Goal: Task Accomplishment & Management: Manage account settings

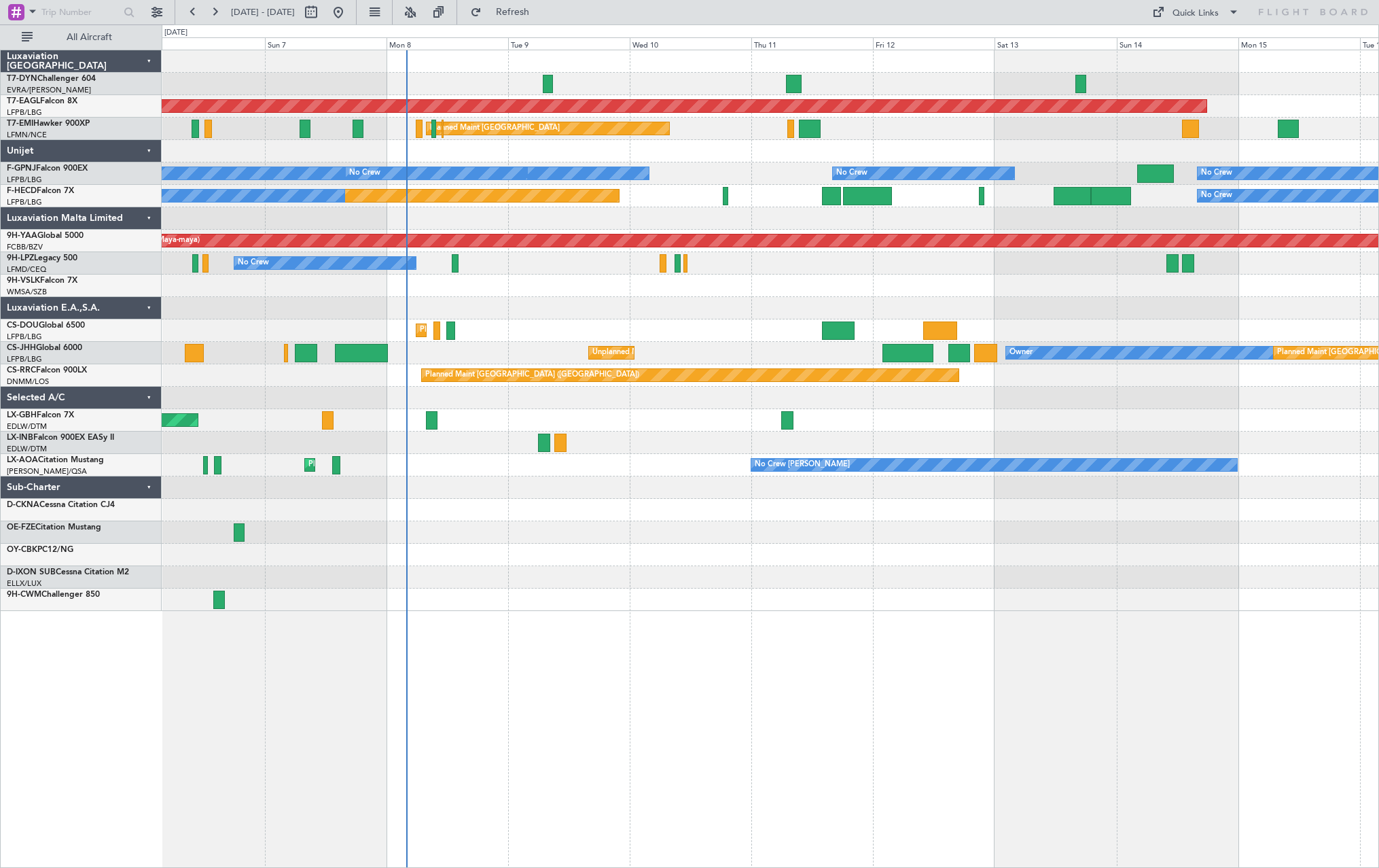
click at [713, 334] on div "Grounded [US_STATE] ([GEOGRAPHIC_DATA]) Planned Maint [GEOGRAPHIC_DATA] Planned…" at bounding box center [769, 331] width 1217 height 561
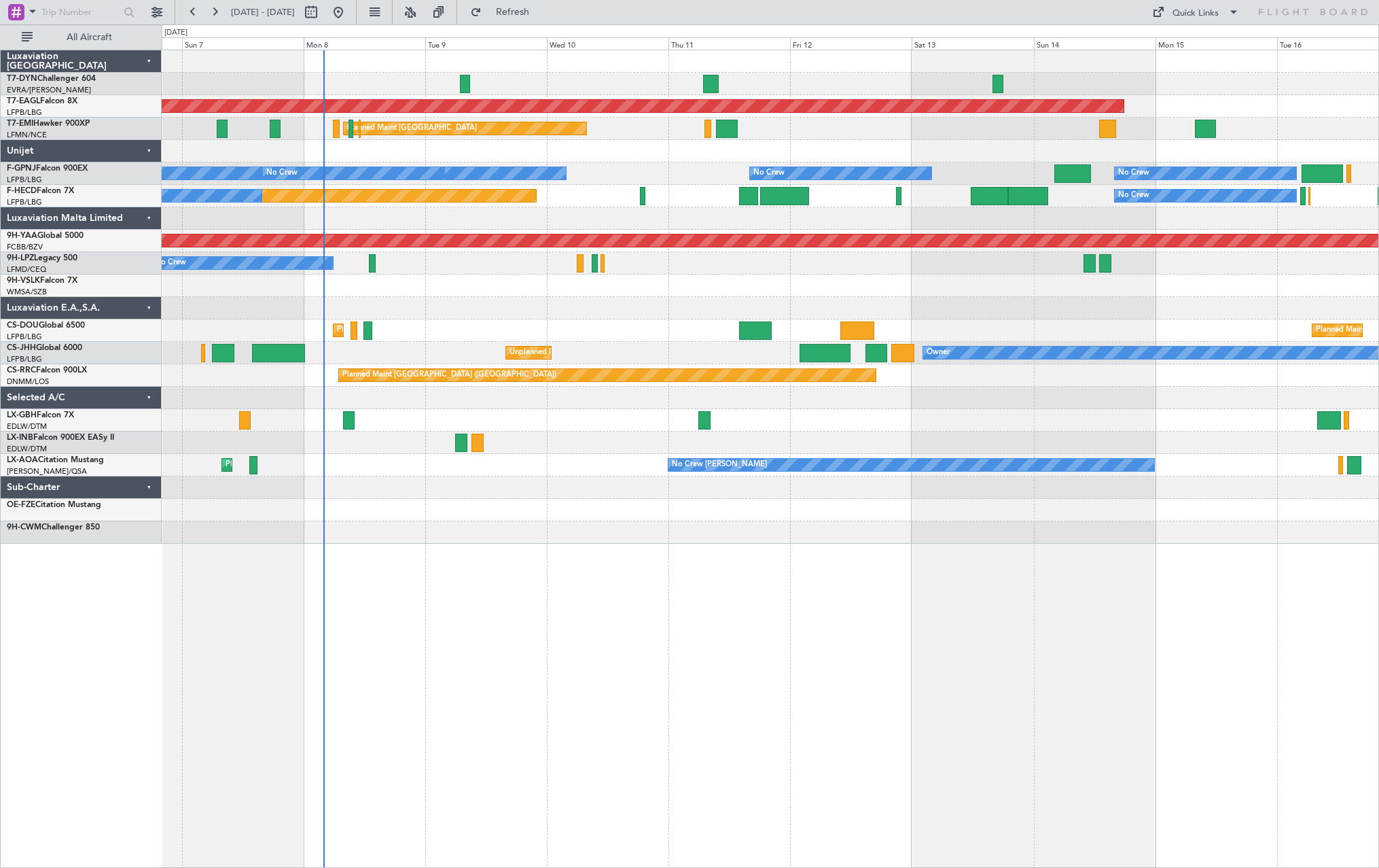
click at [743, 448] on div at bounding box center [769, 443] width 1217 height 23
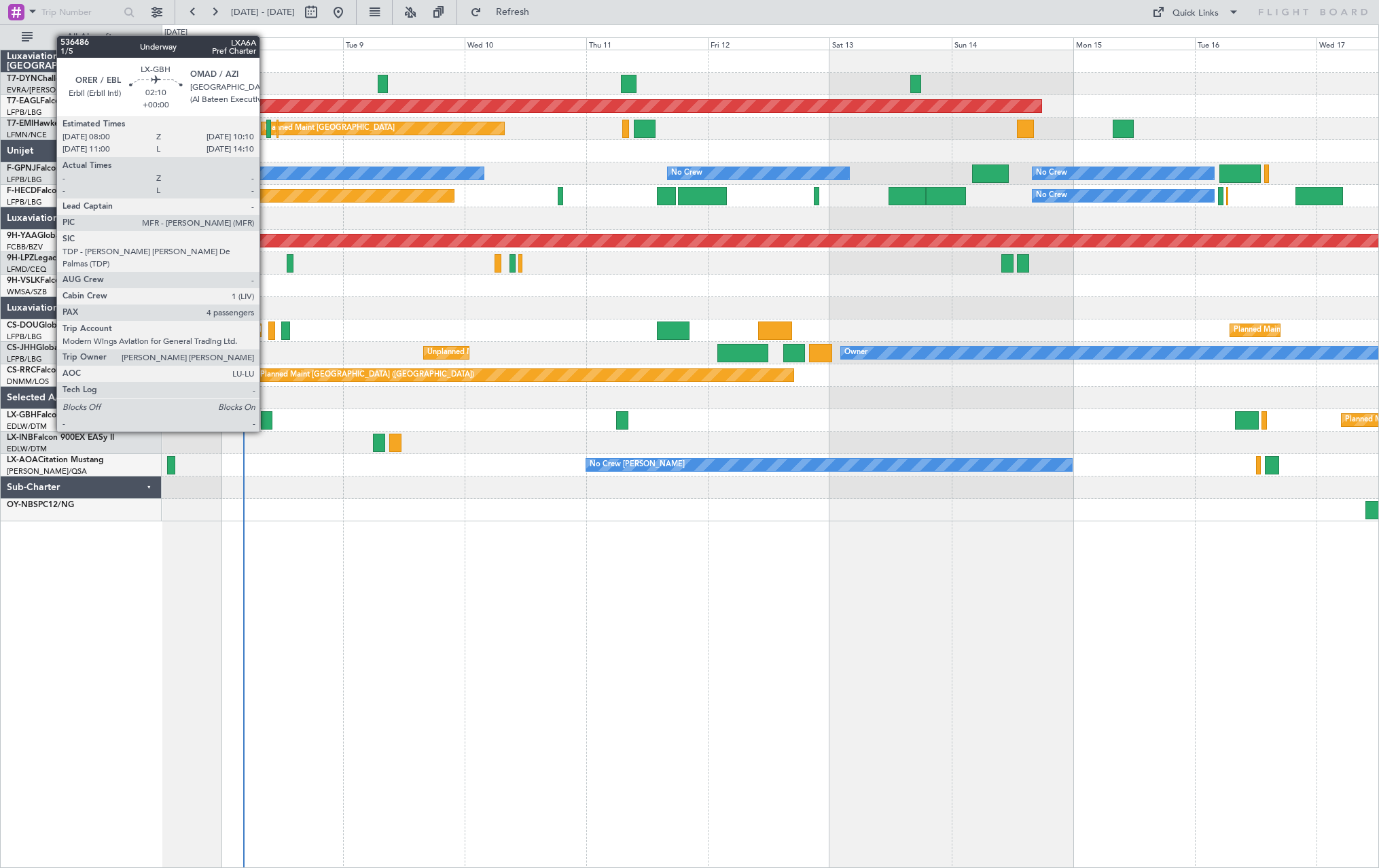
click at [266, 420] on div at bounding box center [266, 420] width 11 height 18
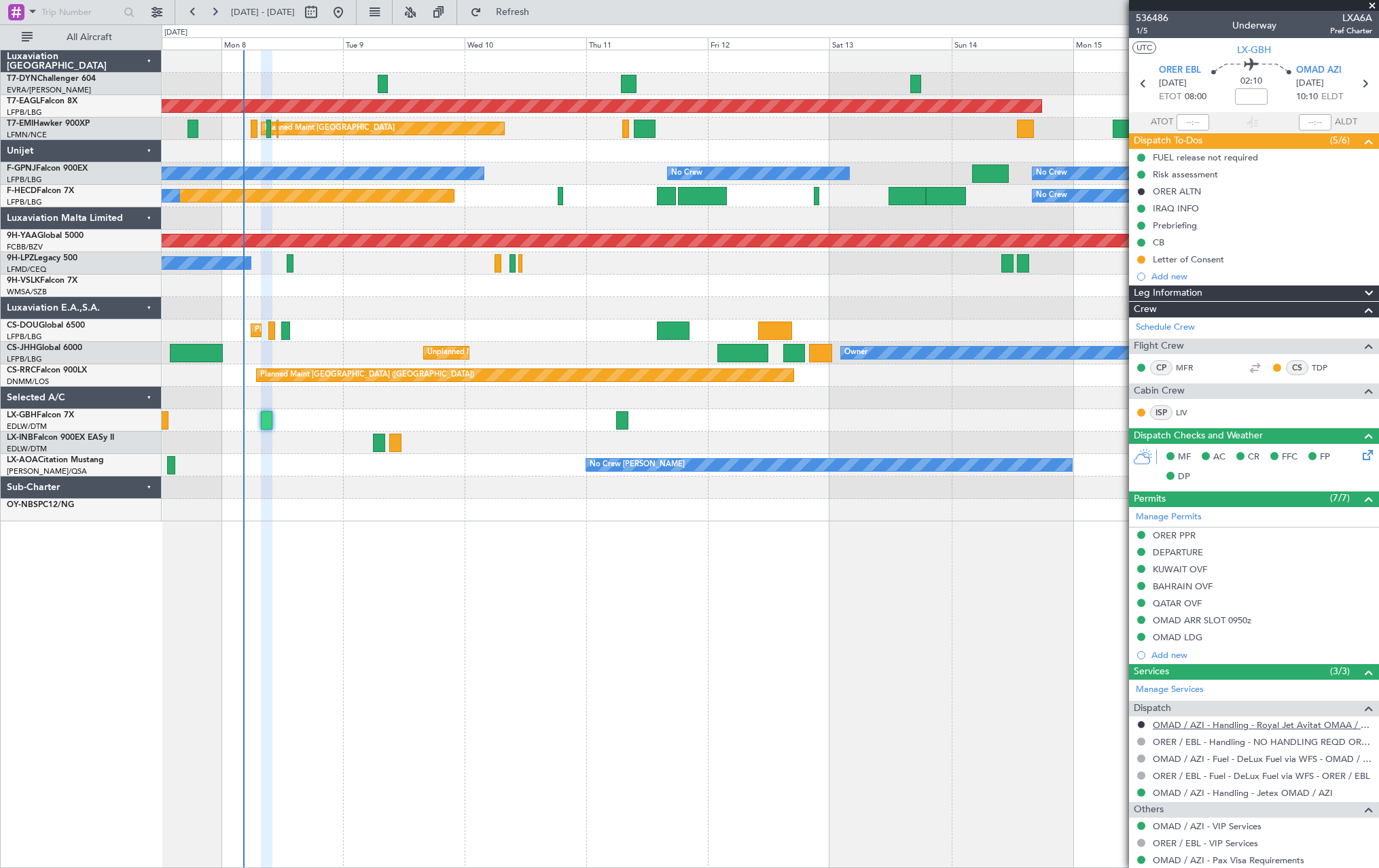
scroll to position [161, 0]
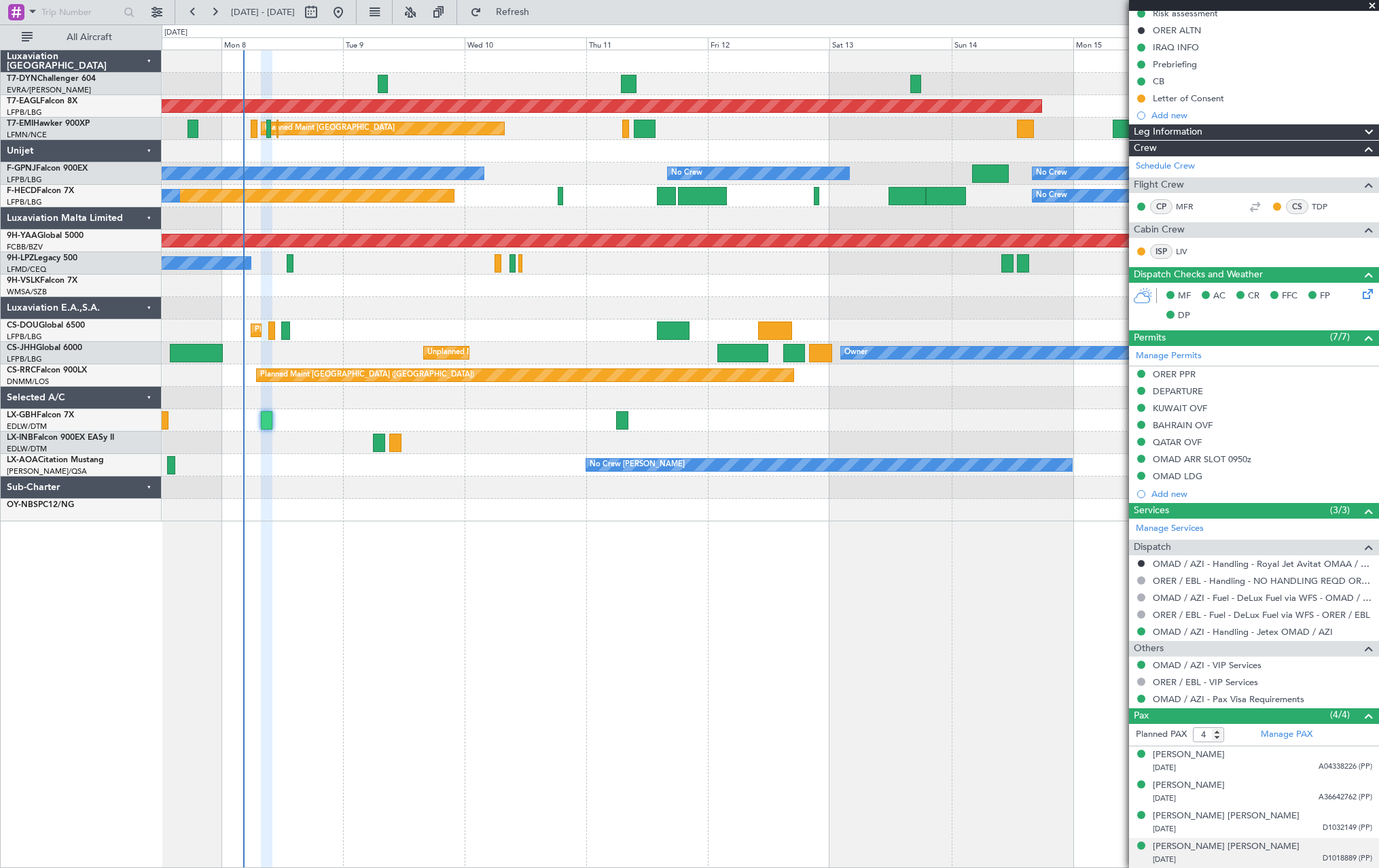
click at [1309, 856] on div "[DATE] D1018889 (PP)" at bounding box center [1263, 860] width 220 height 14
click at [1299, 757] on div "[PERSON_NAME] [DATE] A04338226 (PP)" at bounding box center [1263, 762] width 220 height 26
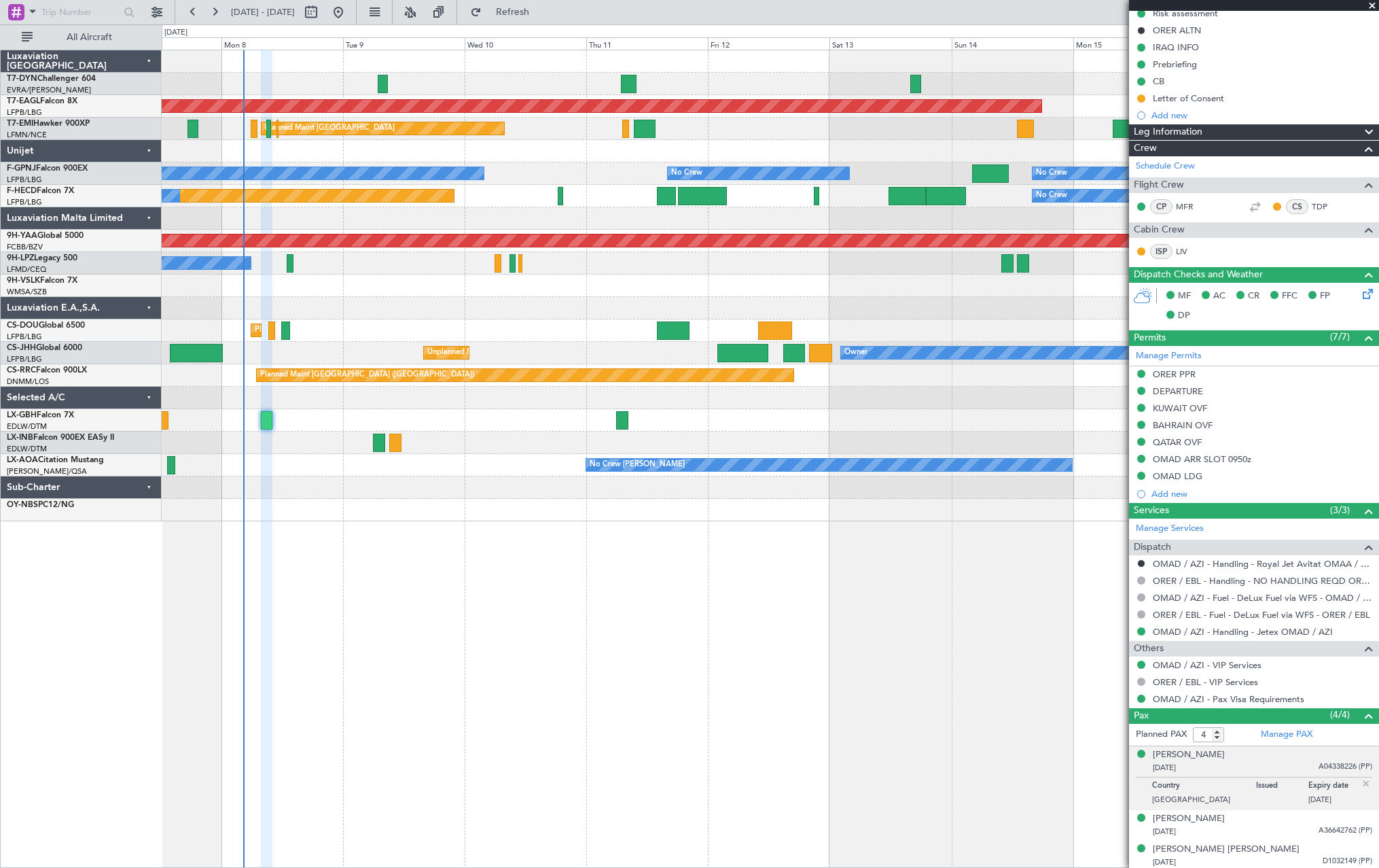
scroll to position [195, 0]
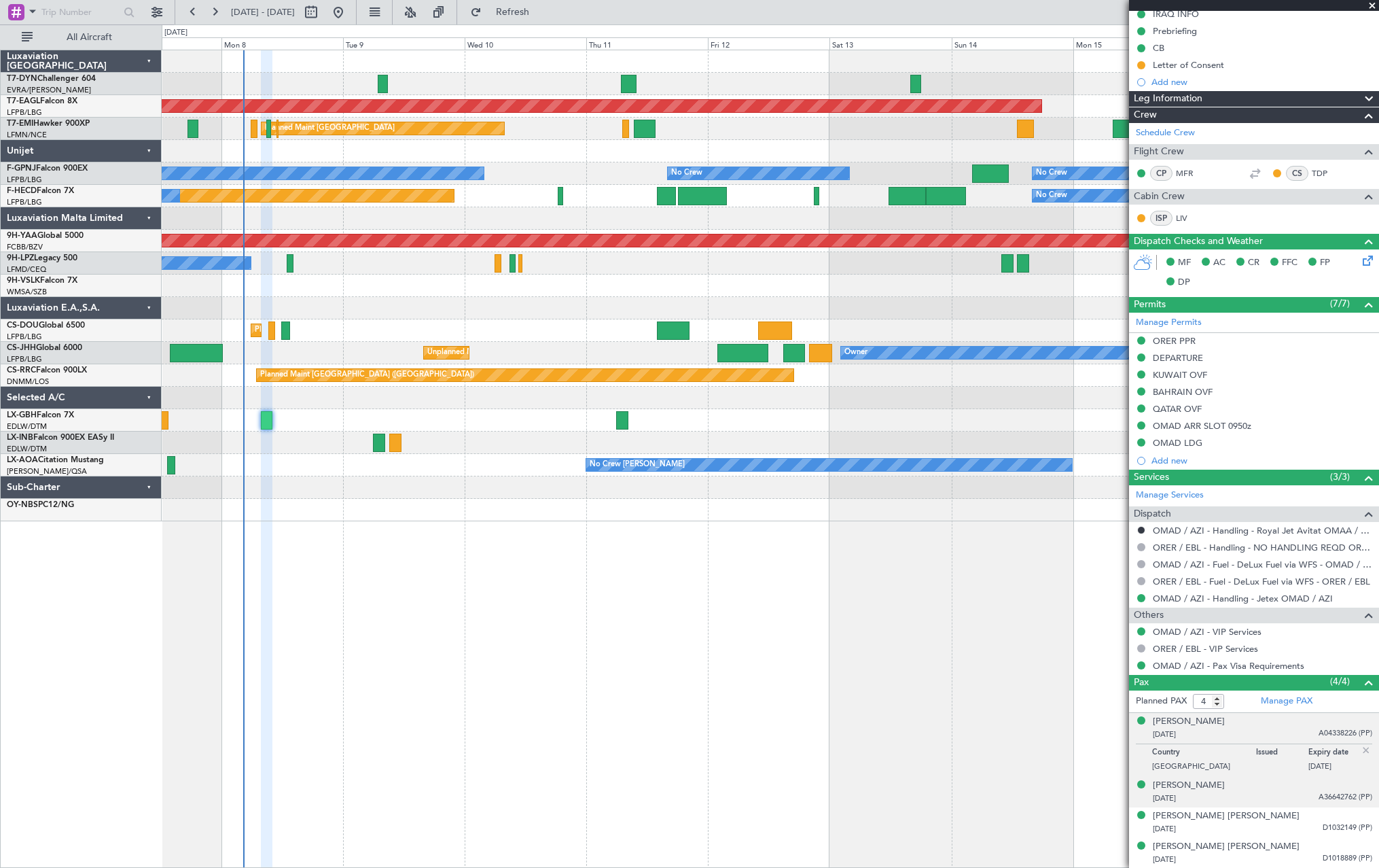
click at [1277, 801] on div "[DATE] A36642762 (PP)" at bounding box center [1263, 798] width 220 height 14
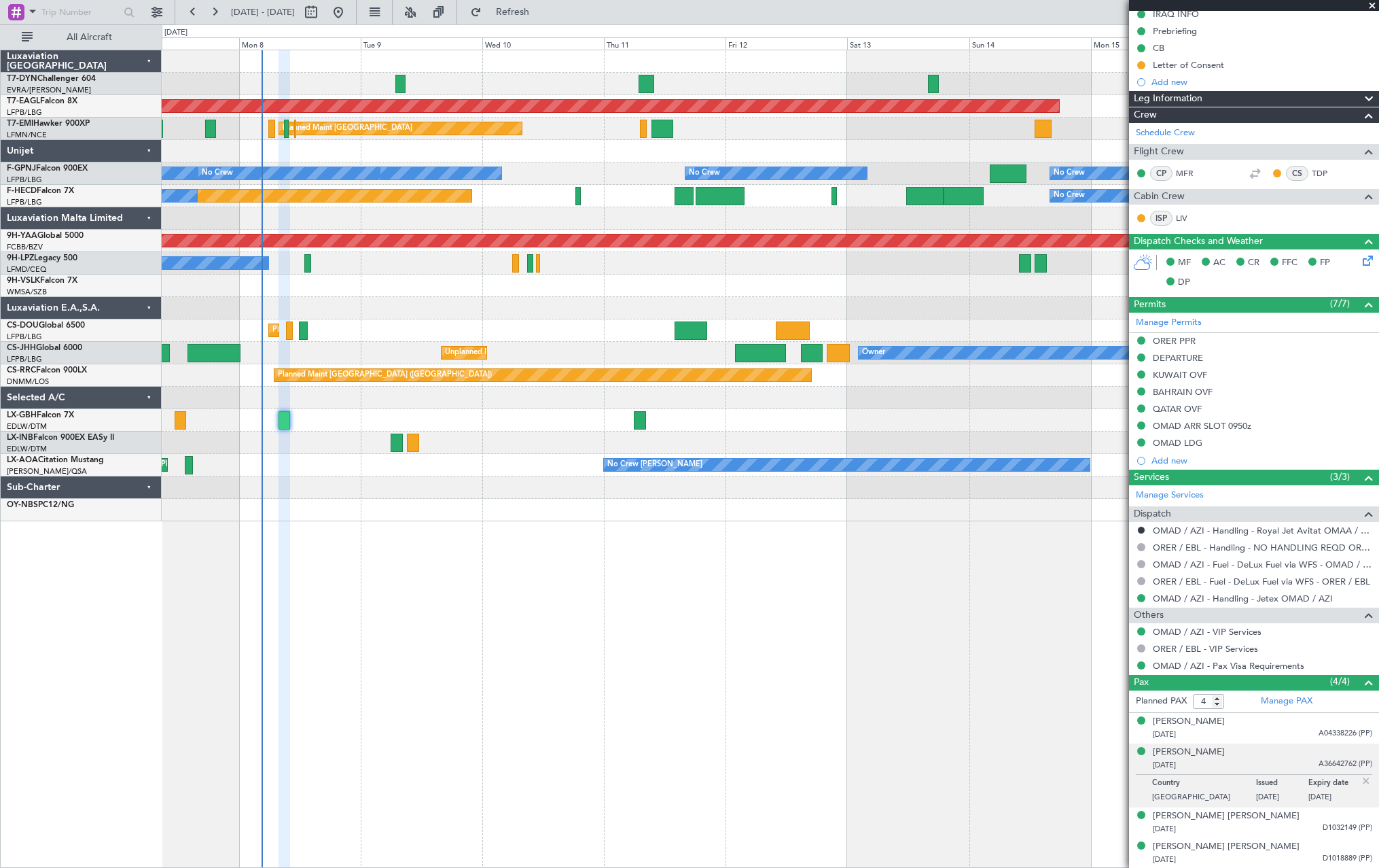
click at [417, 307] on div at bounding box center [769, 308] width 1217 height 23
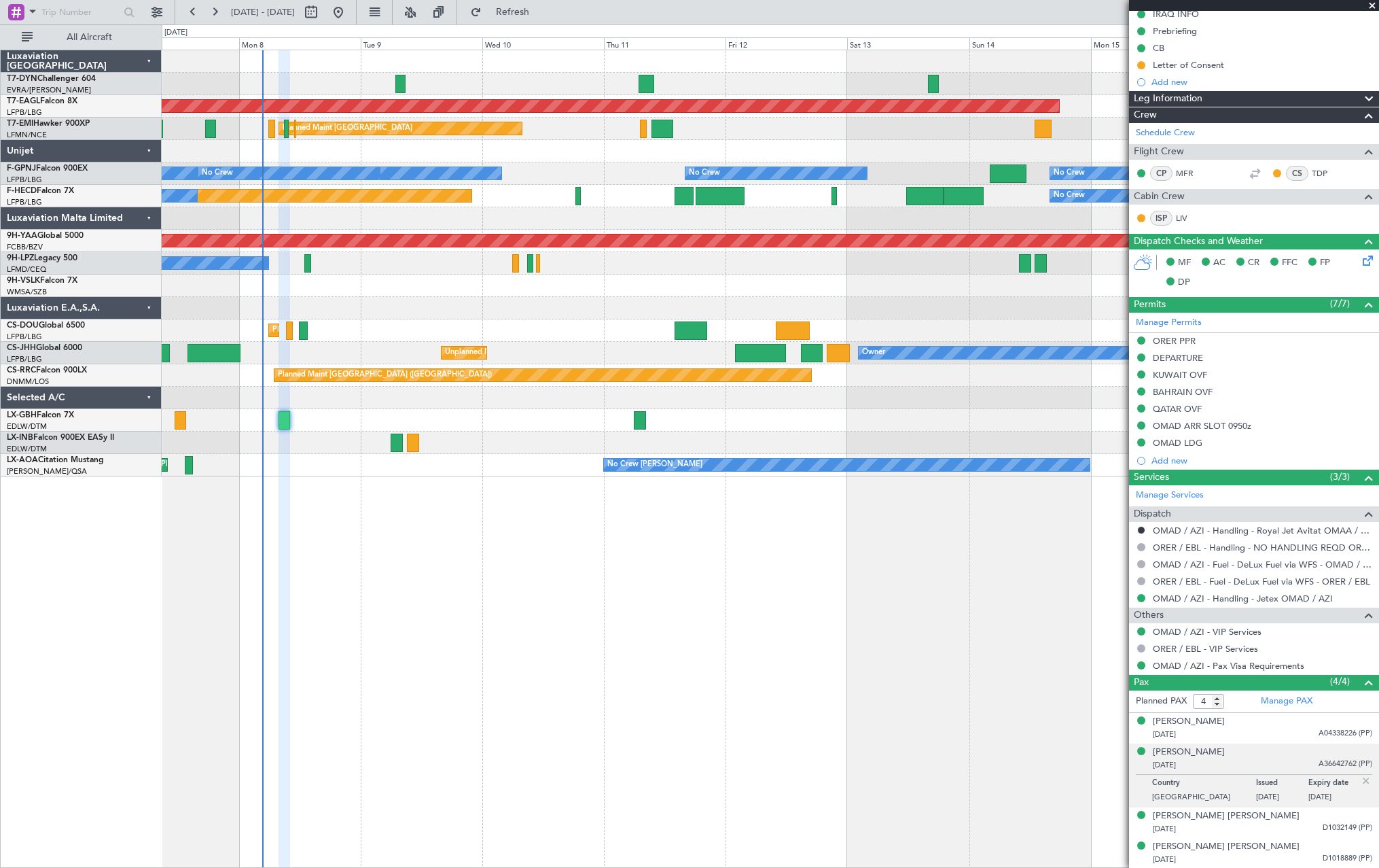
click at [747, 286] on div at bounding box center [769, 286] width 1217 height 23
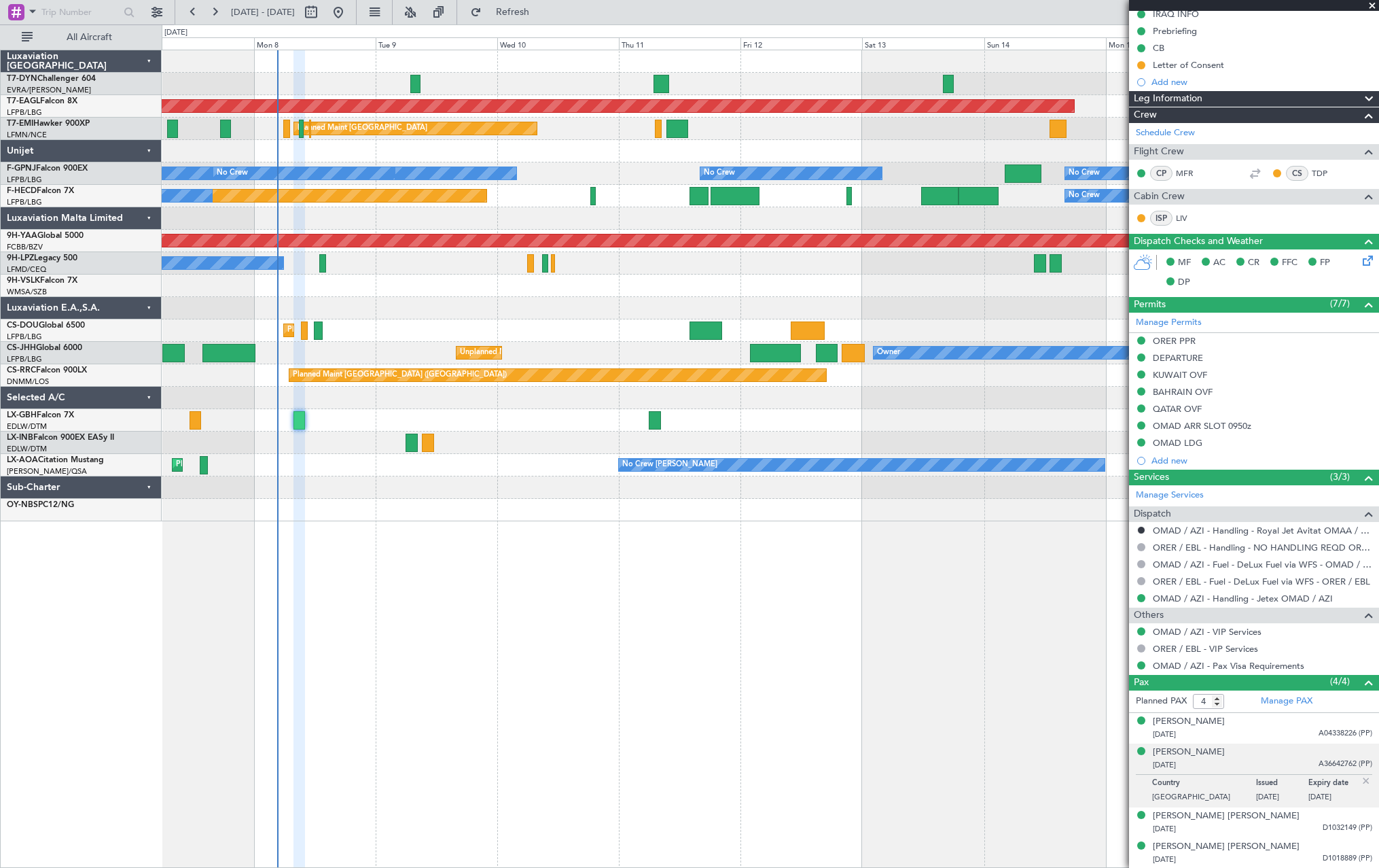
click at [462, 420] on div "Grounded [US_STATE] ([GEOGRAPHIC_DATA]) Planned Maint [GEOGRAPHIC_DATA] Planned…" at bounding box center [769, 286] width 1217 height 471
click at [462, 420] on div "Planned Maint Nurnberg Planned Maint [GEOGRAPHIC_DATA] ([GEOGRAPHIC_DATA])" at bounding box center [769, 420] width 1217 height 23
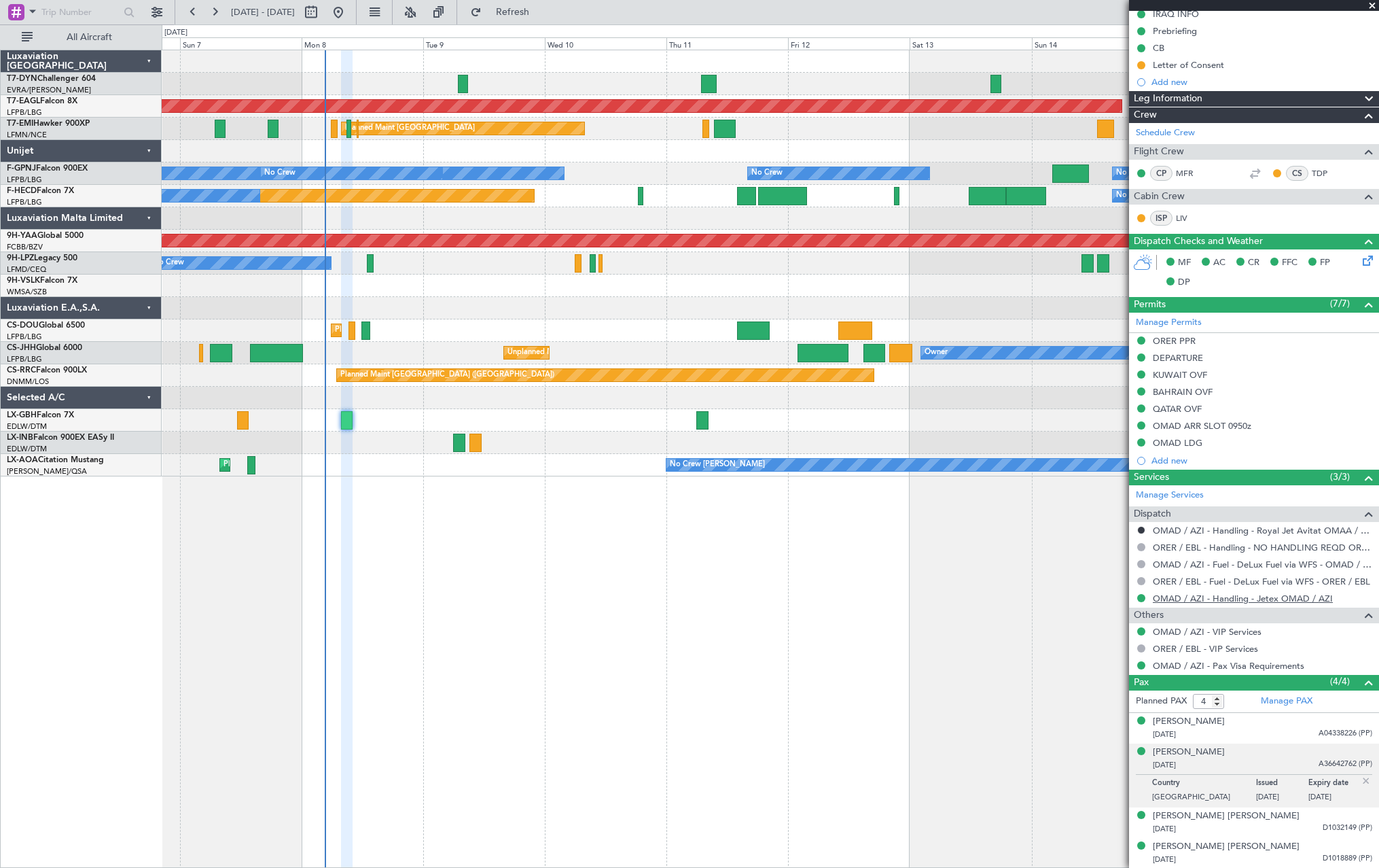
click at [1210, 597] on link "OMAD / AZI - Handling - Jetex OMAD / AZI" at bounding box center [1243, 598] width 180 height 11
click at [1207, 598] on link "OMAD / AZI - Handling - Jetex OMAD / AZI" at bounding box center [1243, 598] width 180 height 11
click at [1292, 813] on div "[PERSON_NAME] [PERSON_NAME] [DATE] D1032149 (PP)" at bounding box center [1263, 823] width 220 height 26
click at [1241, 752] on div "[PERSON_NAME] [DATE] A36642762 (PP)" at bounding box center [1263, 758] width 220 height 26
click at [1298, 817] on div "[PERSON_NAME] [PERSON_NAME] [DATE] D1032149 (PP)" at bounding box center [1263, 823] width 220 height 26
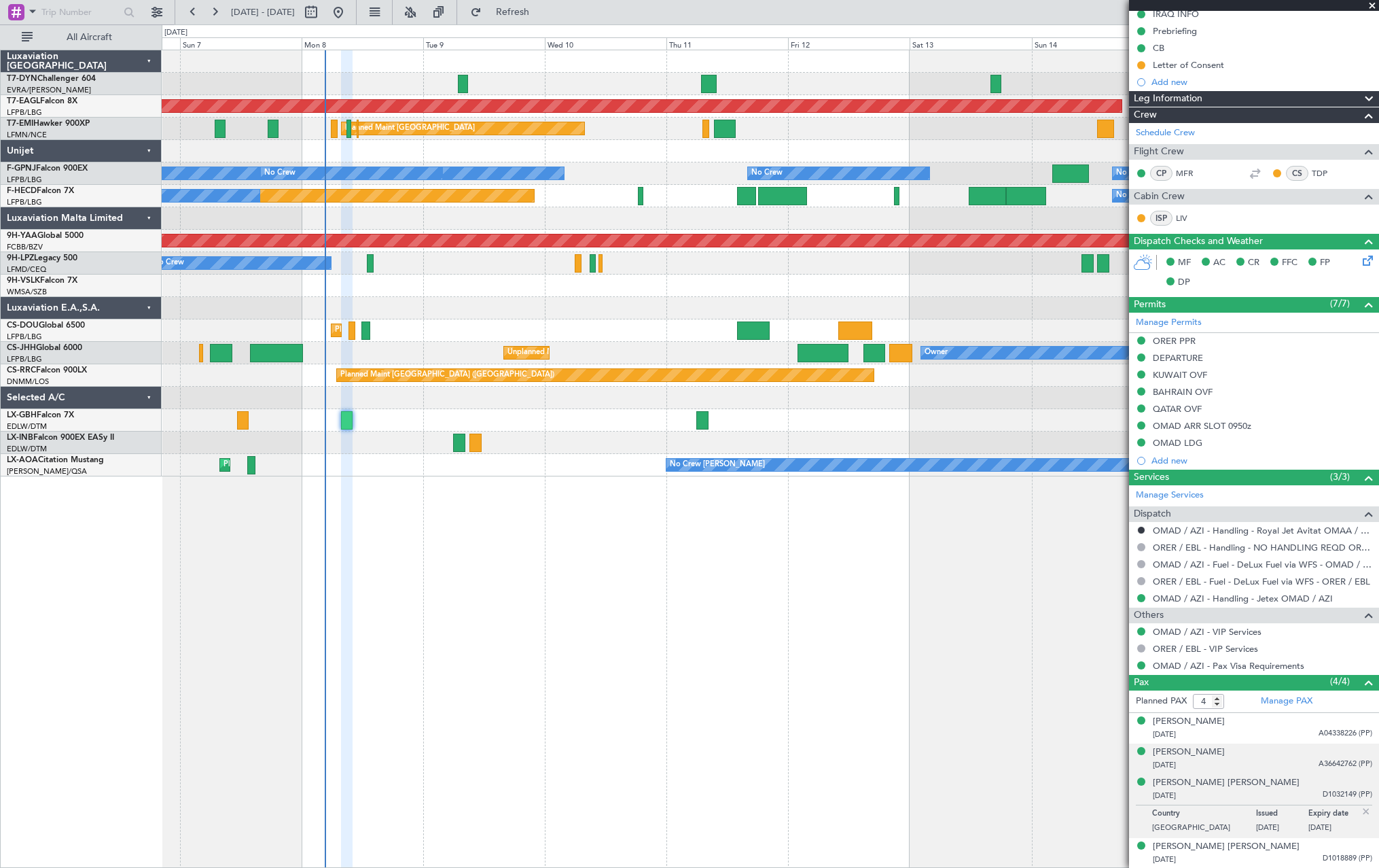
click at [1213, 748] on div "[PERSON_NAME] [DATE] A36642762 (PP)" at bounding box center [1263, 758] width 220 height 26
click at [1237, 600] on link "OMAD / AZI - Handling - Jetex OMAD / AZI" at bounding box center [1243, 598] width 180 height 11
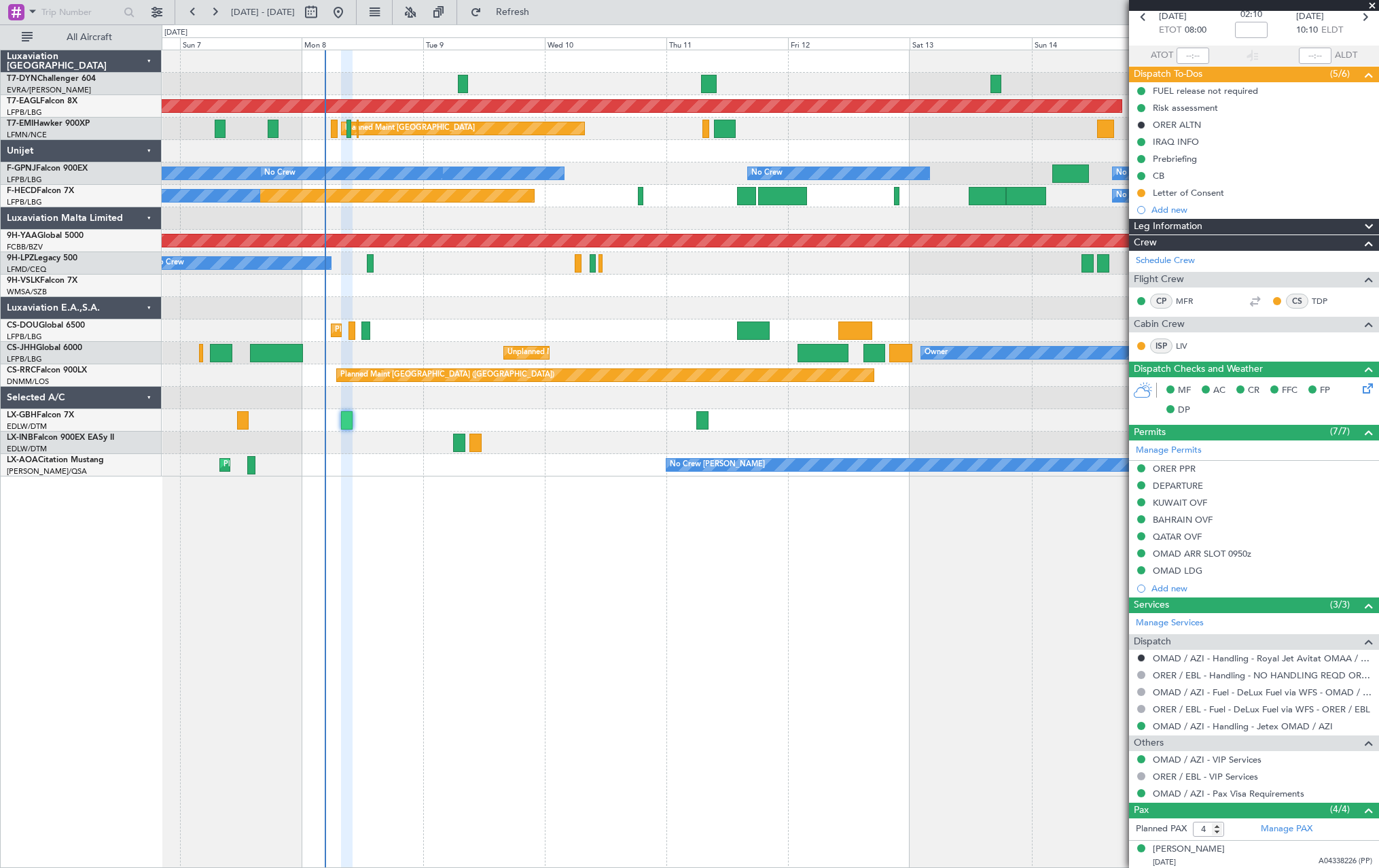
scroll to position [0, 0]
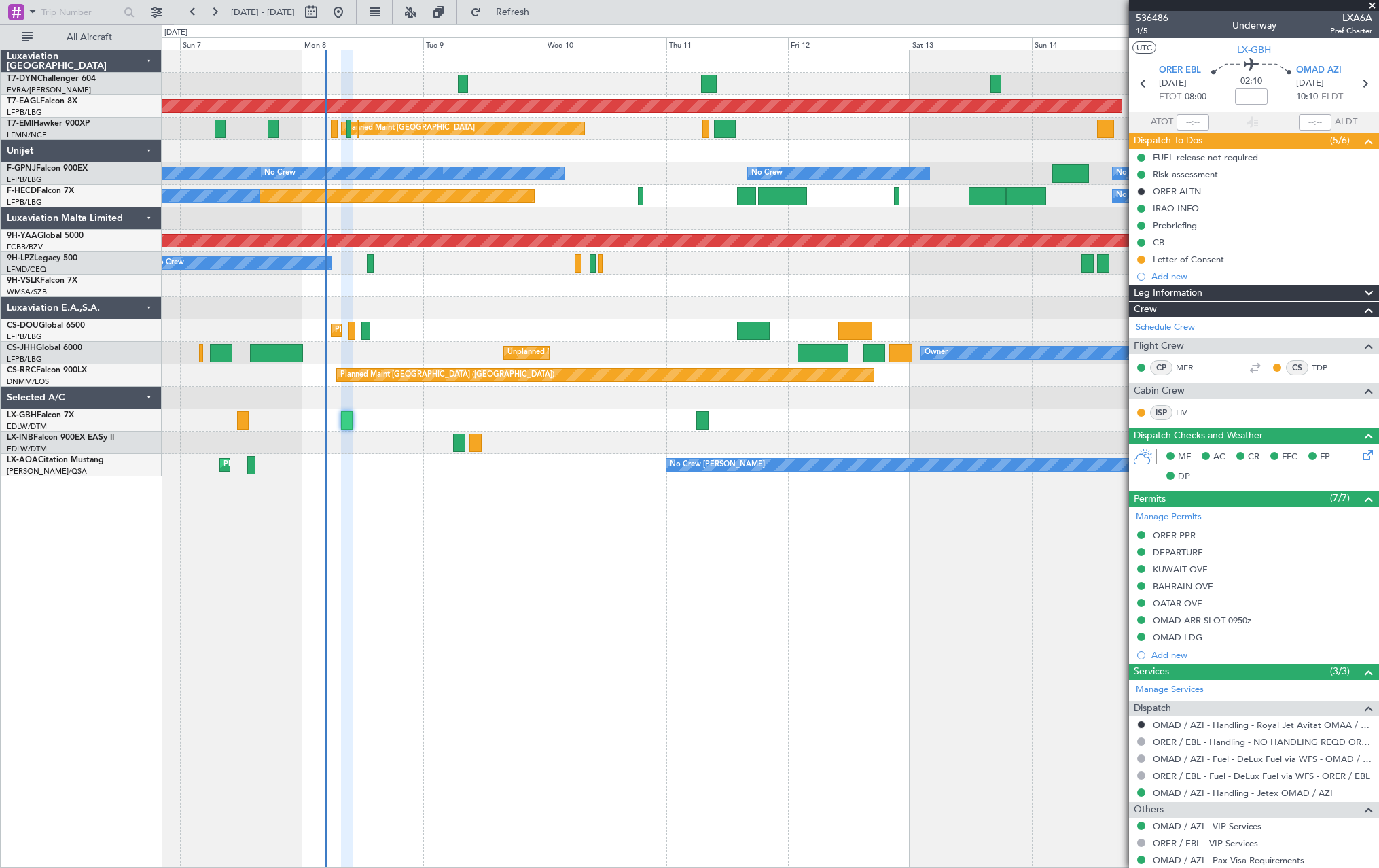
click at [1144, 264] on mat-tooltip-component "In Progress" at bounding box center [1142, 280] width 63 height 36
click at [1144, 261] on button at bounding box center [1141, 259] width 8 height 8
click at [1115, 338] on span at bounding box center [1114, 339] width 8 height 8
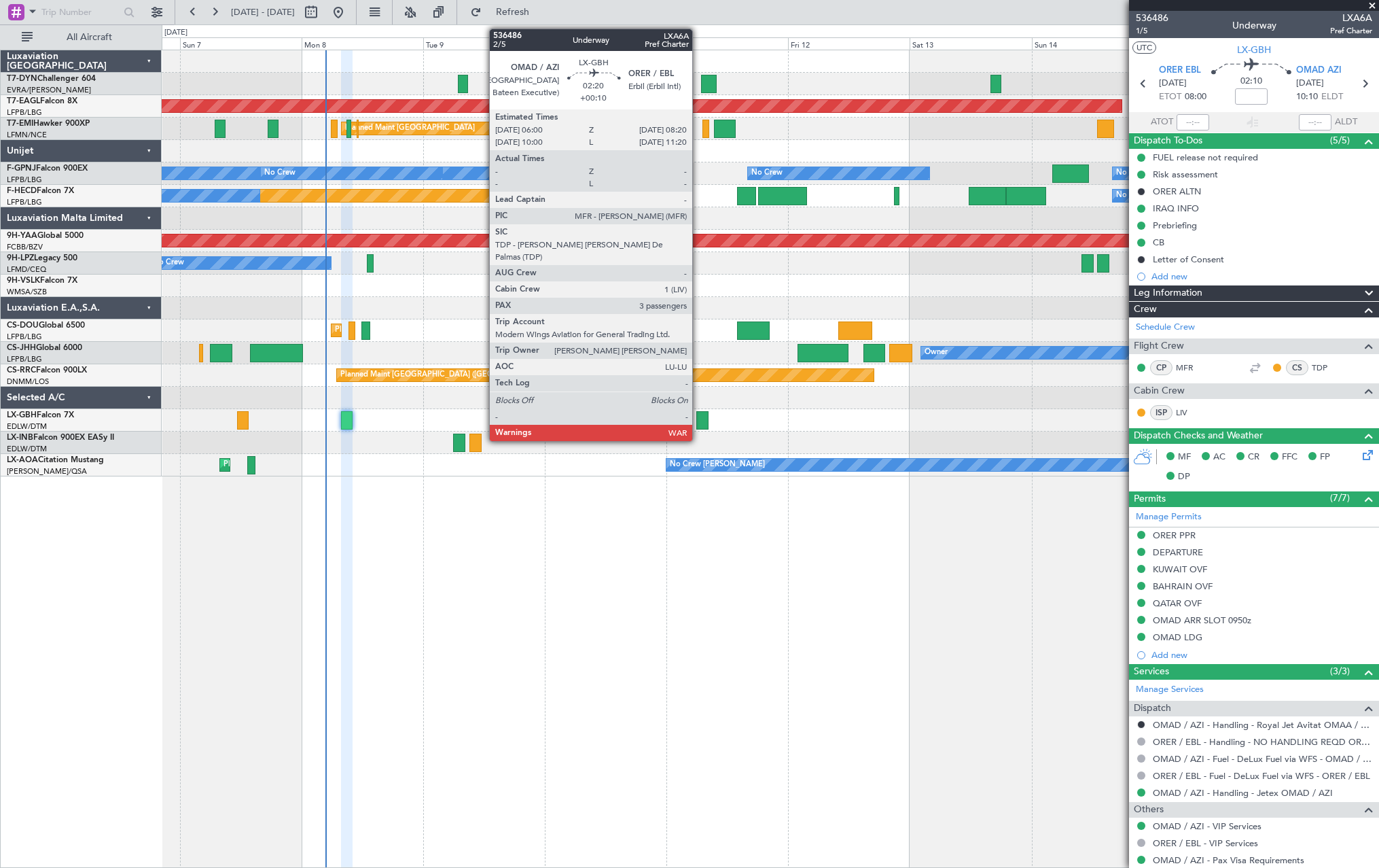
click at [699, 416] on div at bounding box center [702, 420] width 12 height 18
click at [705, 420] on div at bounding box center [702, 420] width 12 height 18
type input "+00:10"
type input "3"
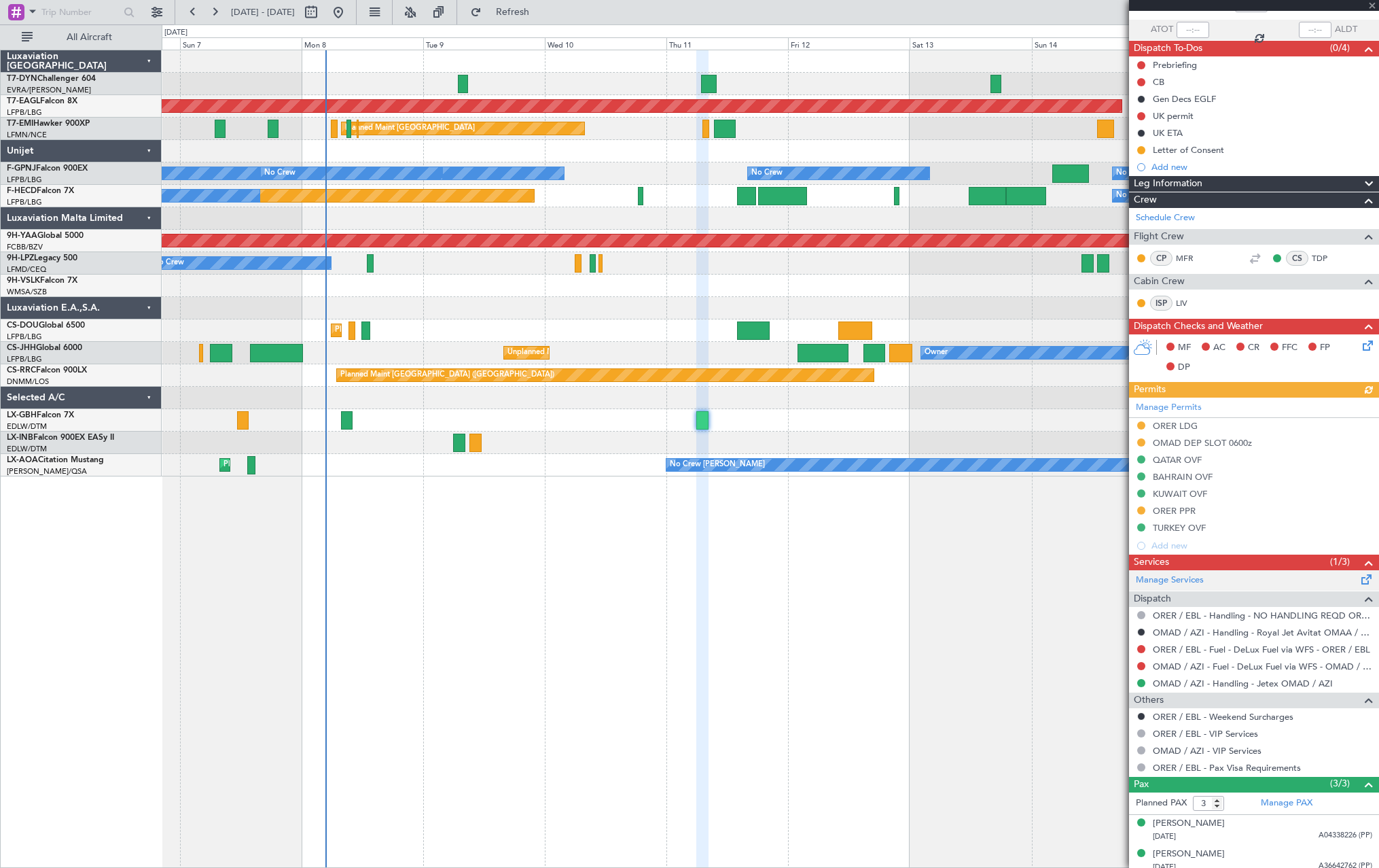
scroll to position [131, 0]
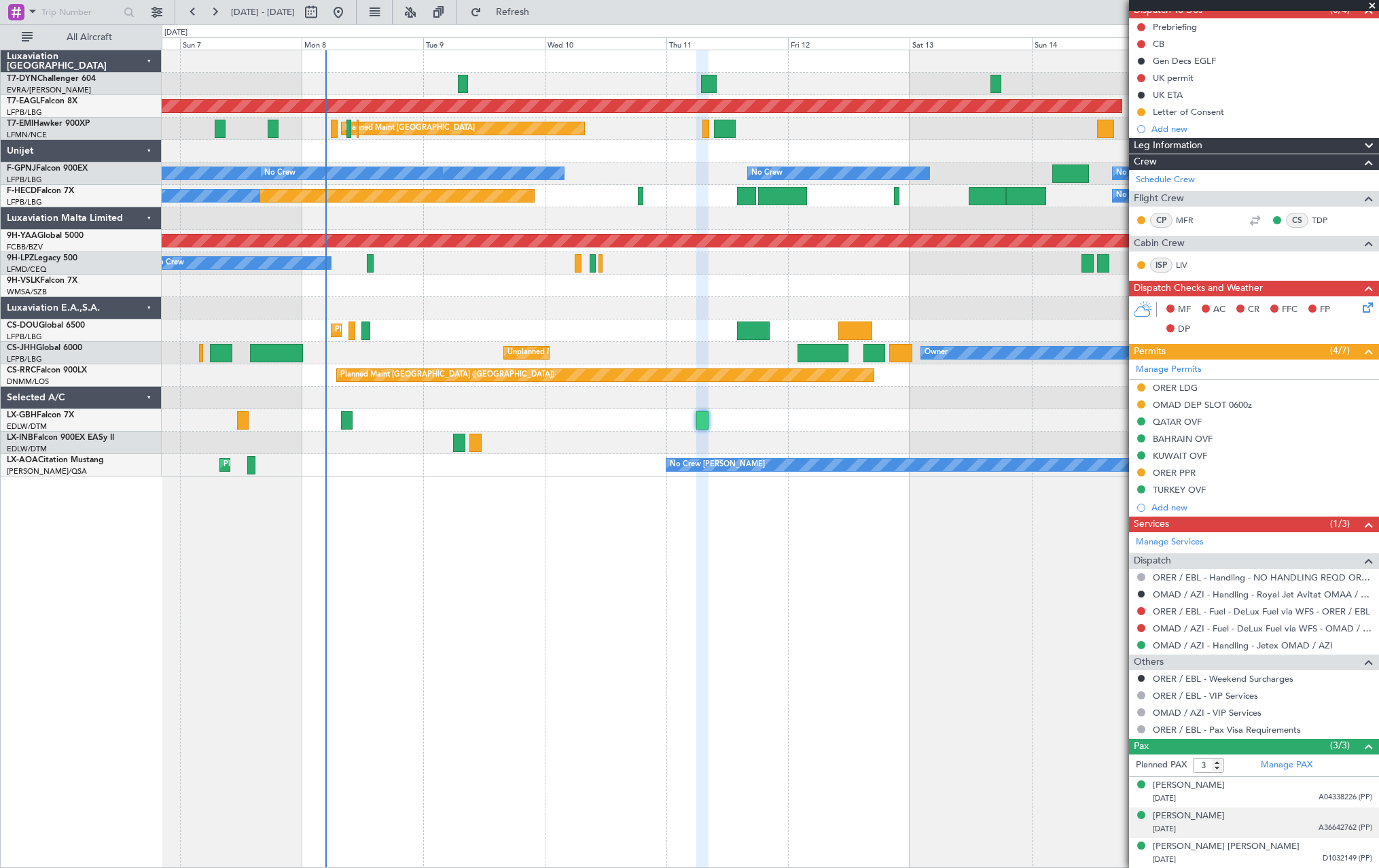
click at [1271, 816] on div "[PERSON_NAME] [DATE] A36642762 (PP)" at bounding box center [1263, 823] width 220 height 26
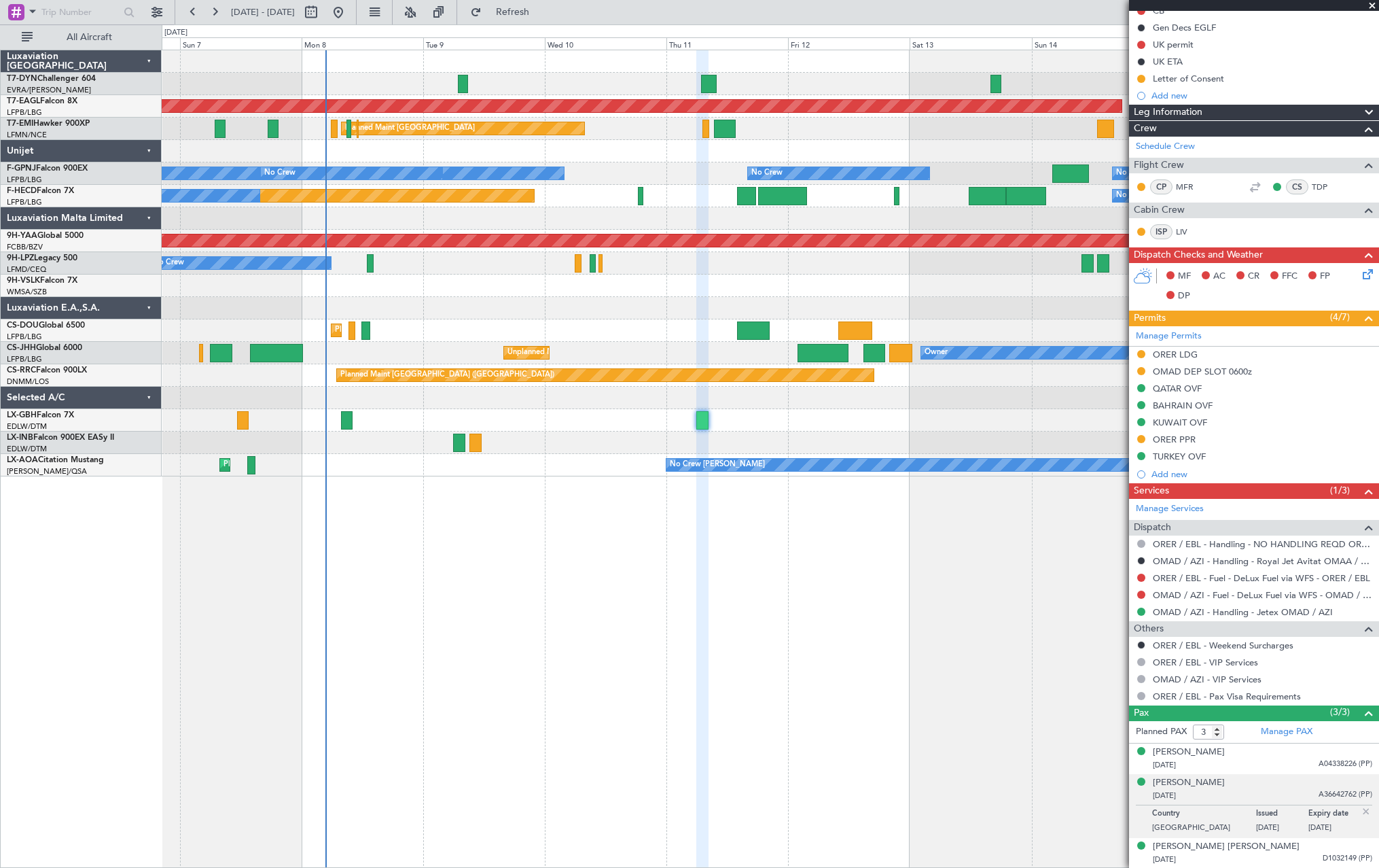
scroll to position [0, 0]
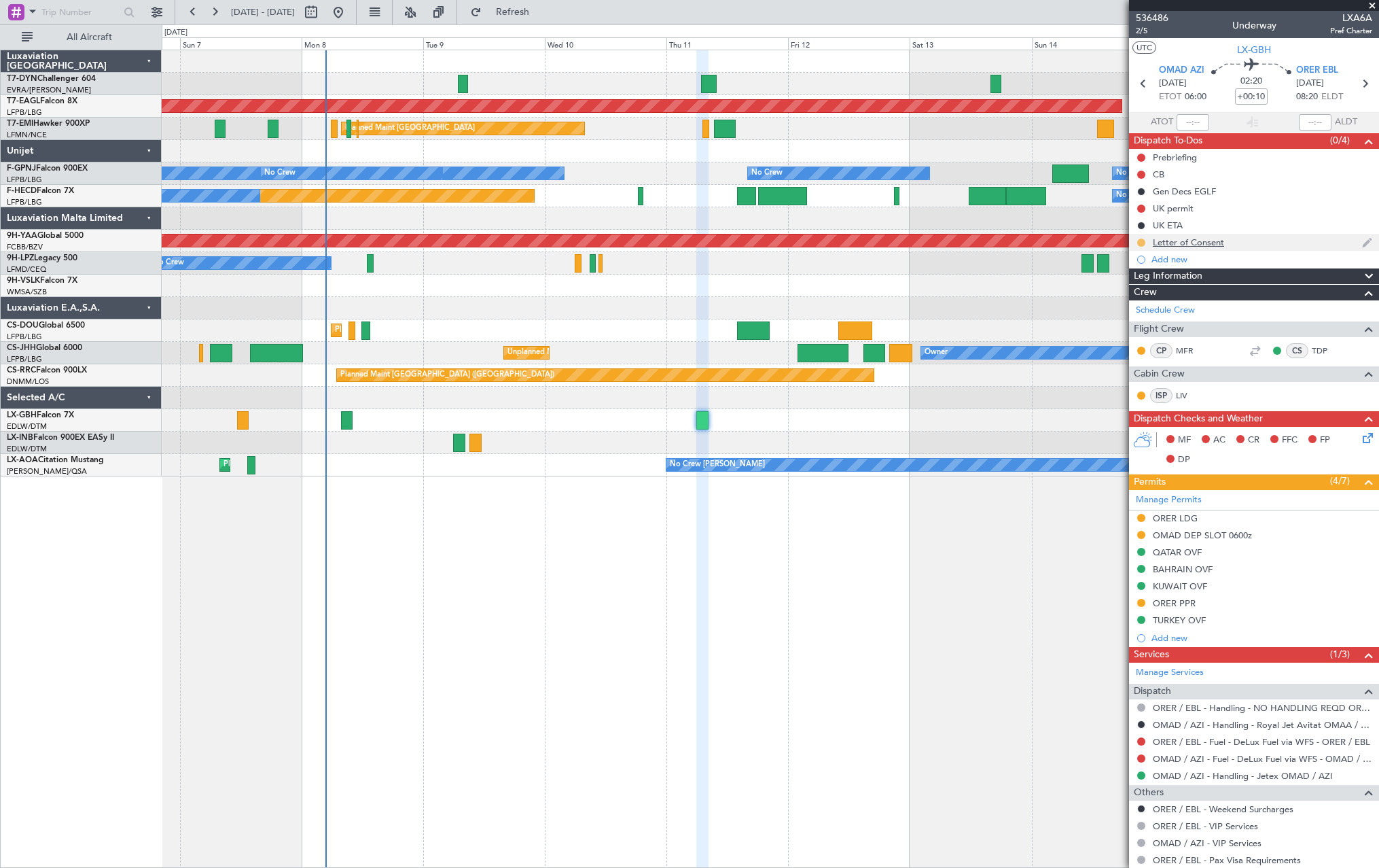
click at [1143, 243] on button at bounding box center [1141, 242] width 8 height 8
click at [1139, 241] on button at bounding box center [1141, 242] width 8 height 8
click at [1121, 322] on li "Cancelled" at bounding box center [1141, 322] width 72 height 20
drag, startPoint x: 1121, startPoint y: 322, endPoint x: 1096, endPoint y: 312, distance: 26.9
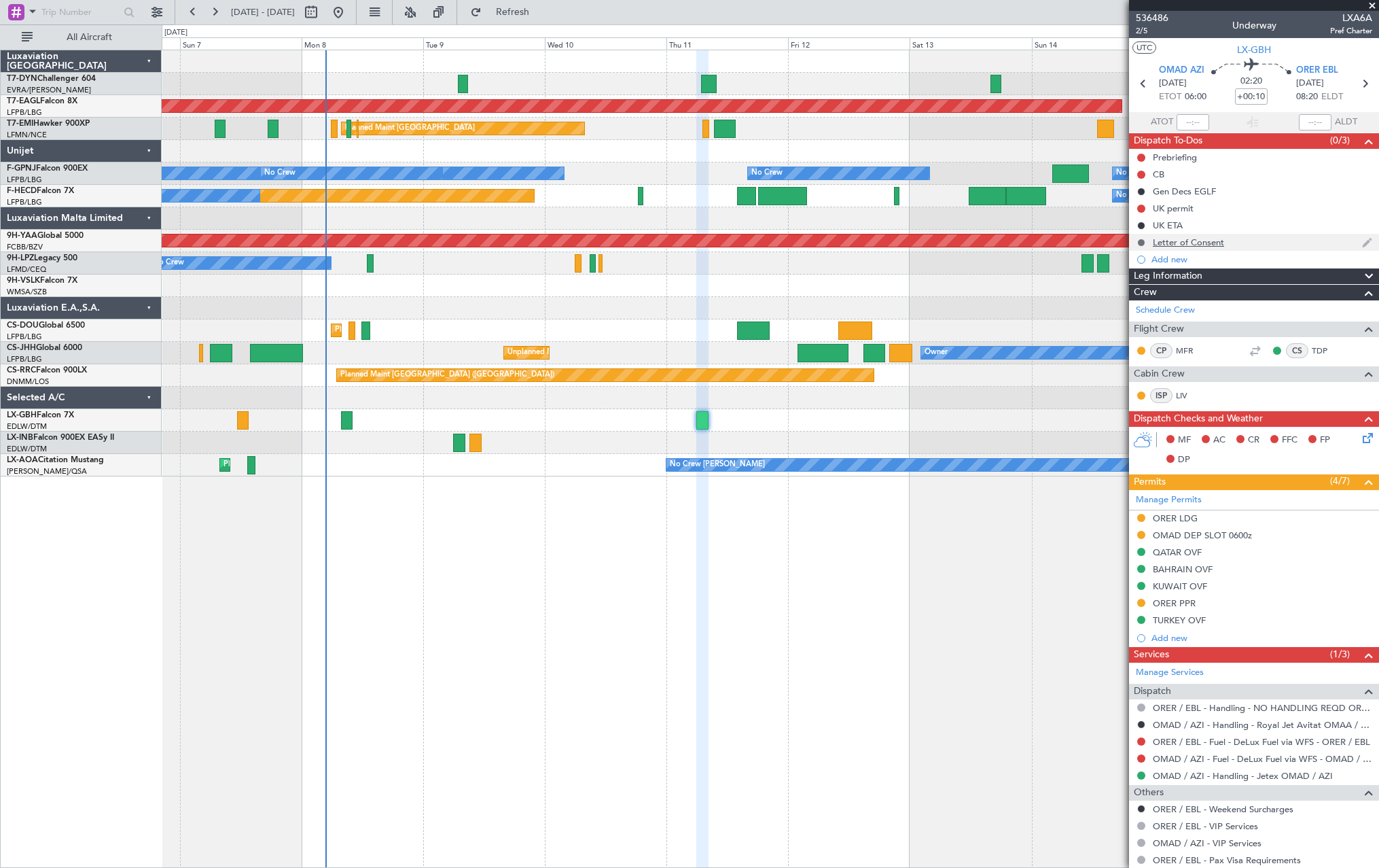
click at [1143, 240] on button at bounding box center [1141, 242] width 8 height 8
click at [1114, 278] on span at bounding box center [1114, 282] width 8 height 8
click at [340, 417] on div "Planned Maint Nurnberg Planned Maint [GEOGRAPHIC_DATA] ([GEOGRAPHIC_DATA])" at bounding box center [769, 420] width 1217 height 23
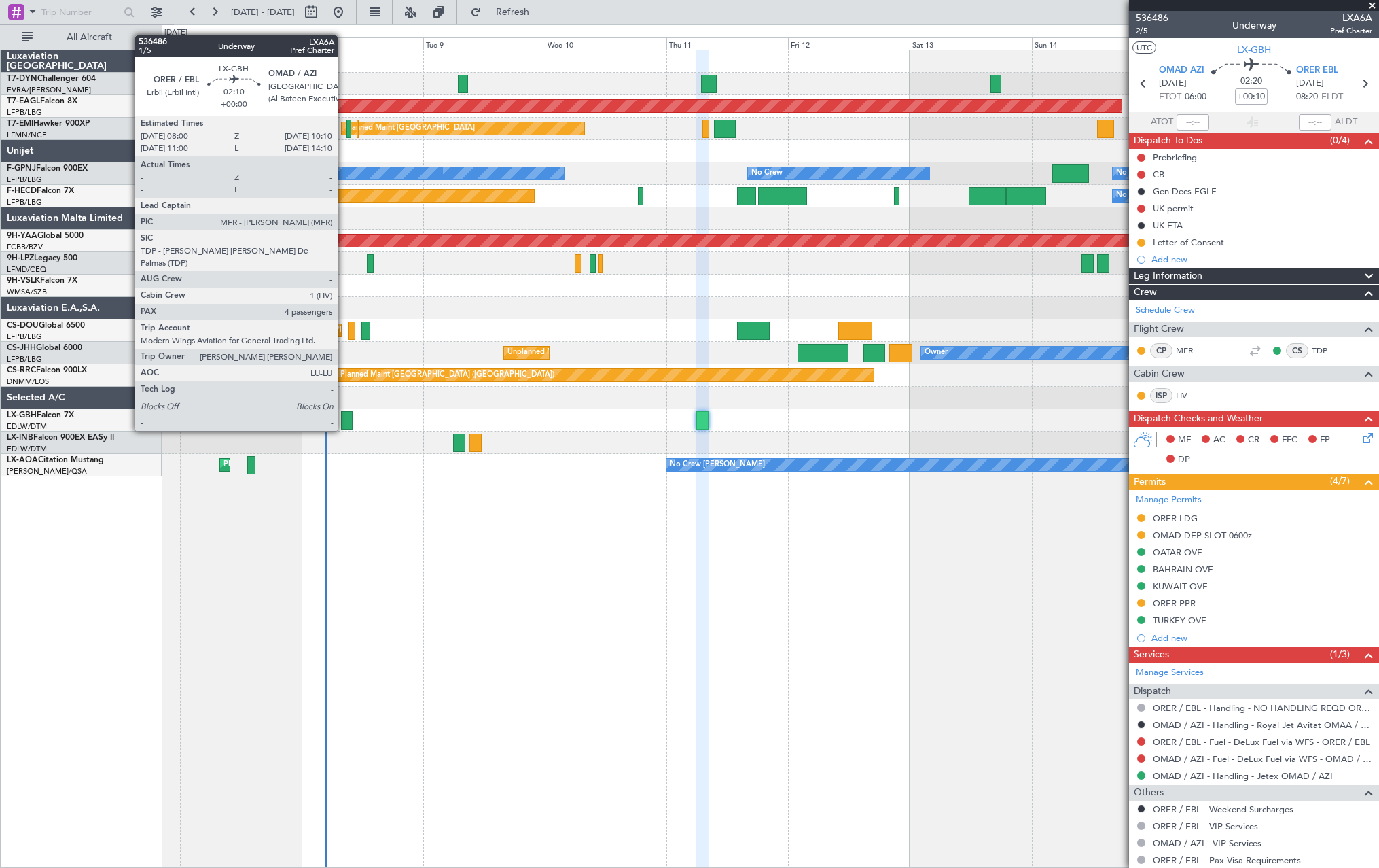
click at [350, 420] on div at bounding box center [346, 420] width 11 height 18
type input "4"
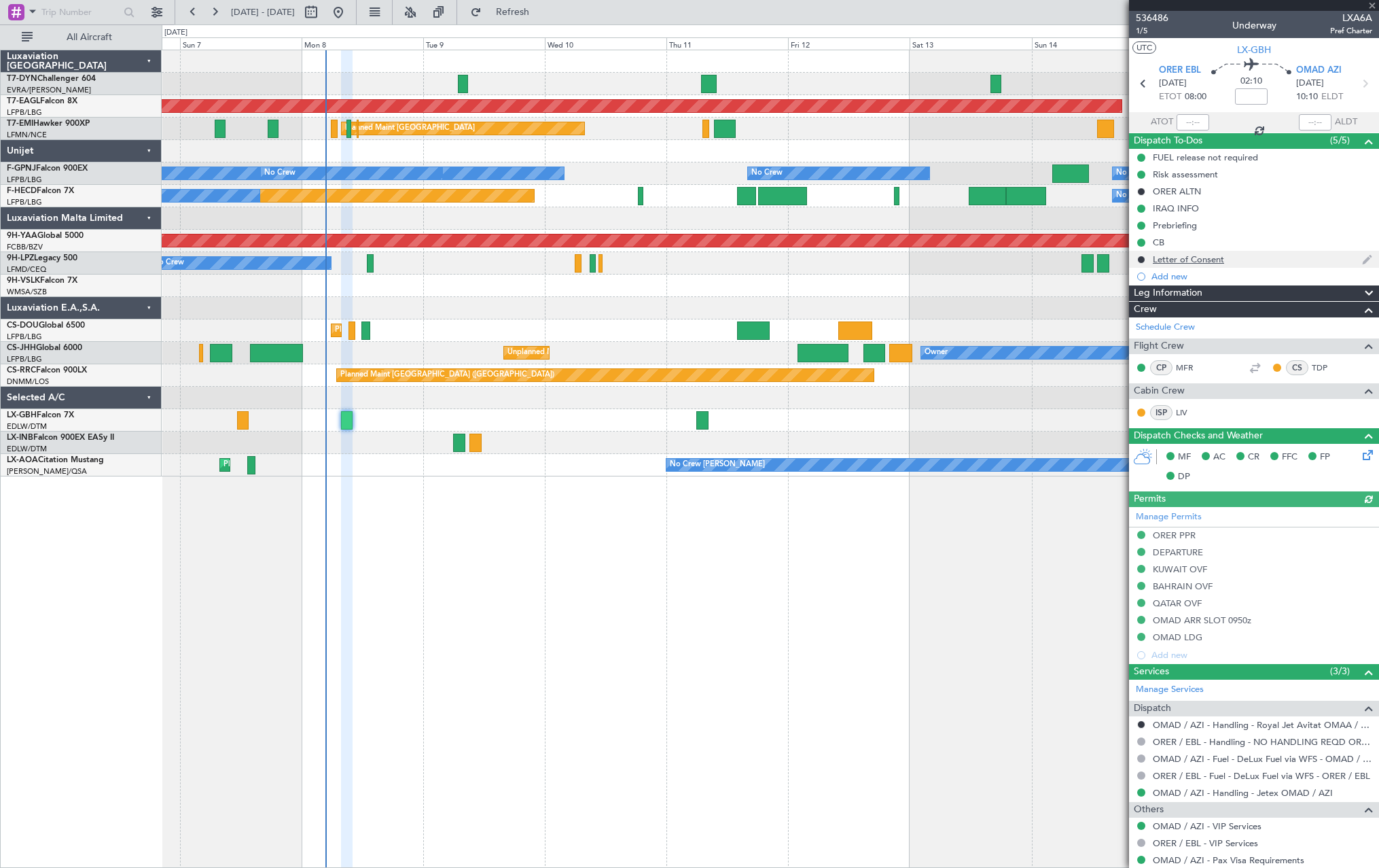
click at [1143, 254] on div at bounding box center [1141, 259] width 10 height 10
click at [1142, 260] on button at bounding box center [1141, 259] width 8 height 8
click at [1115, 298] on span at bounding box center [1114, 298] width 8 height 8
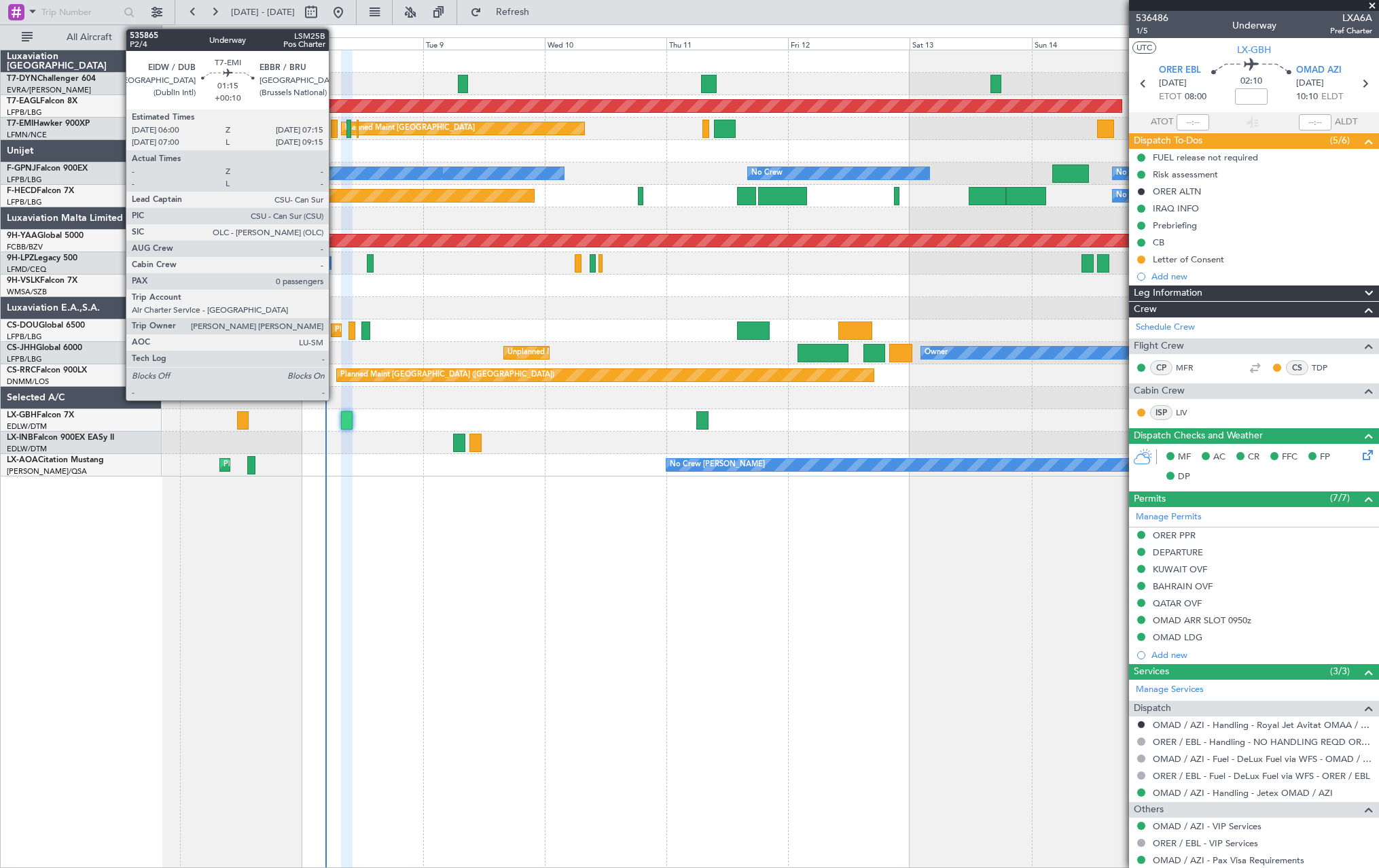
click at [335, 129] on div at bounding box center [334, 128] width 7 height 18
click at [333, 127] on div at bounding box center [334, 128] width 7 height 18
type input "+00:10"
type input "0"
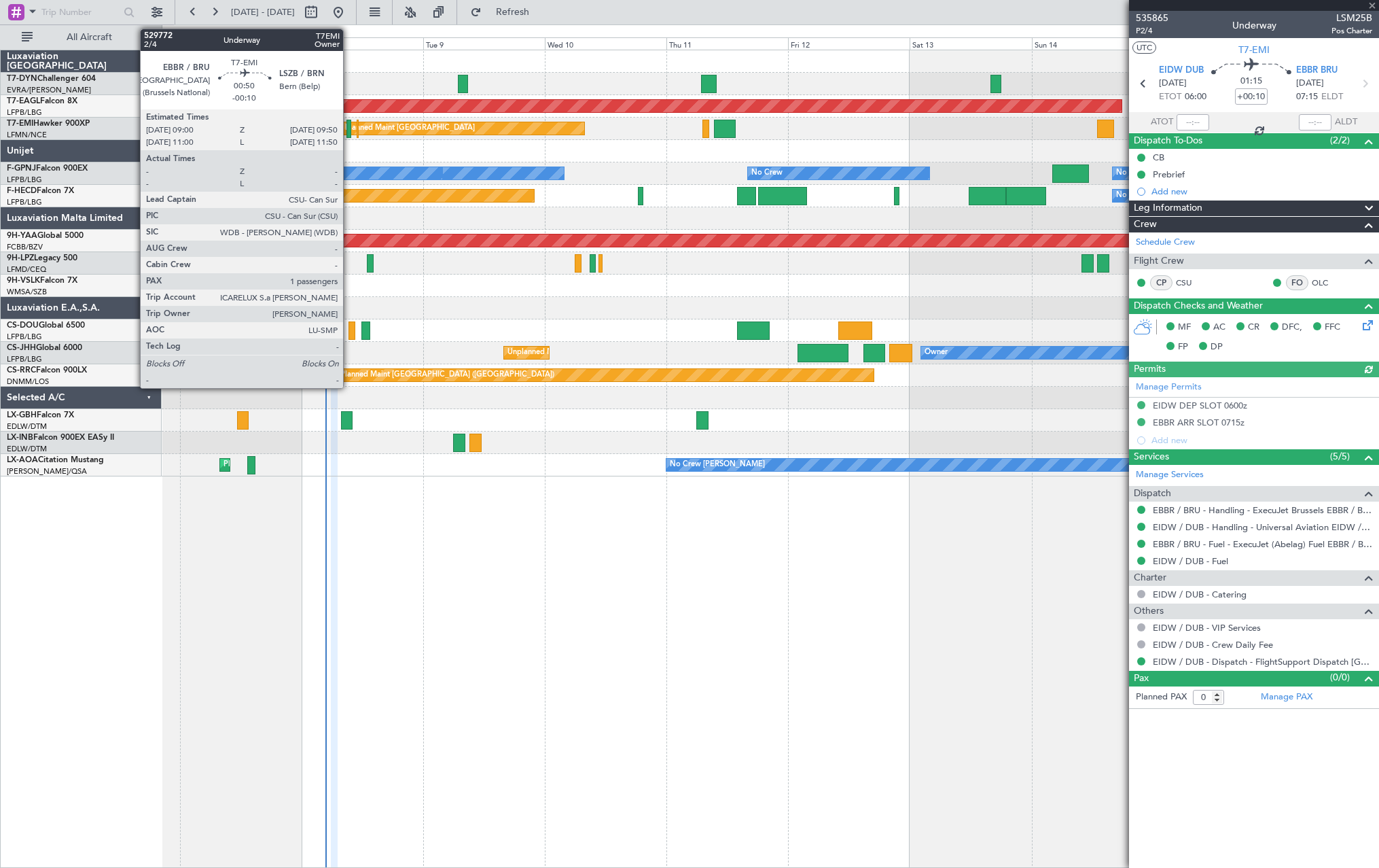
click at [349, 132] on div at bounding box center [348, 128] width 4 height 18
click at [349, 131] on div at bounding box center [348, 128] width 4 height 18
type input "-00:10"
type input "1"
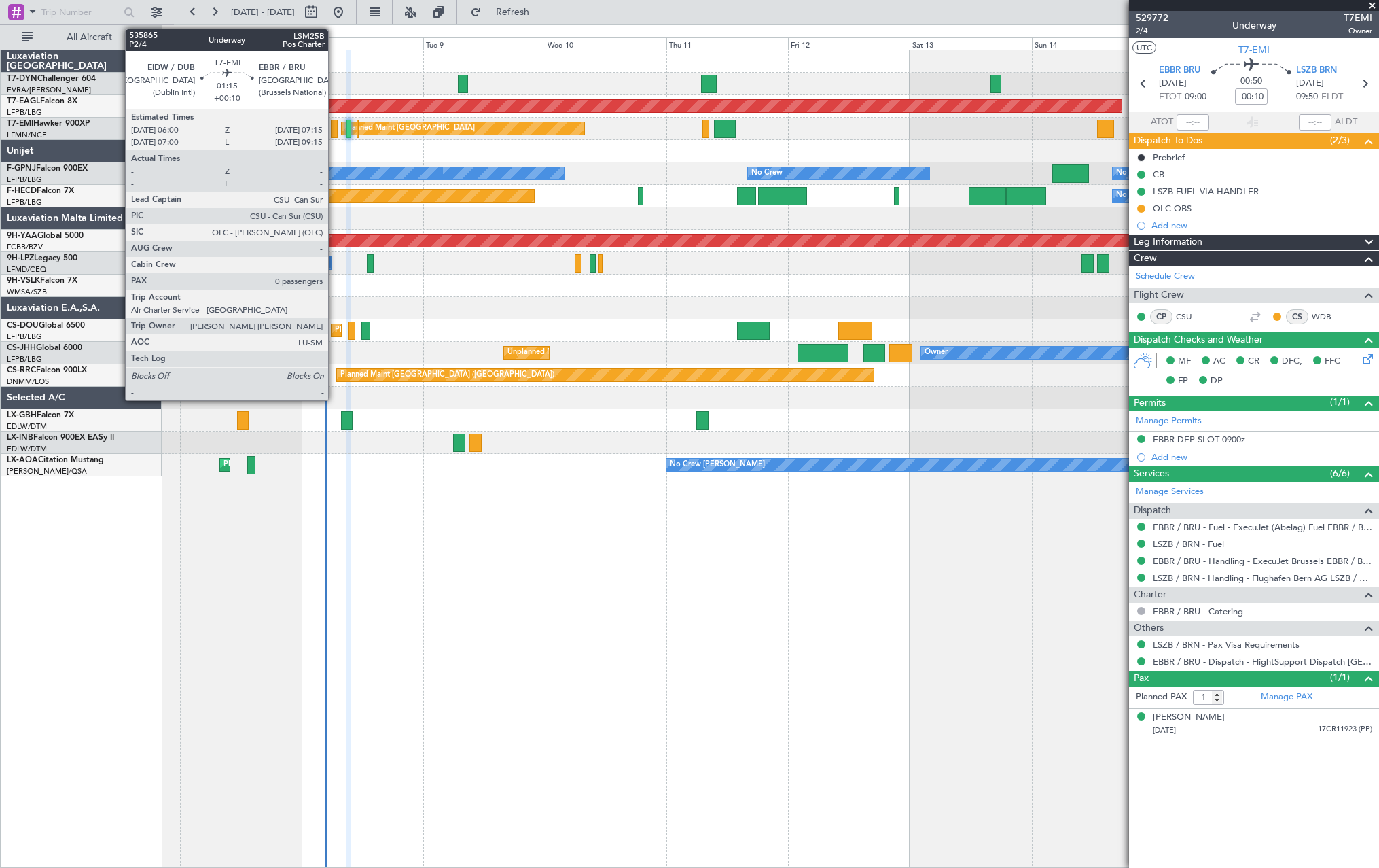
click at [334, 123] on div at bounding box center [334, 128] width 7 height 18
click at [332, 131] on div at bounding box center [334, 128] width 7 height 18
click at [332, 136] on div at bounding box center [334, 128] width 7 height 18
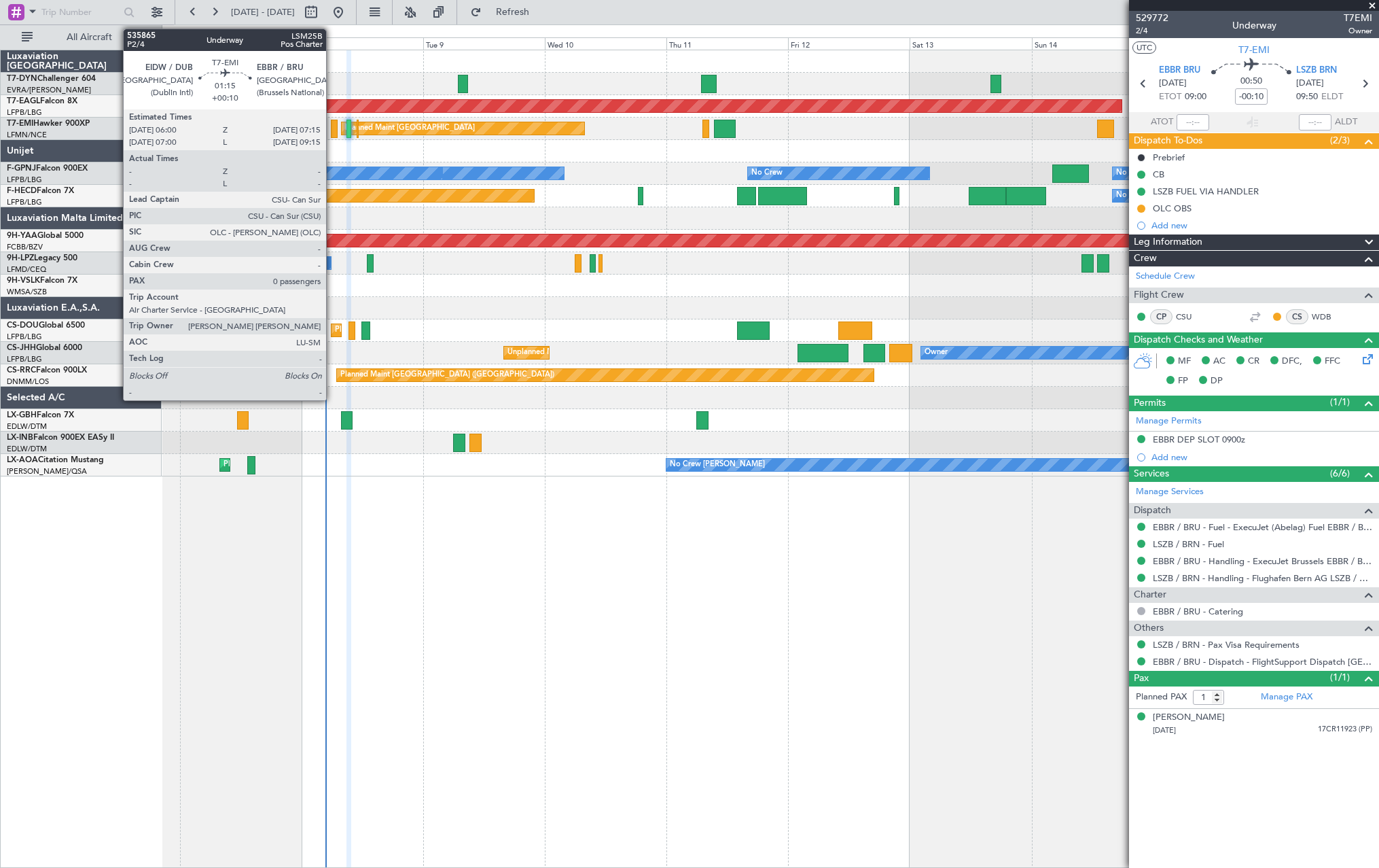
click at [332, 136] on div at bounding box center [334, 128] width 7 height 18
click at [334, 121] on div at bounding box center [334, 128] width 7 height 18
click at [335, 131] on div at bounding box center [334, 128] width 7 height 18
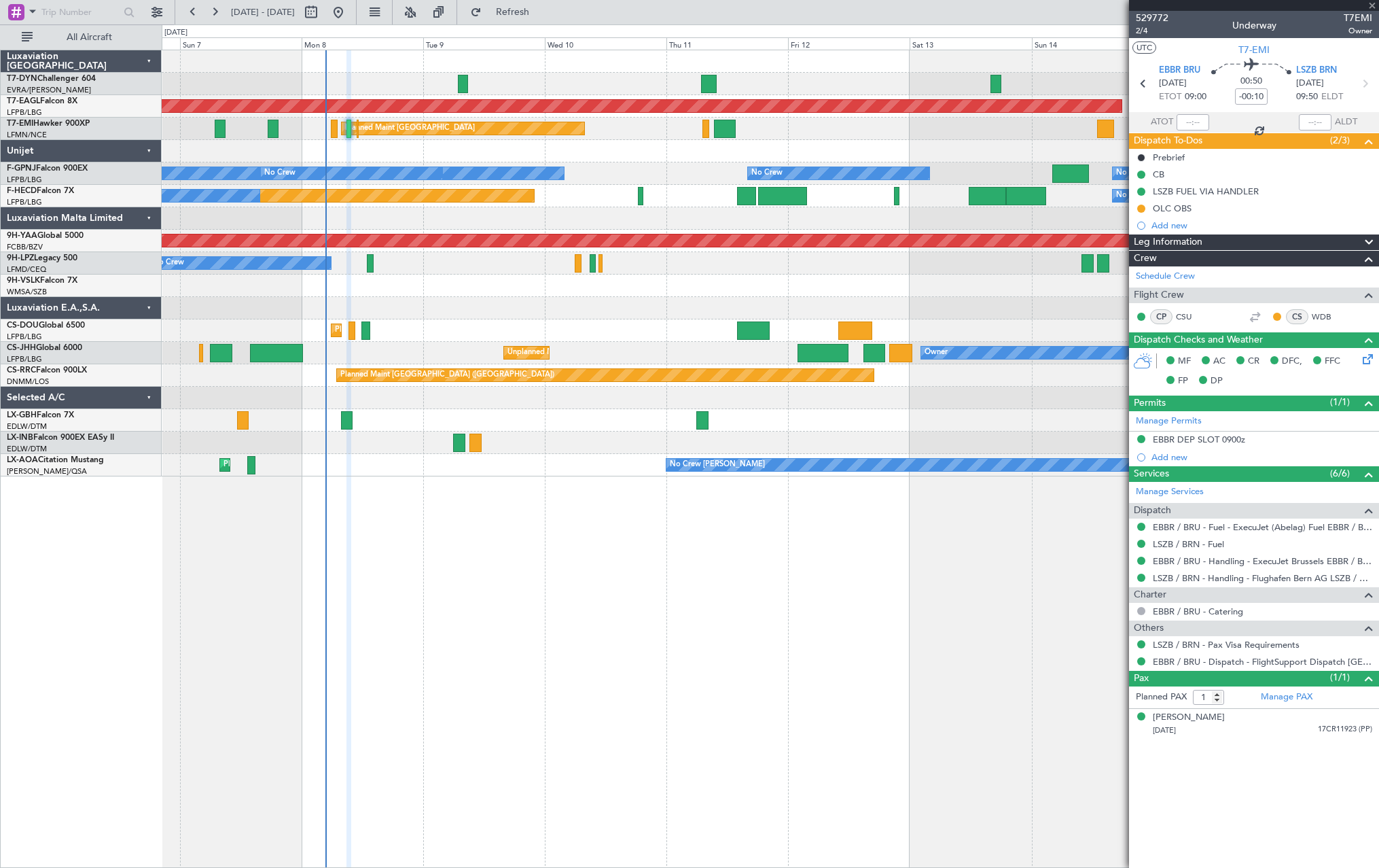
type input "+00:10"
type input "0"
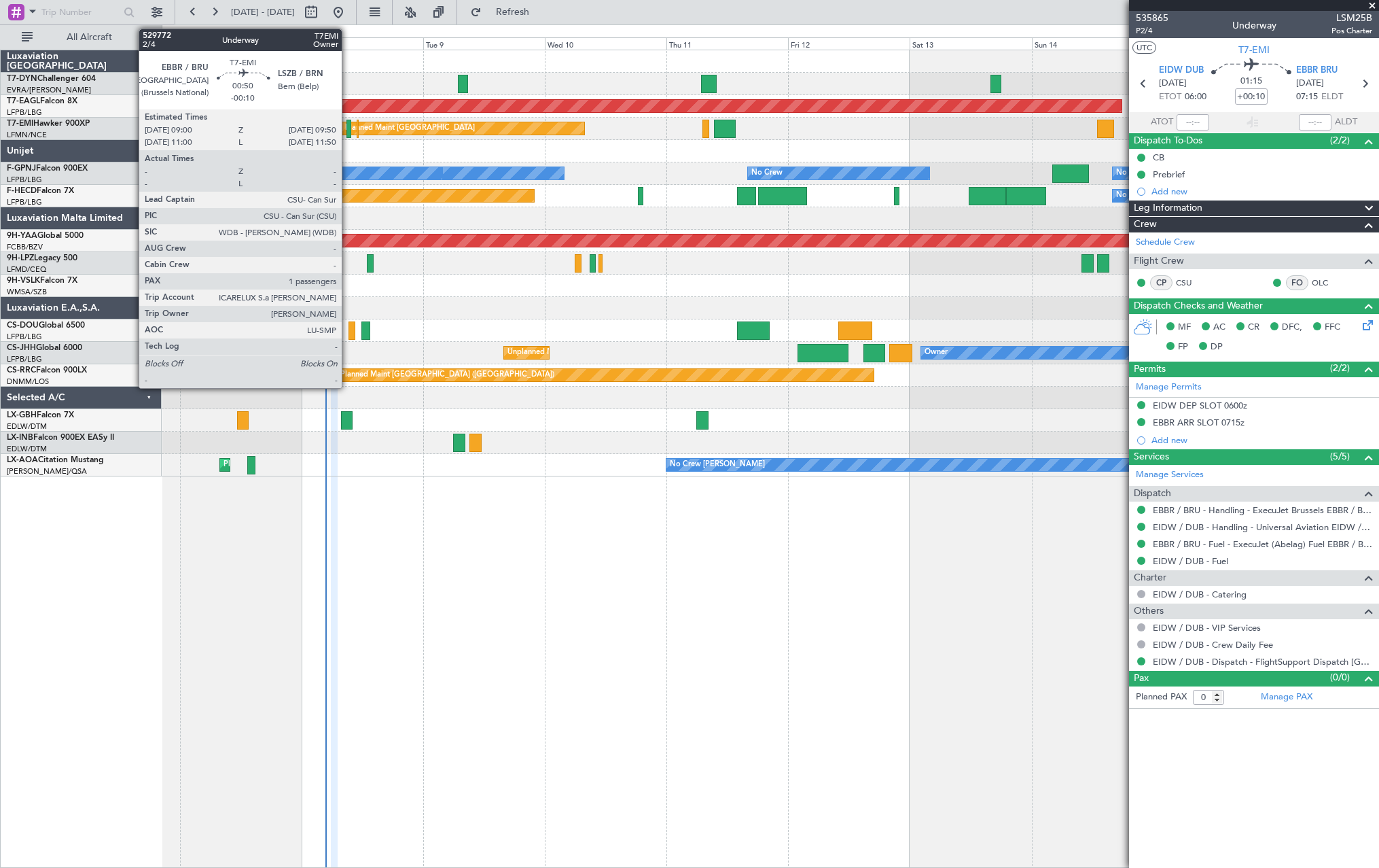
click at [348, 126] on div at bounding box center [348, 128] width 4 height 18
click at [349, 127] on div at bounding box center [348, 128] width 4 height 18
click at [351, 123] on div at bounding box center [348, 128] width 4 height 18
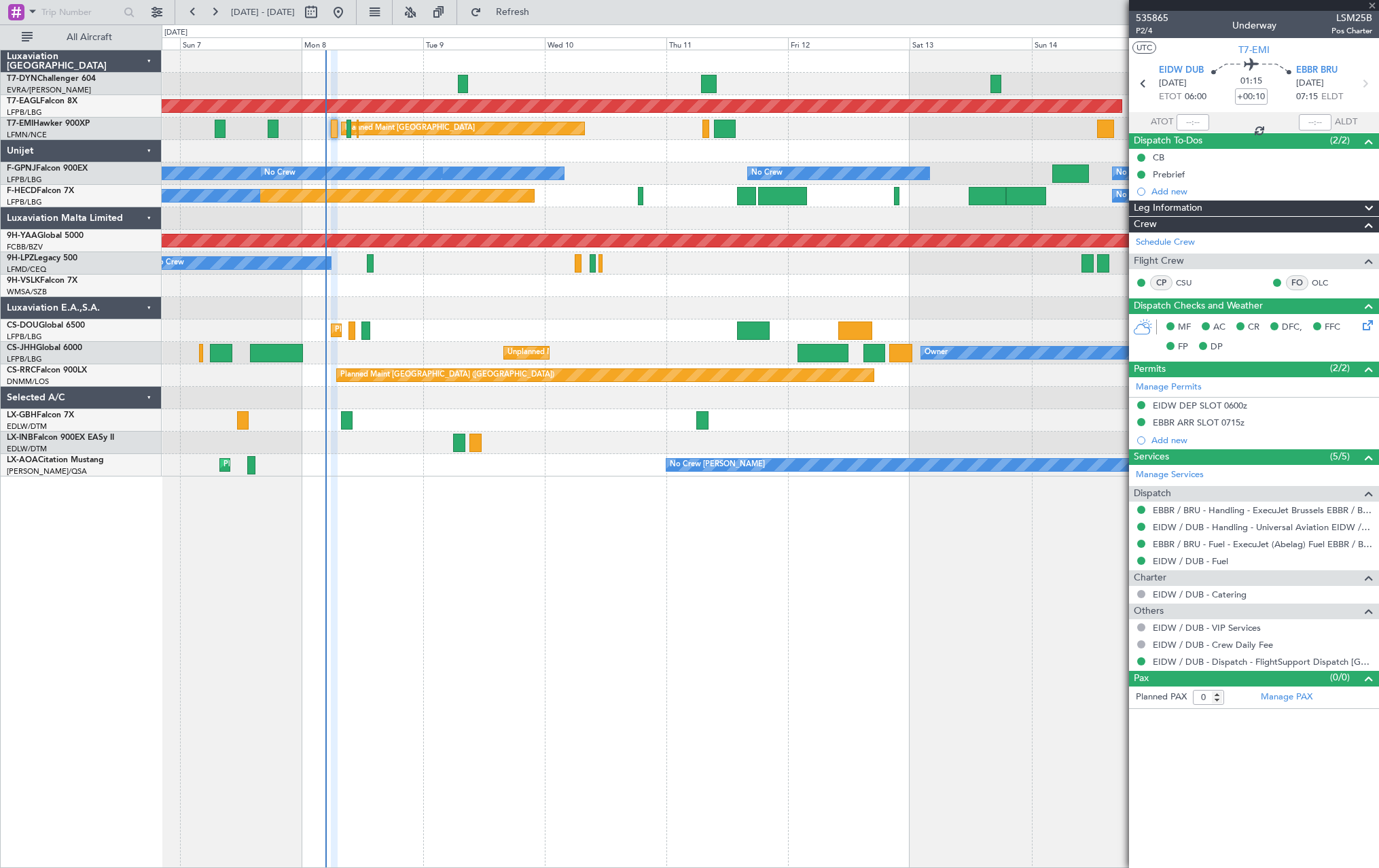
type input "-00:10"
type input "1"
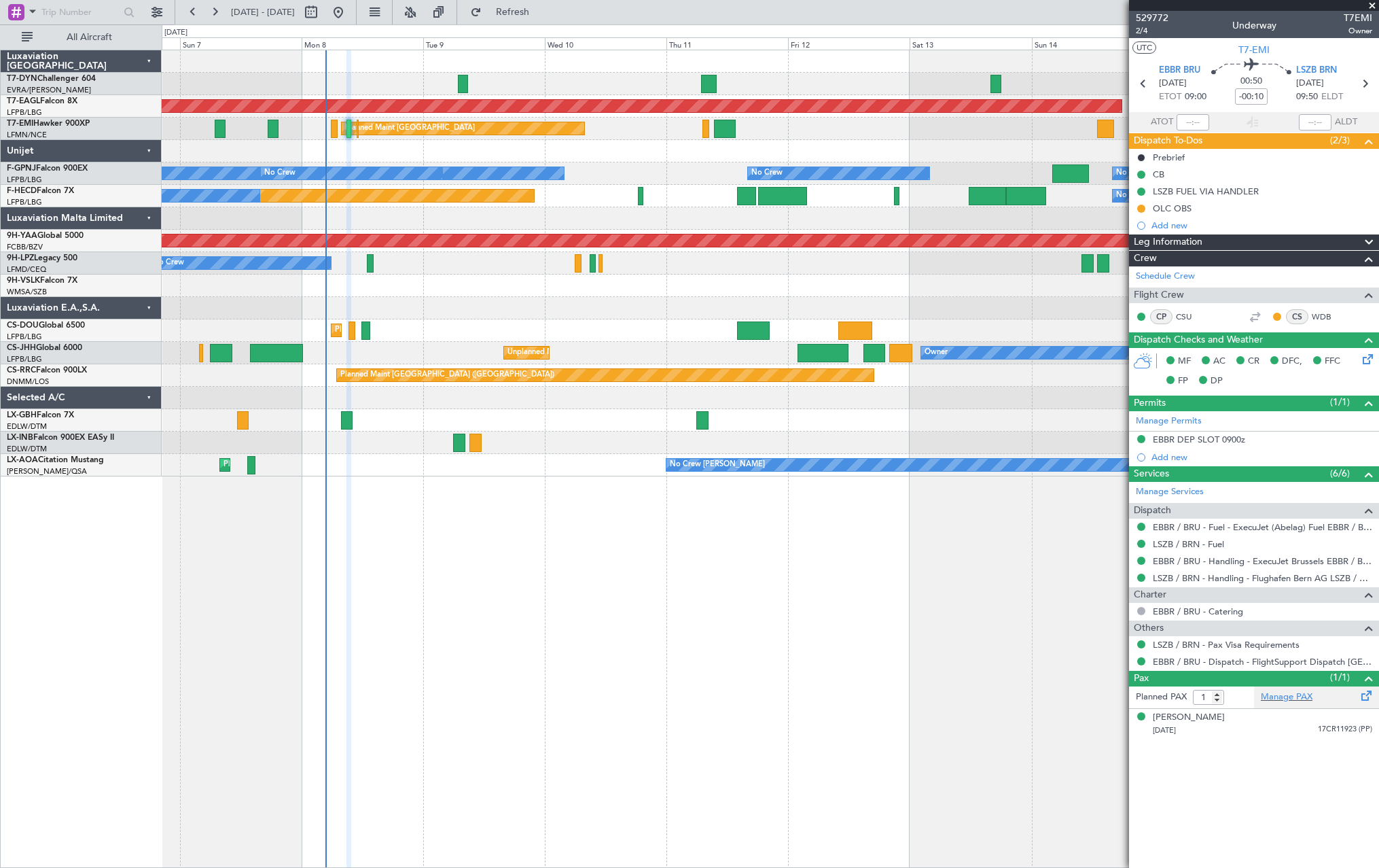
click at [1362, 691] on span at bounding box center [1367, 693] width 17 height 10
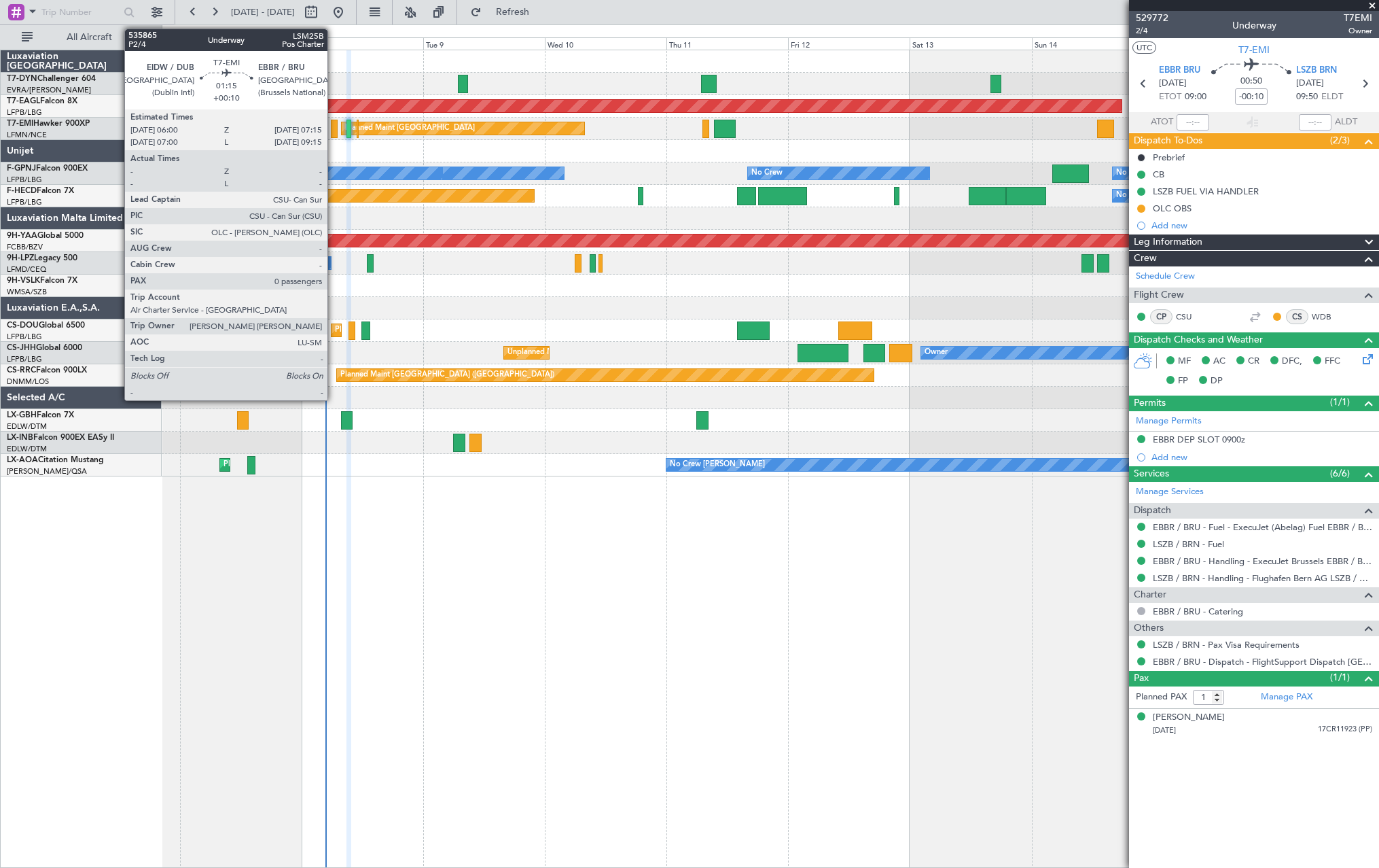
click at [333, 127] on div at bounding box center [334, 128] width 7 height 18
click at [333, 133] on div at bounding box center [334, 128] width 7 height 18
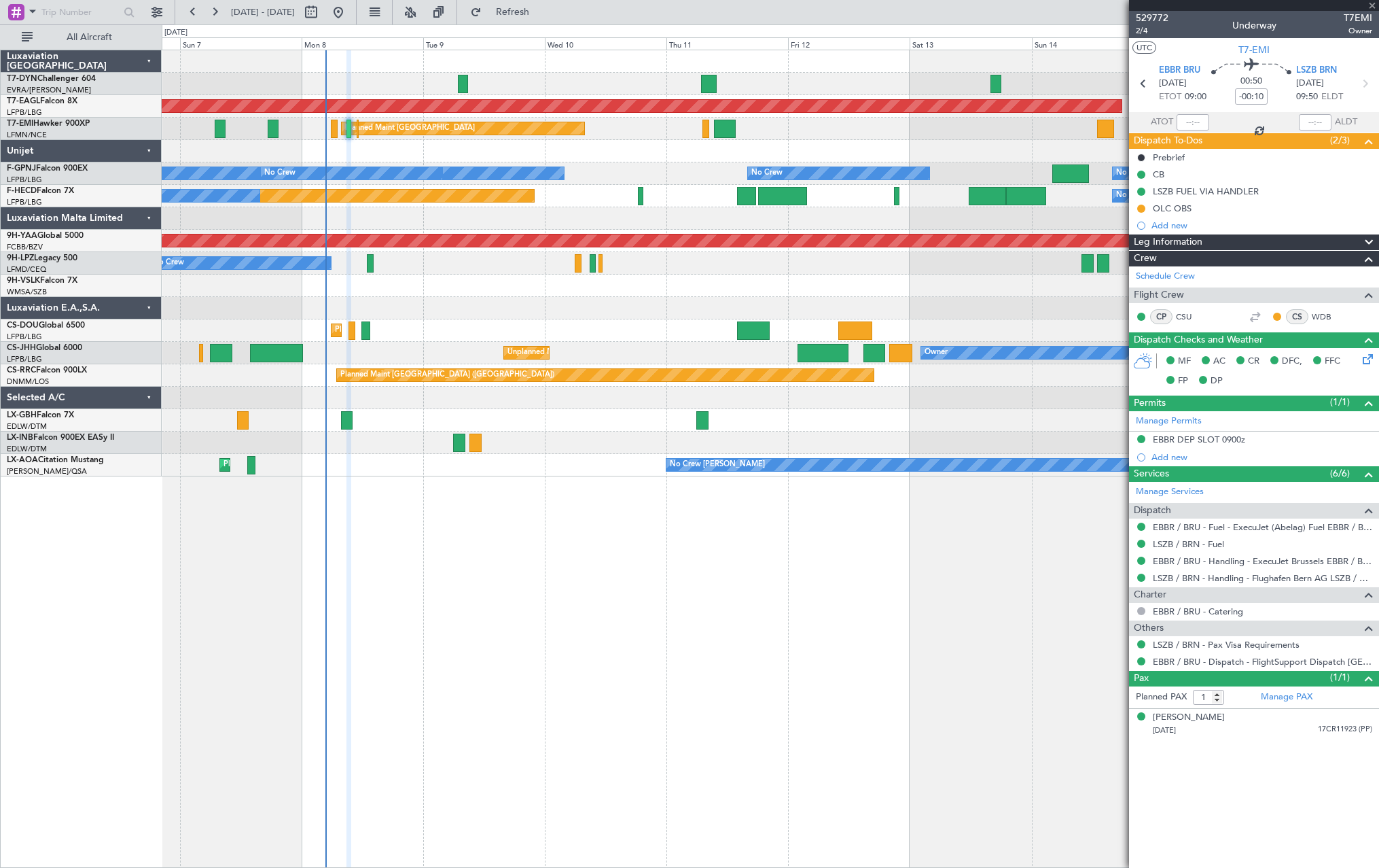
type input "+00:10"
type input "0"
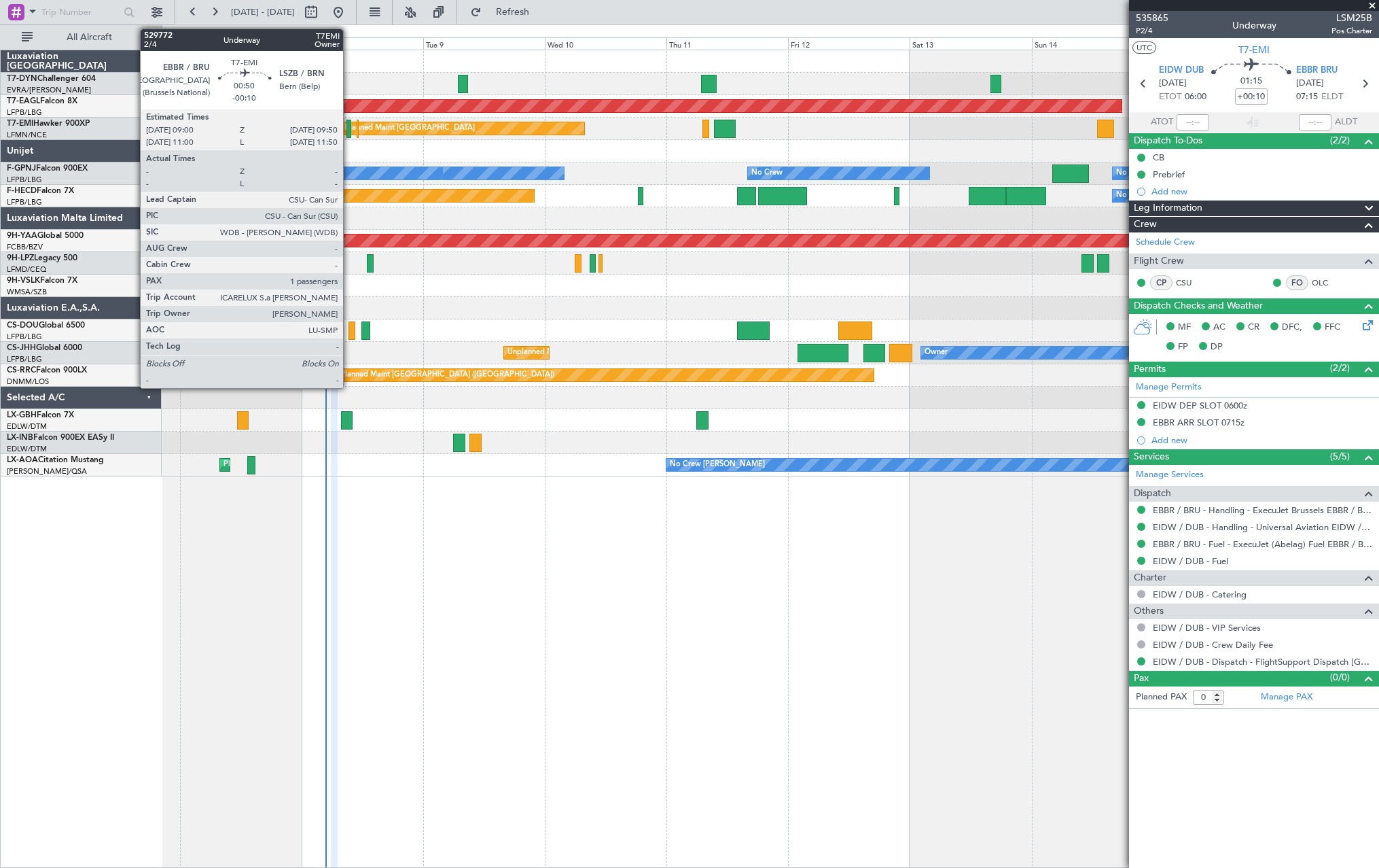
click at [349, 122] on div at bounding box center [348, 128] width 4 height 18
click at [348, 132] on div at bounding box center [348, 128] width 4 height 18
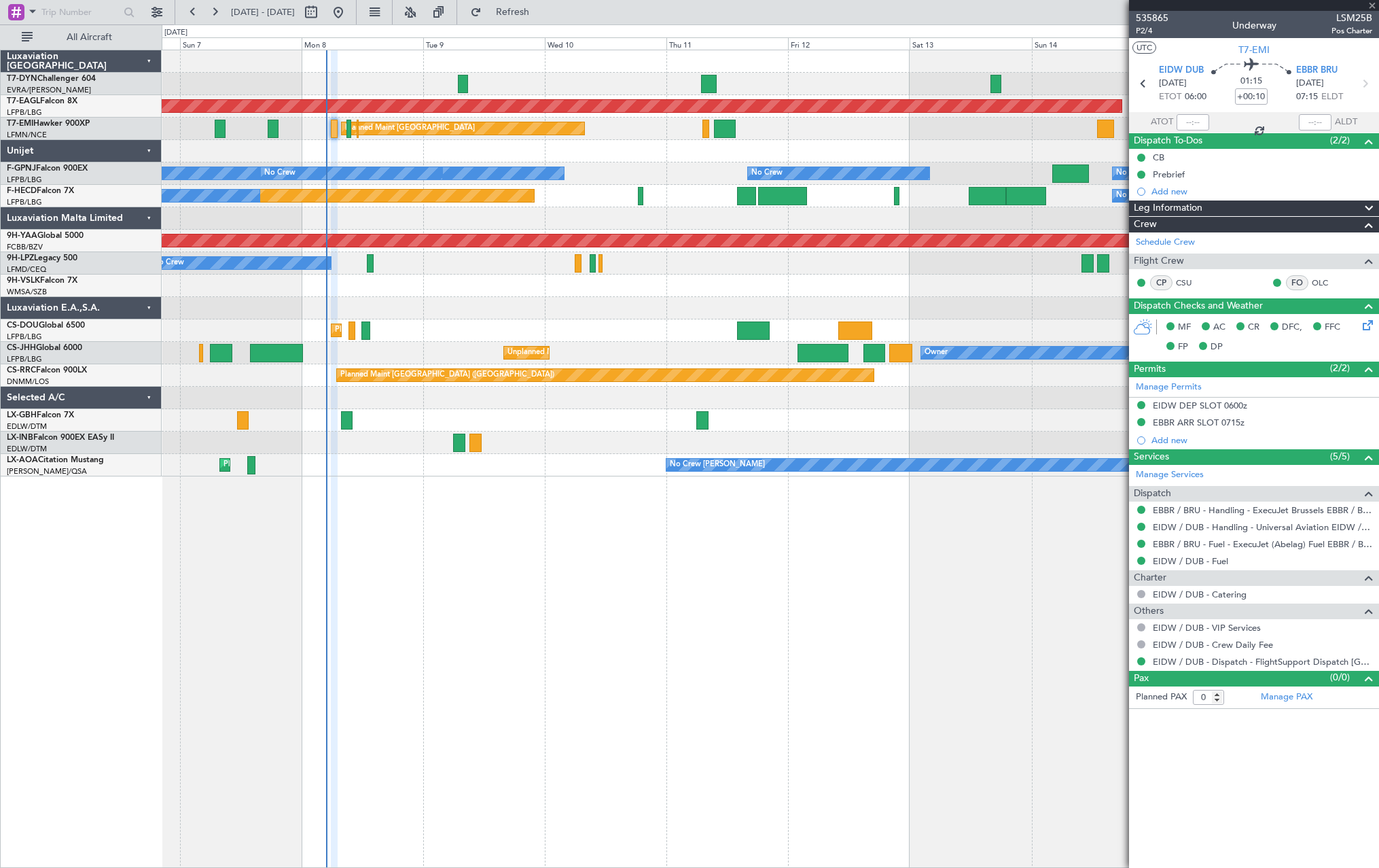
type input "-00:10"
type input "1"
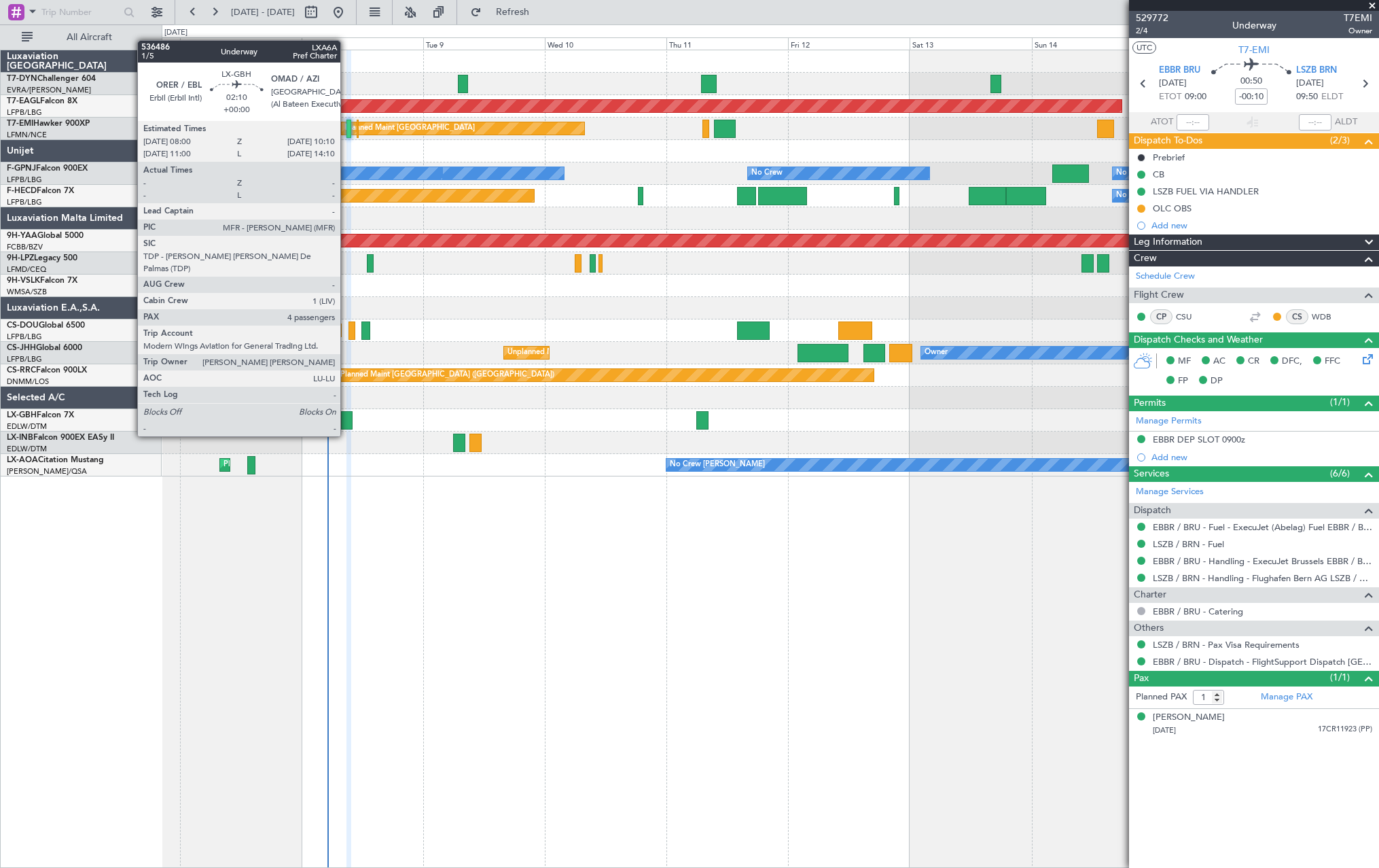
click at [346, 420] on div at bounding box center [346, 420] width 11 height 18
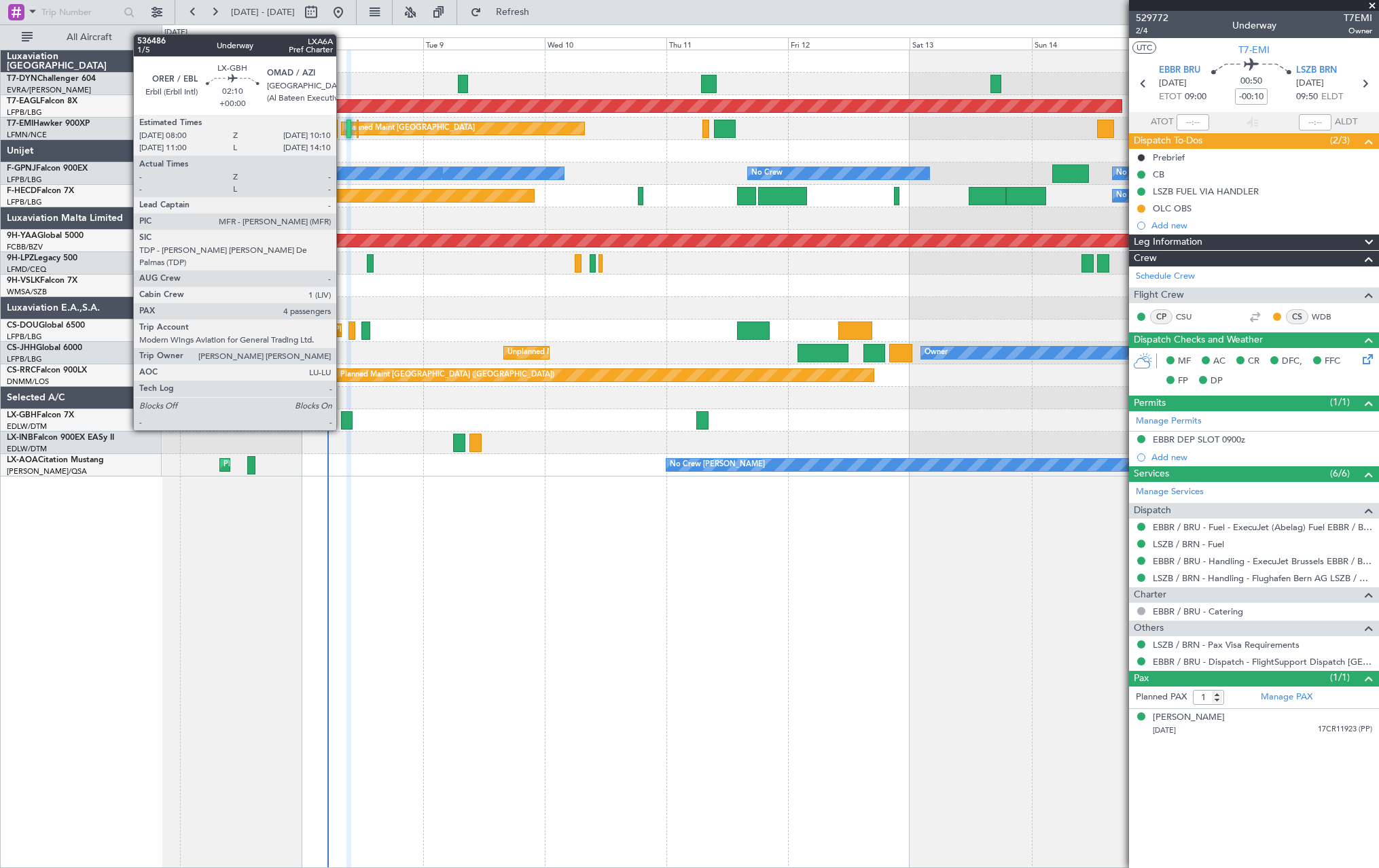
click at [343, 417] on div at bounding box center [346, 420] width 11 height 18
click at [345, 418] on div at bounding box center [346, 420] width 11 height 18
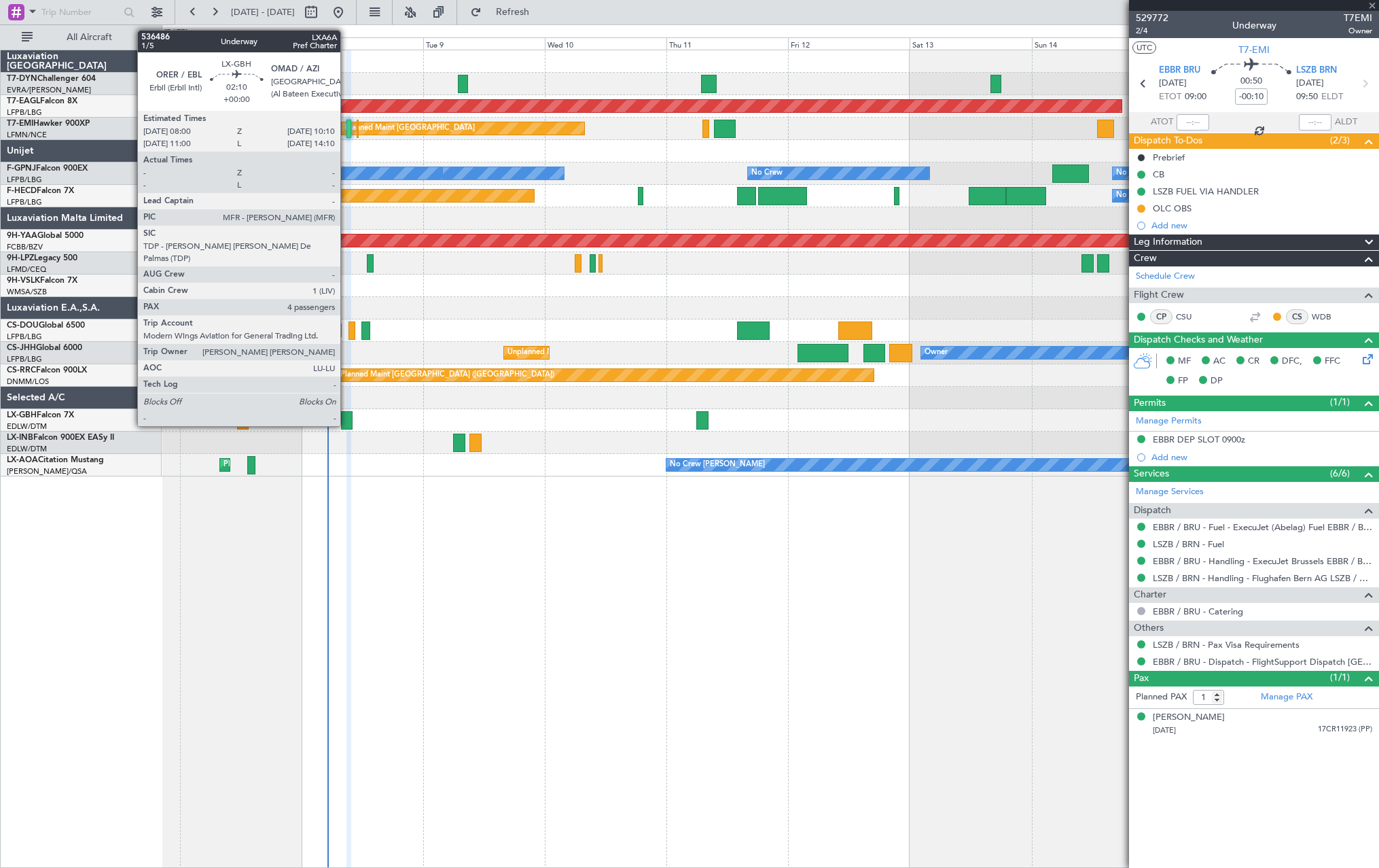
type input "4"
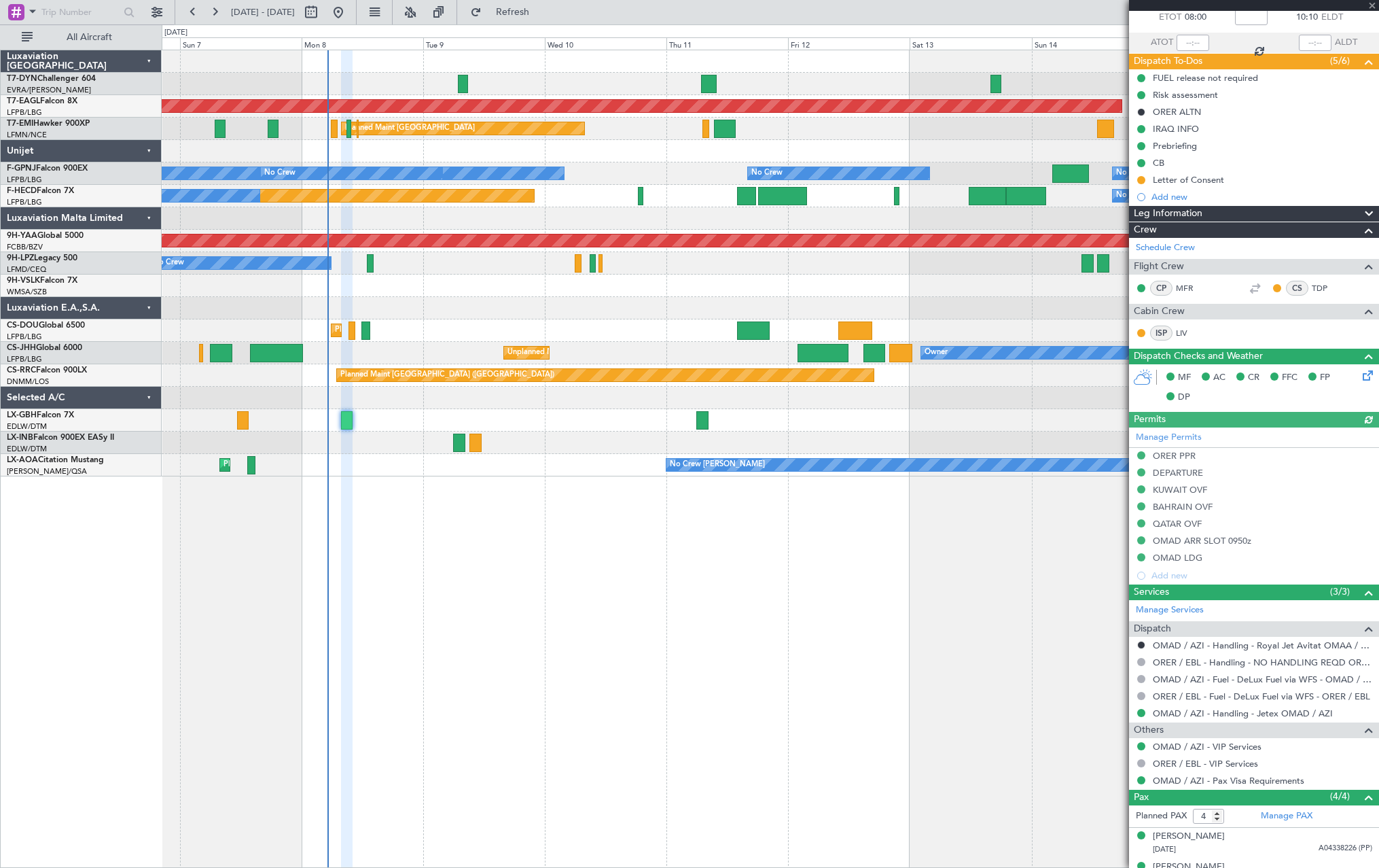
scroll to position [161, 0]
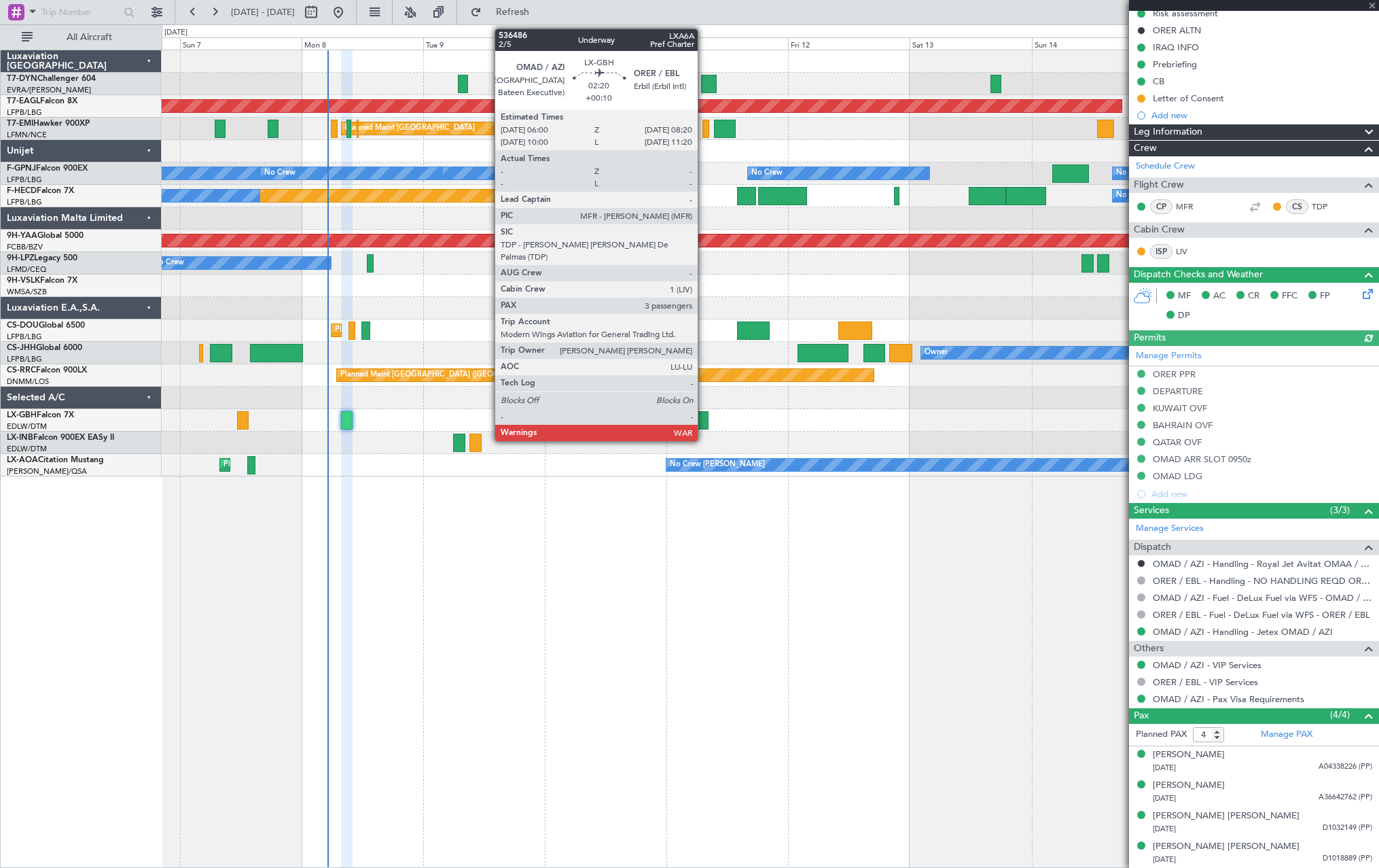
click at [704, 416] on div at bounding box center [702, 420] width 12 height 18
type input "+00:10"
type input "3"
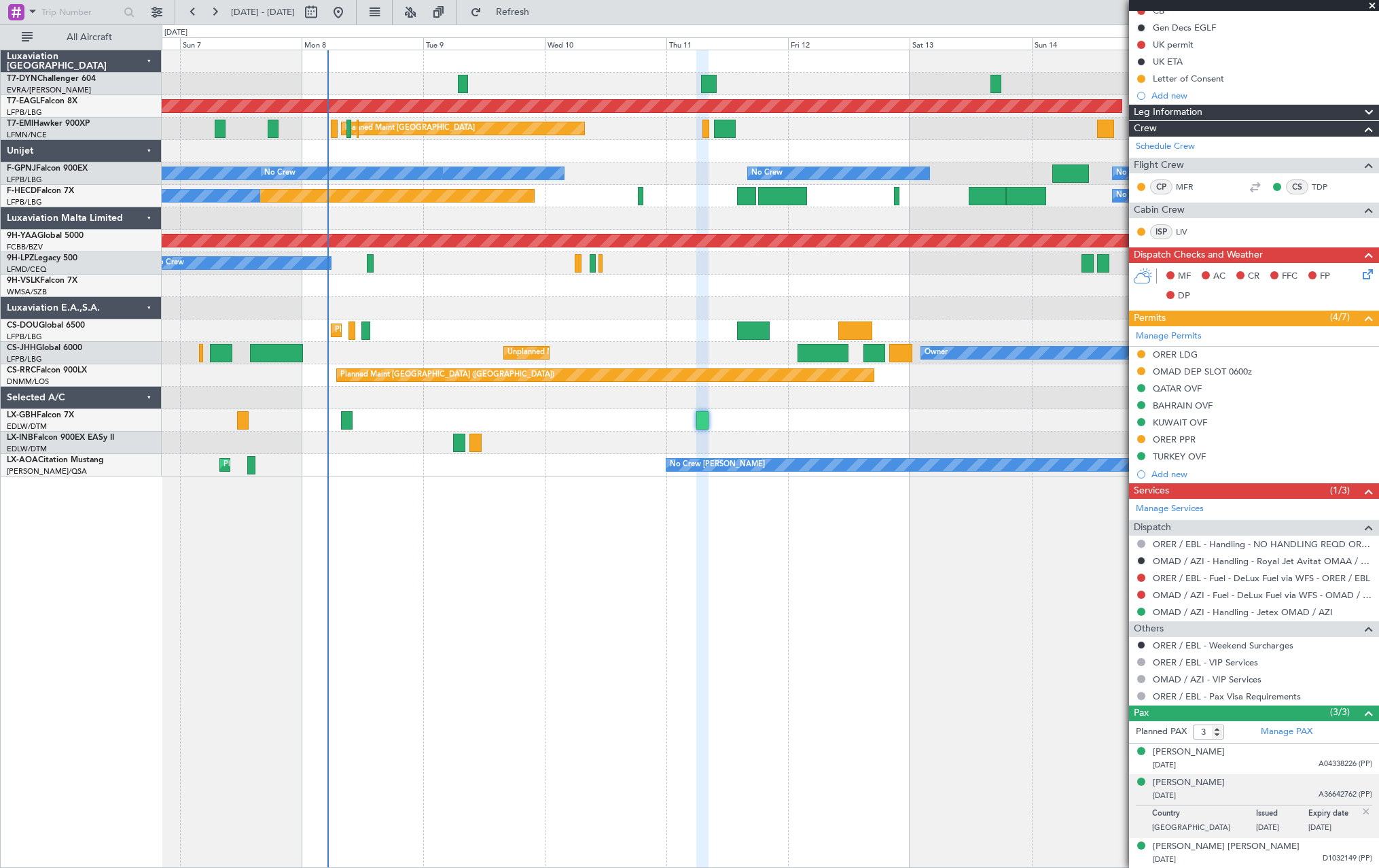
scroll to position [0, 0]
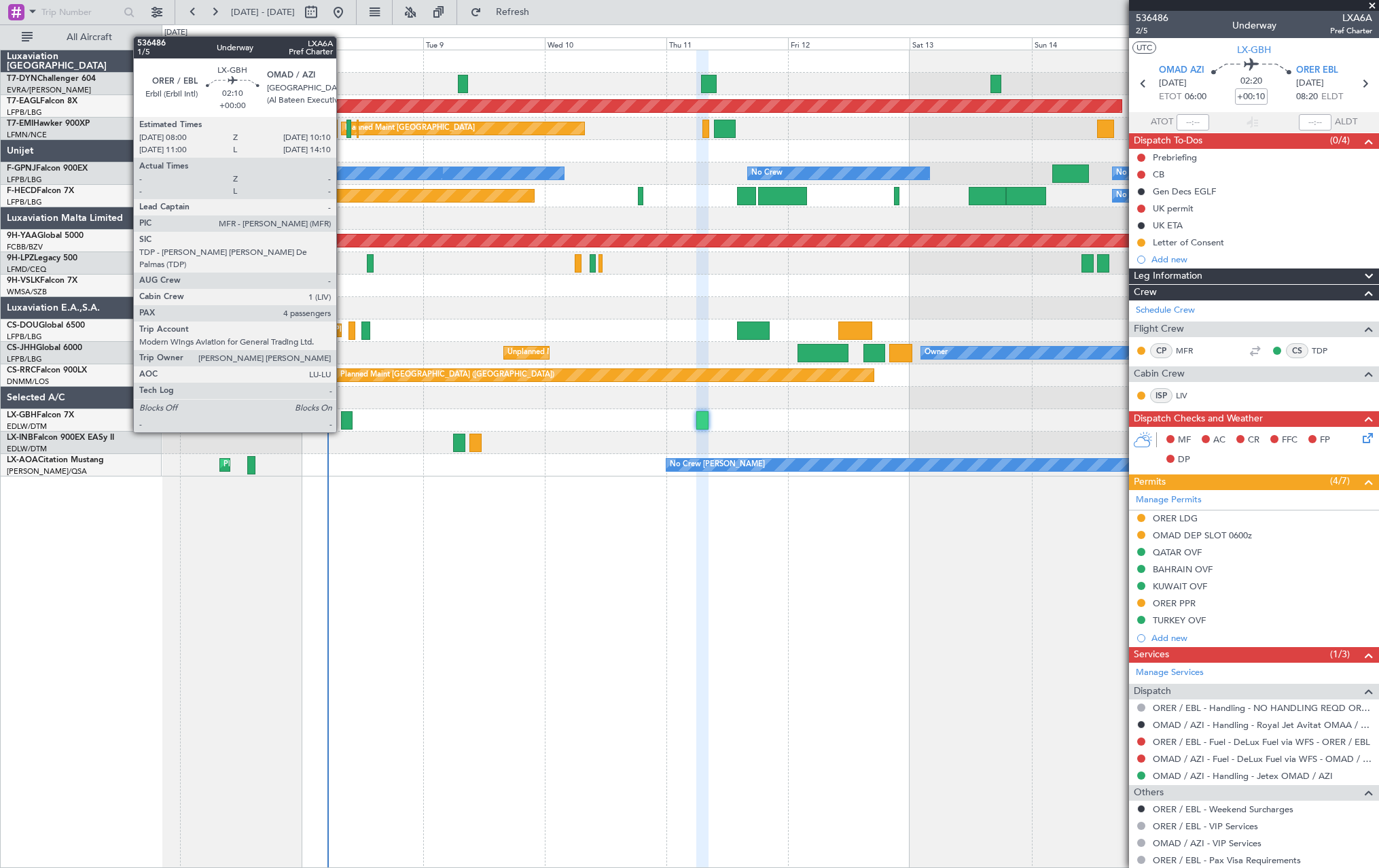
click at [343, 420] on div at bounding box center [346, 420] width 11 height 18
click at [346, 423] on div at bounding box center [346, 420] width 11 height 18
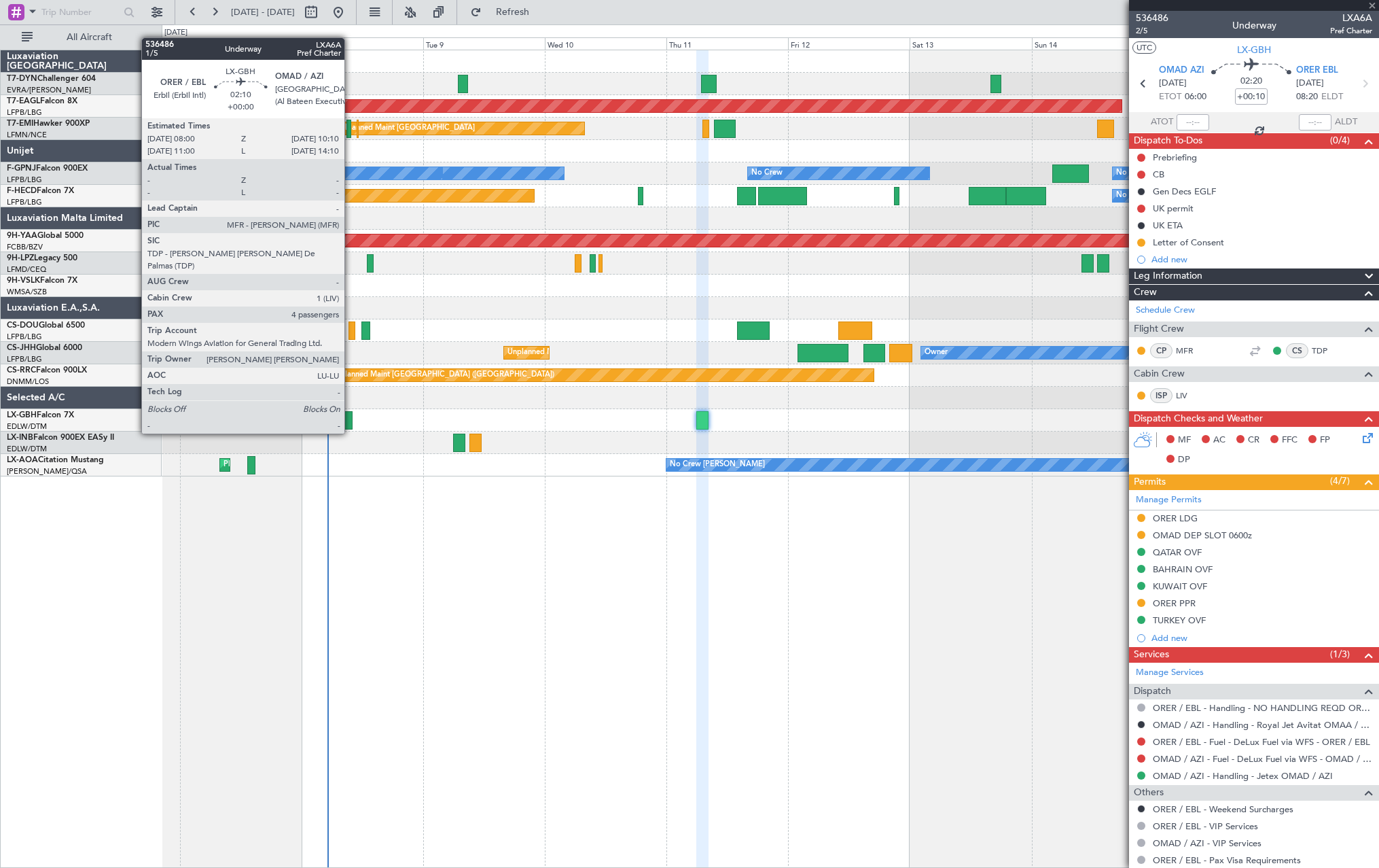
type input "4"
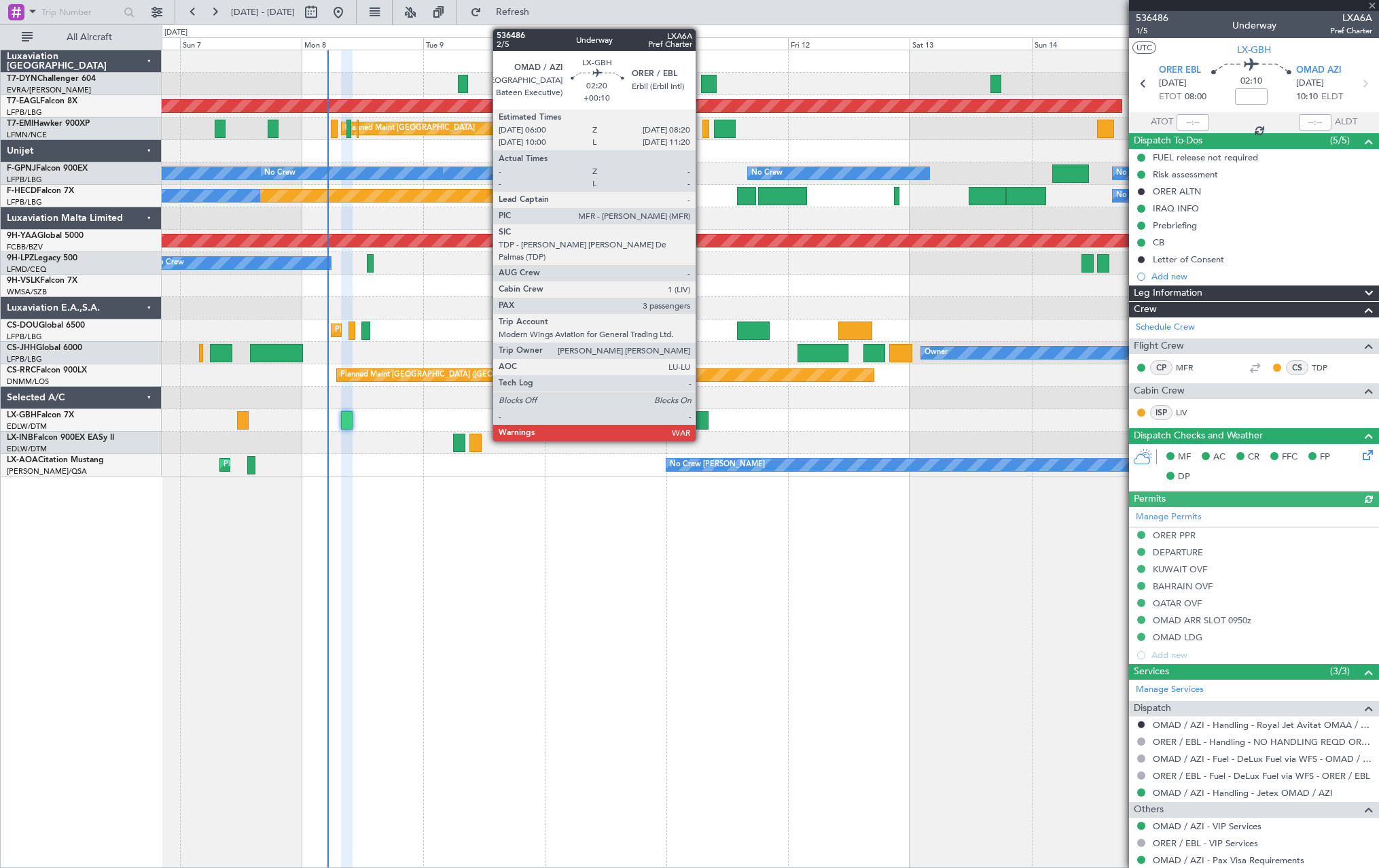
click at [702, 420] on div at bounding box center [702, 420] width 12 height 18
type input "+00:10"
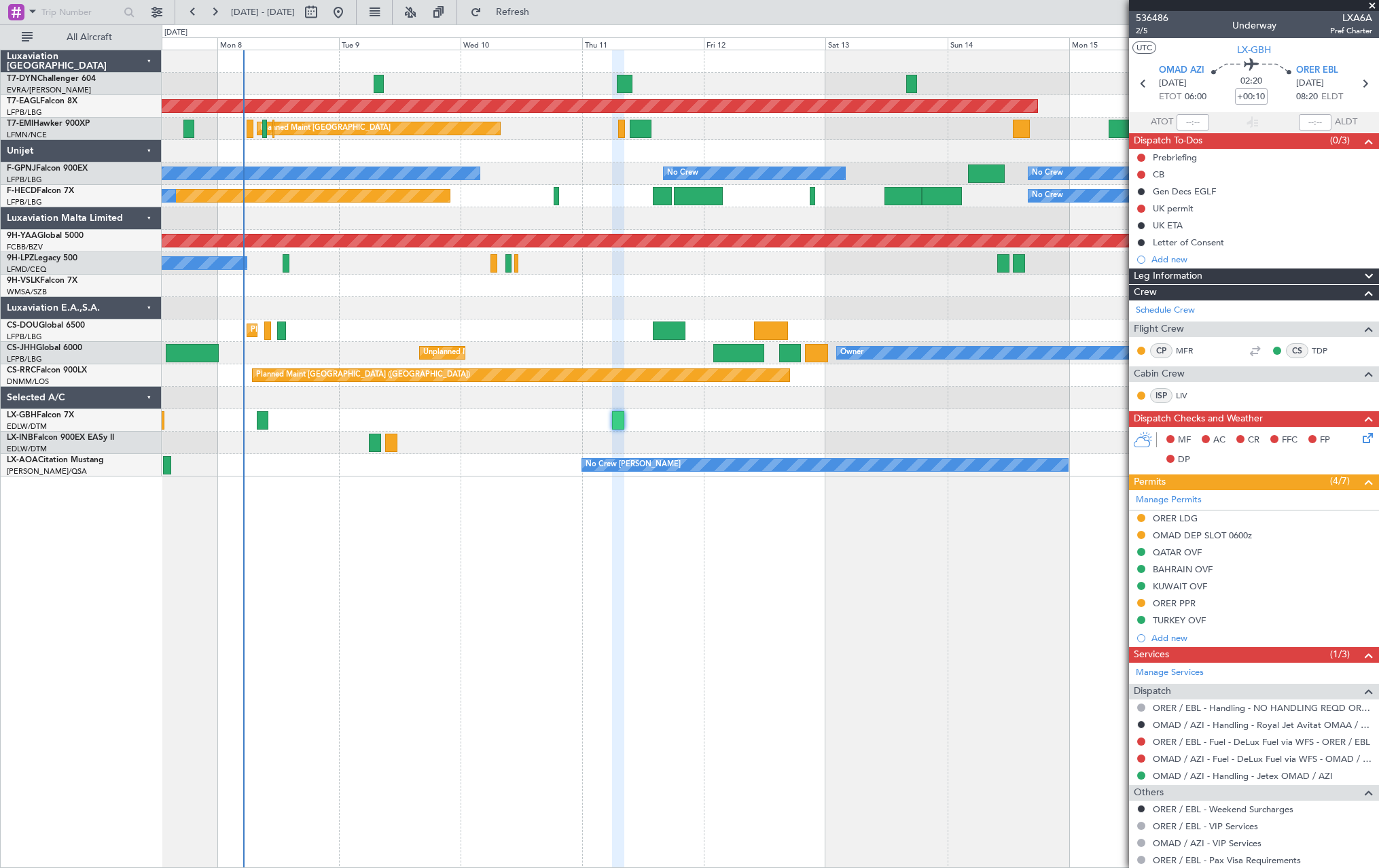
click at [570, 174] on div "Grounded [US_STATE] ([GEOGRAPHIC_DATA]) Planned Maint [GEOGRAPHIC_DATA] Planned…" at bounding box center [769, 263] width 1217 height 426
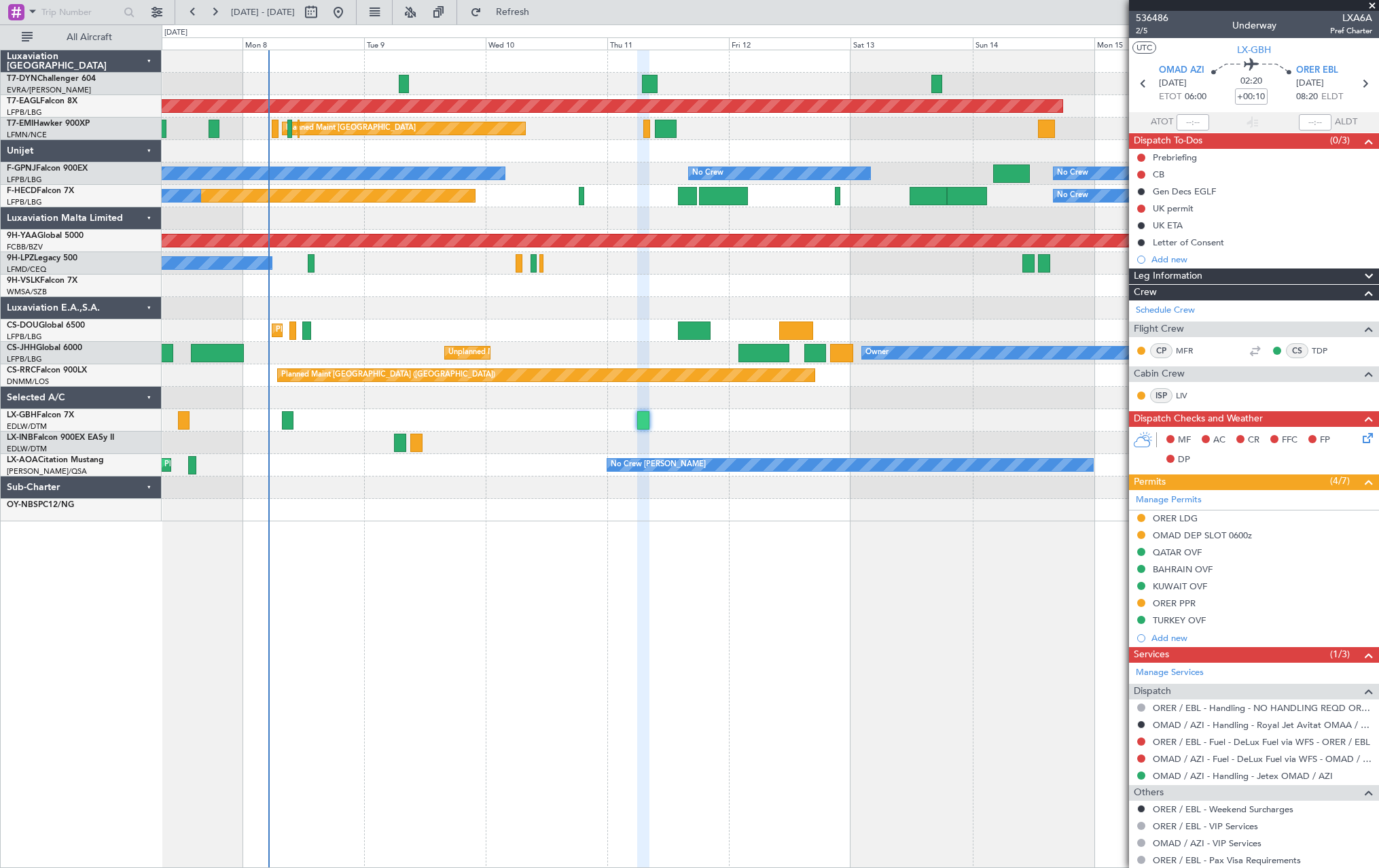
click at [550, 166] on div "No Crew No Crew No Crew No Crew Planned Maint [GEOGRAPHIC_DATA] ([GEOGRAPHIC_DA…" at bounding box center [769, 174] width 1217 height 23
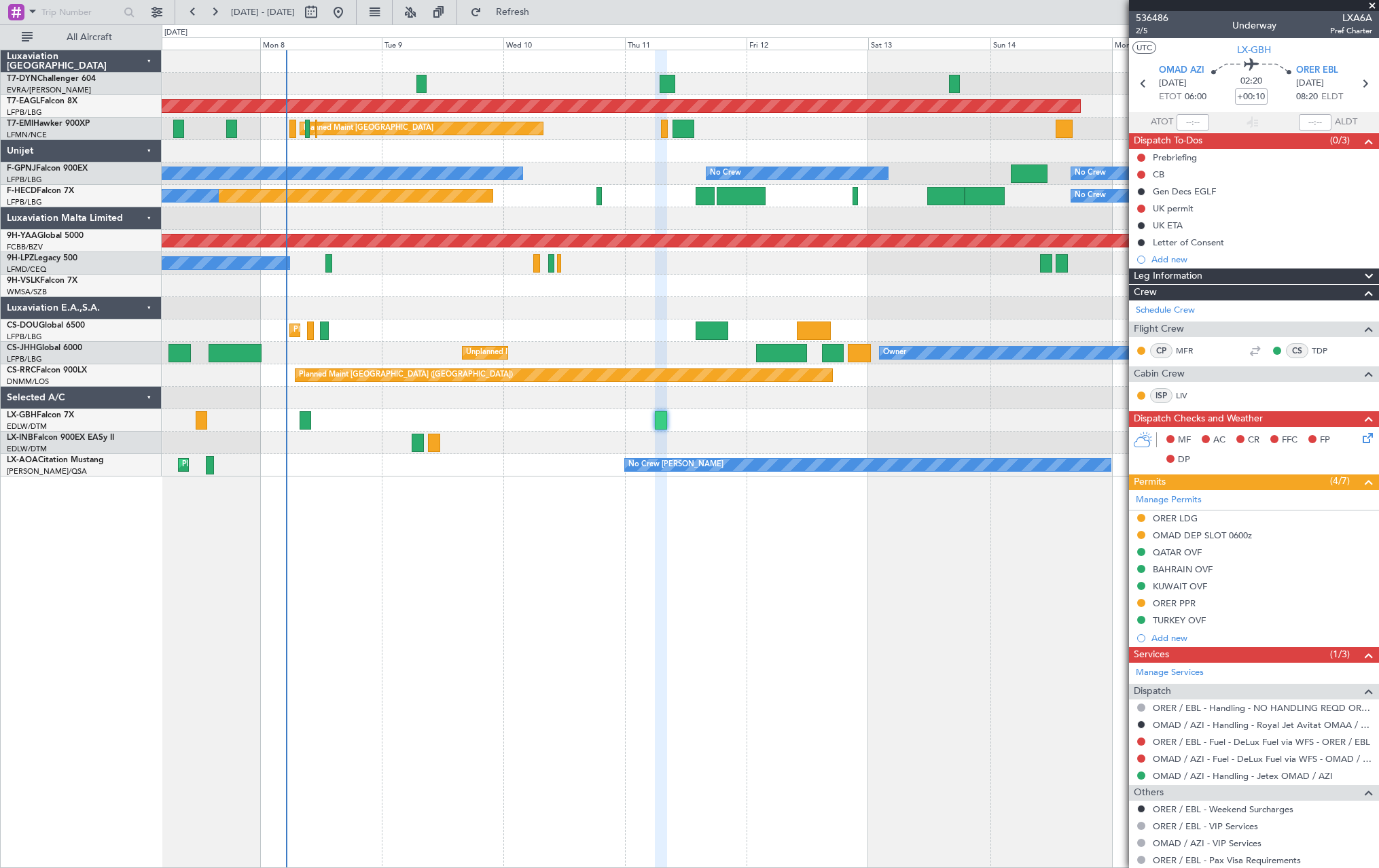
click at [568, 167] on div "No Crew No Crew No Crew No Crew Planned Maint [GEOGRAPHIC_DATA] ([GEOGRAPHIC_DA…" at bounding box center [769, 174] width 1217 height 23
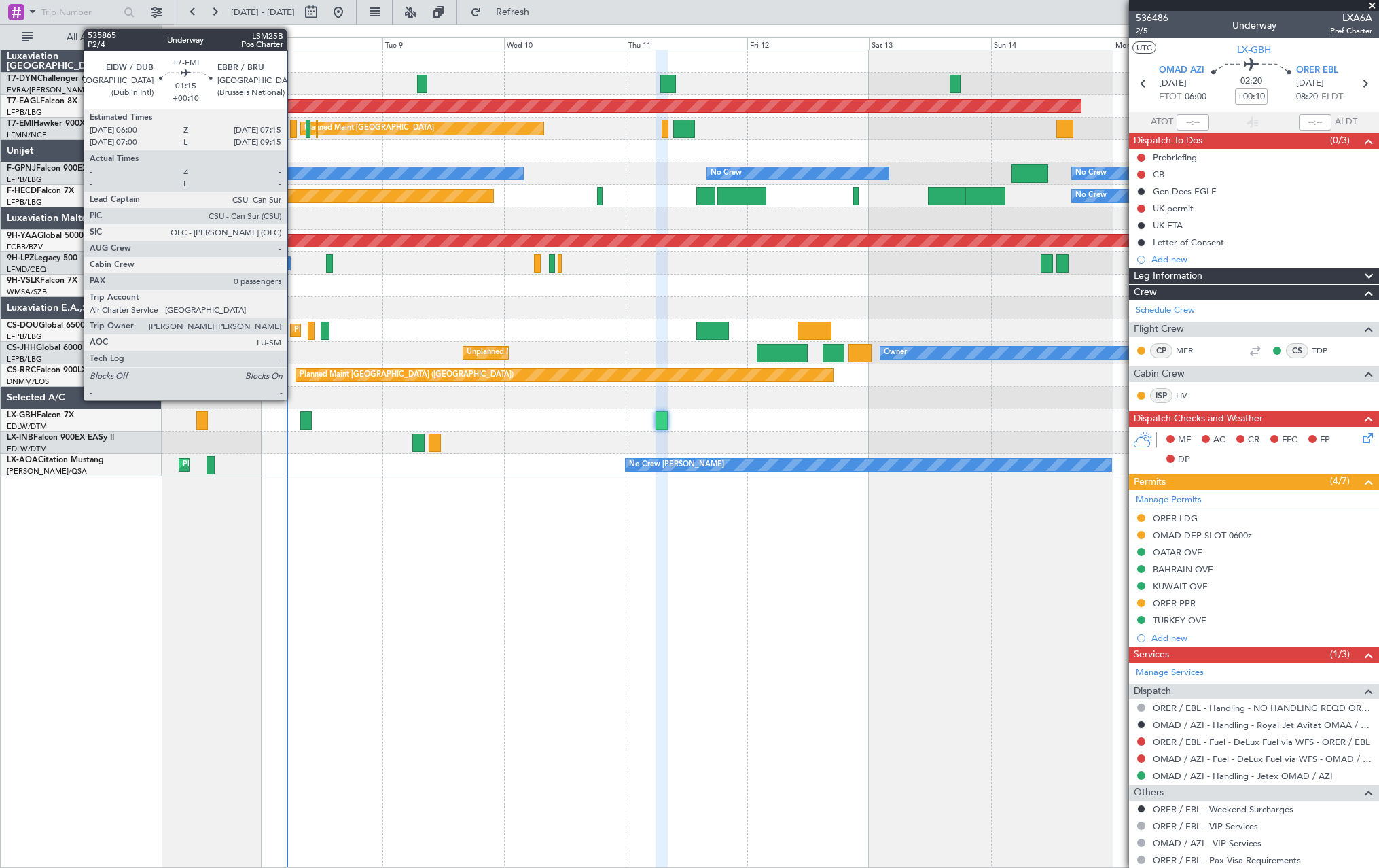
click at [293, 127] on div at bounding box center [294, 128] width 7 height 18
type input "0"
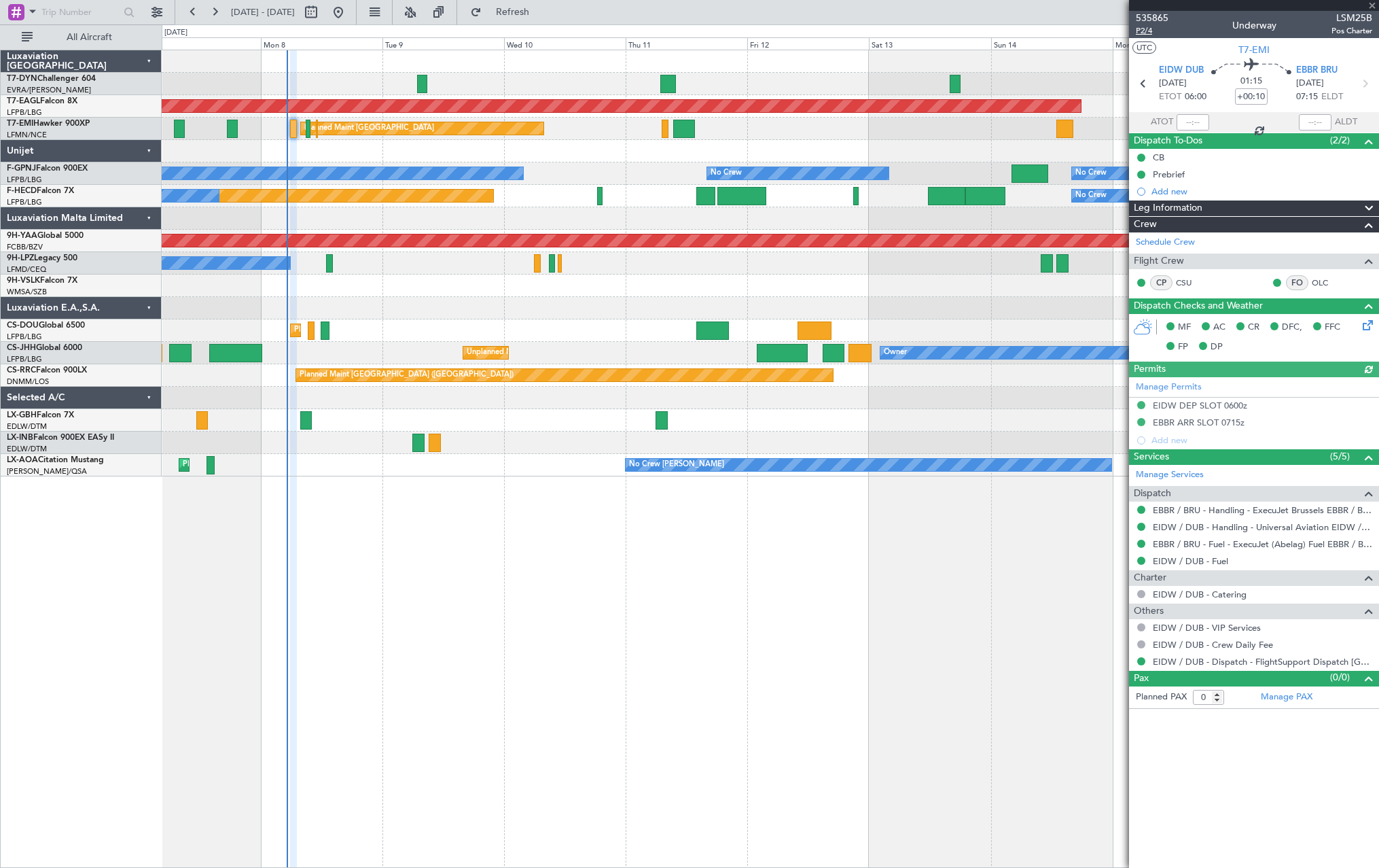
click at [1142, 26] on span "P2/4" at bounding box center [1151, 31] width 32 height 11
click at [1366, 243] on span at bounding box center [1367, 239] width 17 height 10
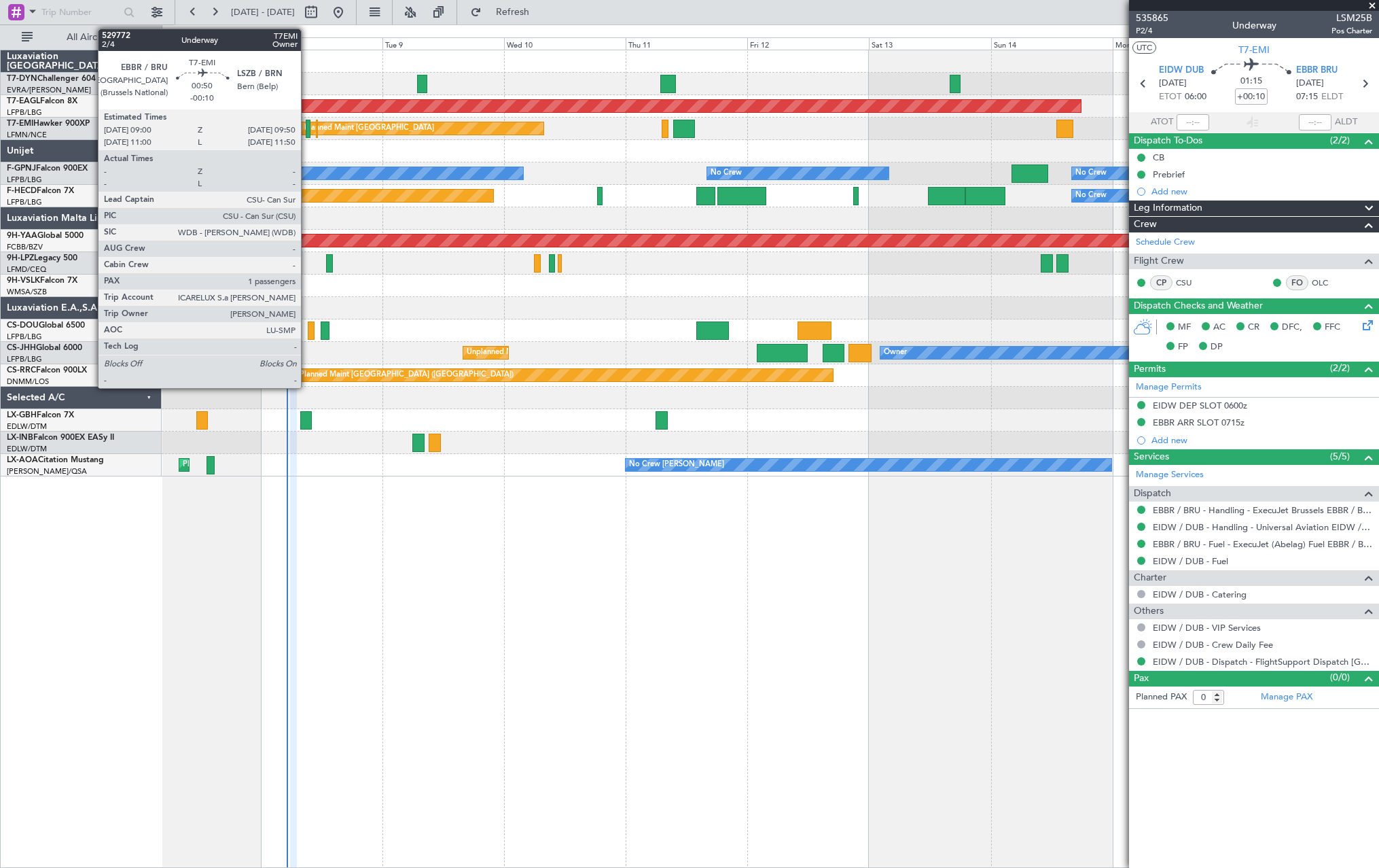
click at [307, 131] on div at bounding box center [308, 128] width 4 height 18
type input "-00:10"
type input "1"
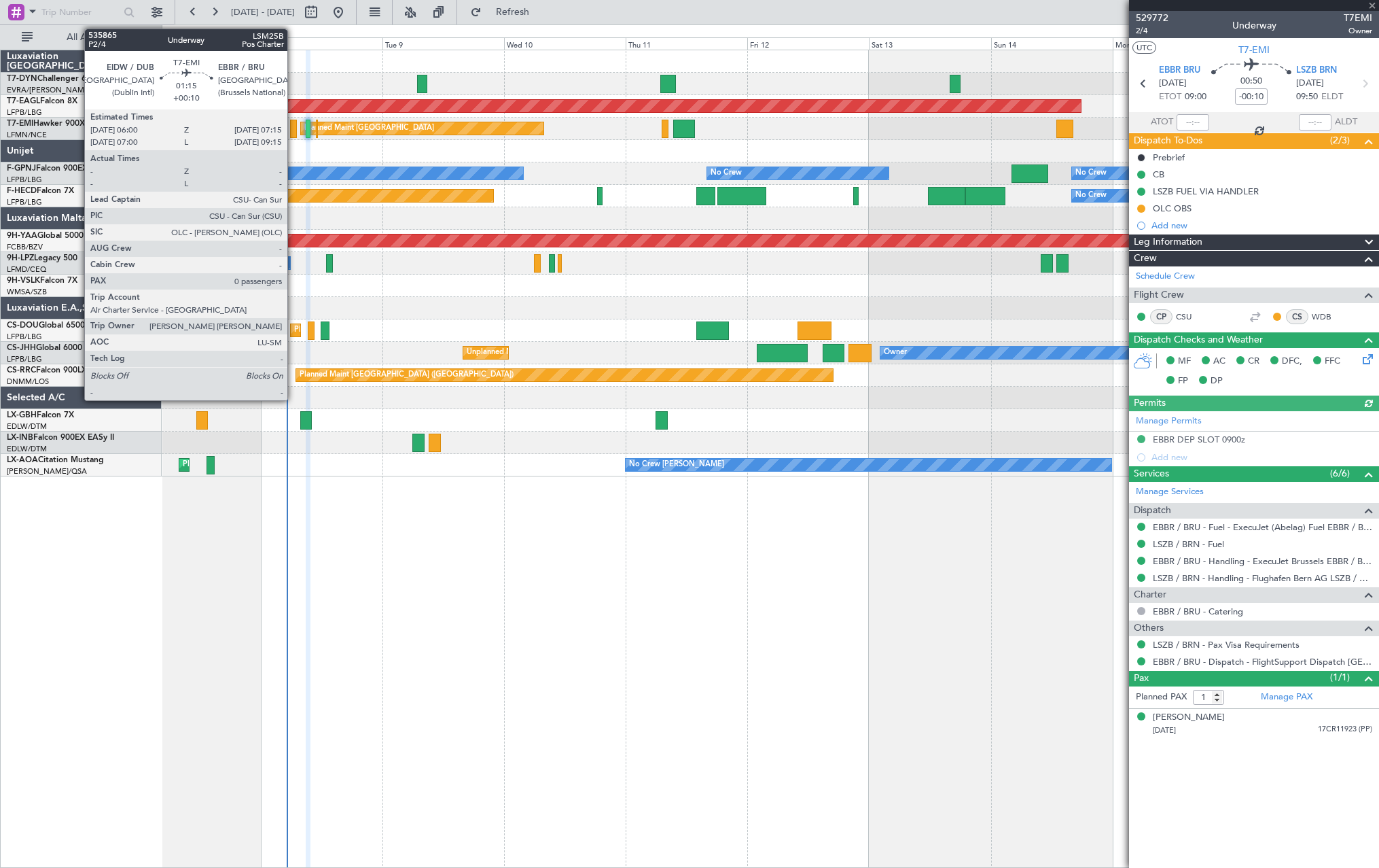
click at [293, 130] on div at bounding box center [294, 128] width 7 height 18
type input "+00:10"
type input "0"
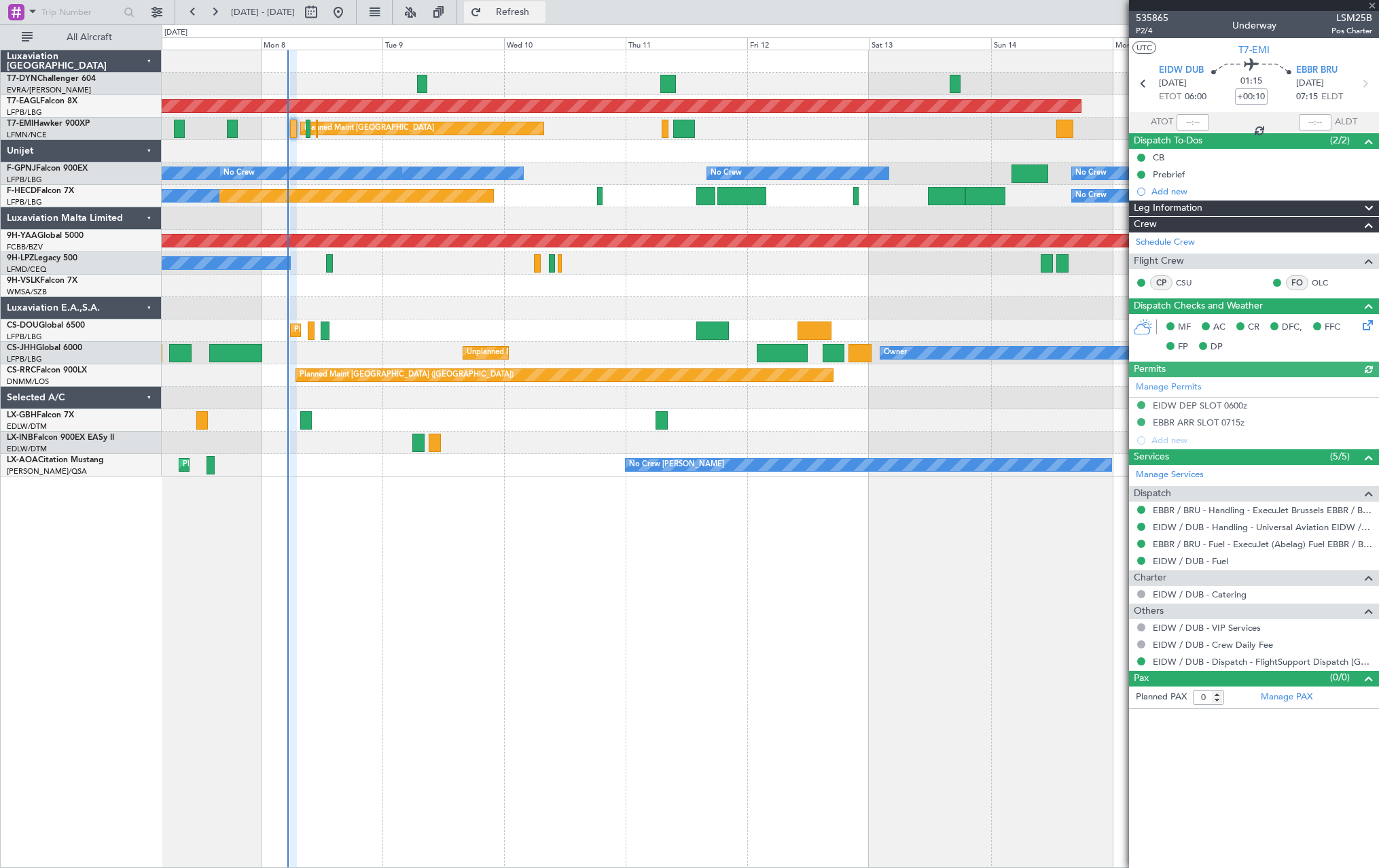
click at [542, 13] on span "Refresh" at bounding box center [512, 12] width 57 height 10
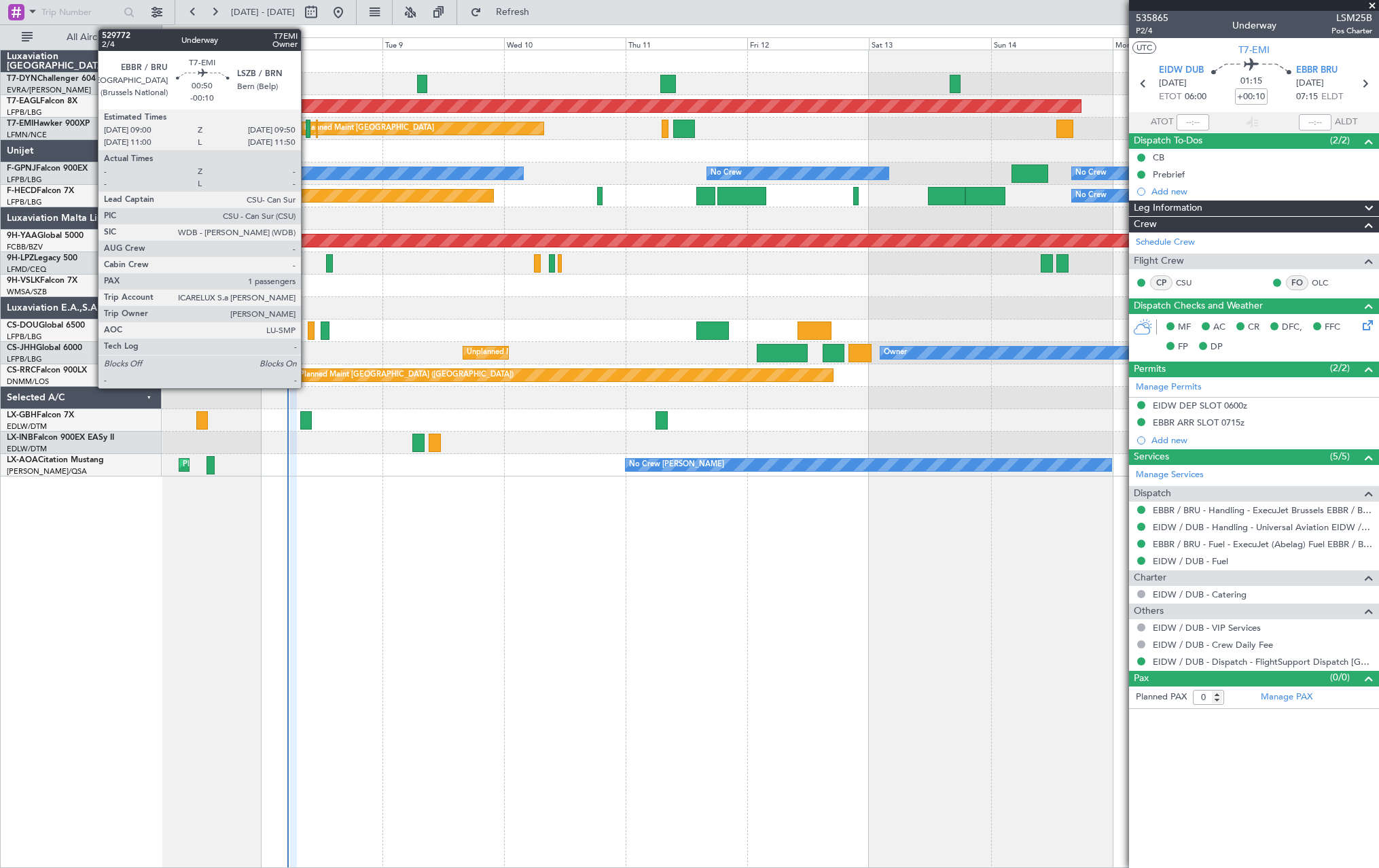
click at [307, 127] on div at bounding box center [308, 128] width 4 height 18
type input "-00:10"
type input "1"
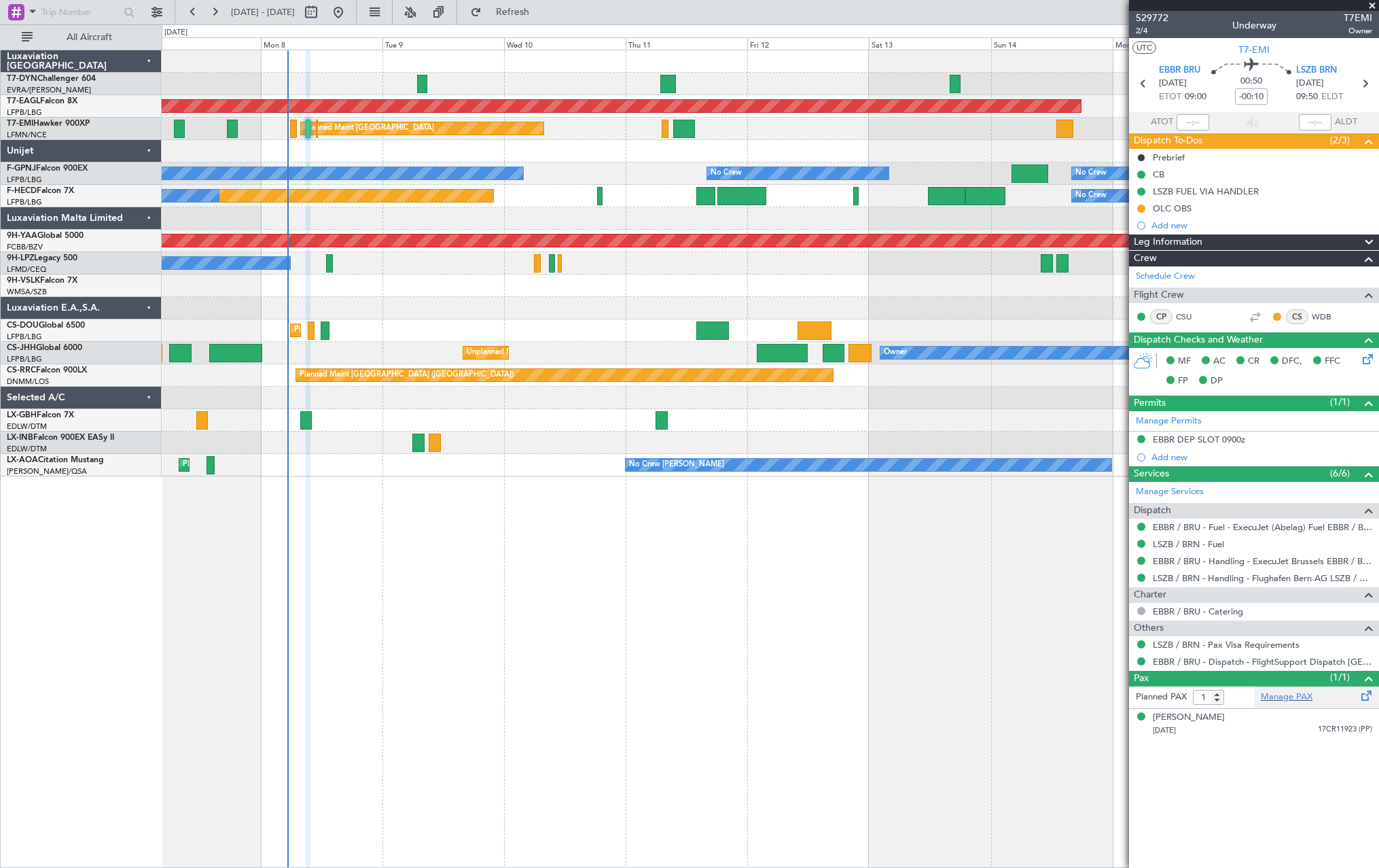
click at [1371, 694] on span at bounding box center [1367, 693] width 17 height 10
click at [542, 11] on span "Refresh" at bounding box center [512, 12] width 57 height 10
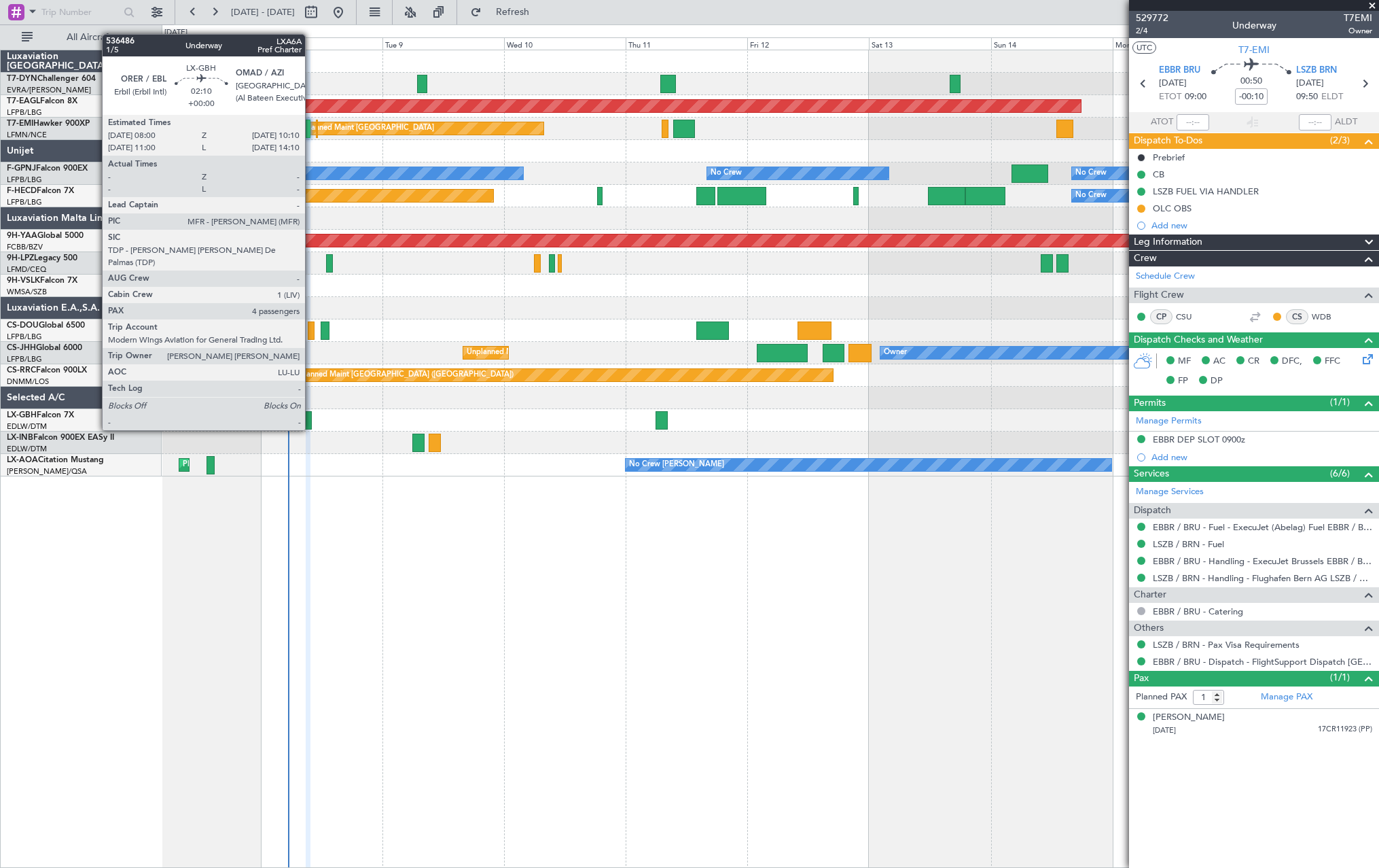
click at [311, 418] on div at bounding box center [305, 420] width 11 height 18
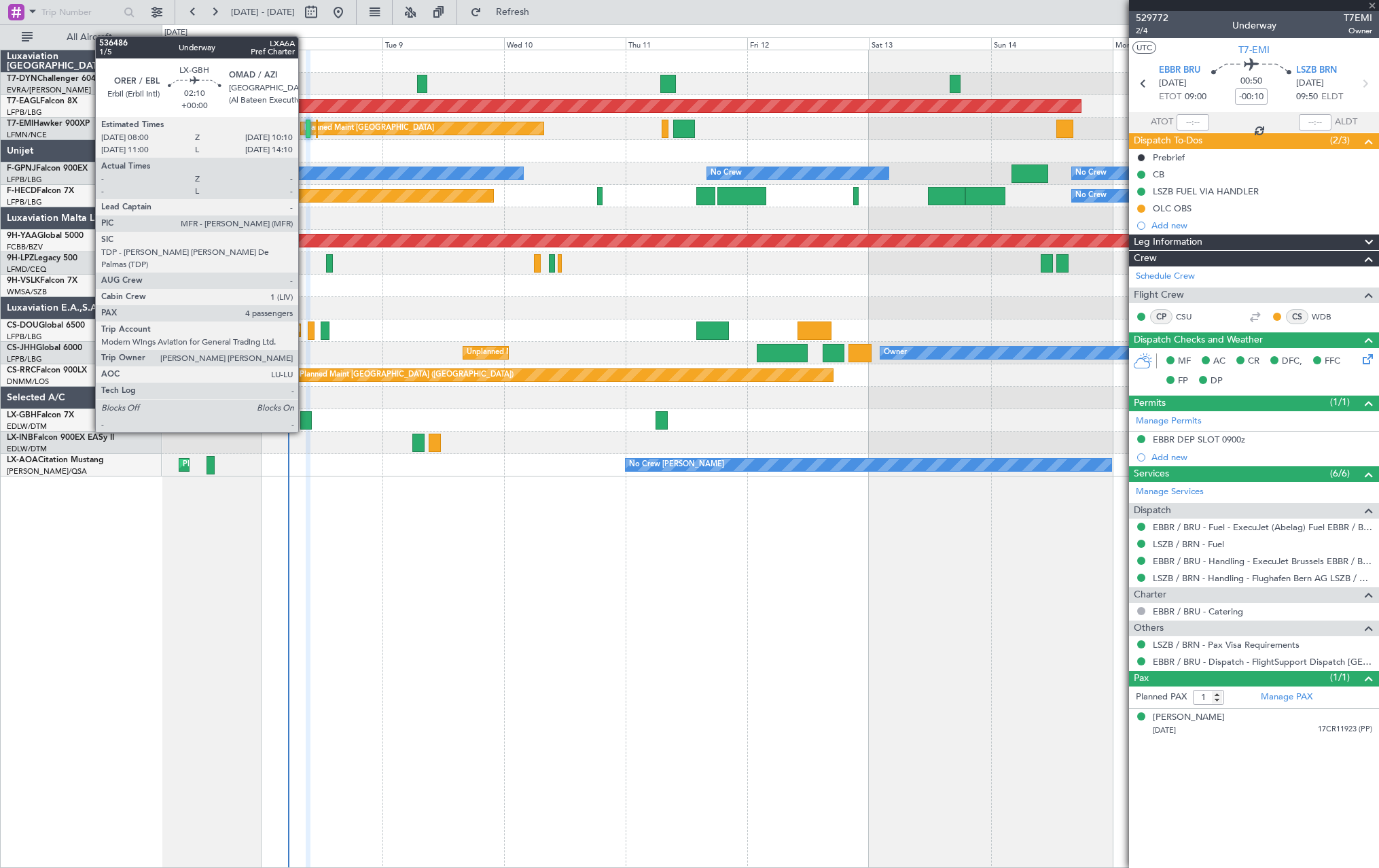
type input "4"
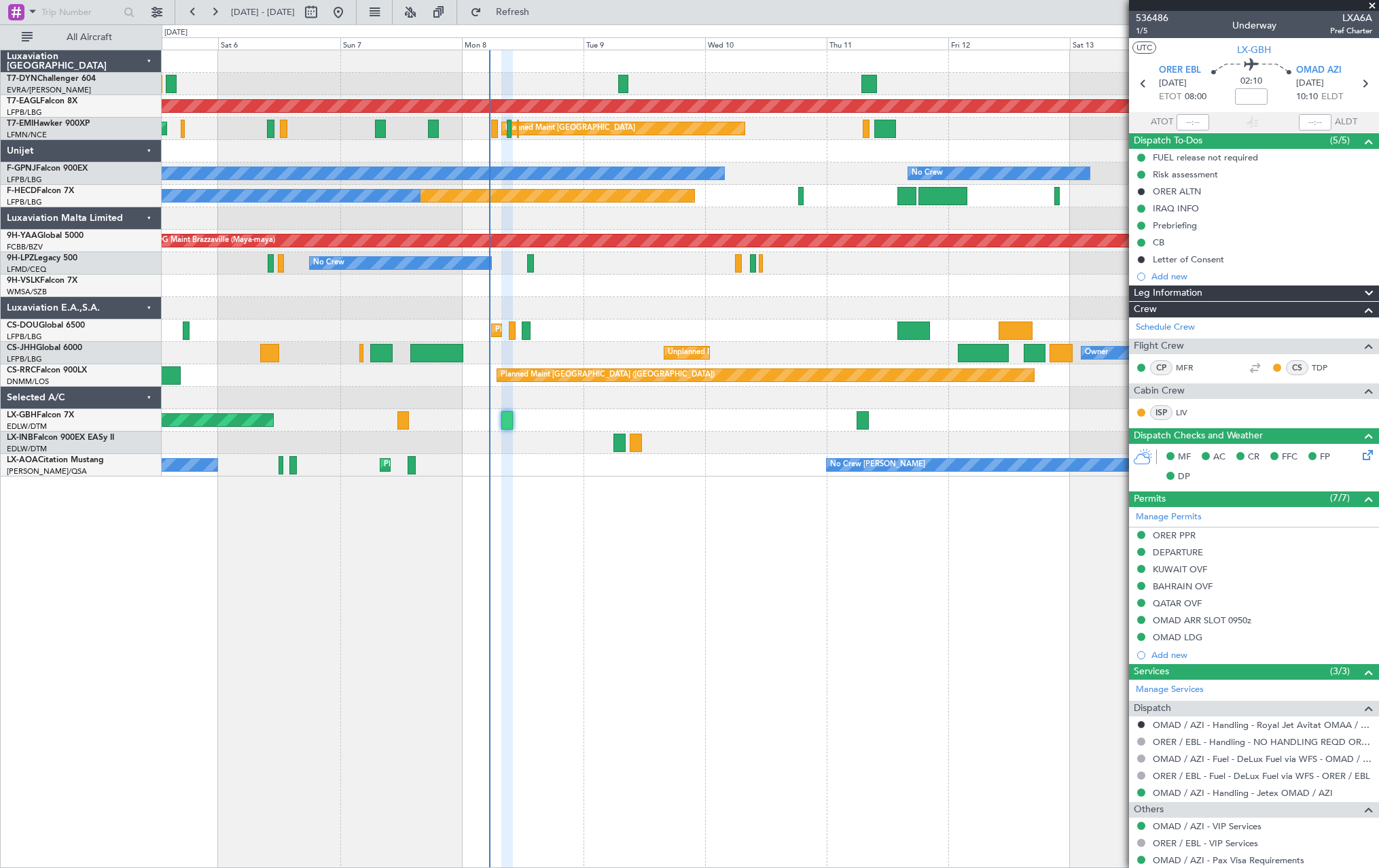
click at [750, 534] on div "AOG Maint Riga (Riga Intl) Grounded New York (Teterboro) Planned Maint Zurich P…" at bounding box center [770, 459] width 1218 height 818
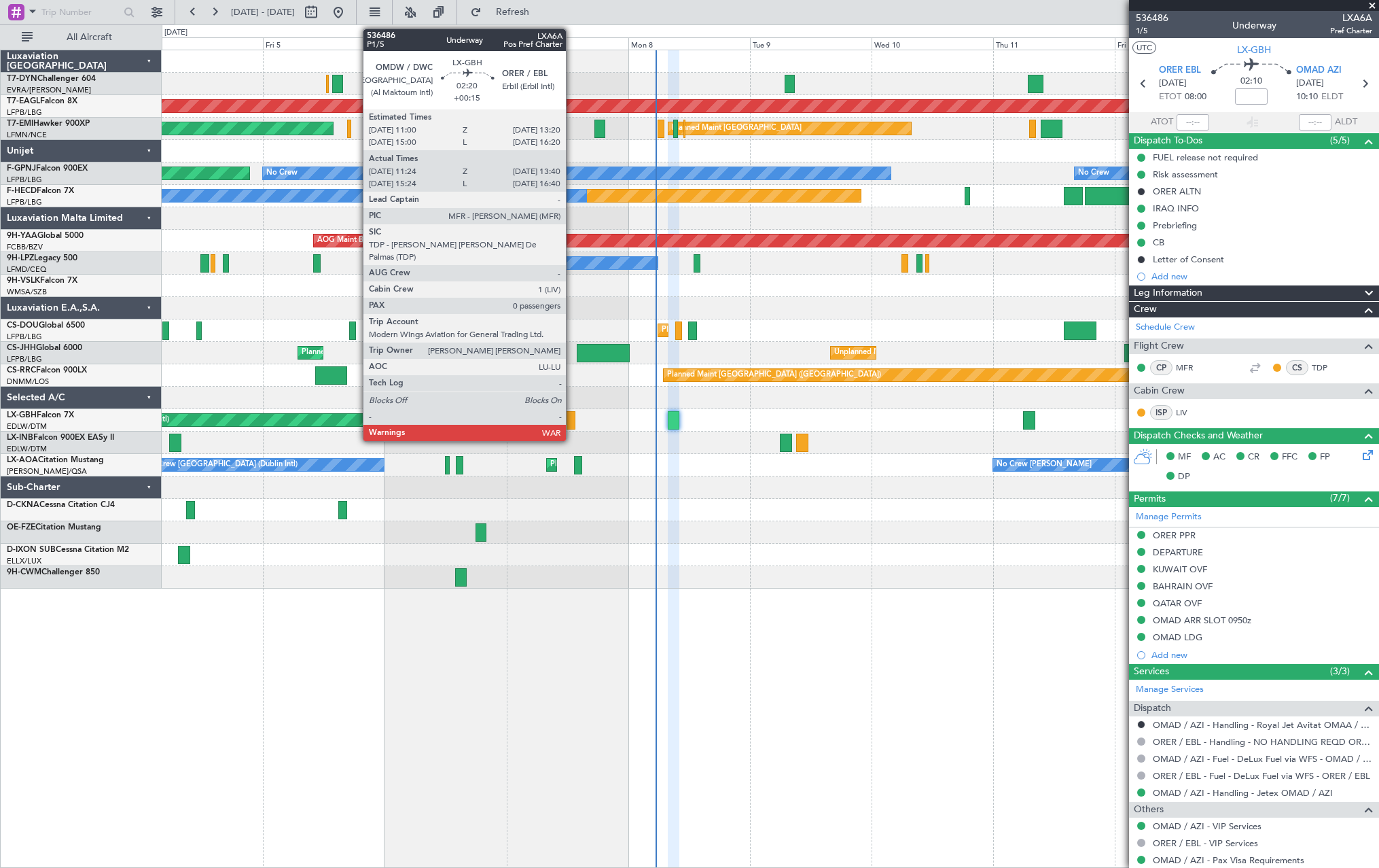
click at [572, 420] on div at bounding box center [569, 420] width 11 height 18
type input "+00:15"
type input "11:24"
type input "13:40"
type input "0"
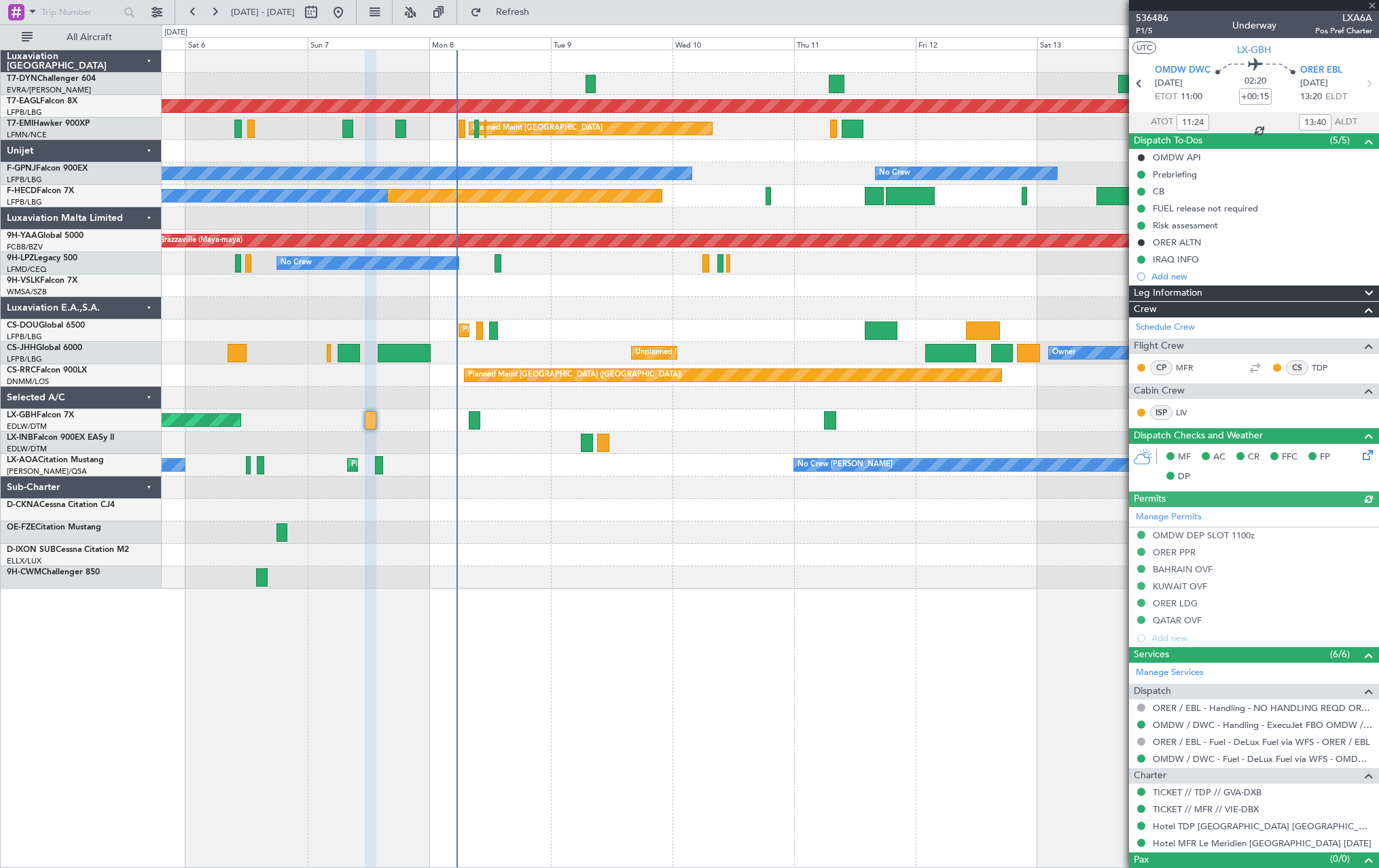
click at [597, 498] on div "AOG Maint Riga (Riga Intl) Grounded New York (Teterboro) Planned Maint Zurich P…" at bounding box center [769, 319] width 1217 height 538
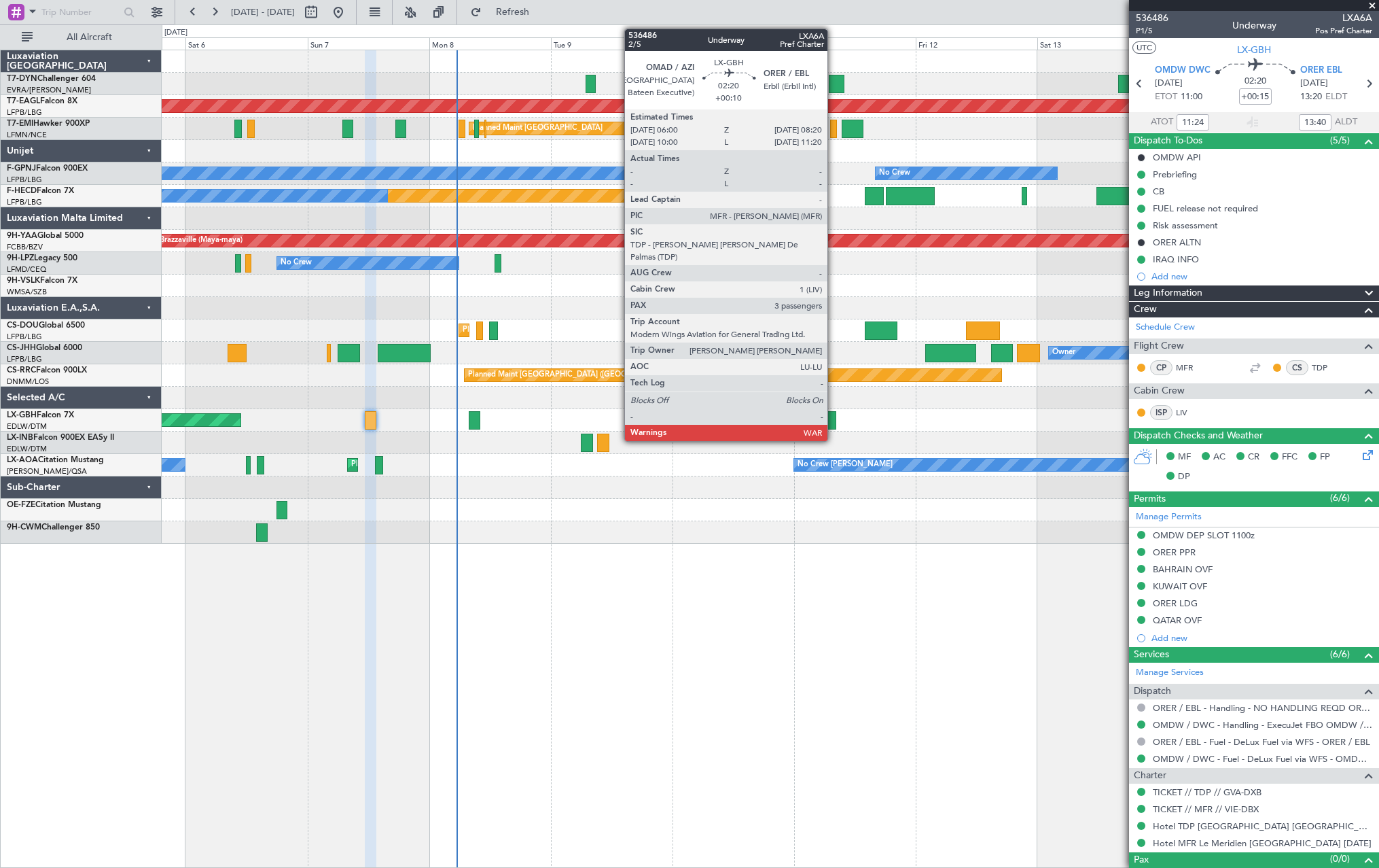
click at [834, 426] on div at bounding box center [830, 420] width 12 height 18
type input "+00:10"
type input "3"
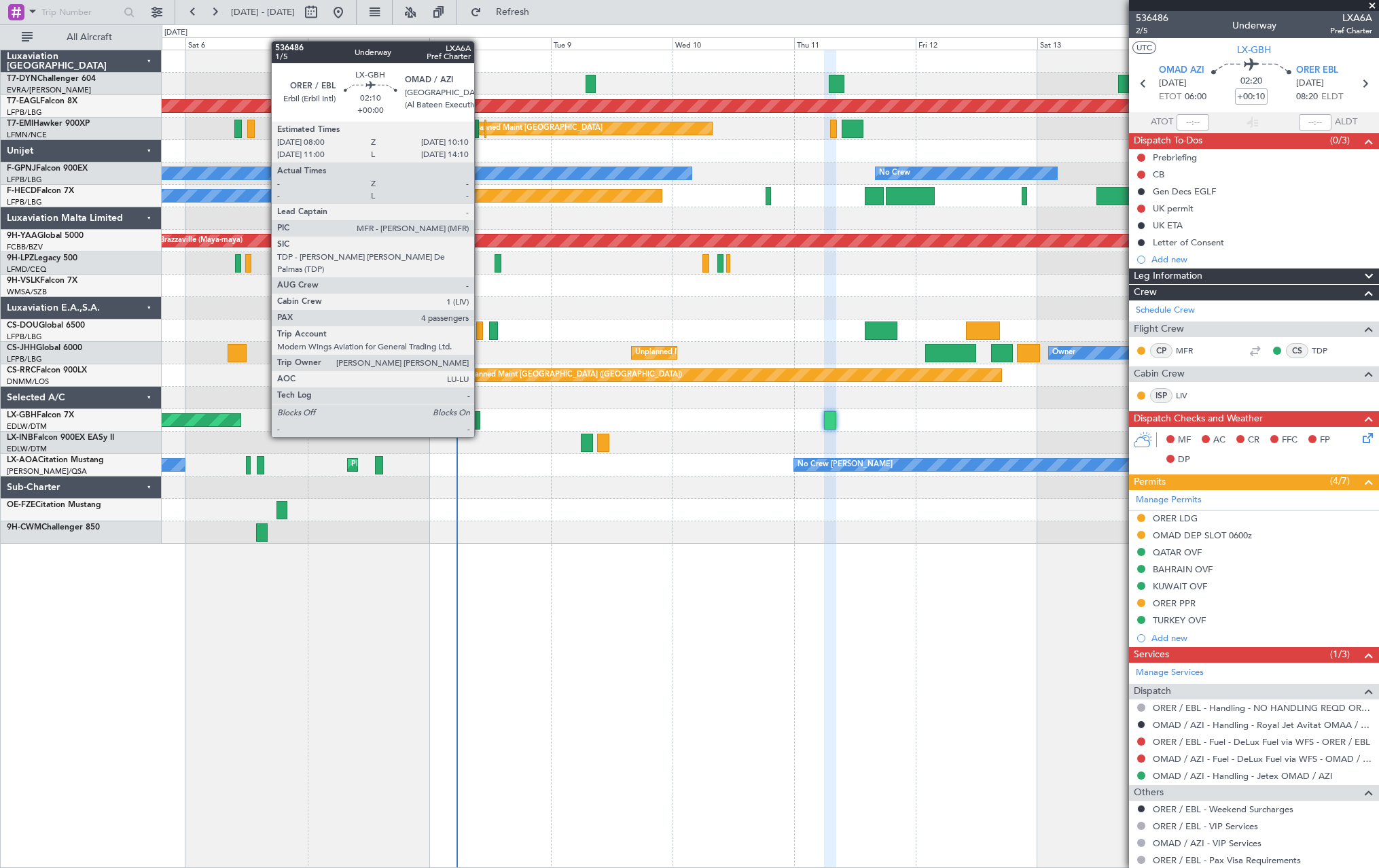
click at [480, 424] on div at bounding box center [474, 420] width 11 height 18
type input "4"
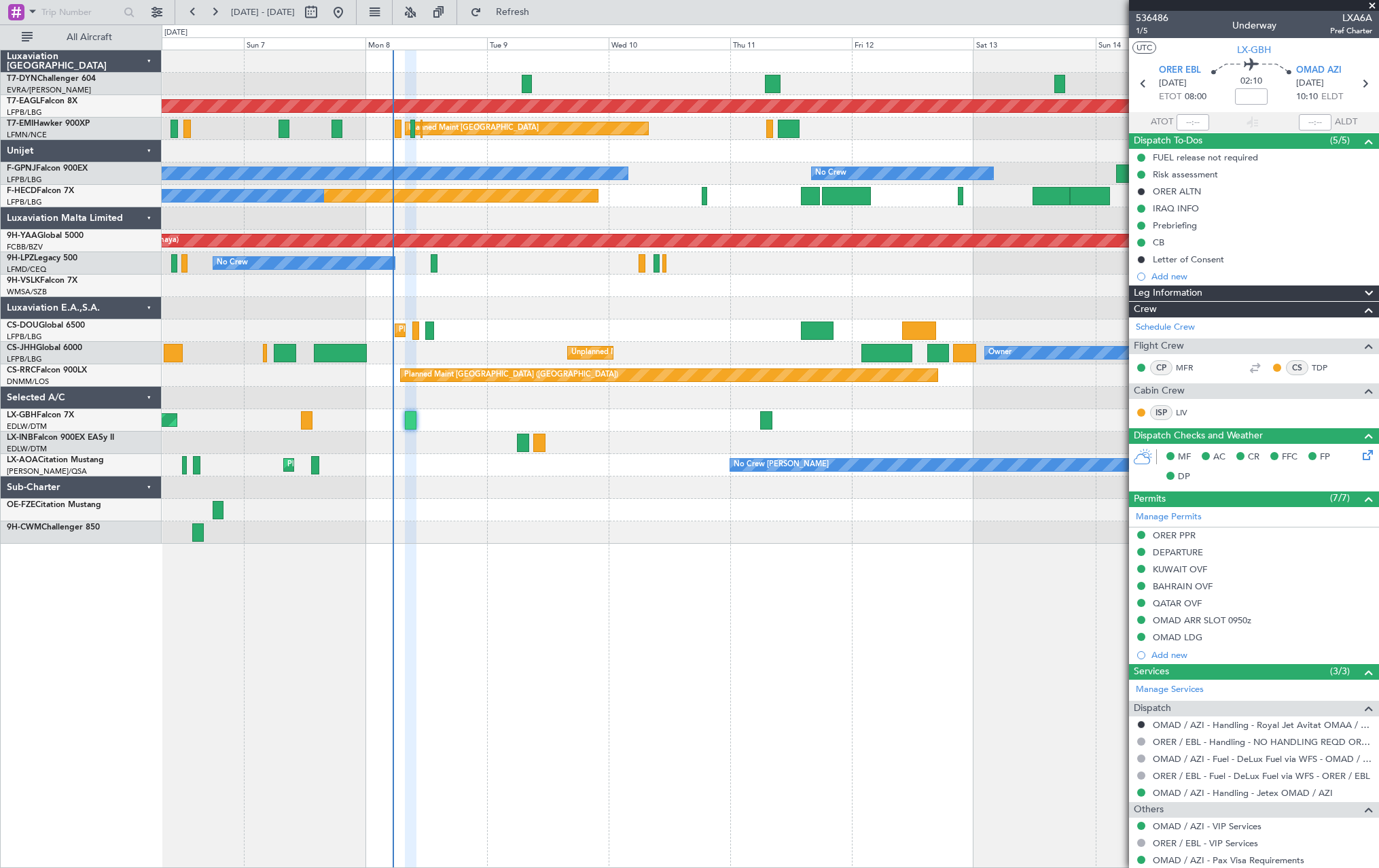
click at [579, 539] on div at bounding box center [769, 532] width 1217 height 23
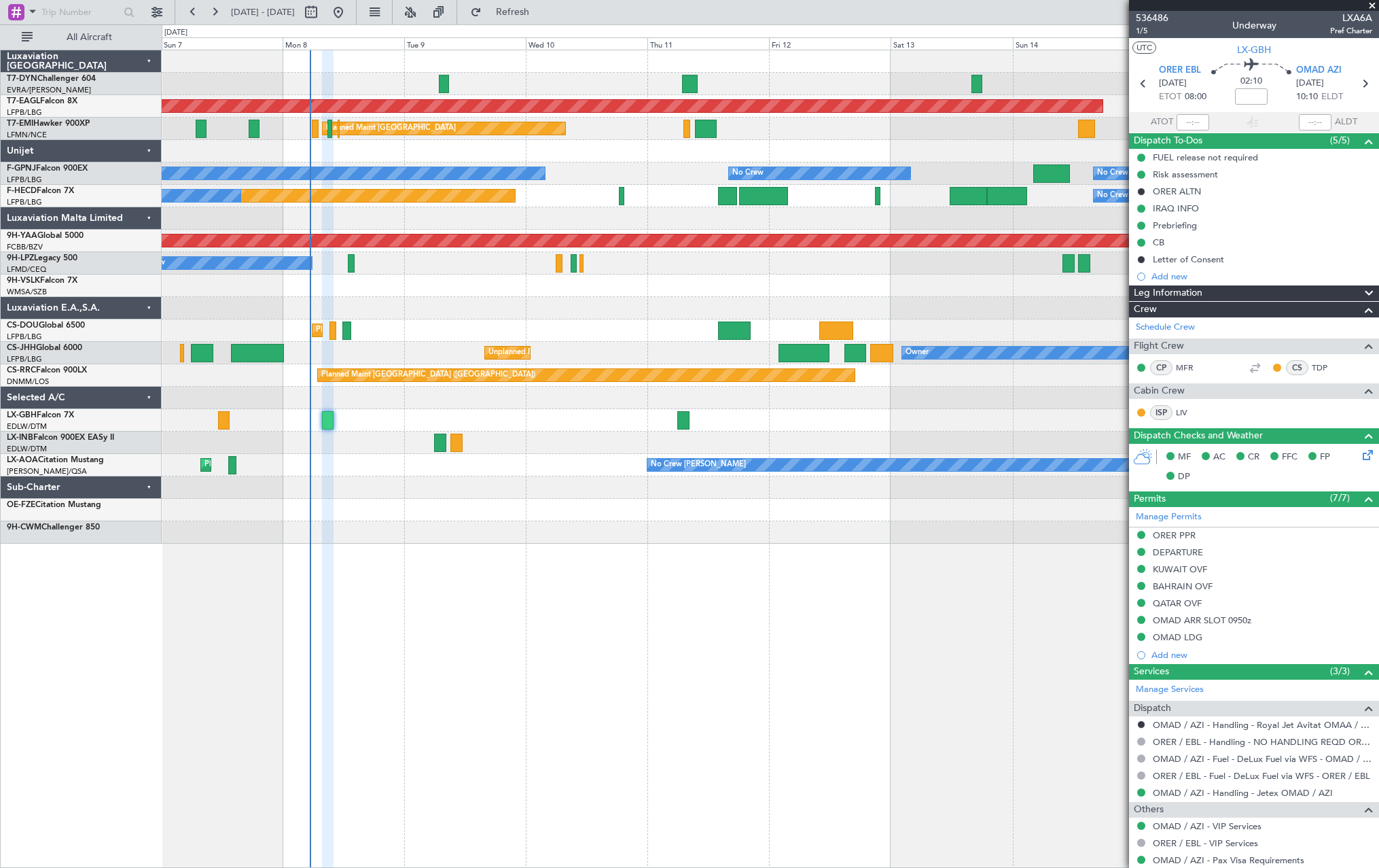
click at [652, 309] on div at bounding box center [769, 308] width 1217 height 23
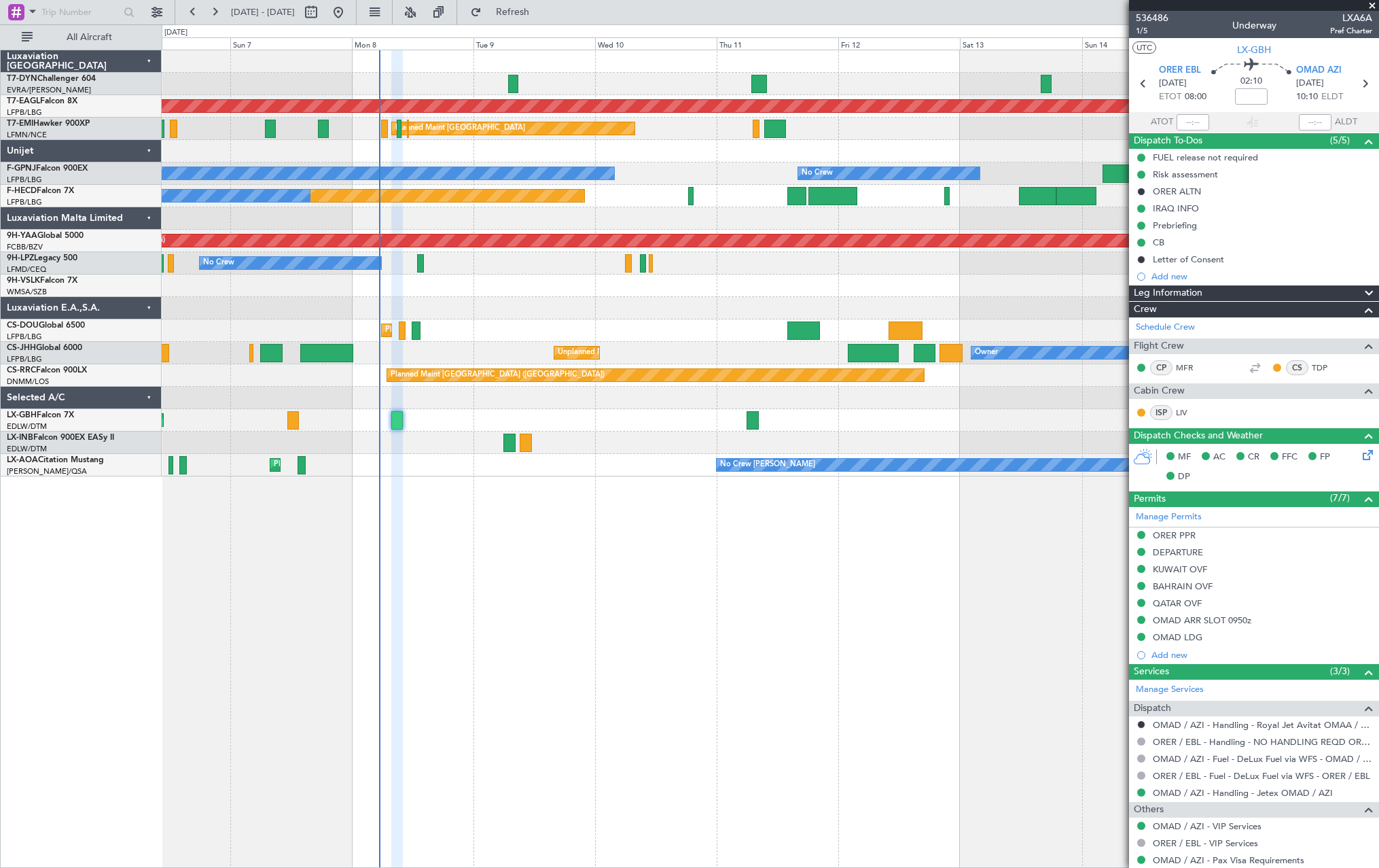
click at [666, 327] on div "Grounded New York (Teterboro) Planned Maint Zurich Planned Maint Zurich No Crew…" at bounding box center [769, 263] width 1217 height 426
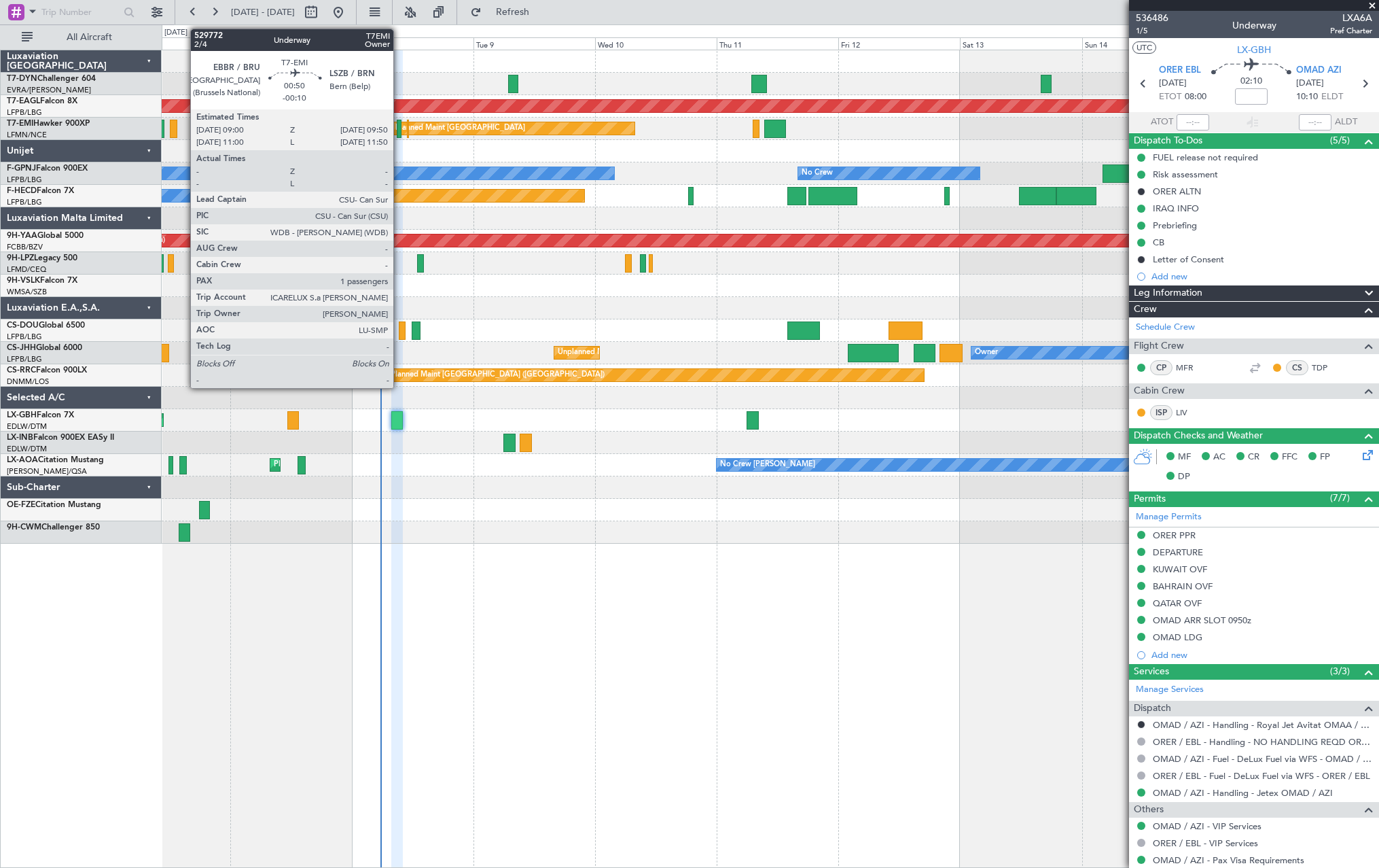
click at [399, 127] on div at bounding box center [399, 128] width 4 height 18
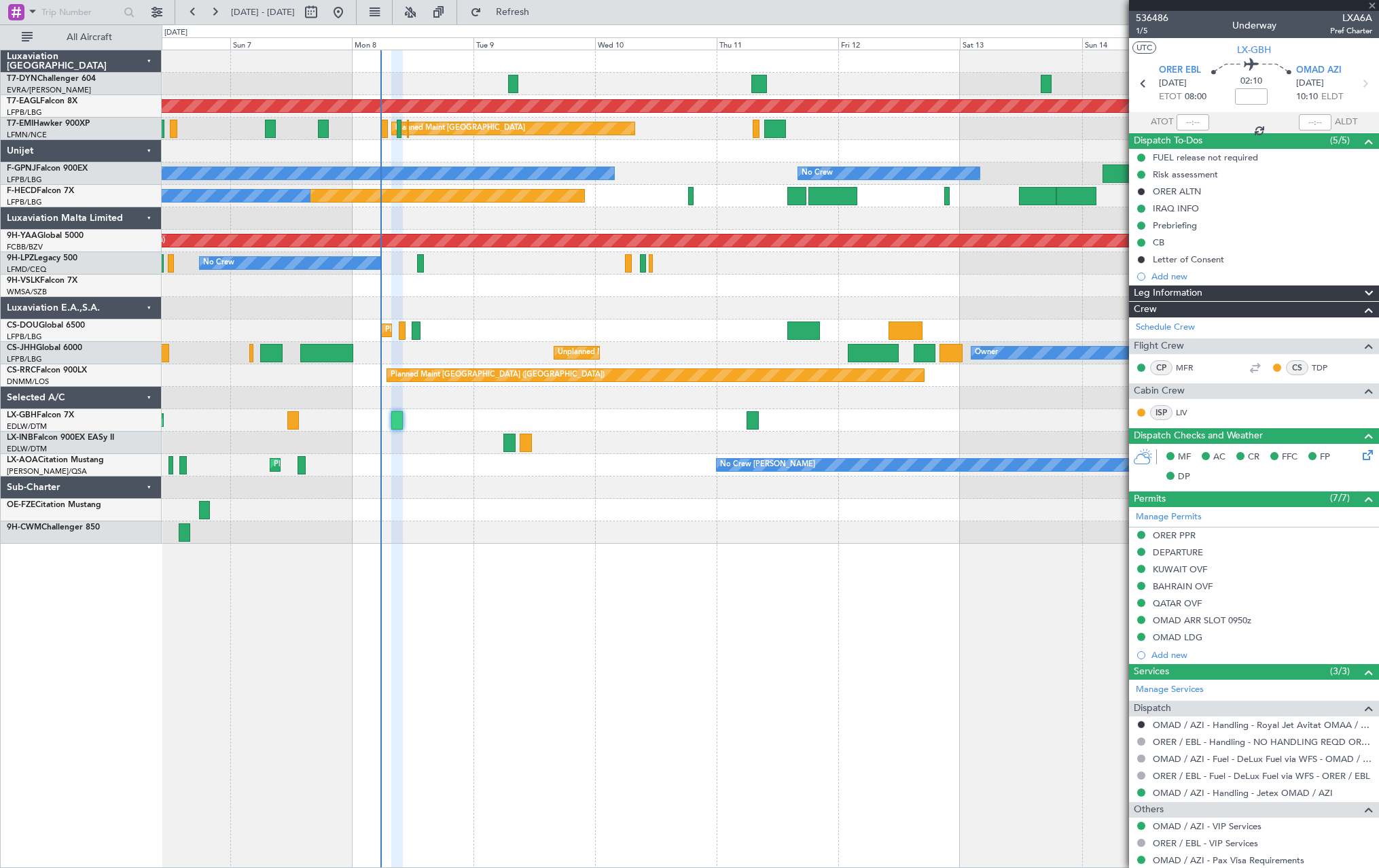
type input "-00:10"
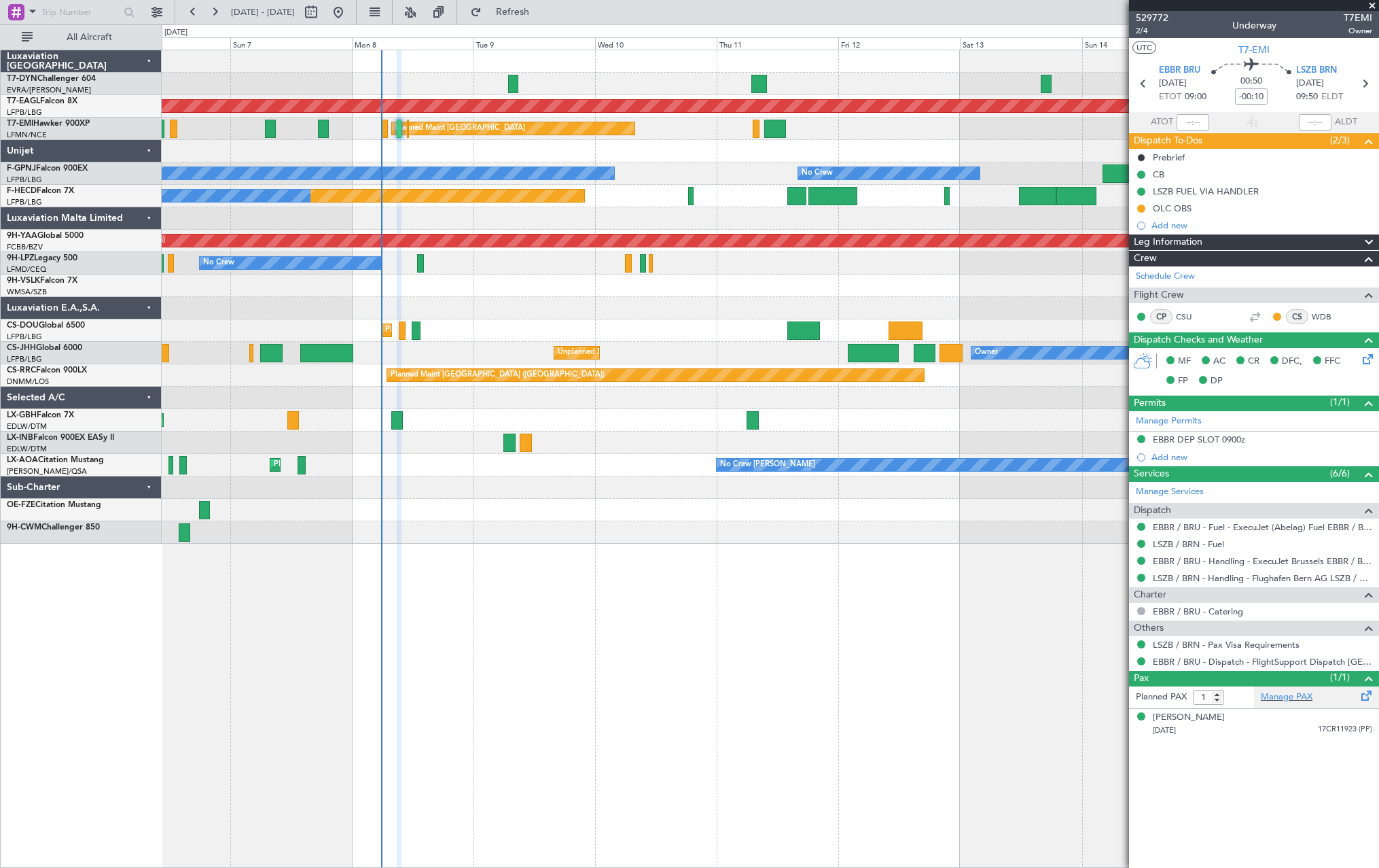
click at [1362, 696] on span at bounding box center [1367, 693] width 17 height 10
click at [542, 8] on span "Refresh" at bounding box center [512, 12] width 57 height 10
drag, startPoint x: 563, startPoint y: 6, endPoint x: 461, endPoint y: 99, distance: 138.0
click at [542, 8] on span "Refresh" at bounding box center [512, 12] width 57 height 10
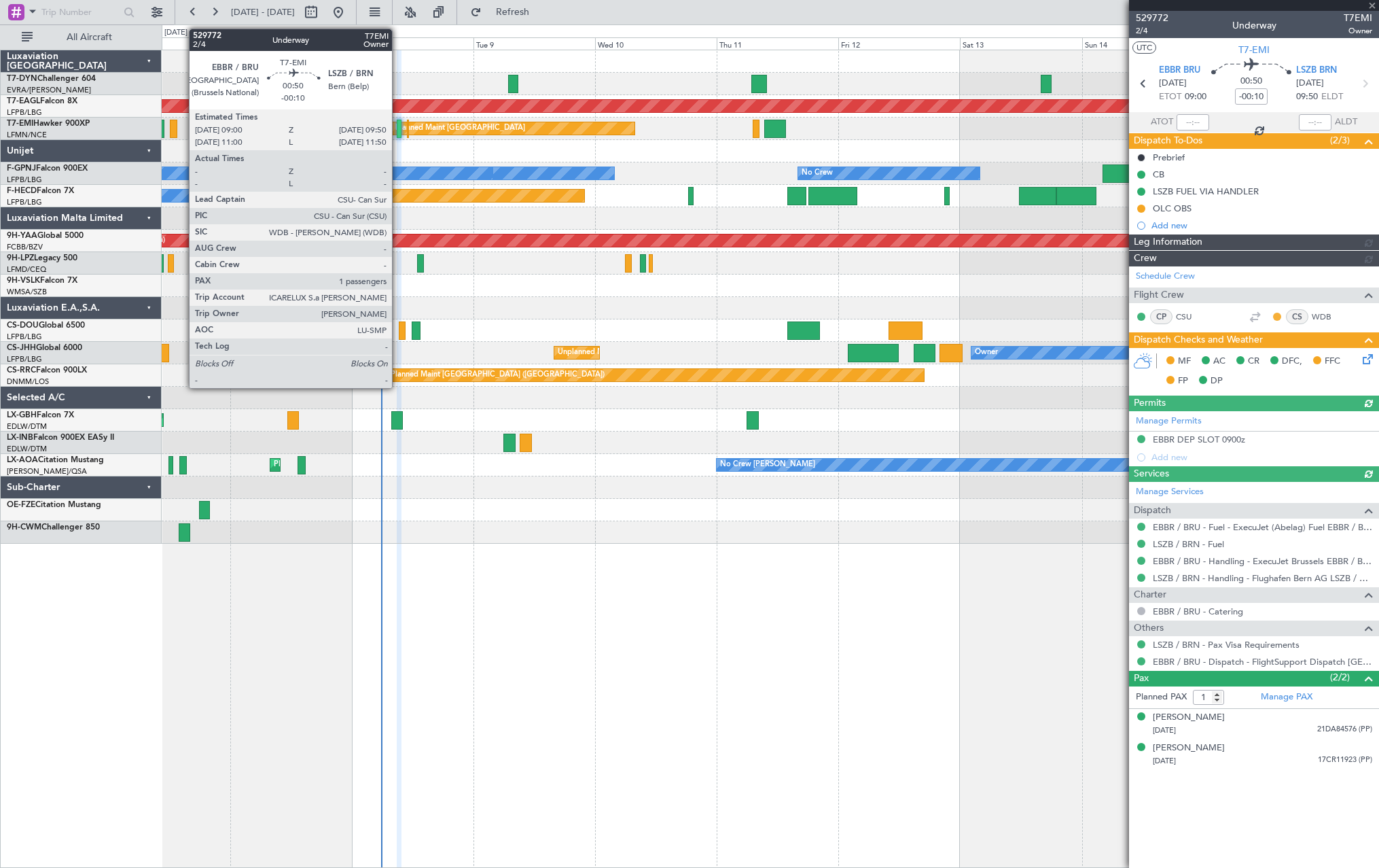
type input "2"
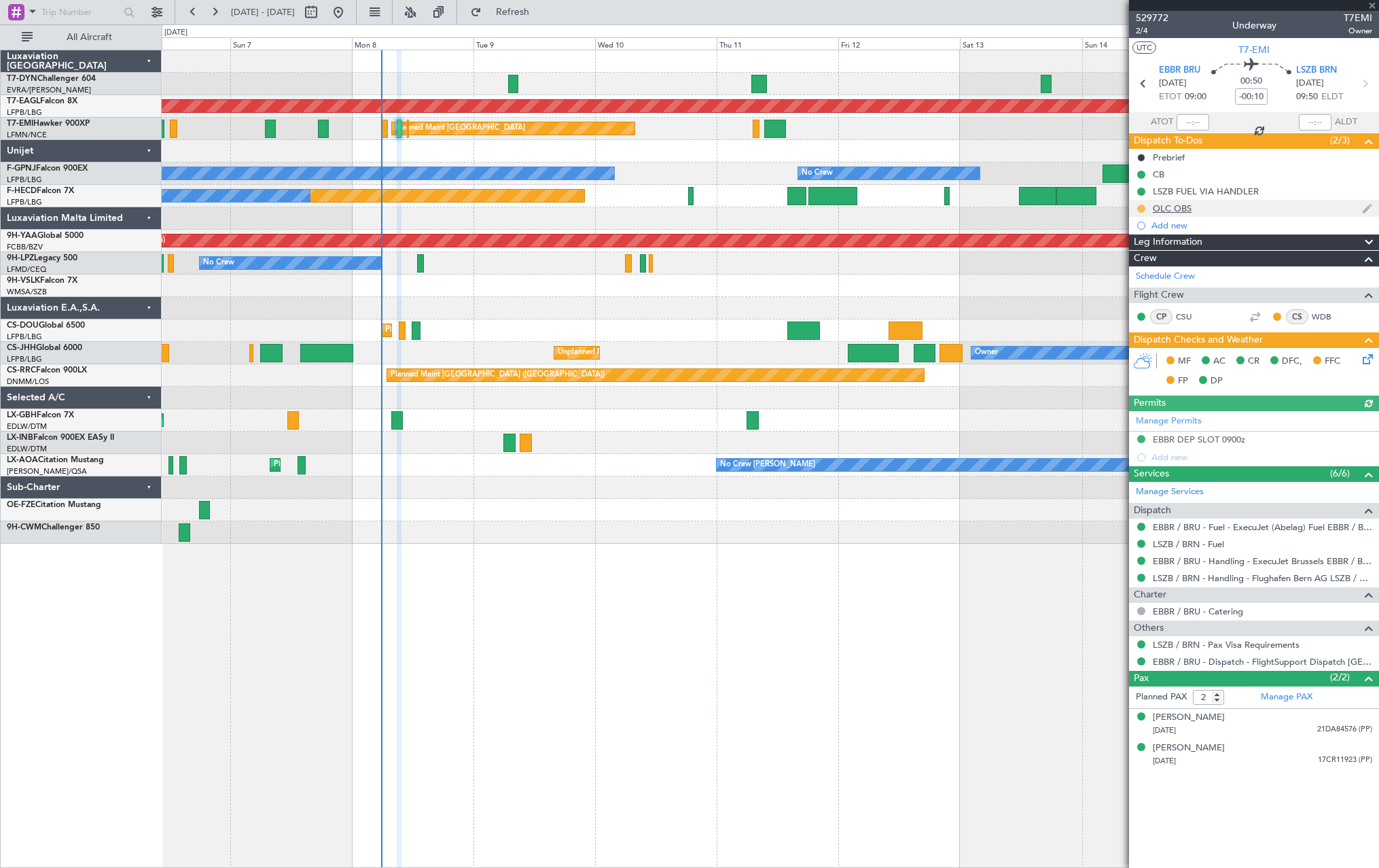
click at [1141, 208] on button at bounding box center [1141, 208] width 8 height 8
click at [1117, 288] on span at bounding box center [1114, 288] width 8 height 8
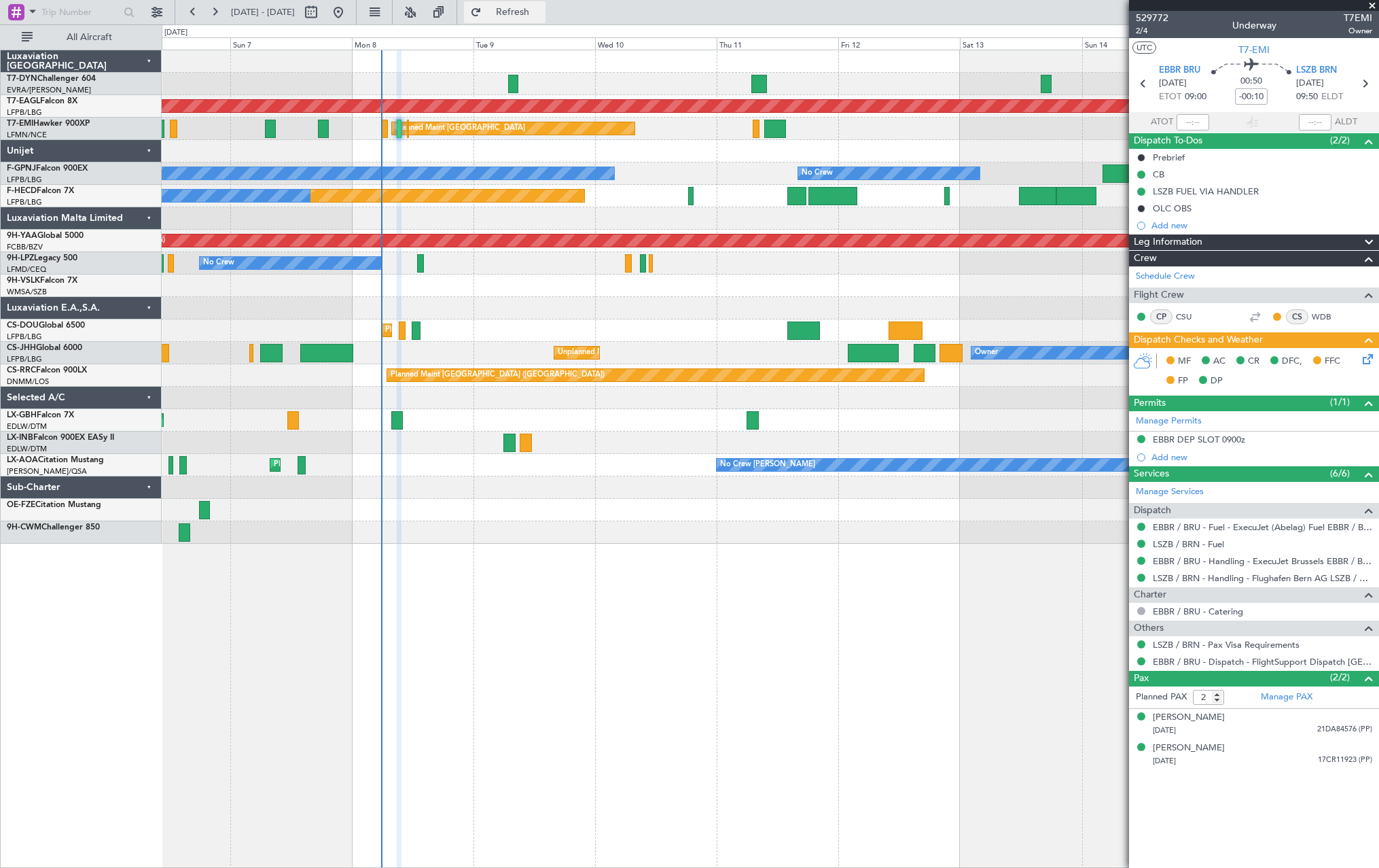
click at [522, 8] on button "Refresh" at bounding box center [504, 12] width 81 height 22
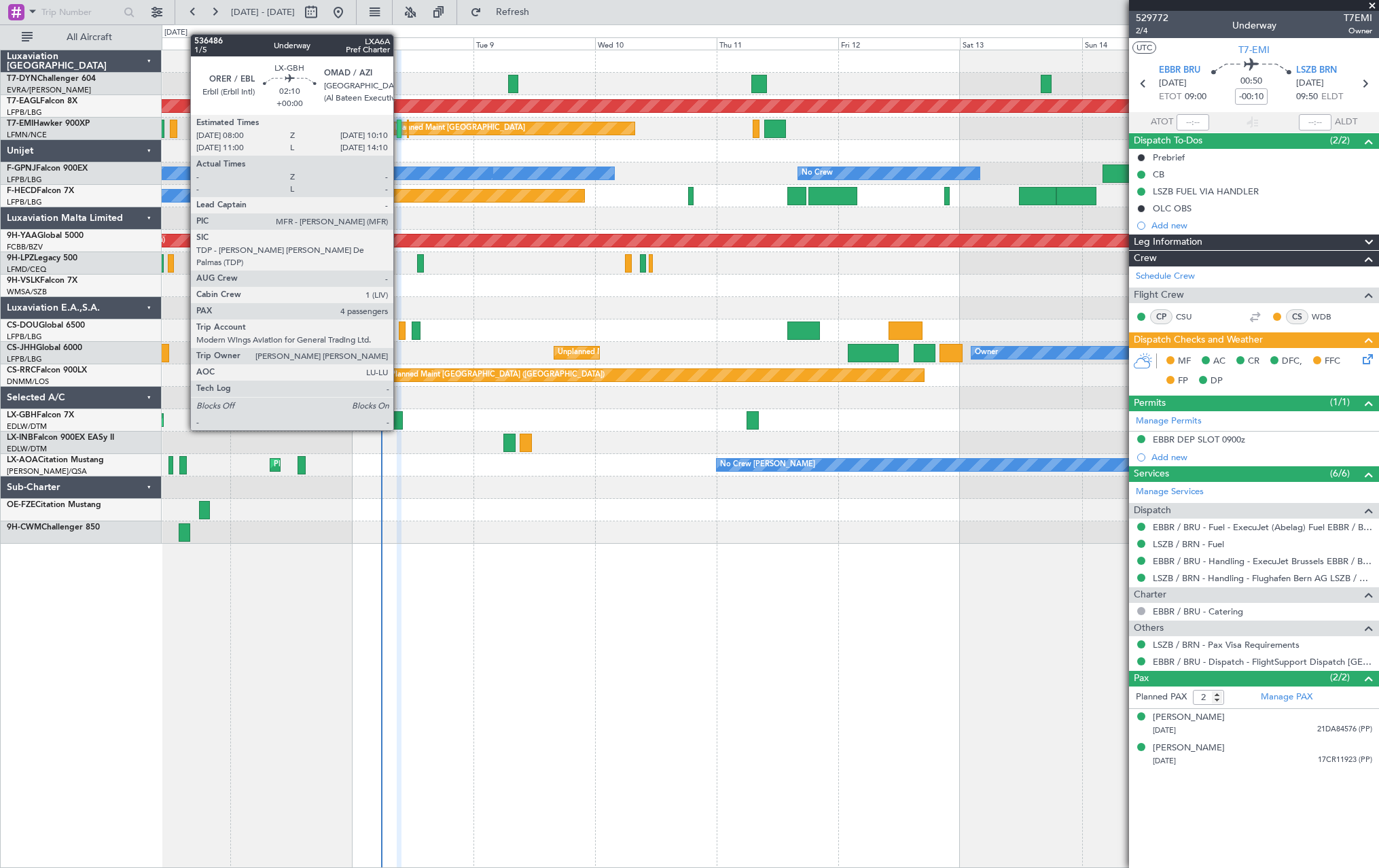
click at [399, 418] on div at bounding box center [397, 420] width 11 height 18
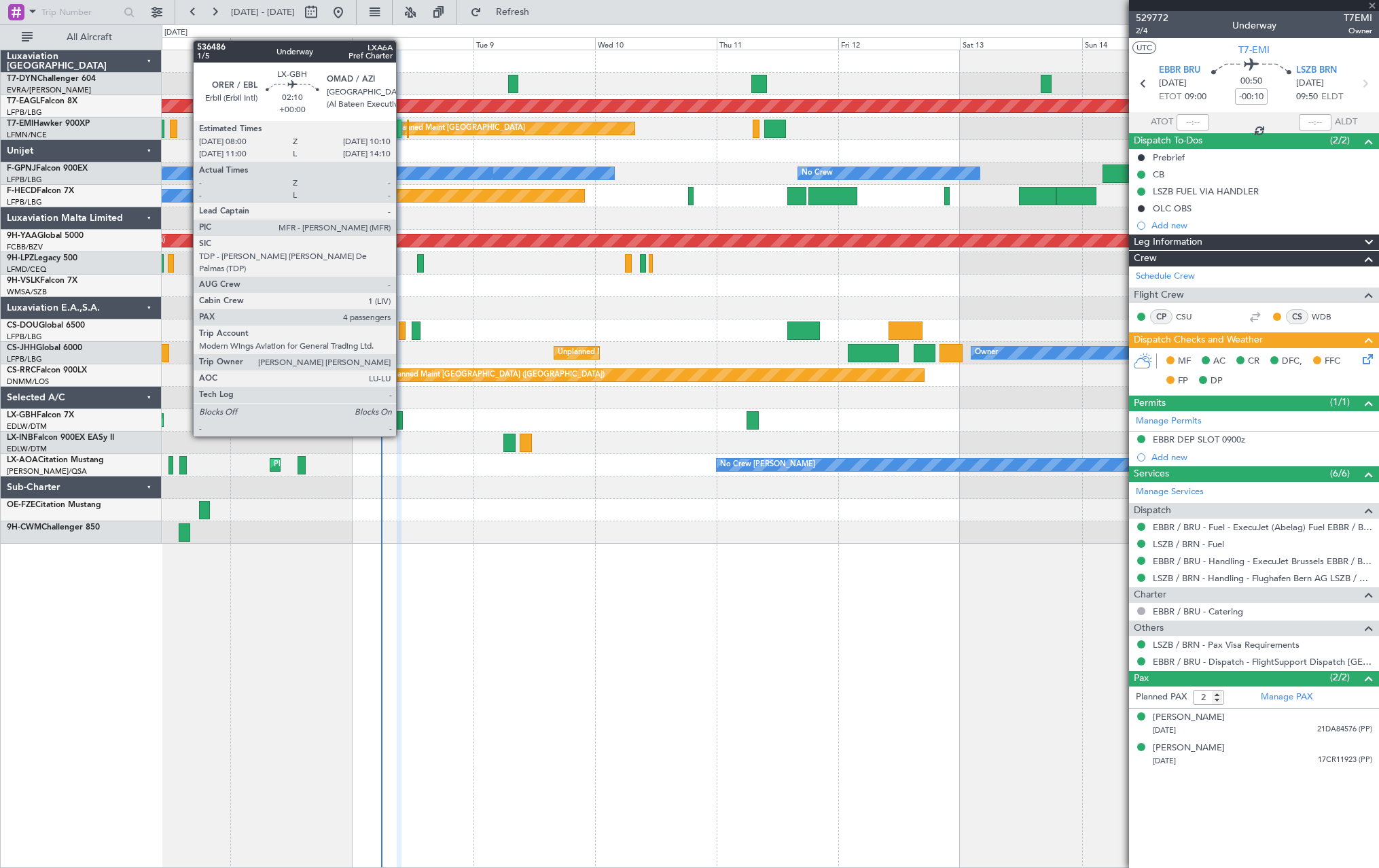
type input "4"
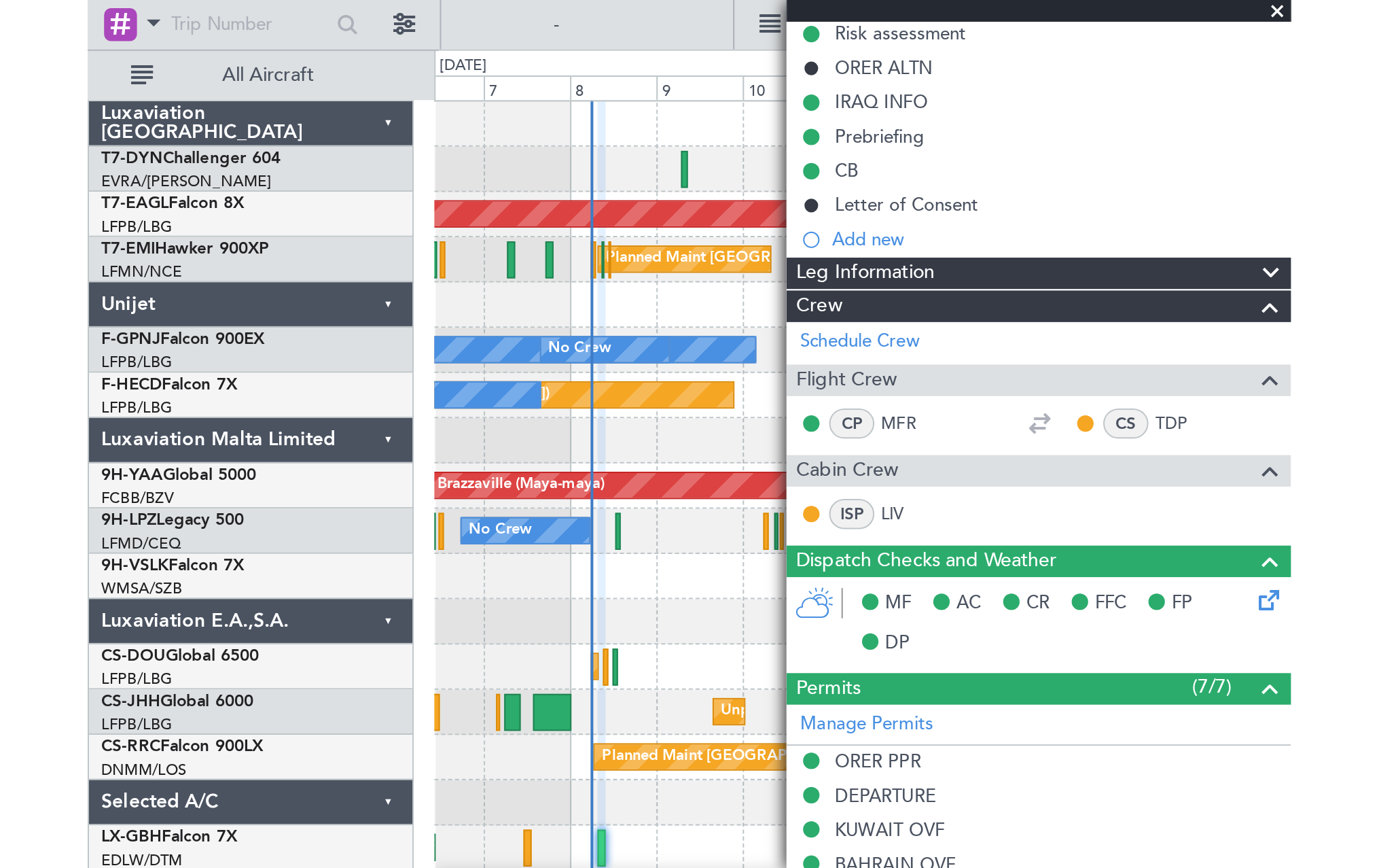
scroll to position [158, 0]
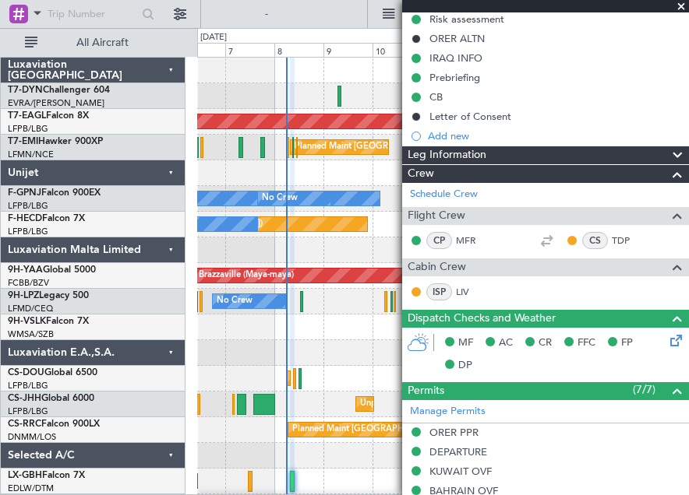
click at [555, 312] on span "Dispatch Checks and Weather" at bounding box center [481, 319] width 148 height 18
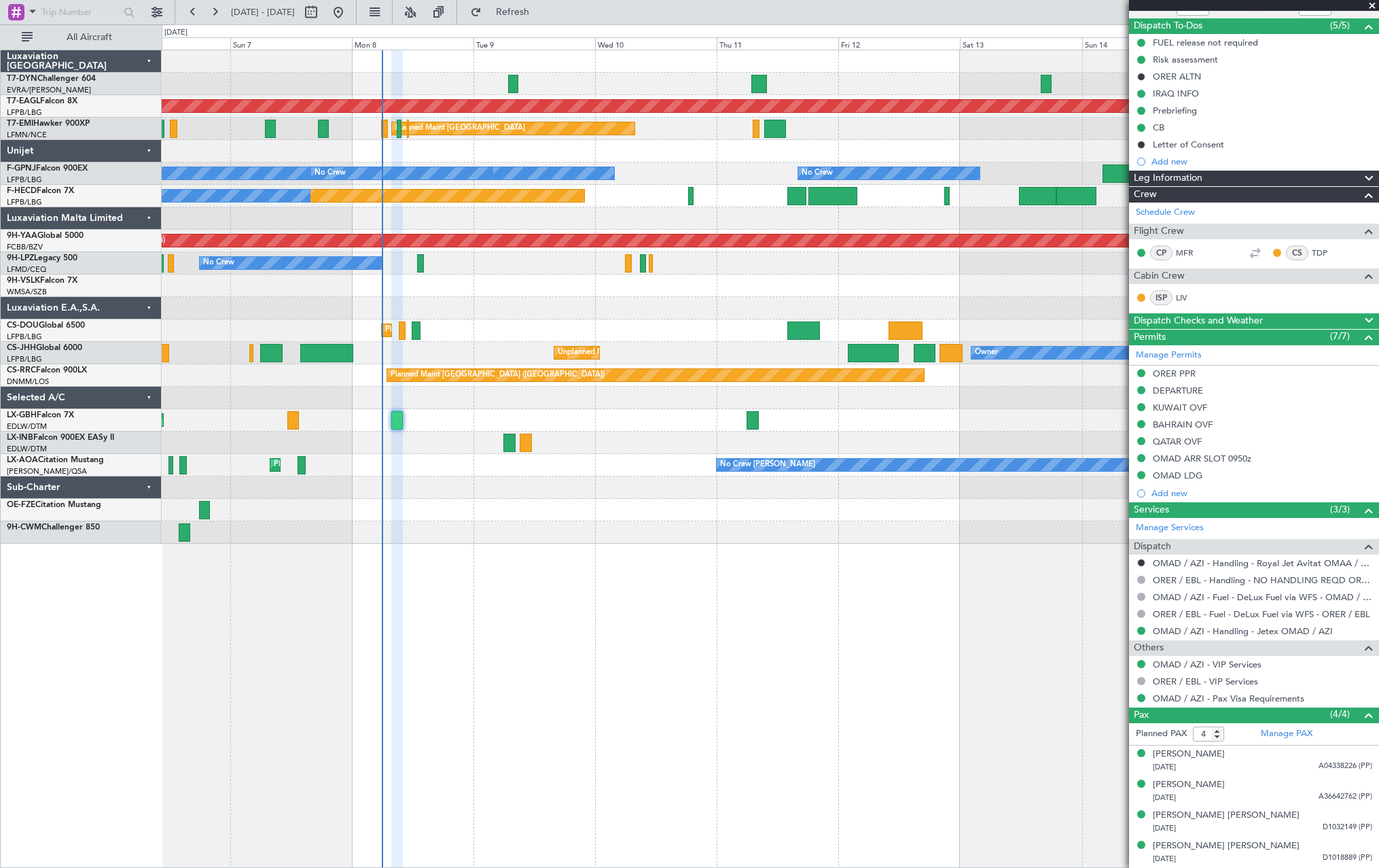
scroll to position [114, 0]
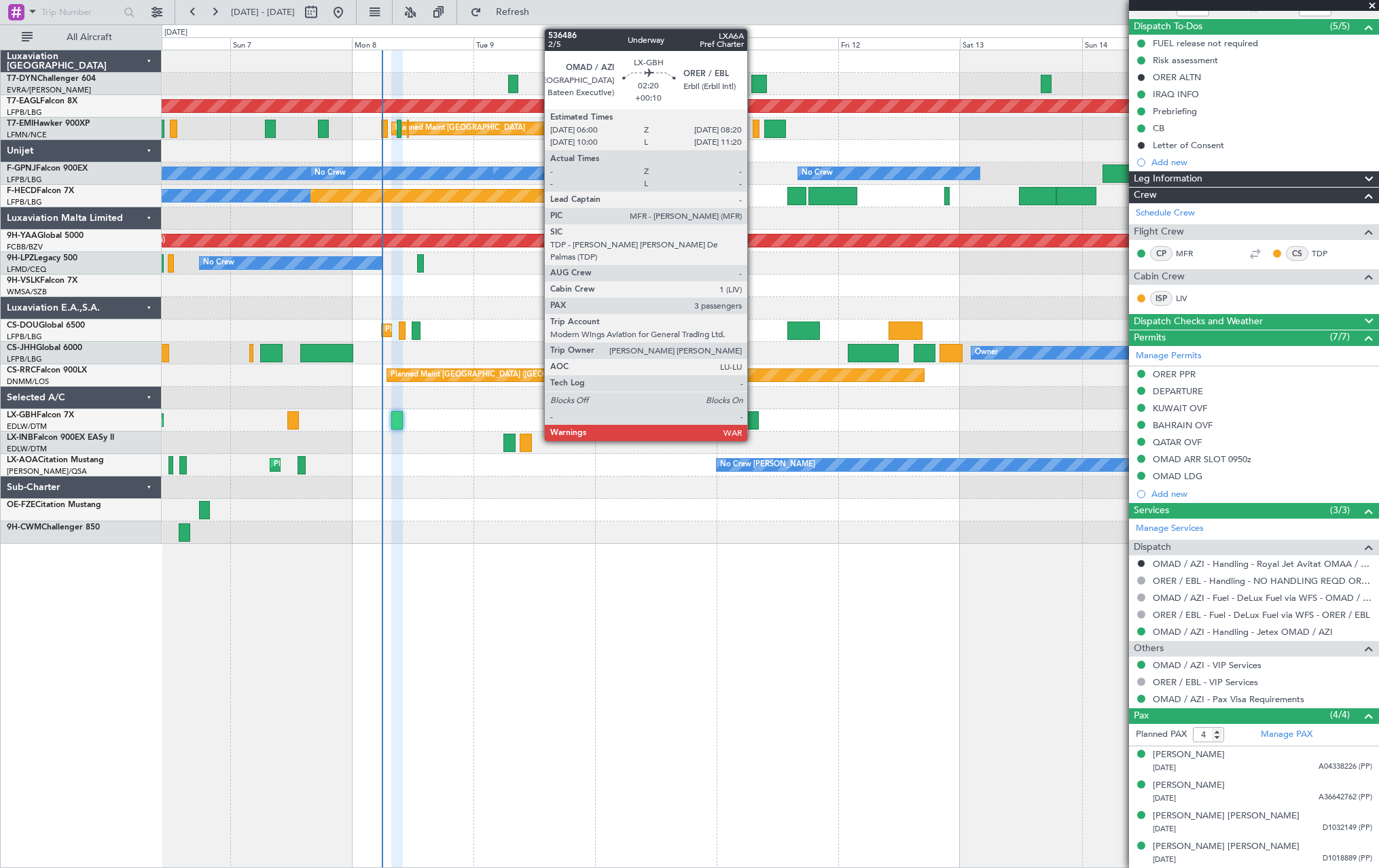
click at [754, 422] on div at bounding box center [753, 420] width 12 height 18
type input "+00:10"
type input "3"
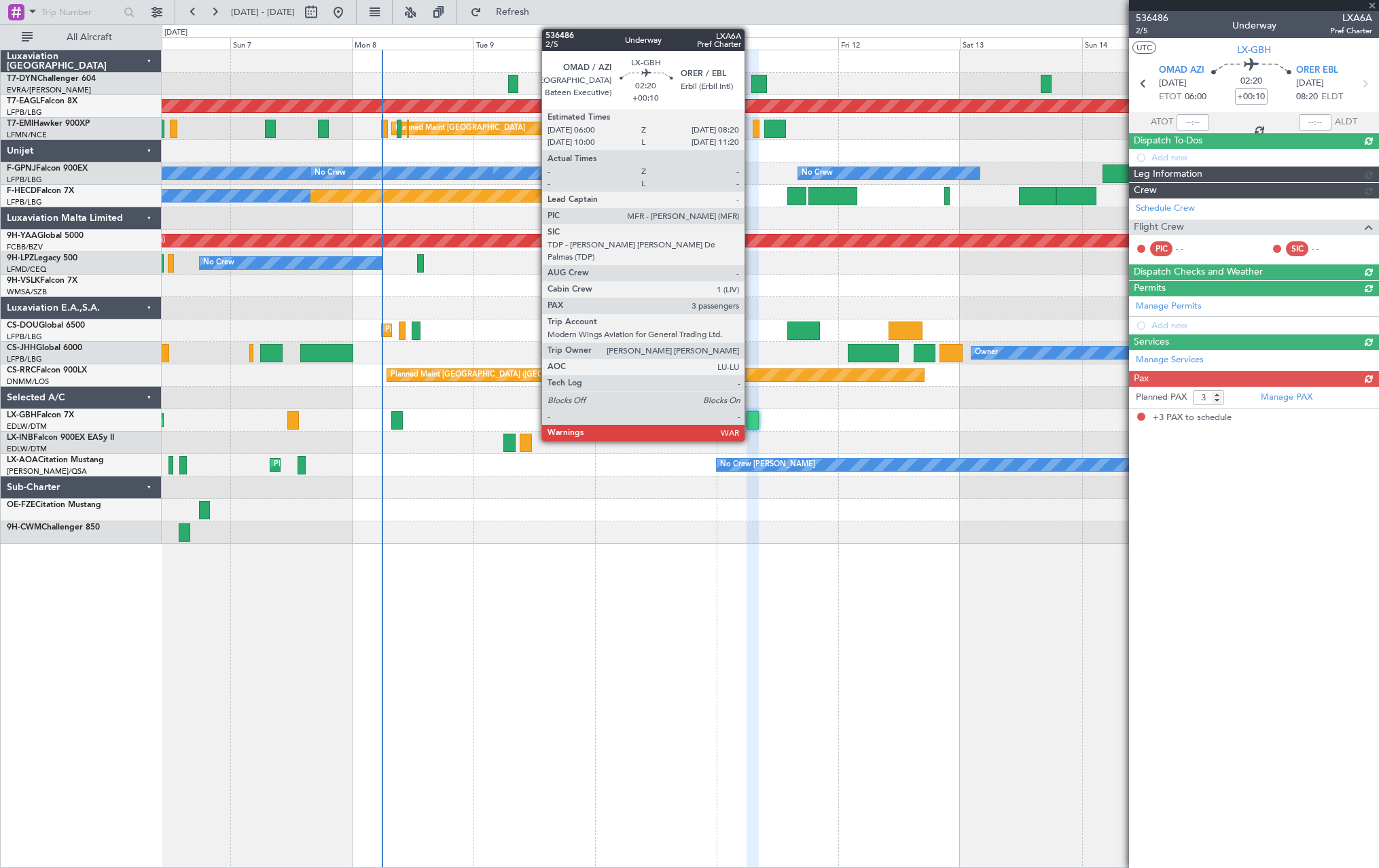
scroll to position [0, 0]
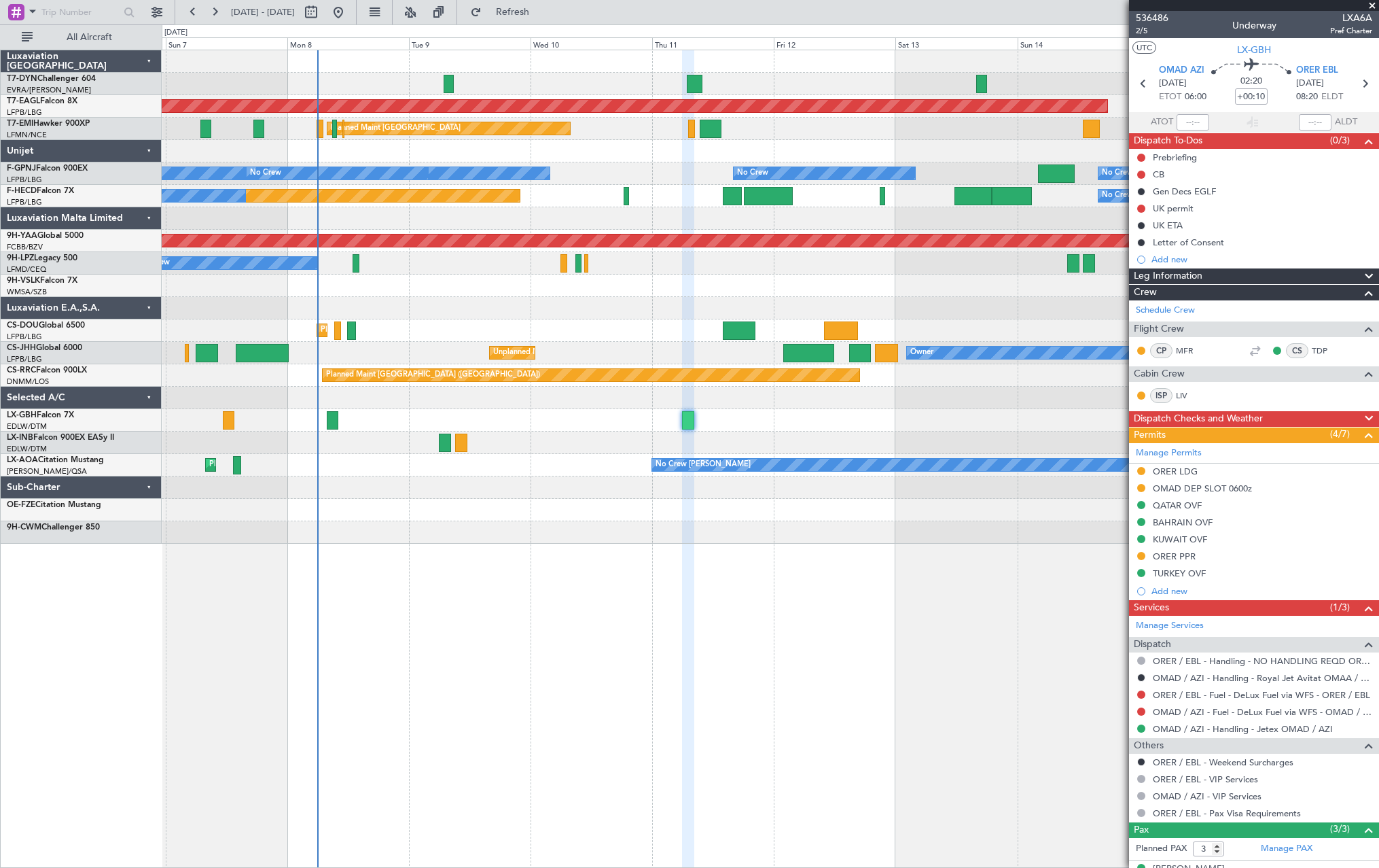
click at [699, 315] on div at bounding box center [769, 308] width 1217 height 23
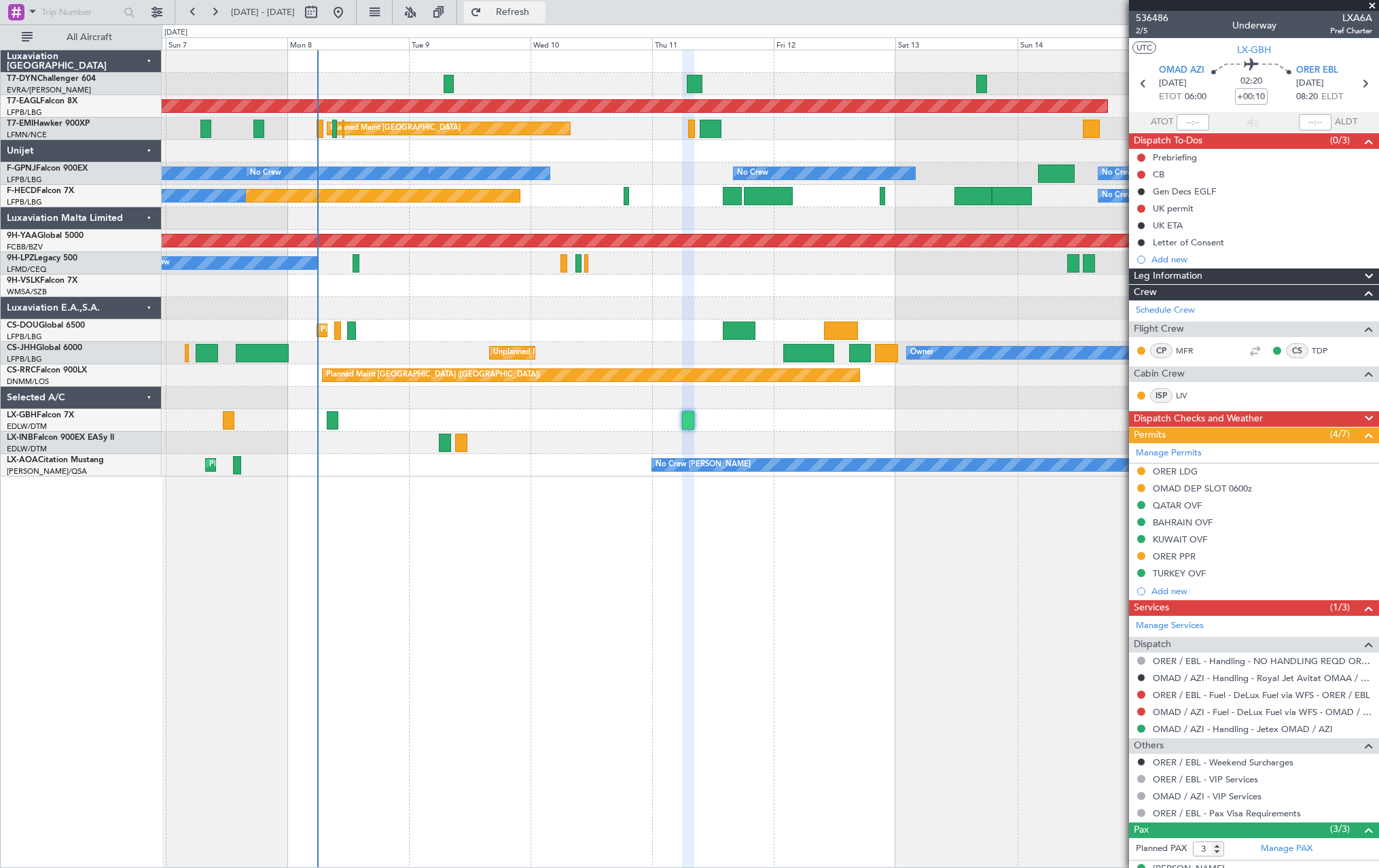
click at [542, 8] on span "Refresh" at bounding box center [512, 12] width 57 height 10
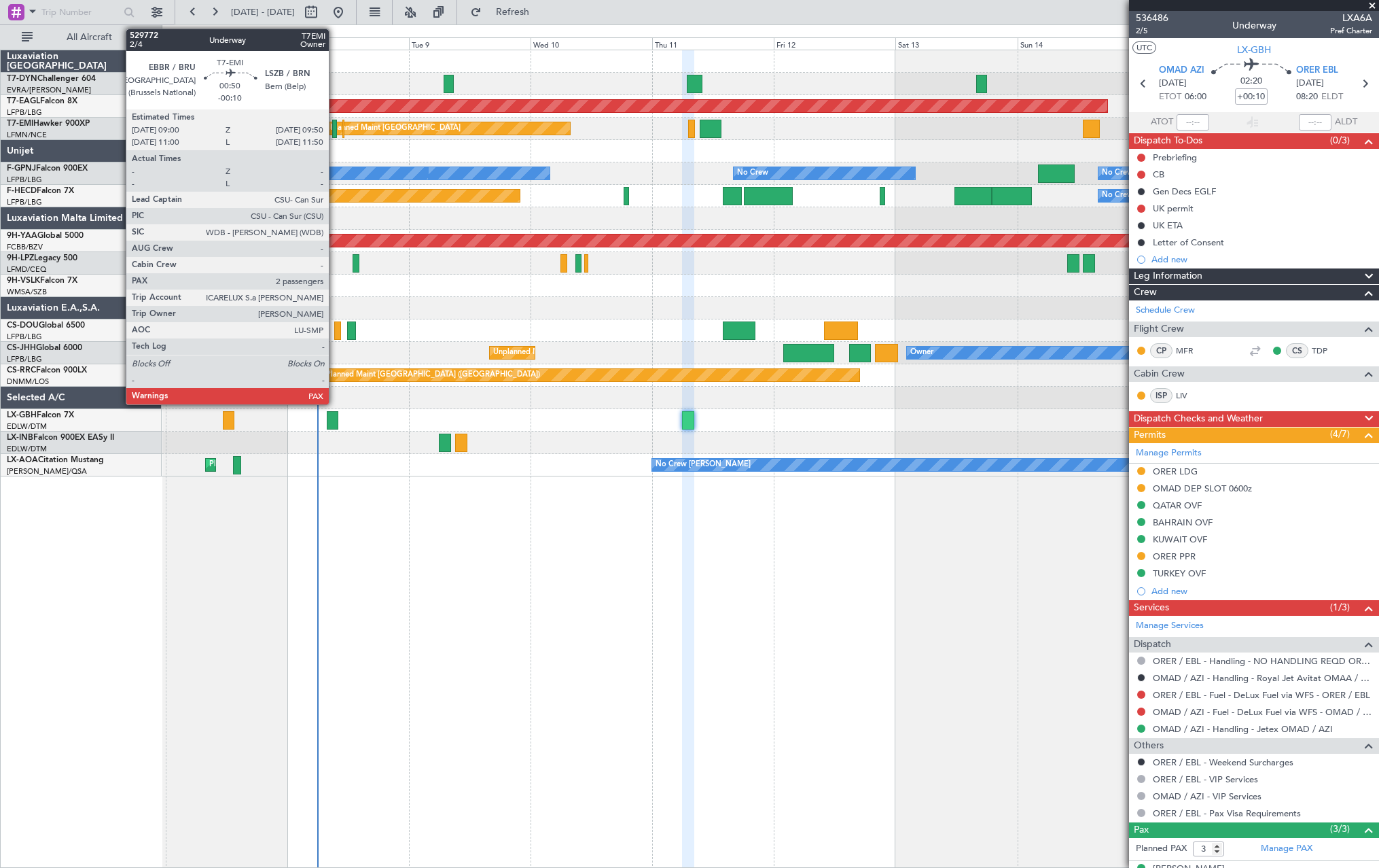
click at [335, 130] on div at bounding box center [334, 128] width 4 height 18
type input "-00:10"
type input "2"
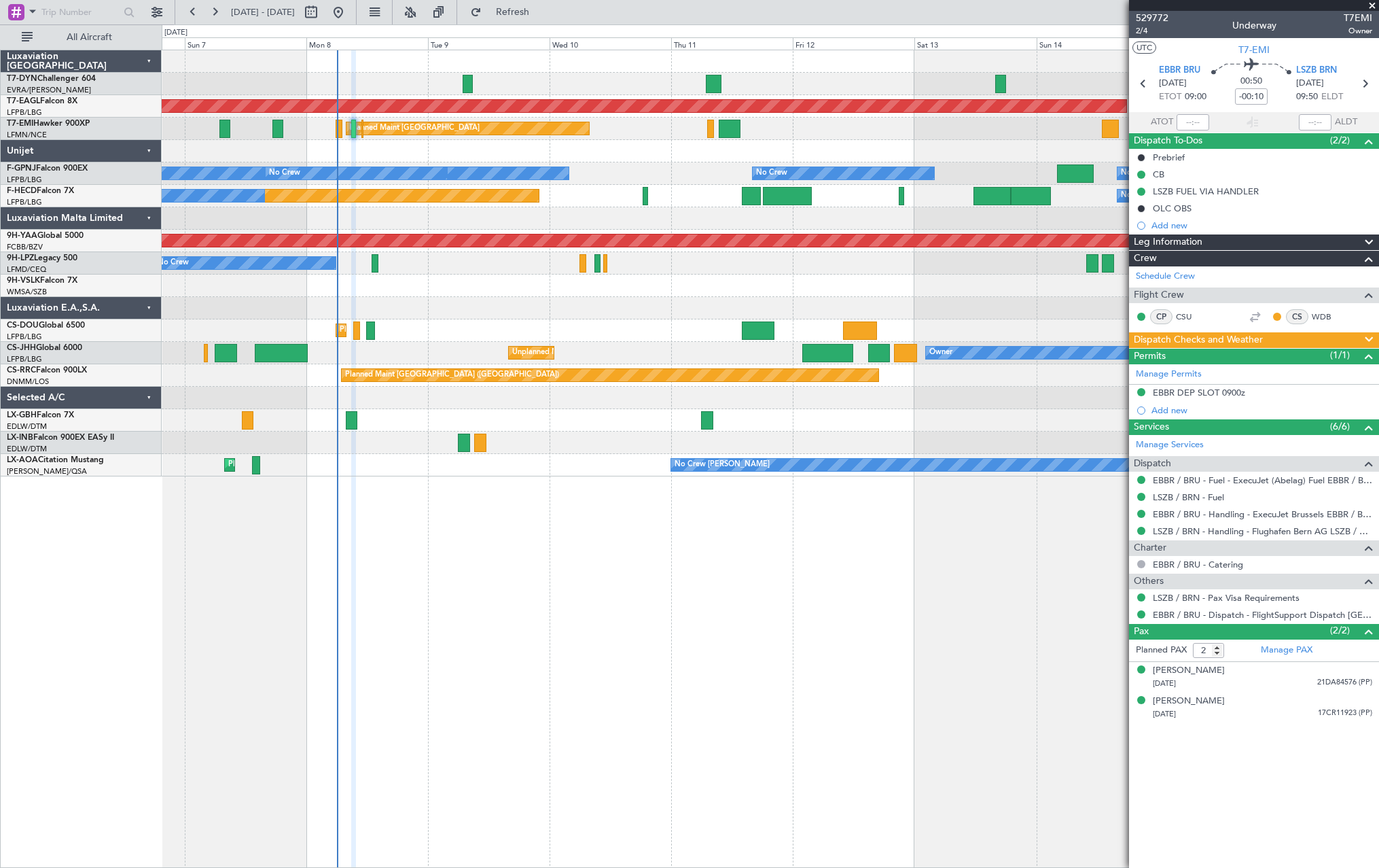
click at [476, 309] on div at bounding box center [769, 308] width 1217 height 23
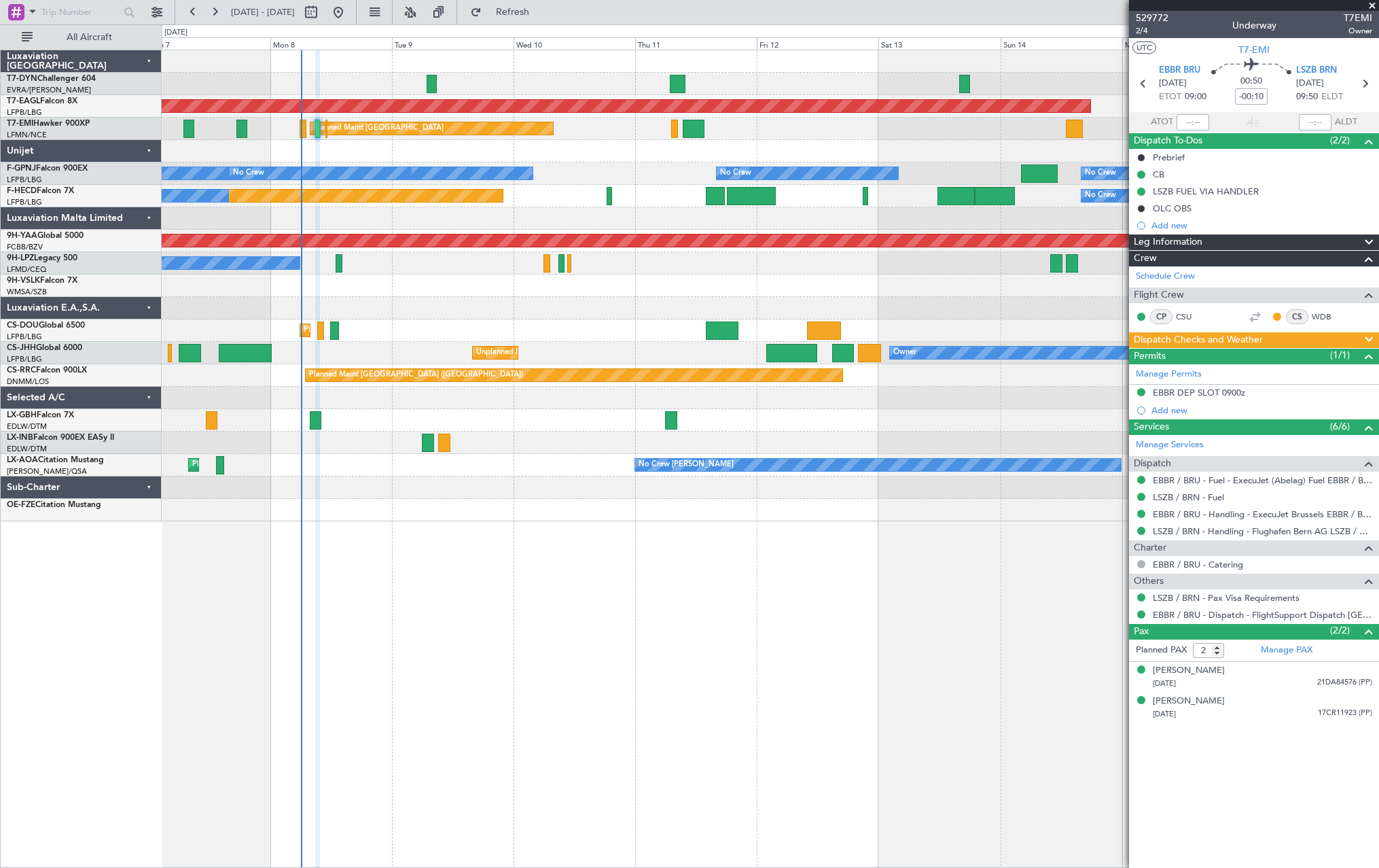
click at [573, 305] on div at bounding box center [769, 308] width 1217 height 23
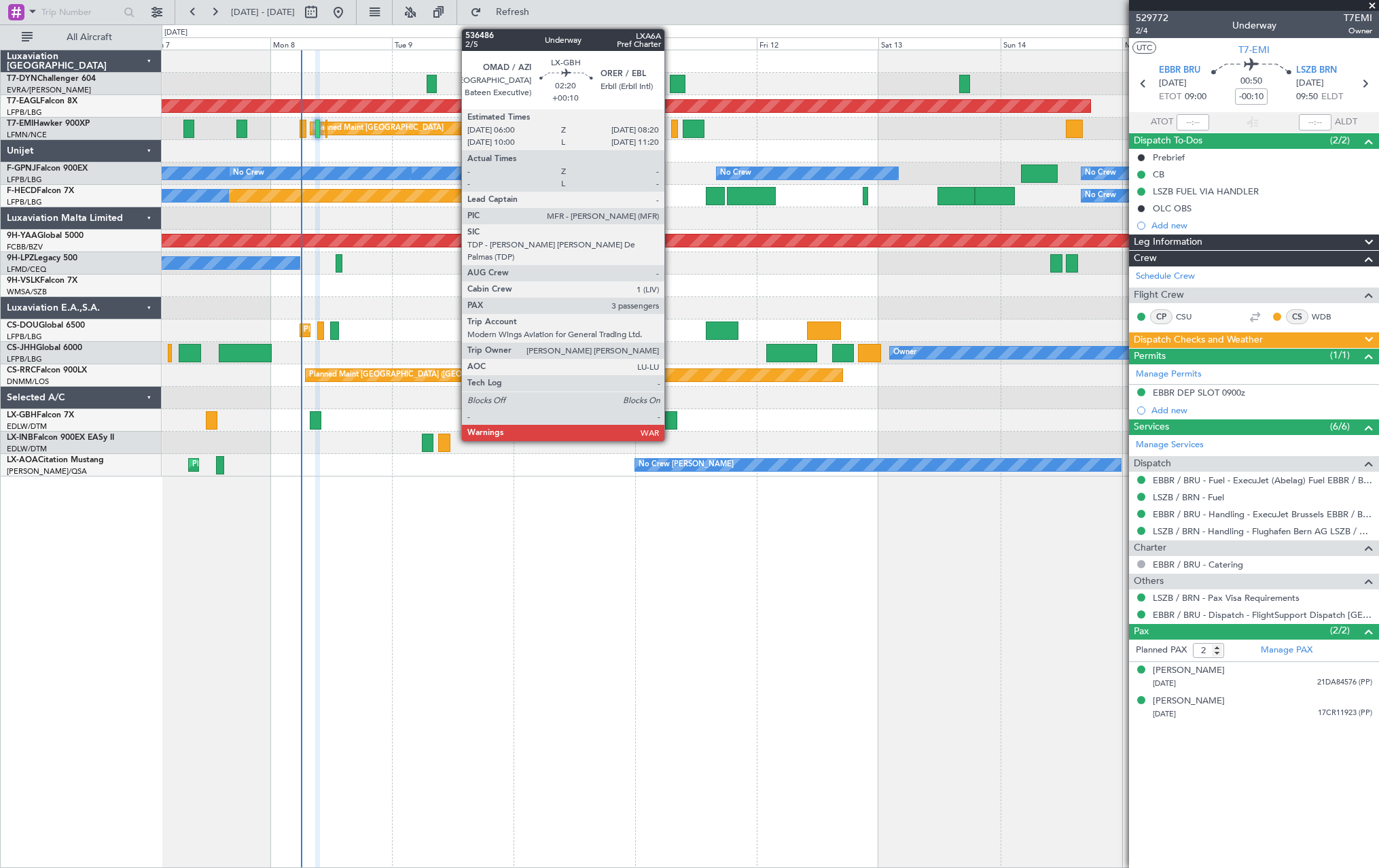
click at [671, 419] on div at bounding box center [672, 420] width 12 height 18
type input "+00:10"
type input "3"
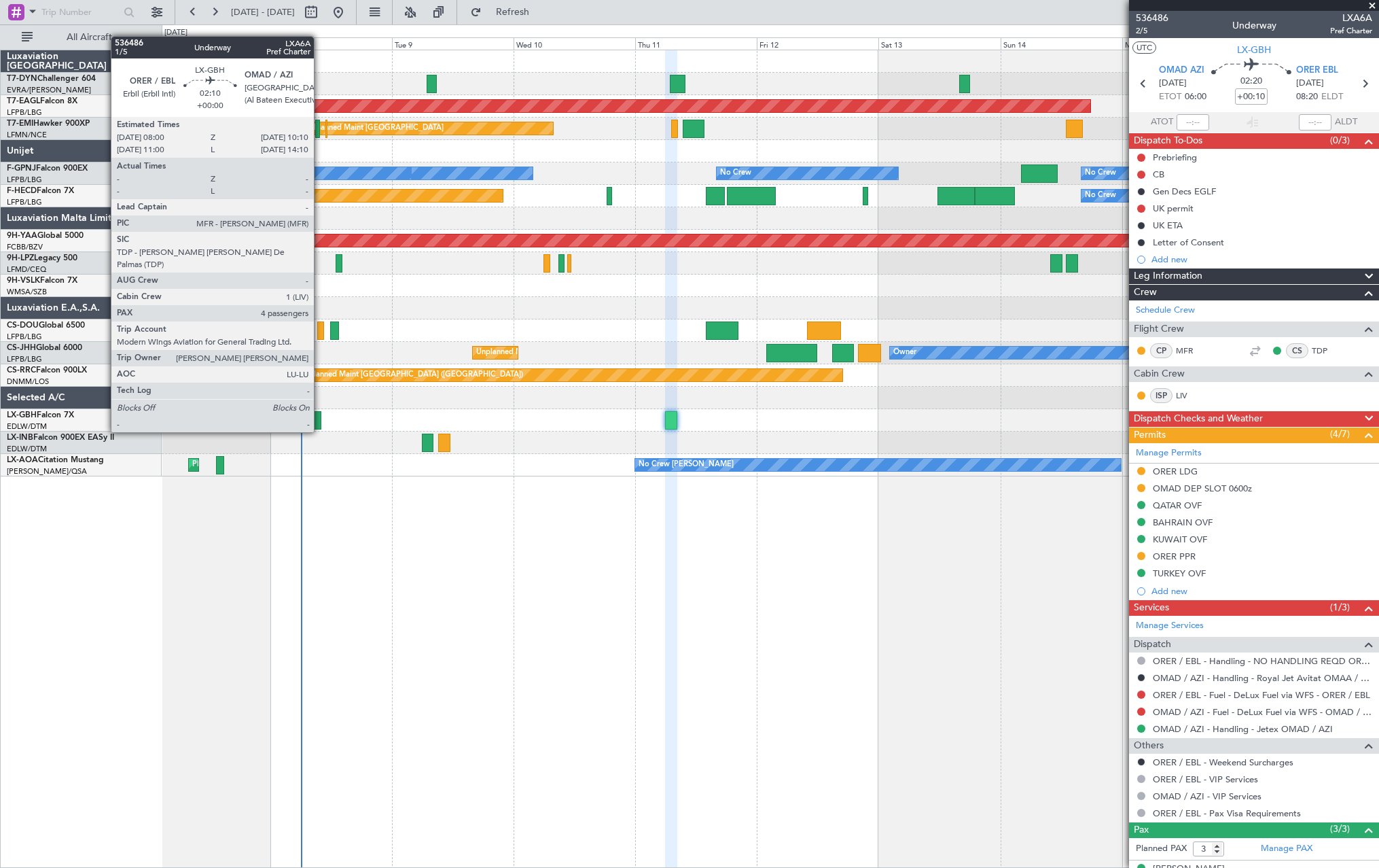
click at [320, 420] on div at bounding box center [315, 420] width 11 height 18
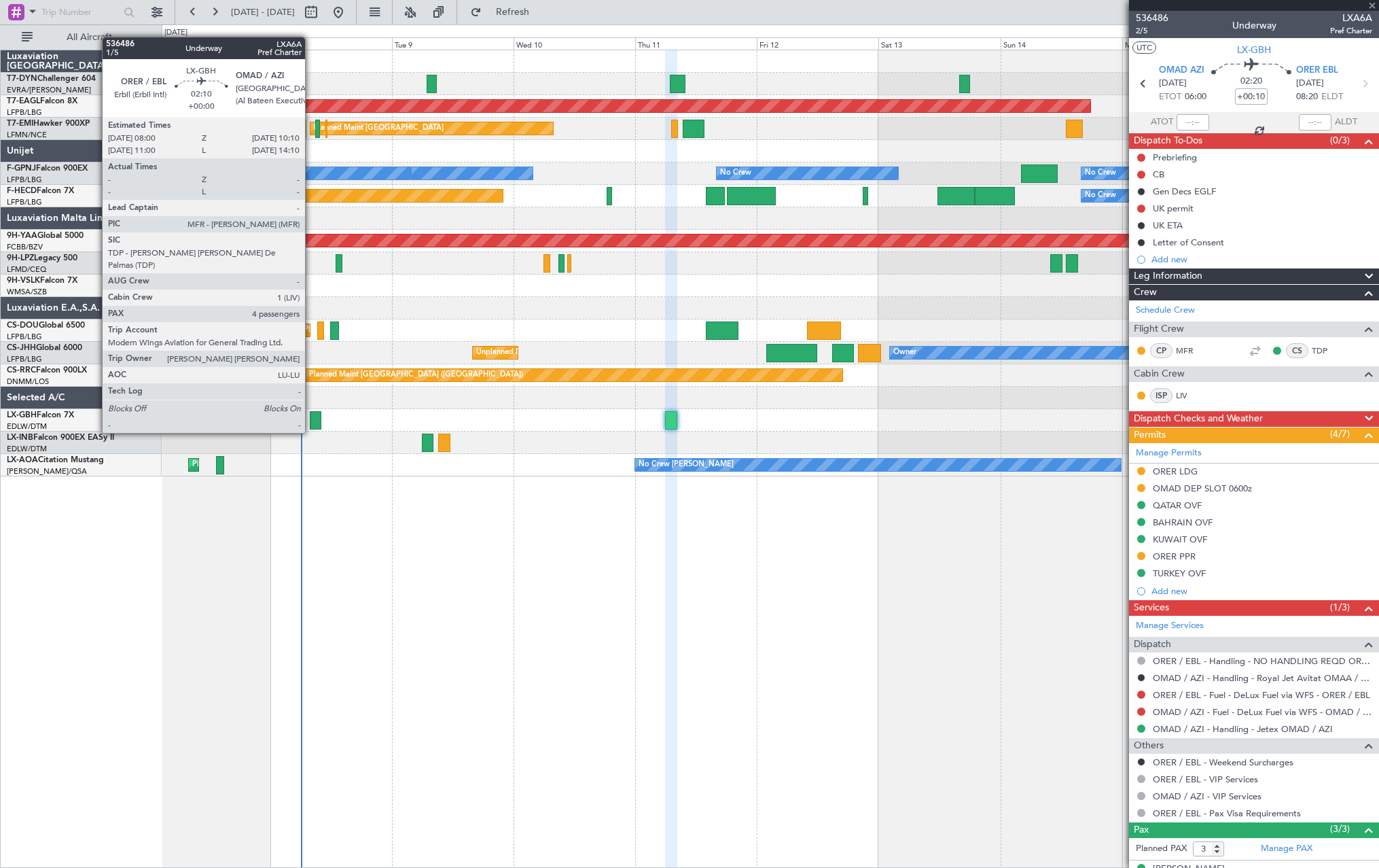
type input "4"
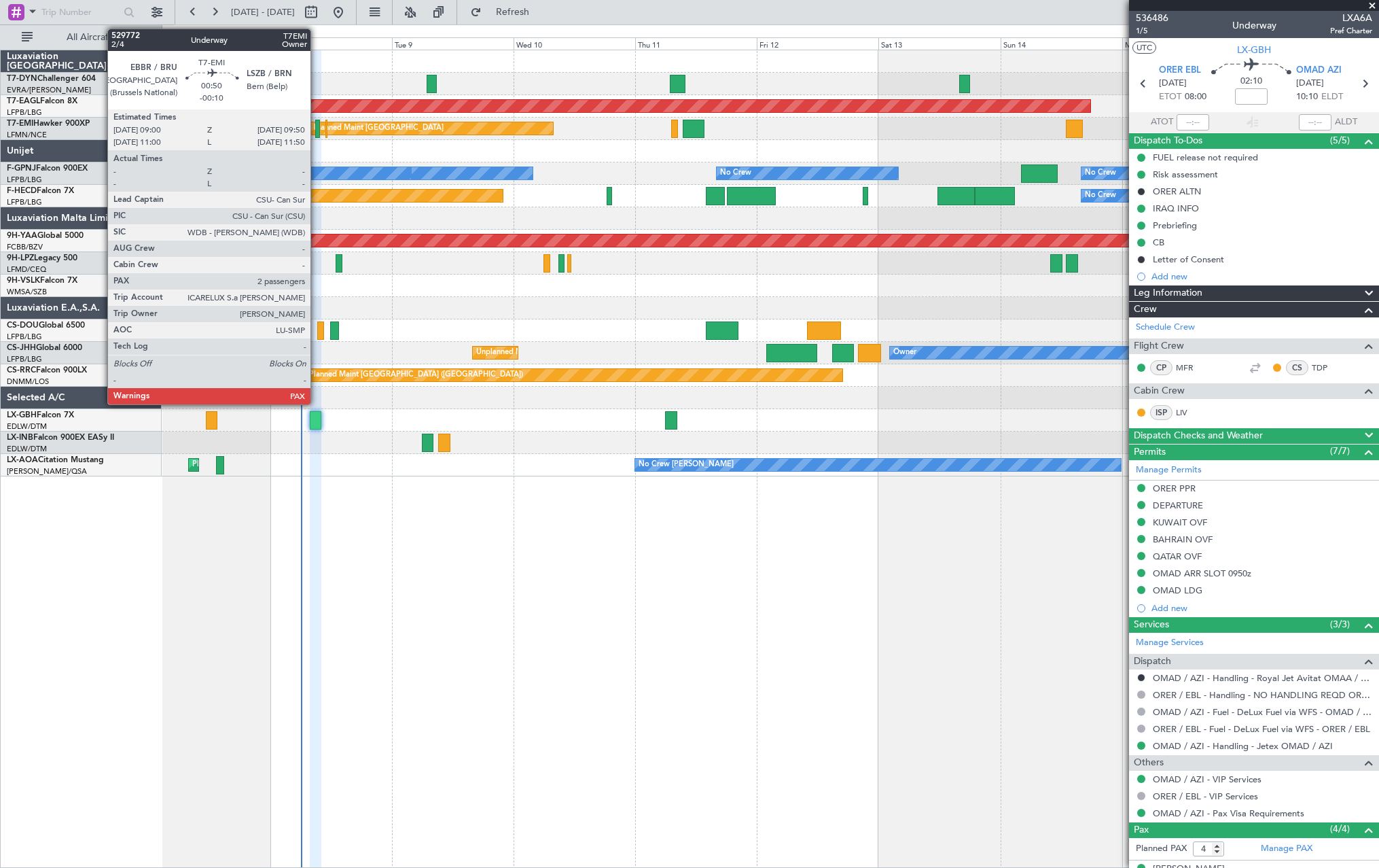
click at [317, 129] on div at bounding box center [317, 128] width 4 height 18
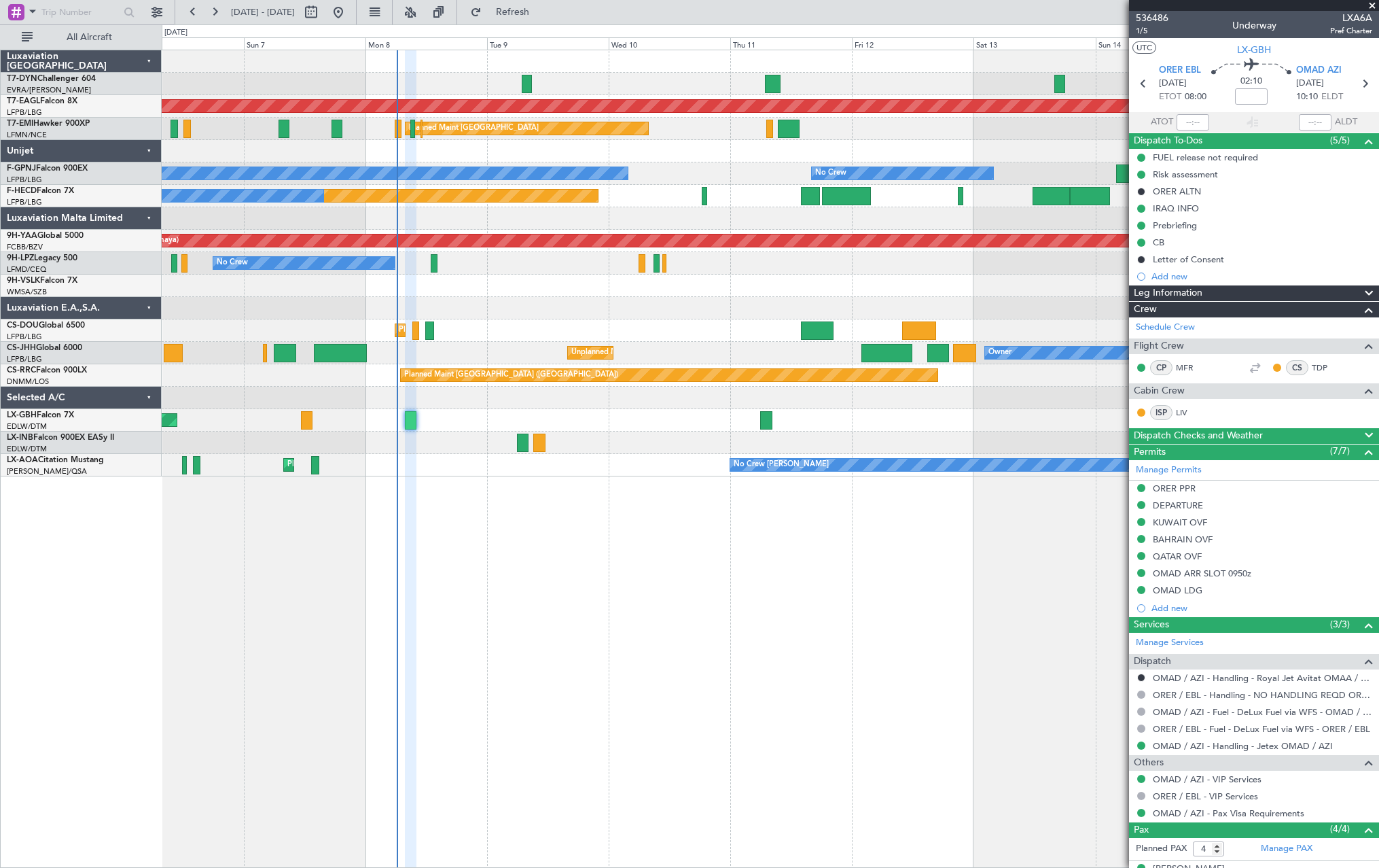
click at [618, 505] on div "Grounded New York (Teterboro) Planned Maint Zurich Planned Maint Zurich No Crew…" at bounding box center [770, 459] width 1218 height 818
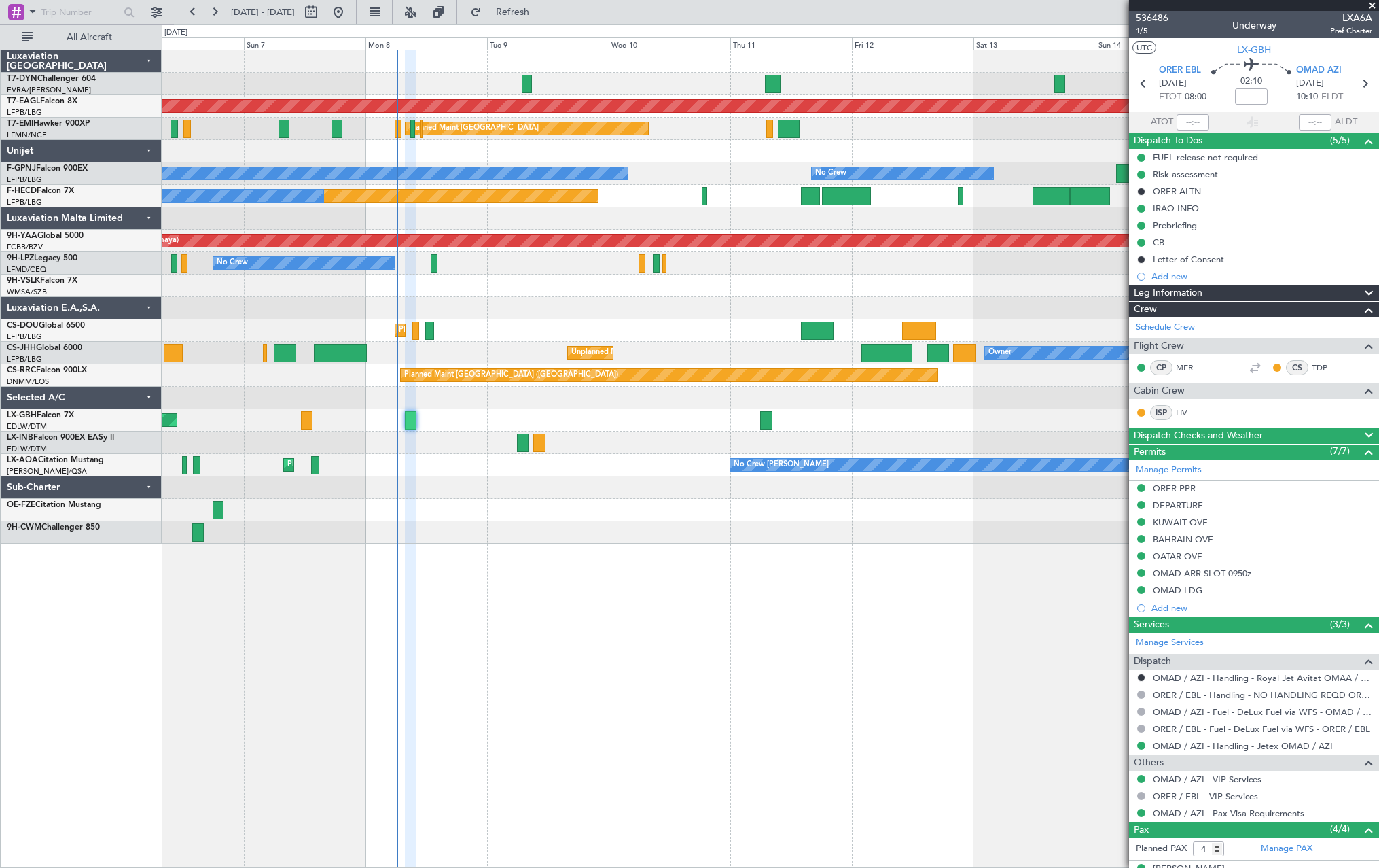
click at [578, 612] on div "Grounded New York (Teterboro) Planned Maint Zurich Planned Maint Zurich No Crew…" at bounding box center [770, 459] width 1218 height 818
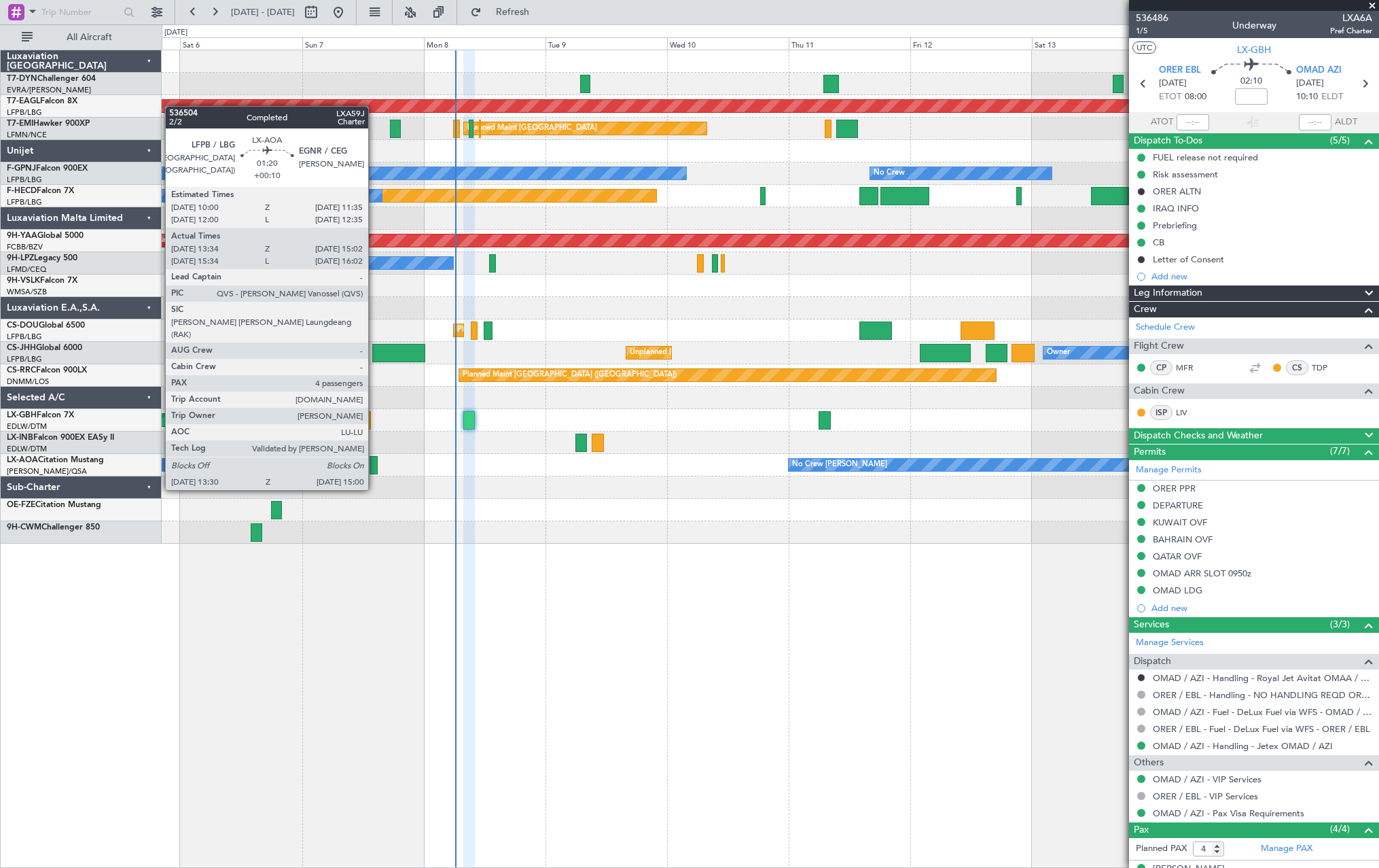
click at [374, 464] on div at bounding box center [373, 465] width 8 height 18
type input "+00:10"
type input "13:44"
type input "14:57"
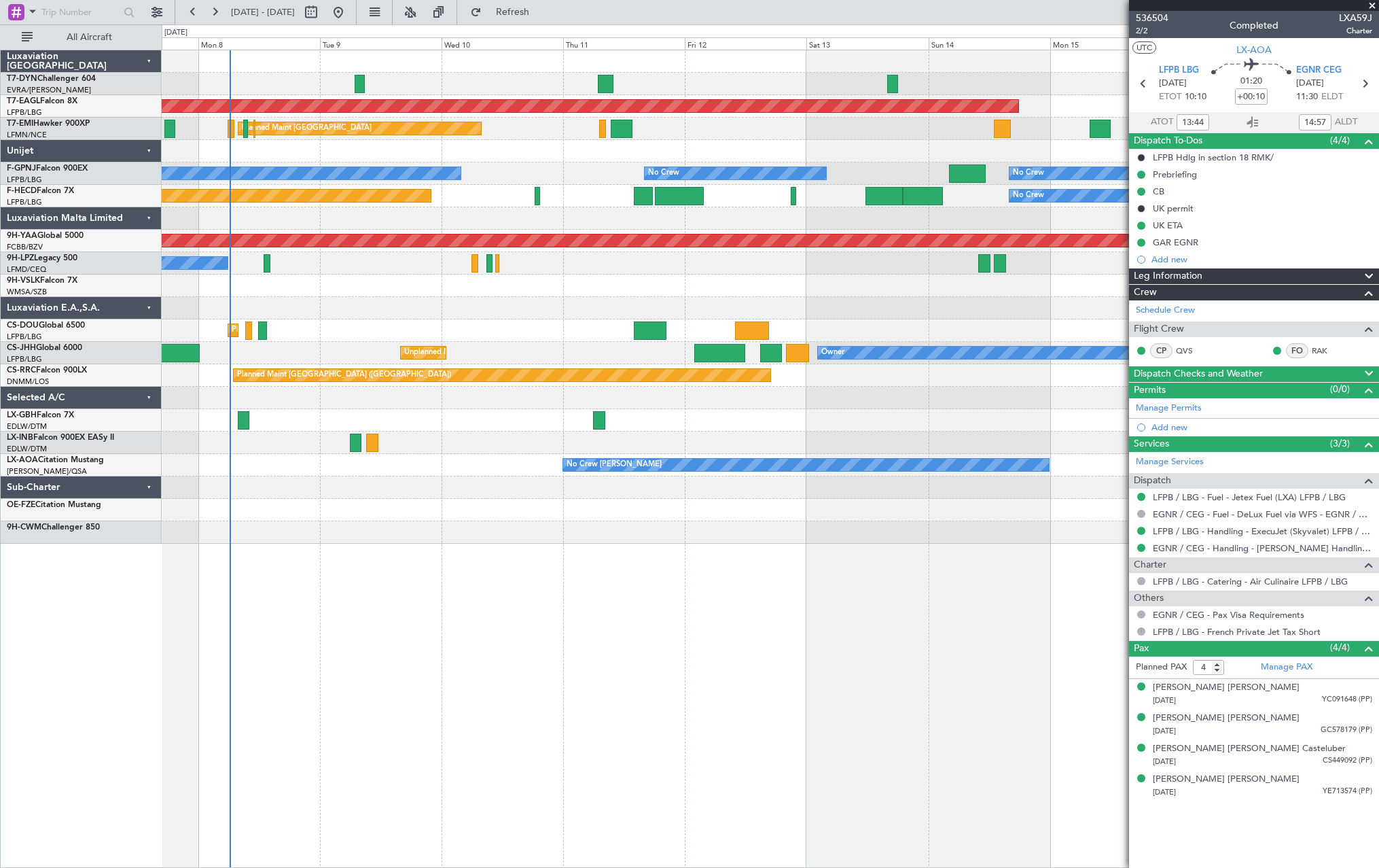
click at [672, 592] on div "Grounded [US_STATE] ([GEOGRAPHIC_DATA]) Planned Maint [GEOGRAPHIC_DATA] Planned…" at bounding box center [770, 459] width 1218 height 818
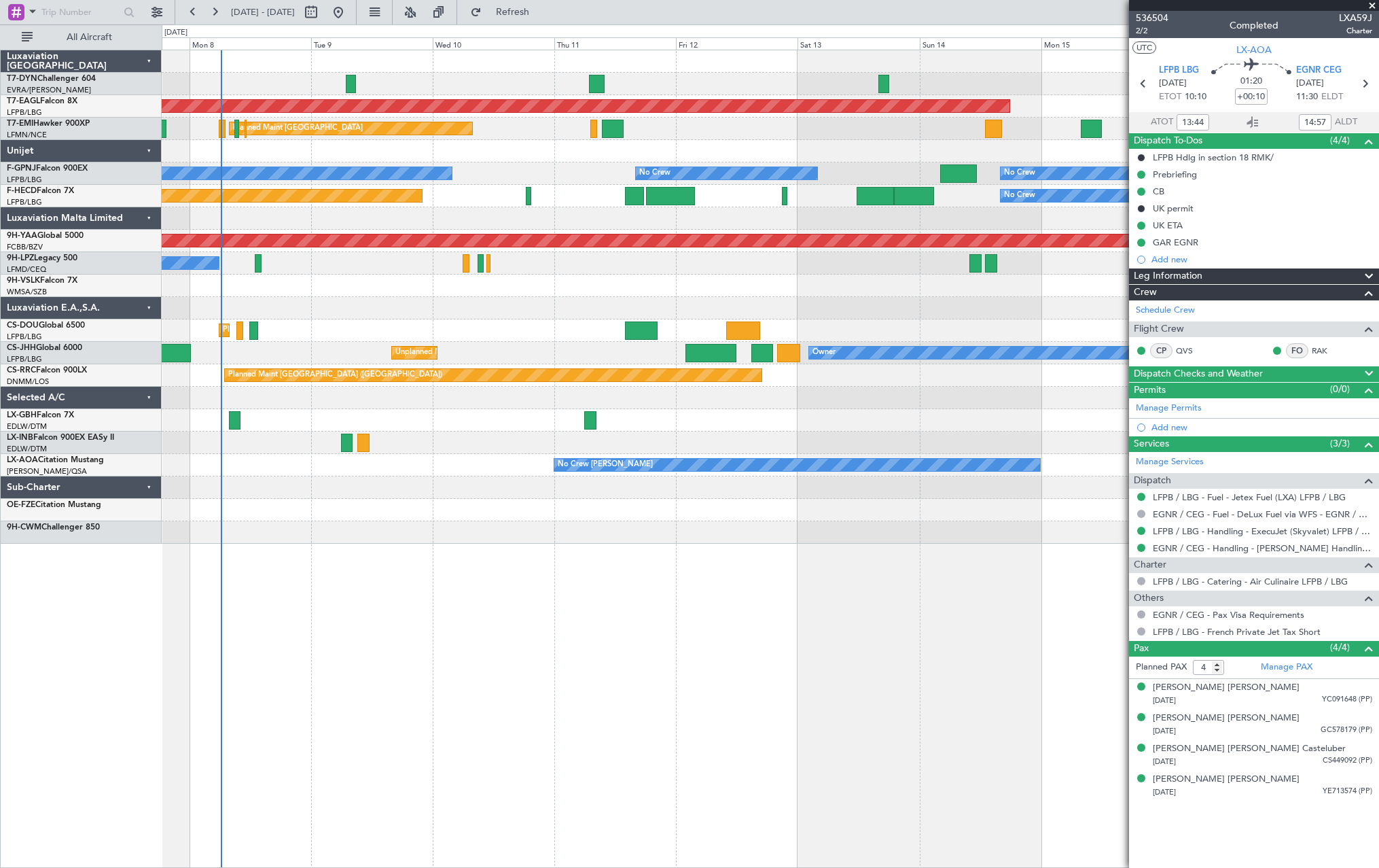
click at [665, 592] on div "Grounded [US_STATE] ([GEOGRAPHIC_DATA]) Planned Maint [GEOGRAPHIC_DATA] Planned…" at bounding box center [770, 459] width 1218 height 818
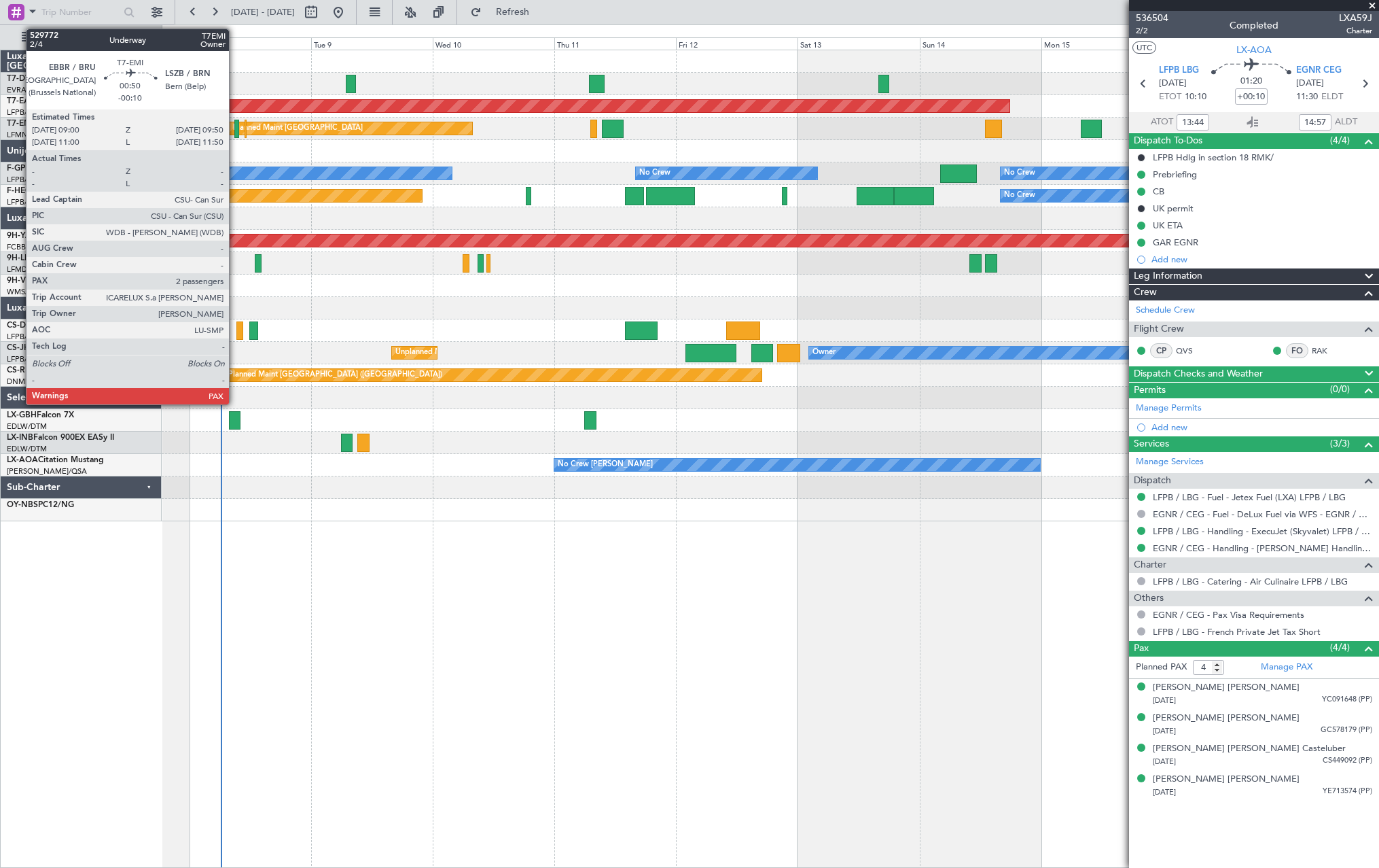
click at [235, 132] on div at bounding box center [236, 128] width 4 height 18
type input "-00:10"
type input "2"
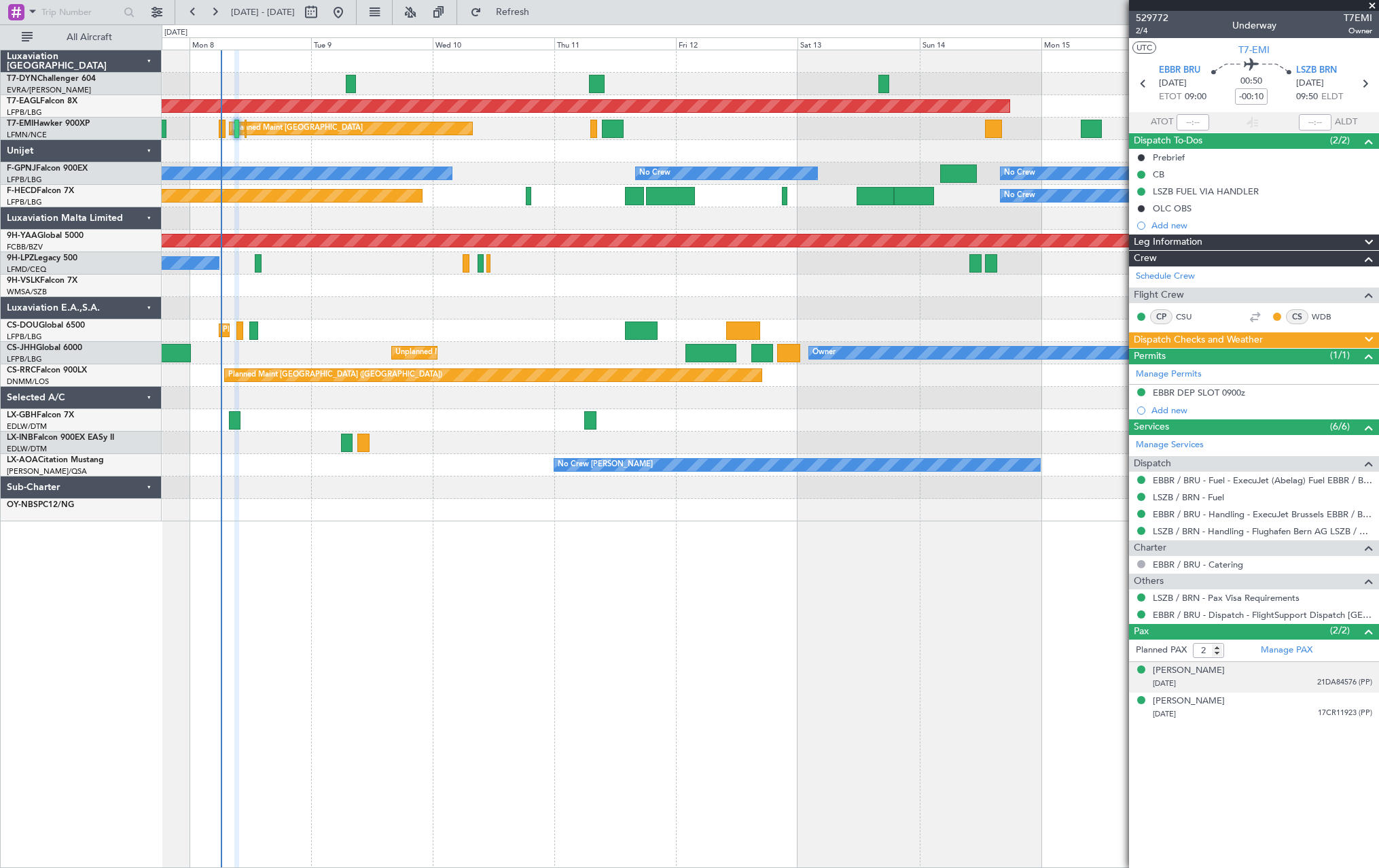
click at [1246, 671] on div "Olivier Mallick 18/04/1997 21DA84576 (PP)" at bounding box center [1263, 677] width 220 height 26
click at [542, 10] on span "Refresh" at bounding box center [512, 12] width 57 height 10
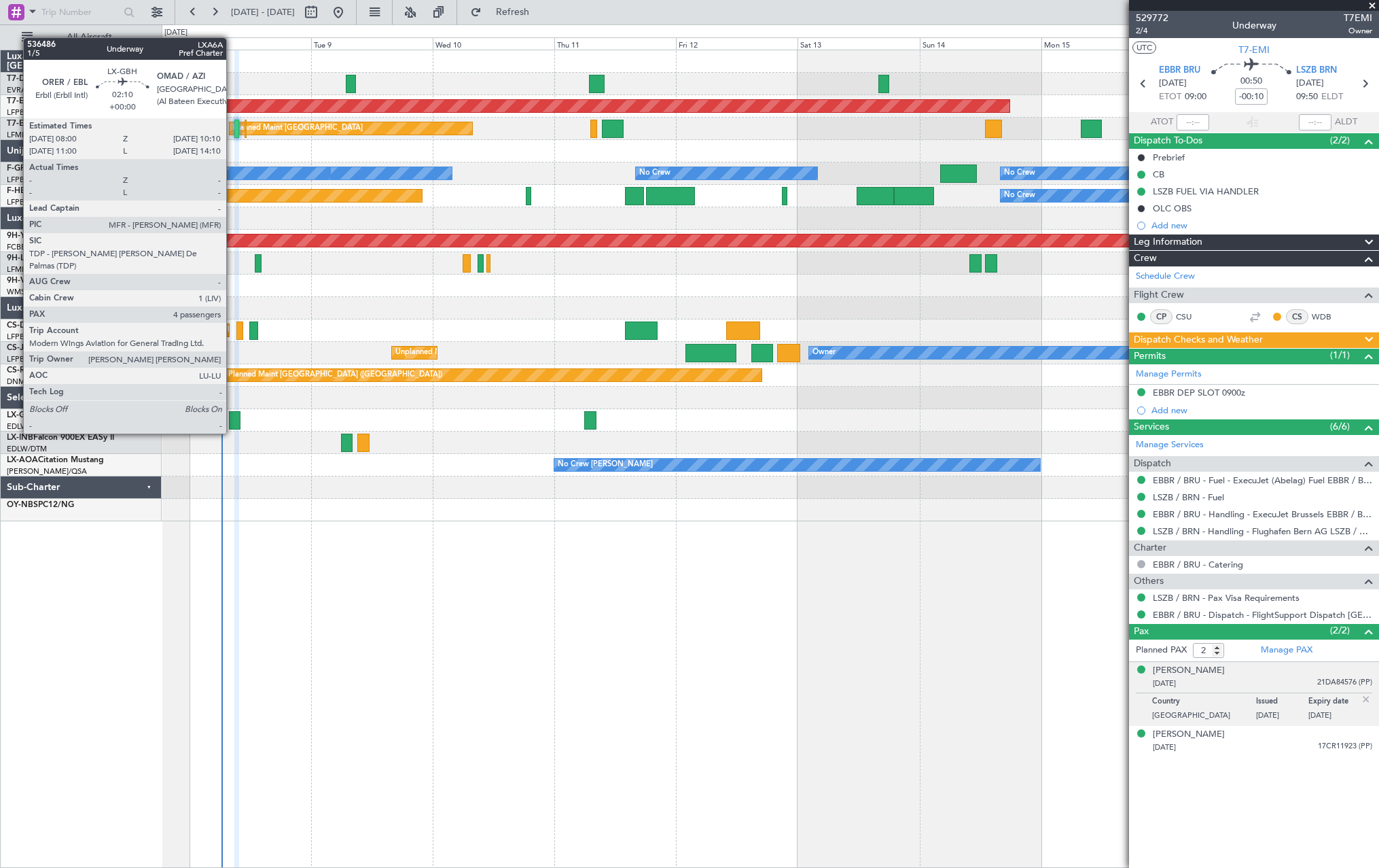
click at [232, 421] on div at bounding box center [234, 420] width 11 height 18
type input "4"
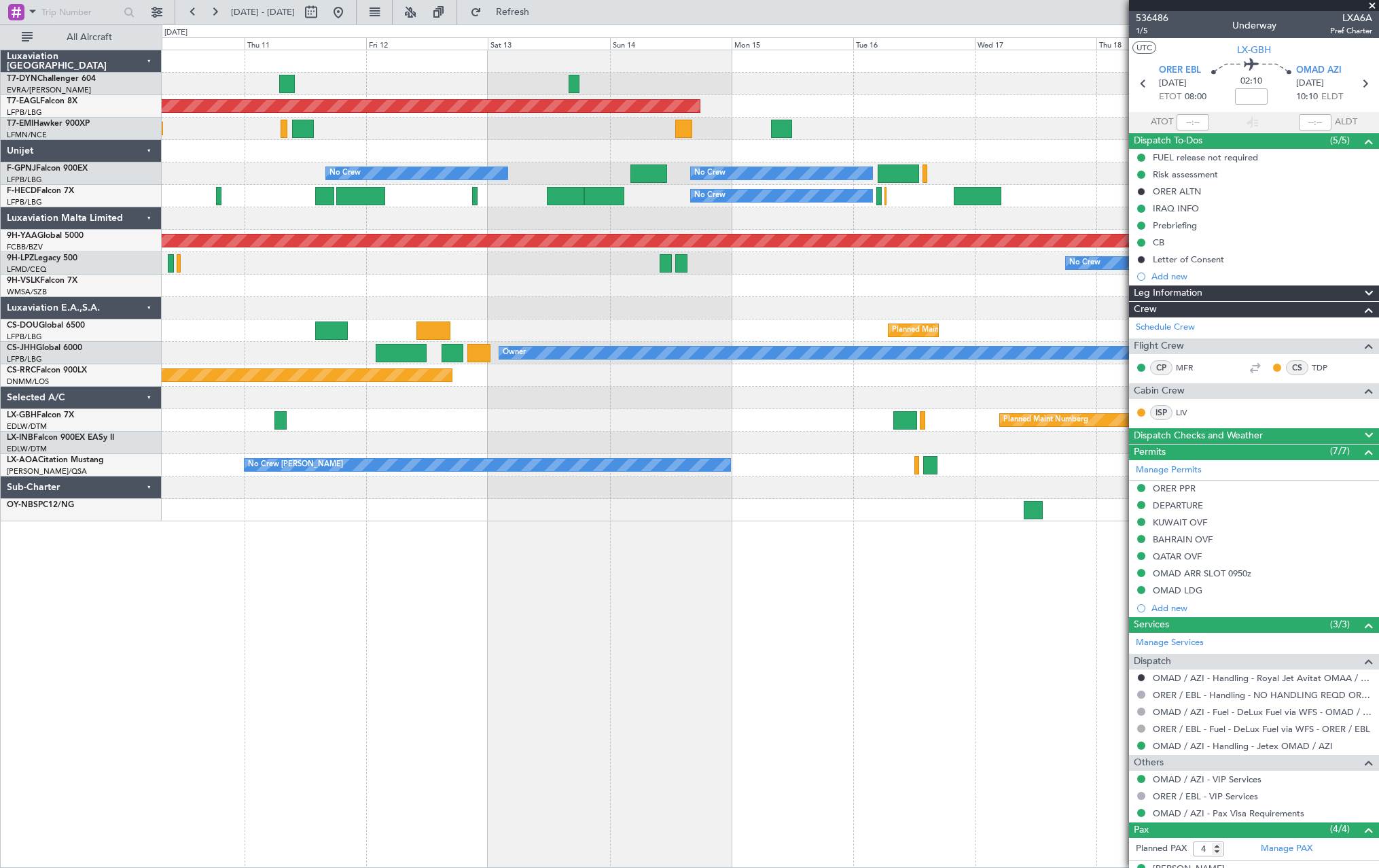
click at [392, 438] on div at bounding box center [769, 443] width 1217 height 23
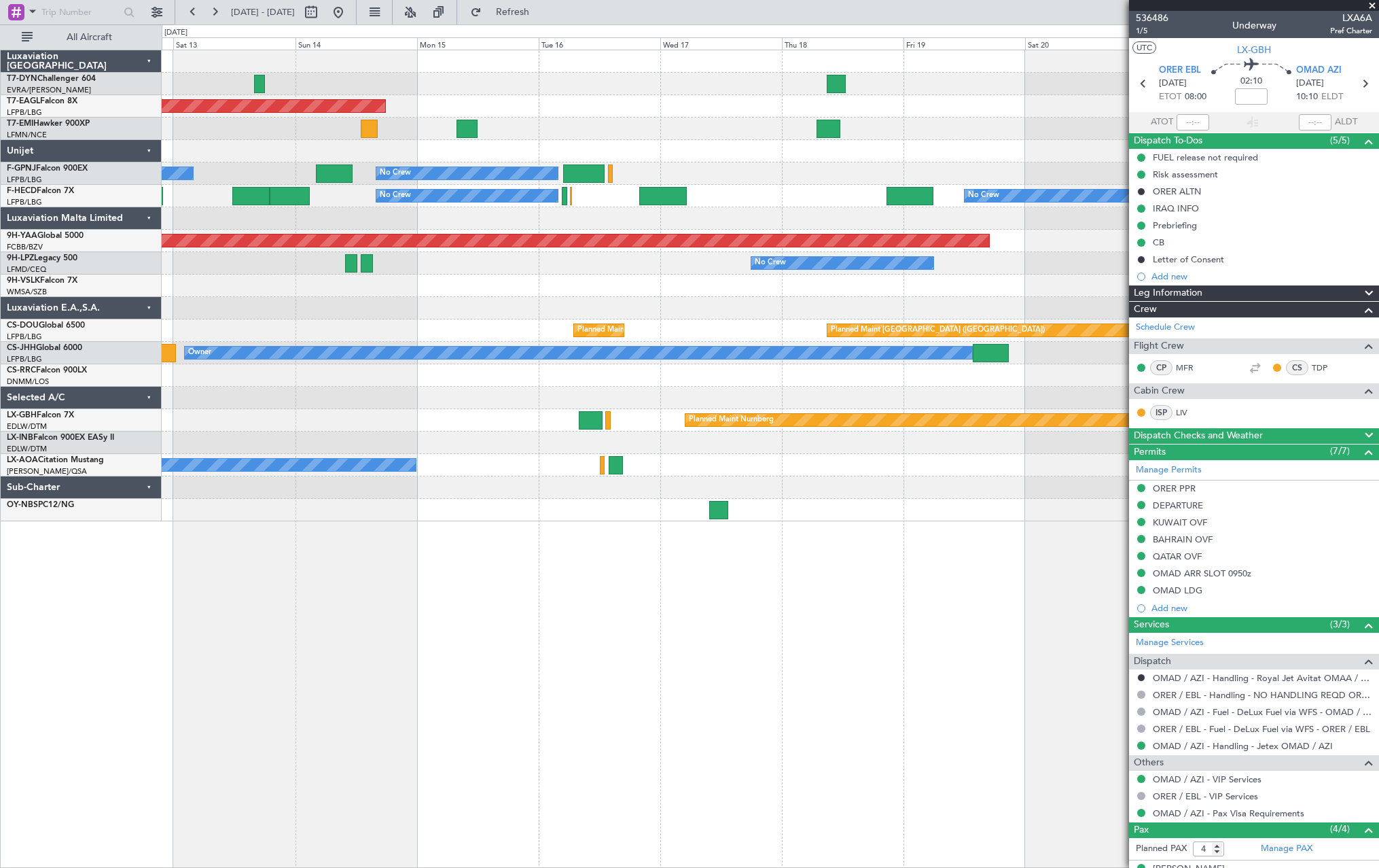
click at [342, 448] on div "Grounded New York (Teterboro) No Crew No Crew No Crew No Crew No Crew No Crew A…" at bounding box center [769, 286] width 1217 height 471
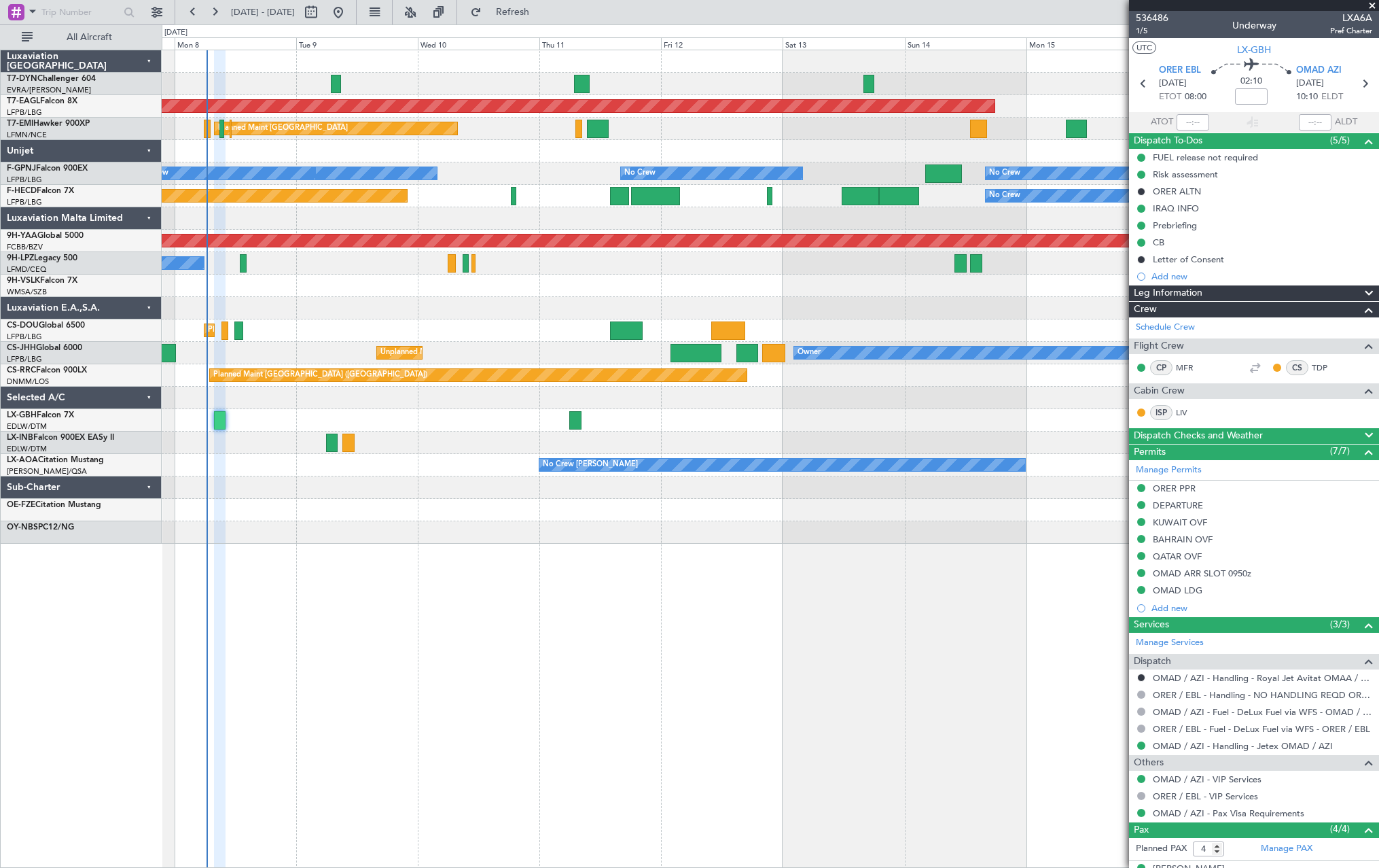
click at [862, 416] on div "Planned Maint Nurnberg Planned Maint [GEOGRAPHIC_DATA] ([GEOGRAPHIC_DATA])" at bounding box center [769, 420] width 1217 height 23
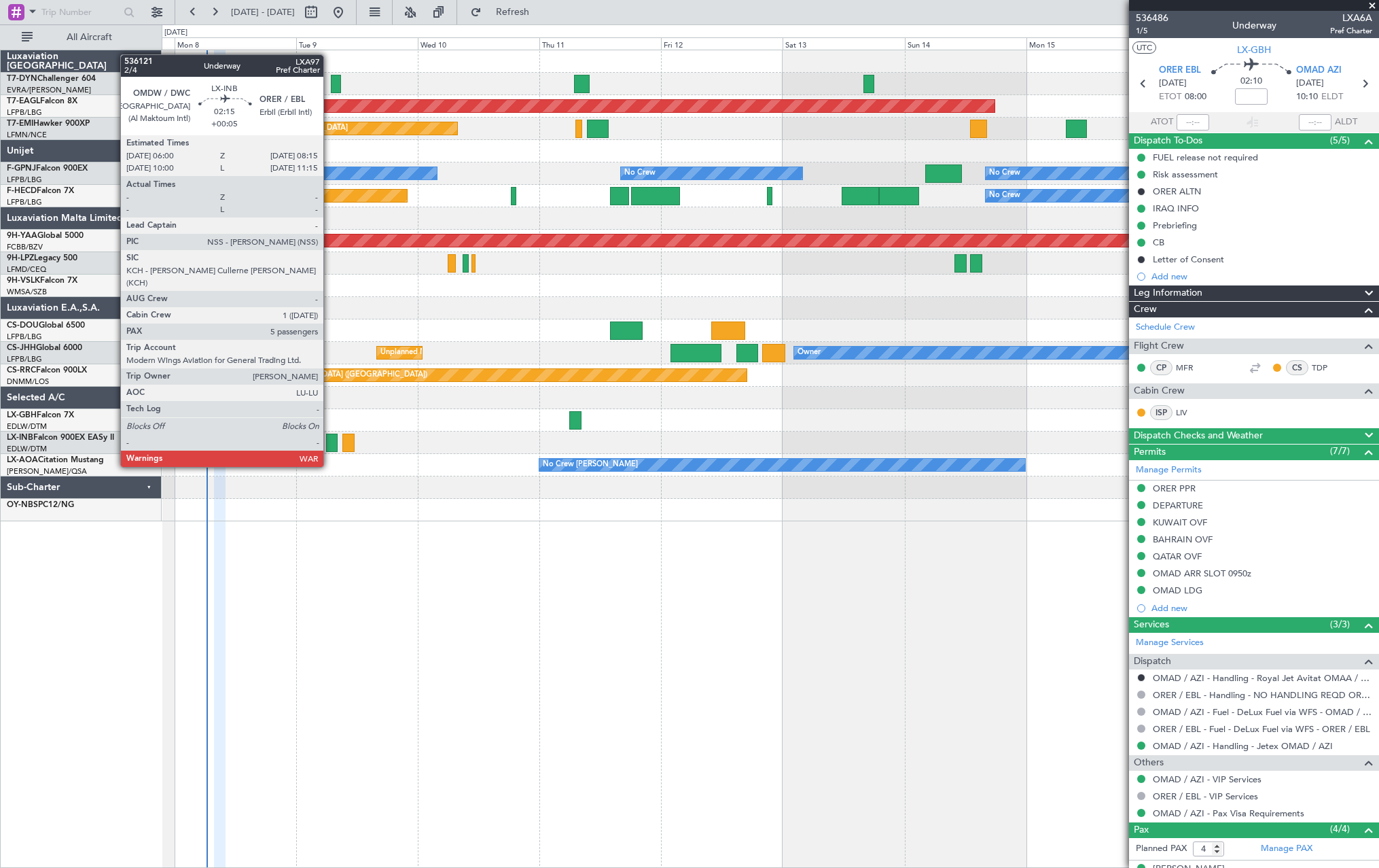
click at [330, 441] on div at bounding box center [331, 442] width 11 height 18
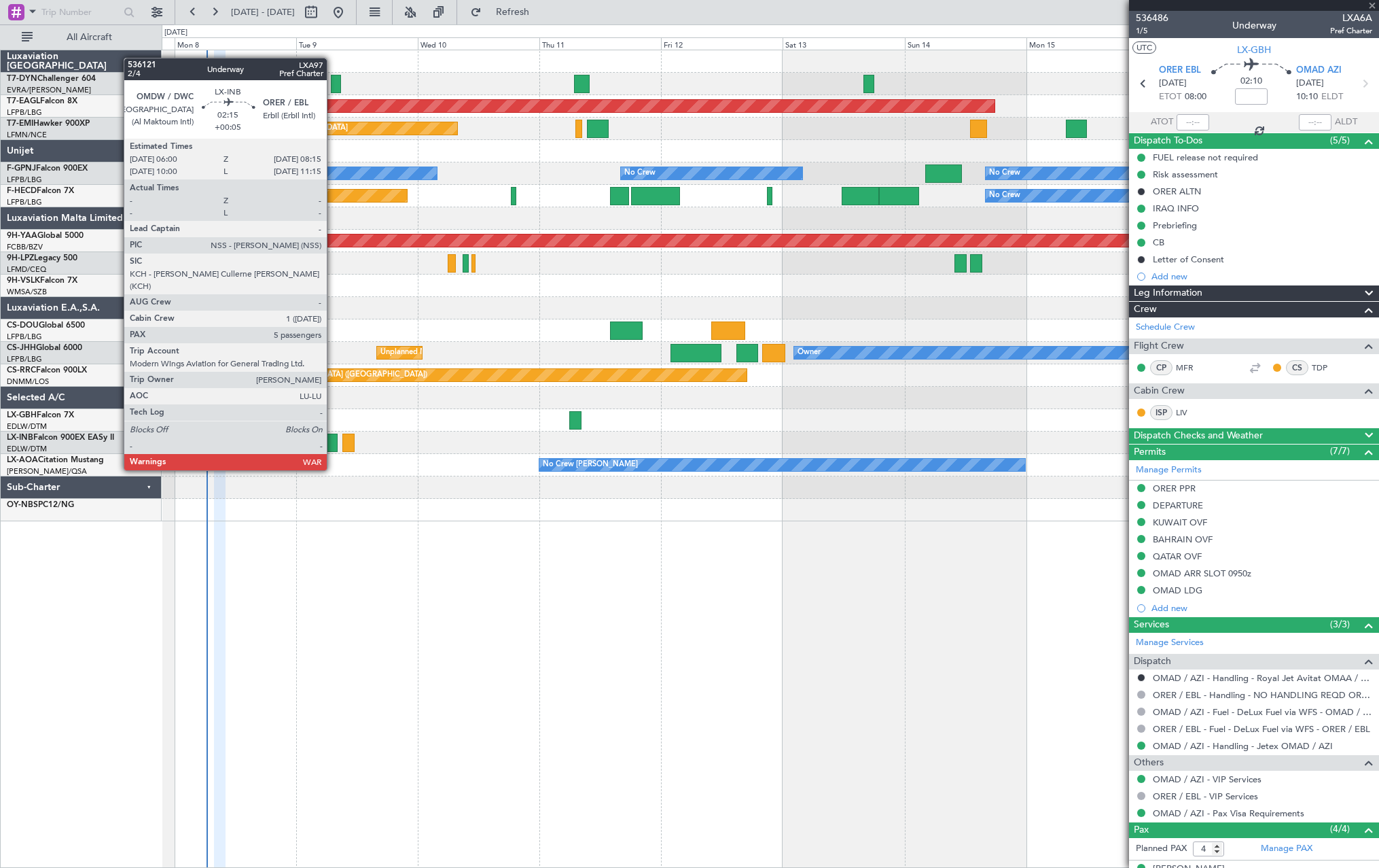
type input "+00:05"
type input "5"
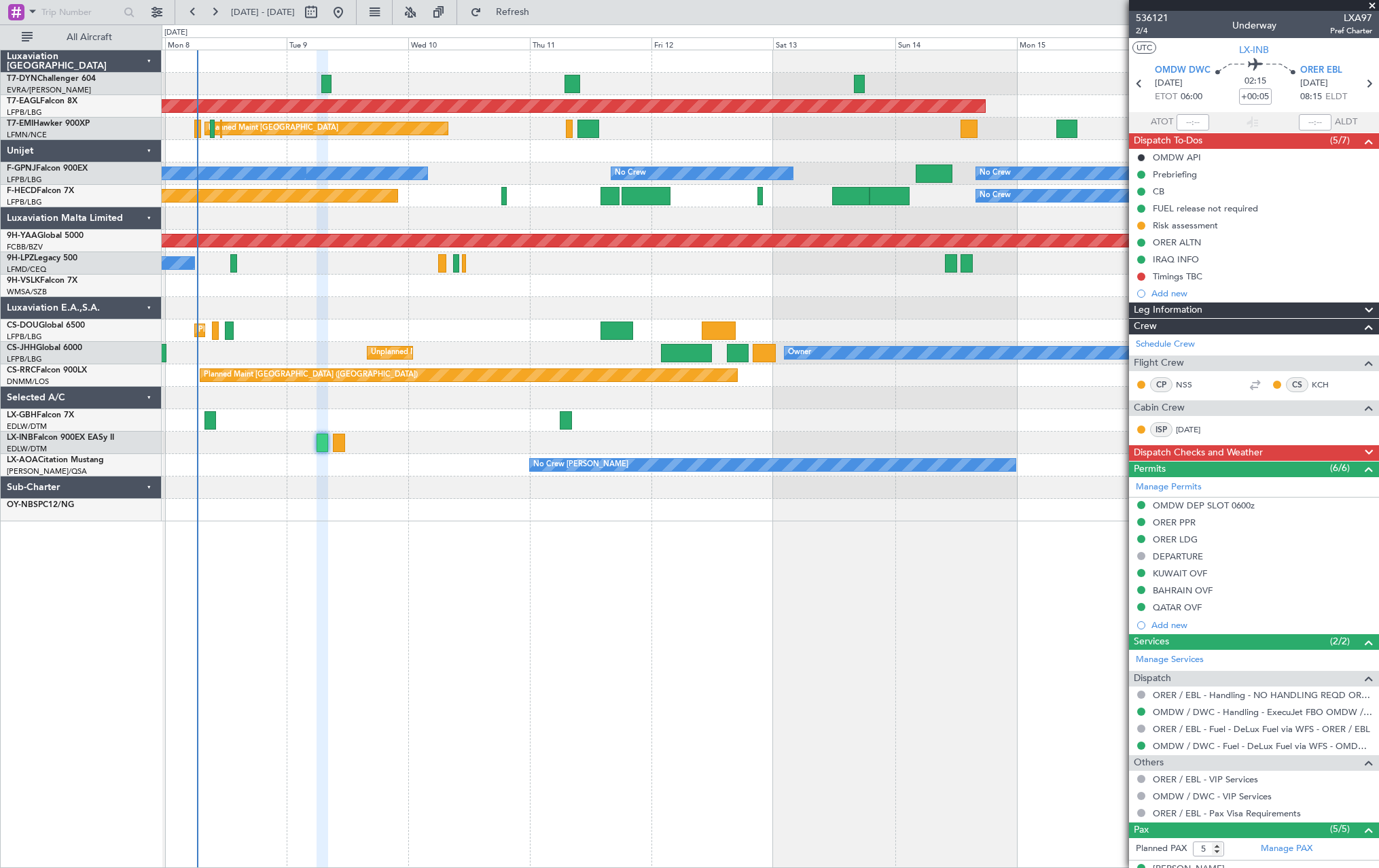
click at [345, 481] on div at bounding box center [769, 488] width 1217 height 23
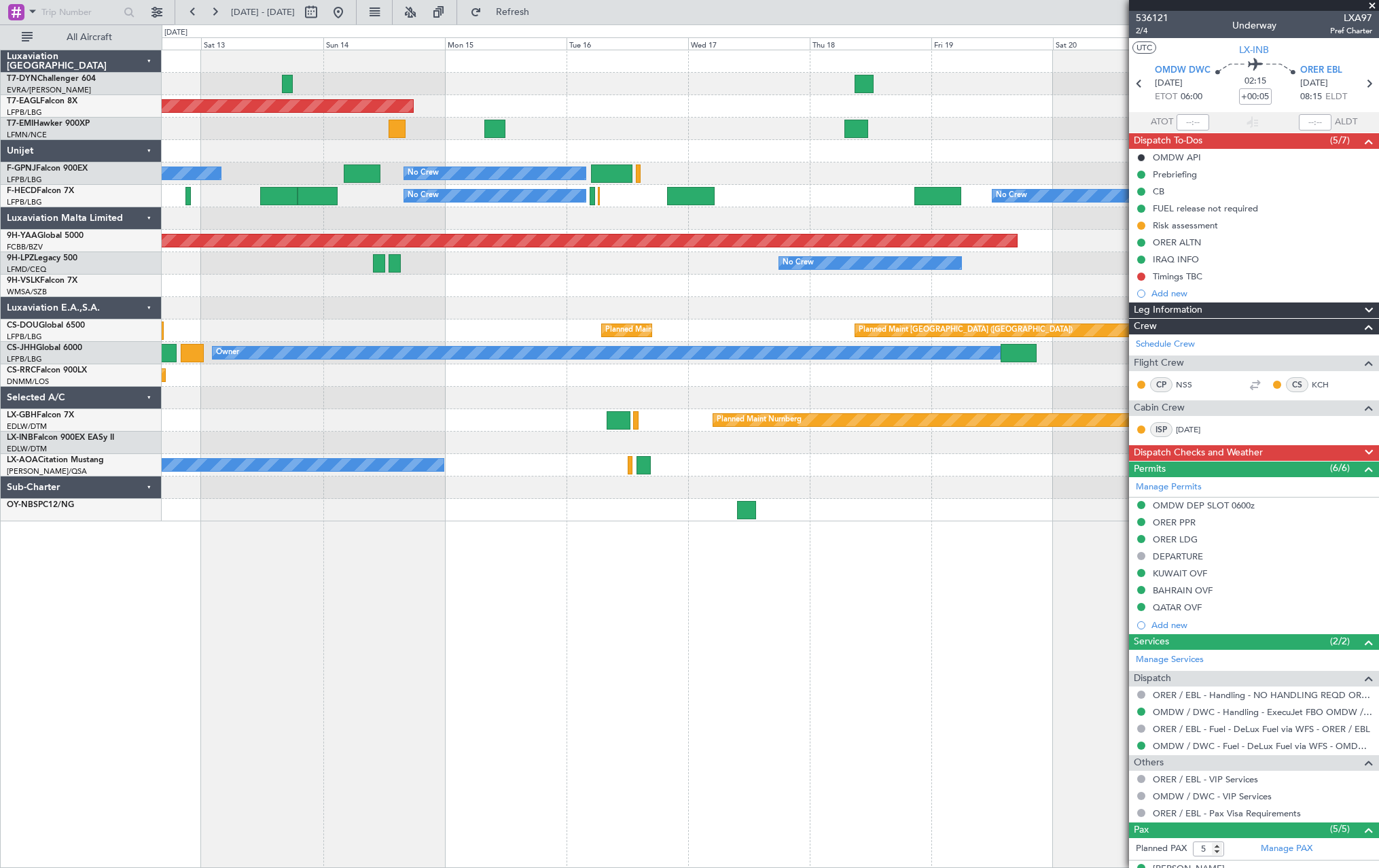
click at [359, 376] on div "Grounded New York (Teterboro) Planned Maint Zurich No Crew No Crew No Crew No C…" at bounding box center [769, 286] width 1217 height 471
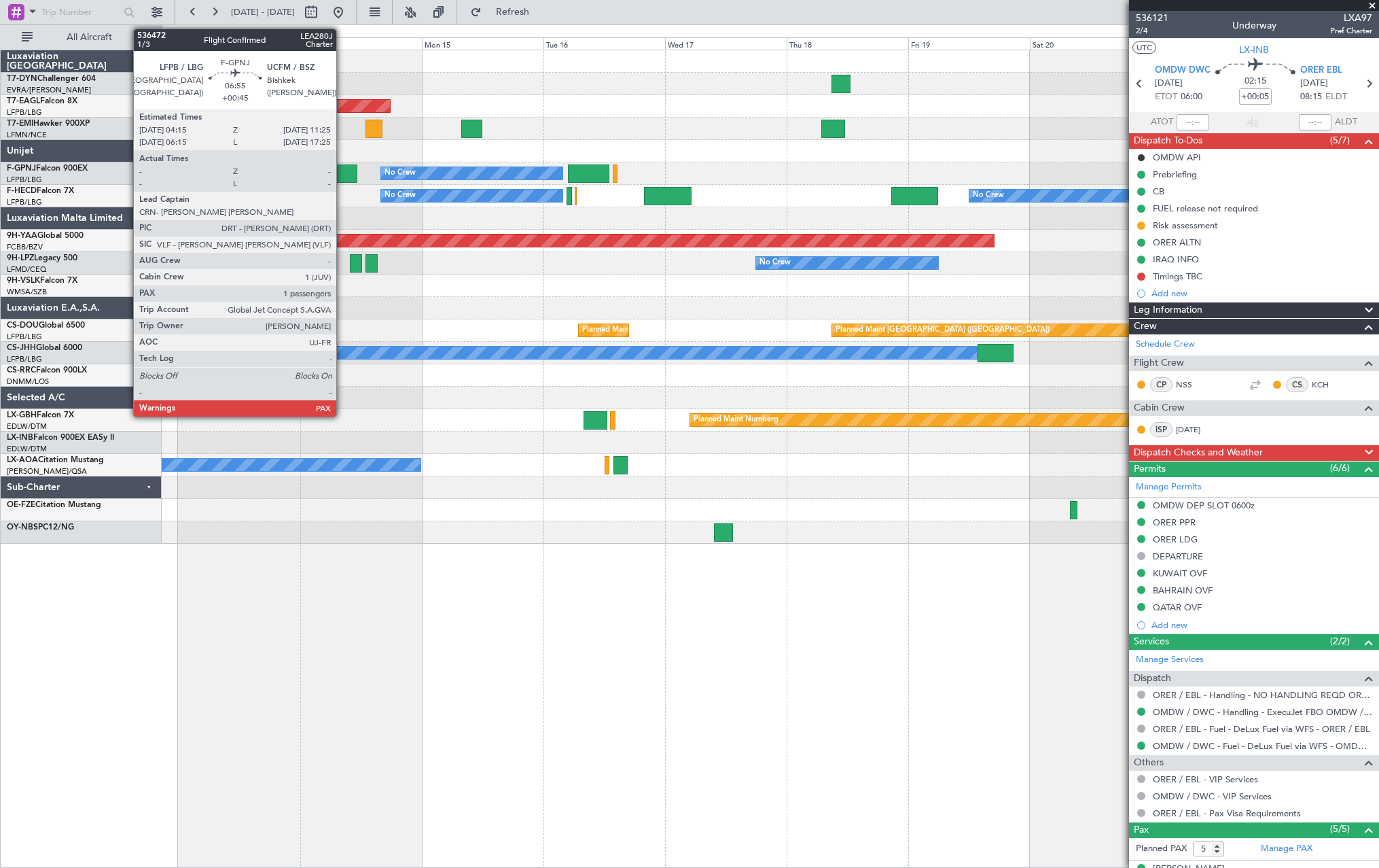
click at [343, 176] on div at bounding box center [339, 173] width 37 height 18
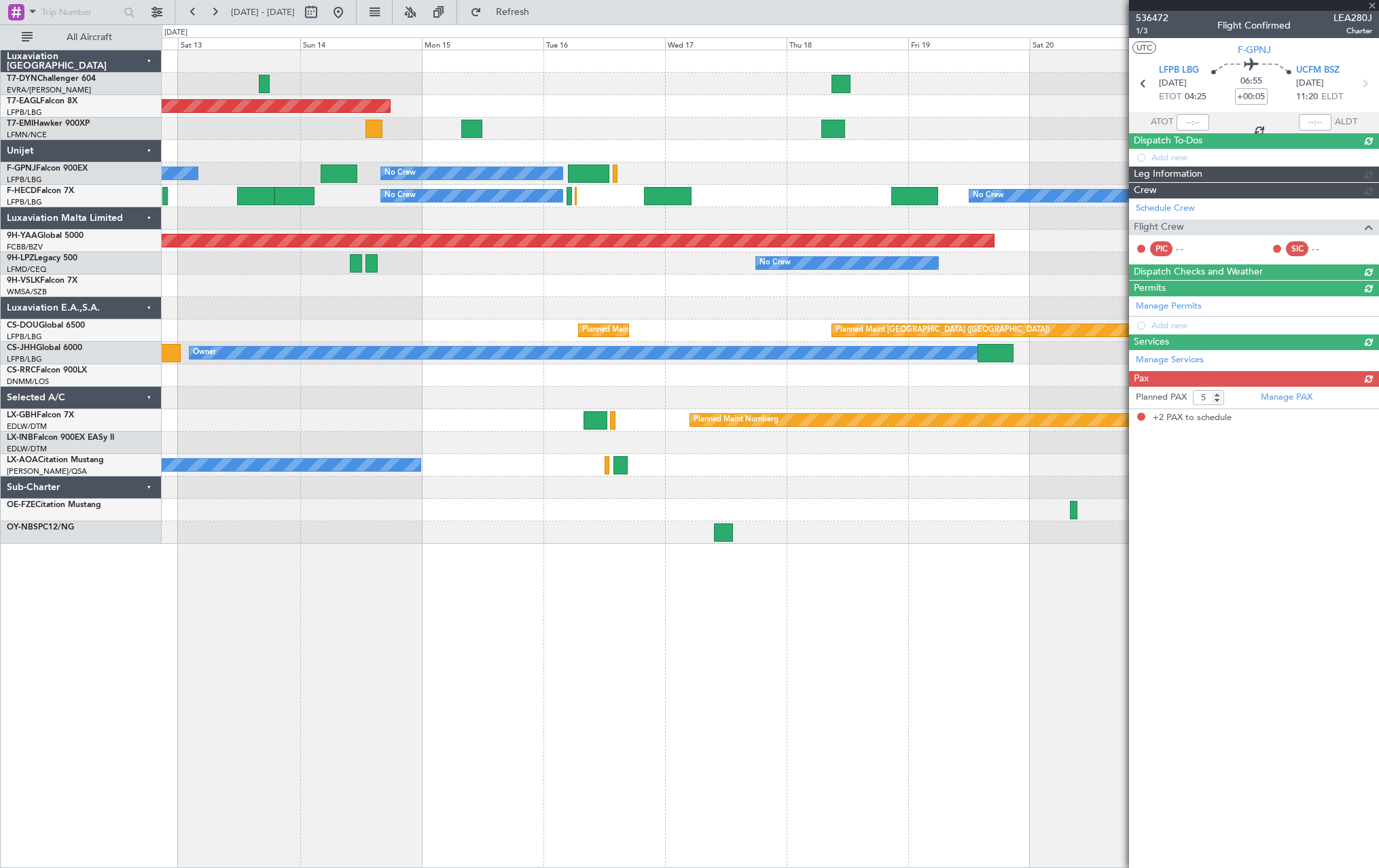
type input "+00:45"
type input "2"
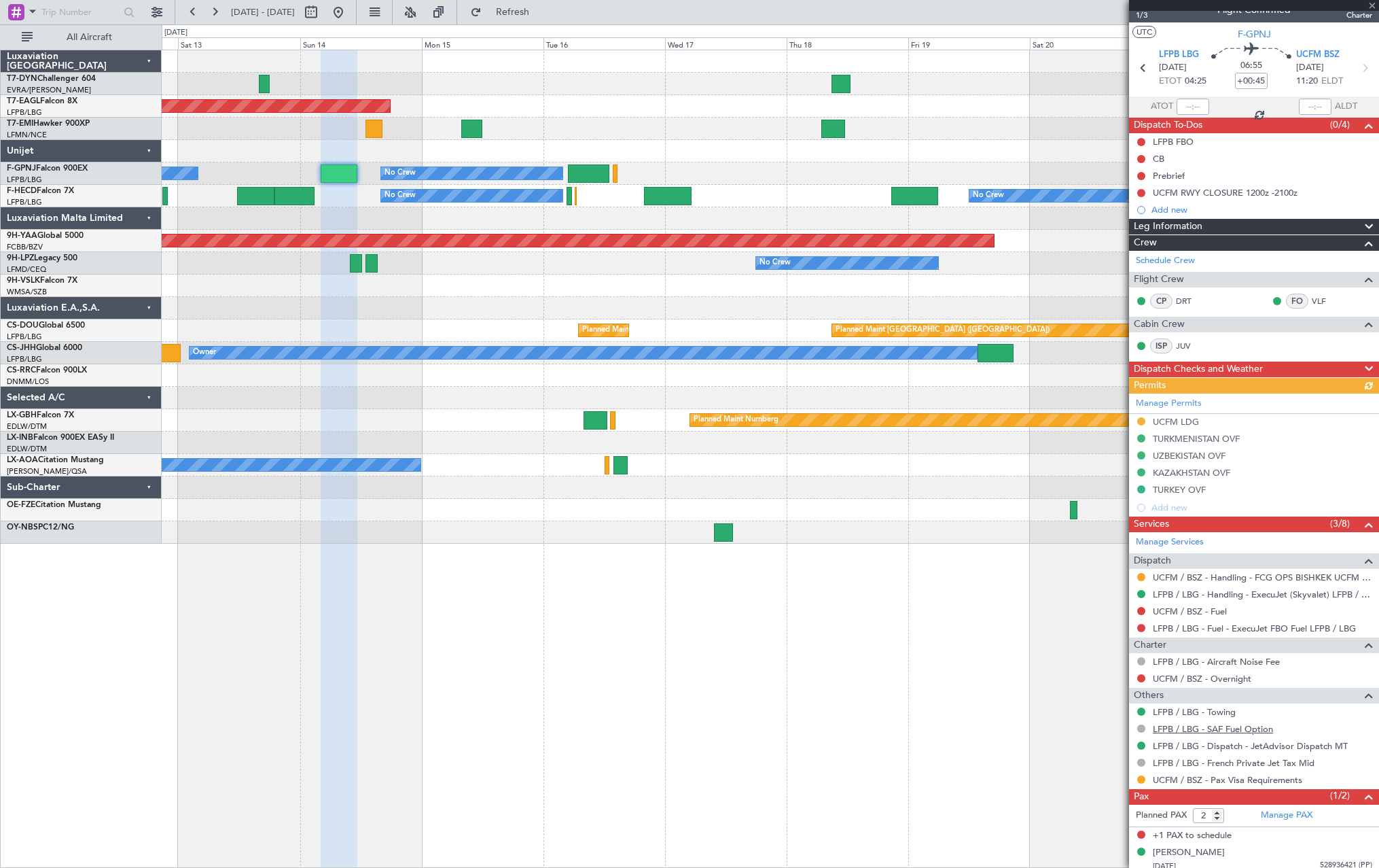
scroll to position [22, 0]
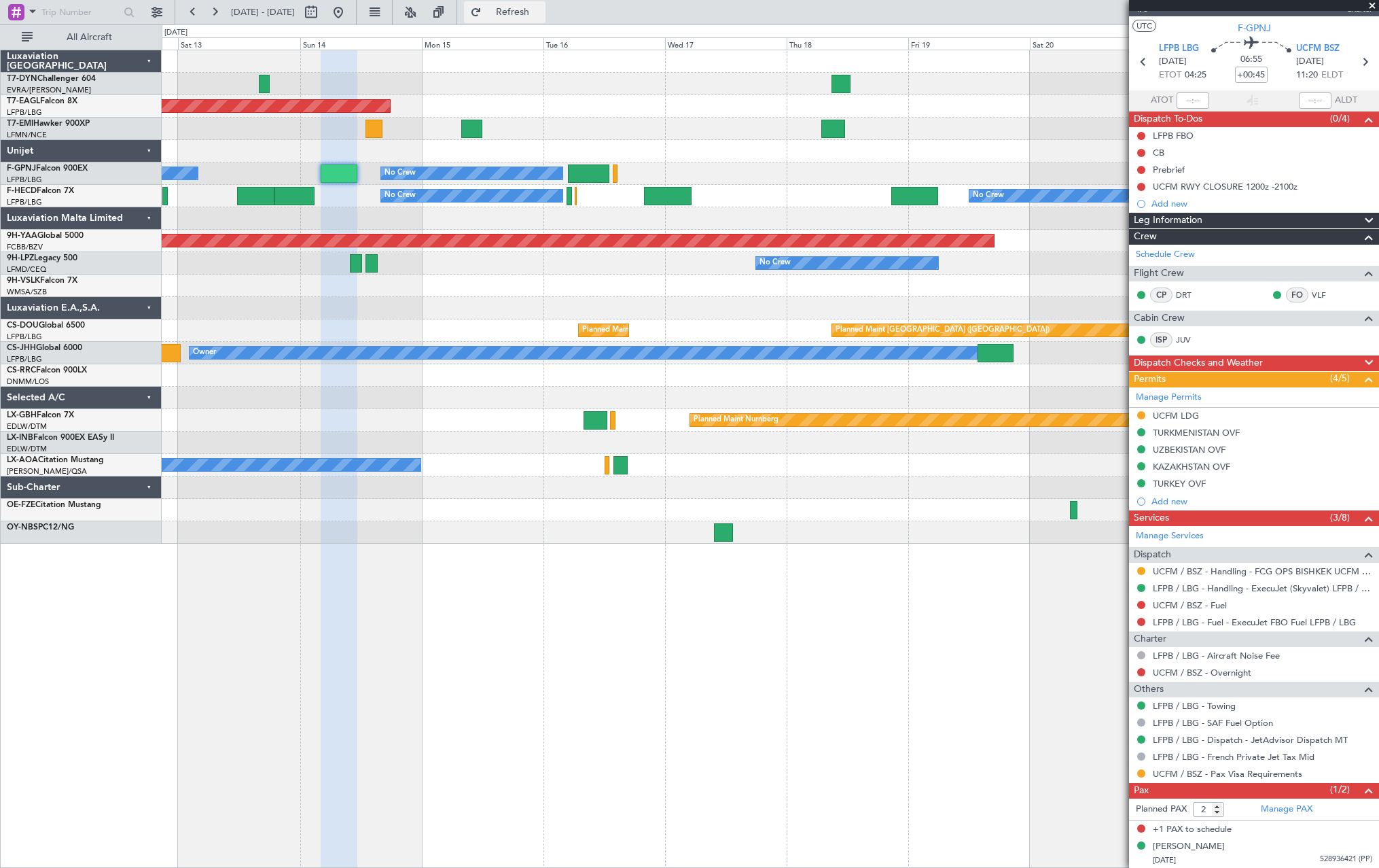
click at [542, 8] on span "Refresh" at bounding box center [512, 12] width 57 height 10
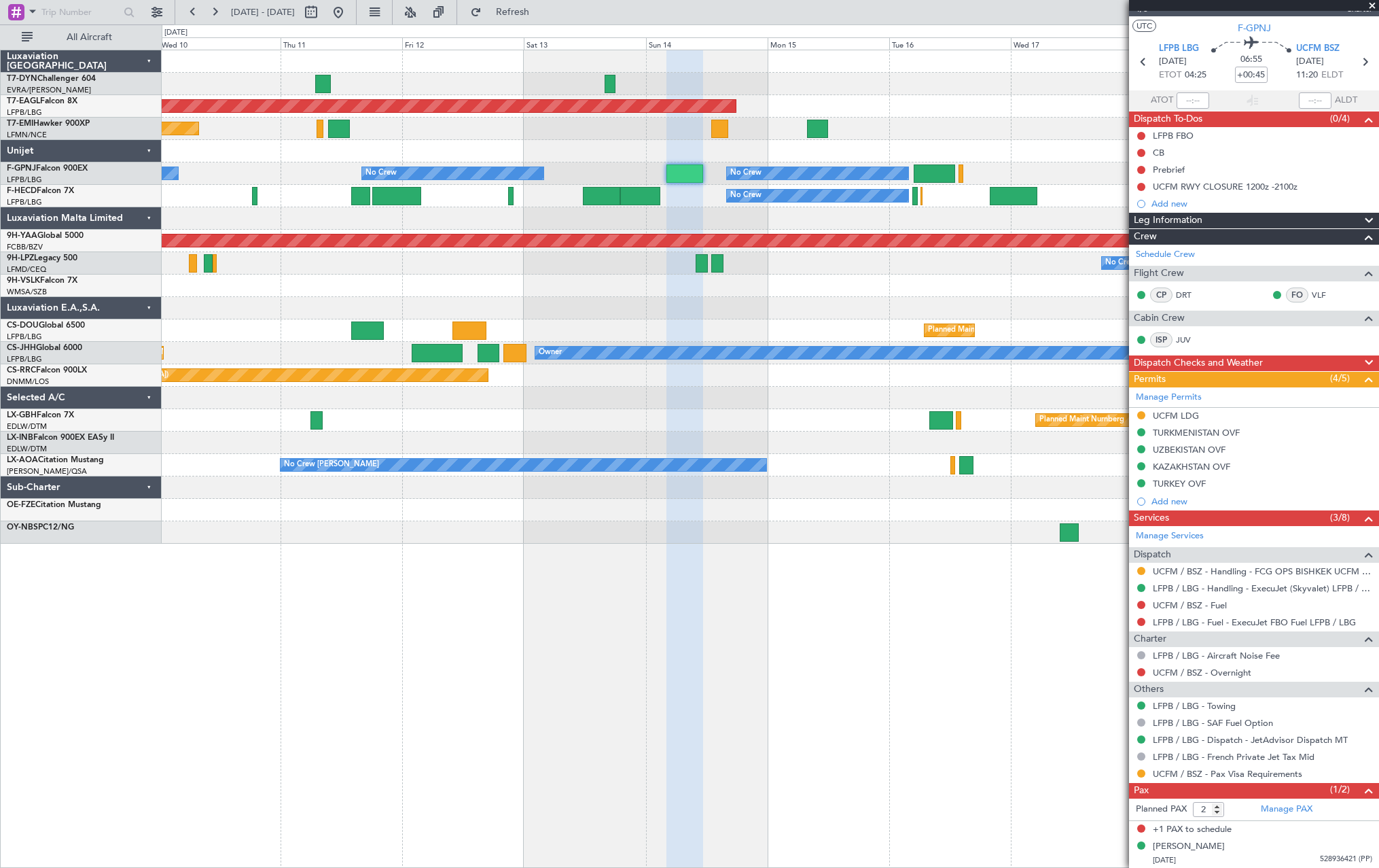
click at [757, 423] on div "Planned Maint Nurnberg" at bounding box center [769, 420] width 1217 height 23
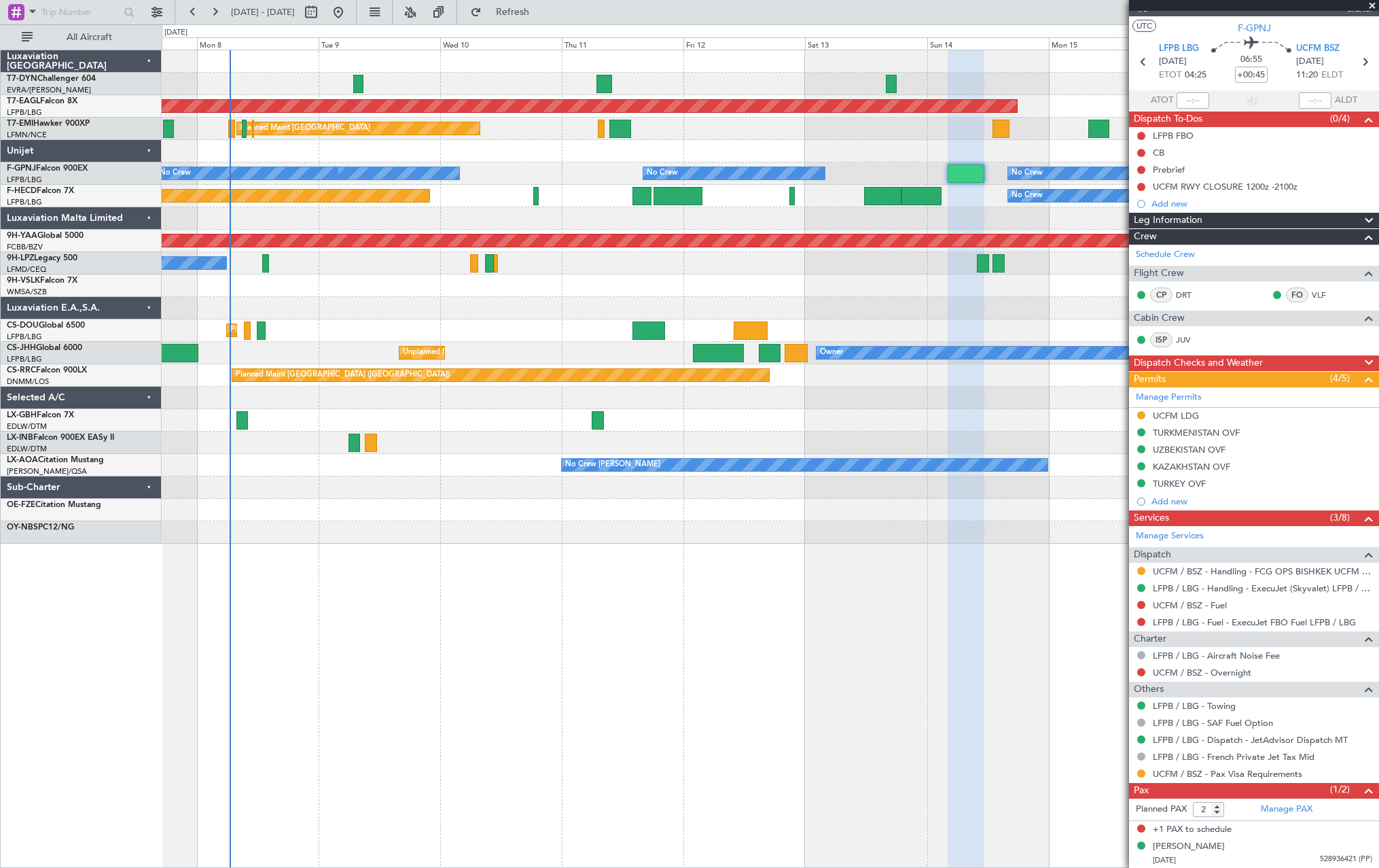
click at [883, 401] on div at bounding box center [769, 398] width 1217 height 23
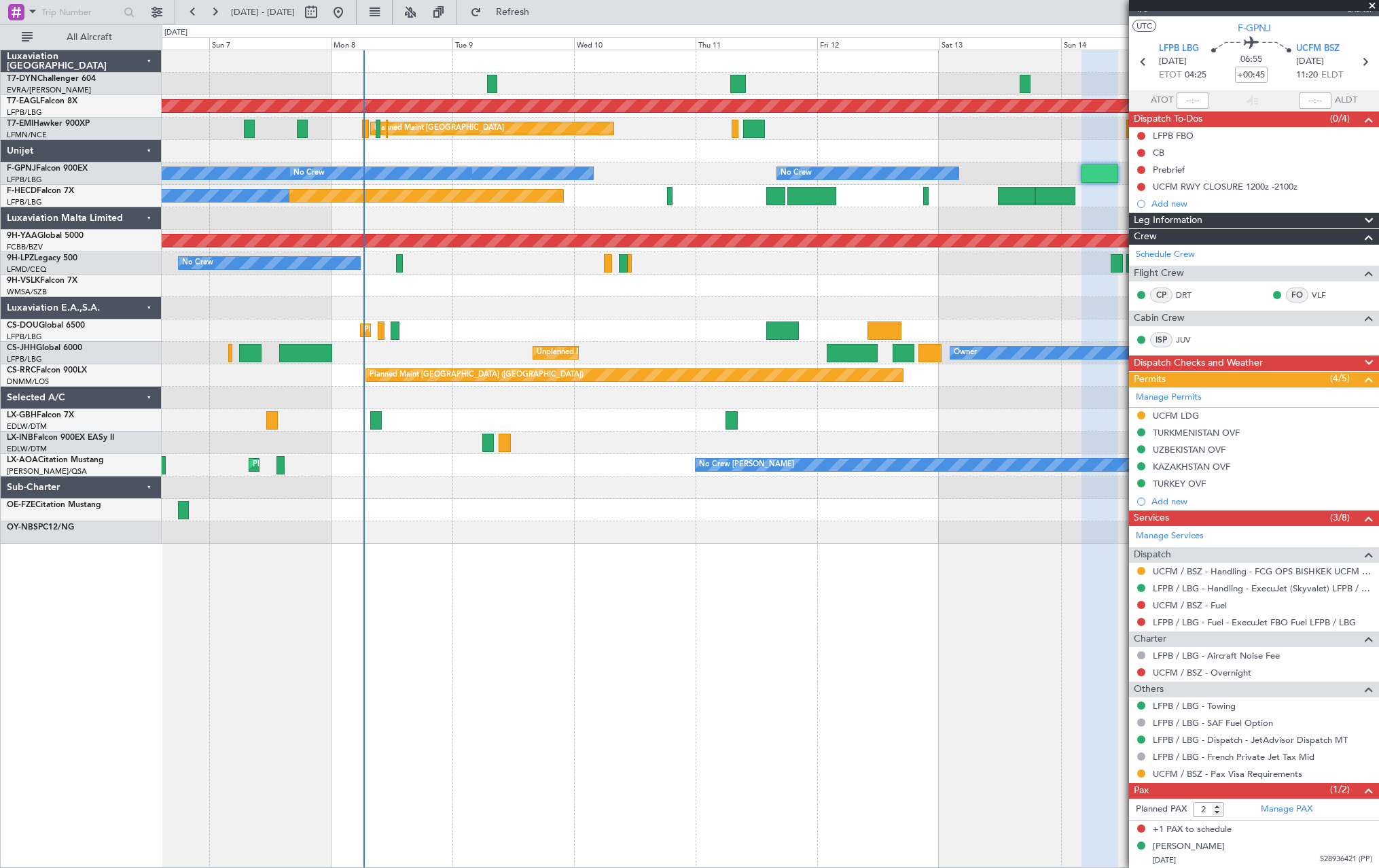
click at [533, 508] on div "Grounded New York (Teterboro) Planned Maint Zurich Planned Maint Zurich No Crew…" at bounding box center [769, 297] width 1217 height 493
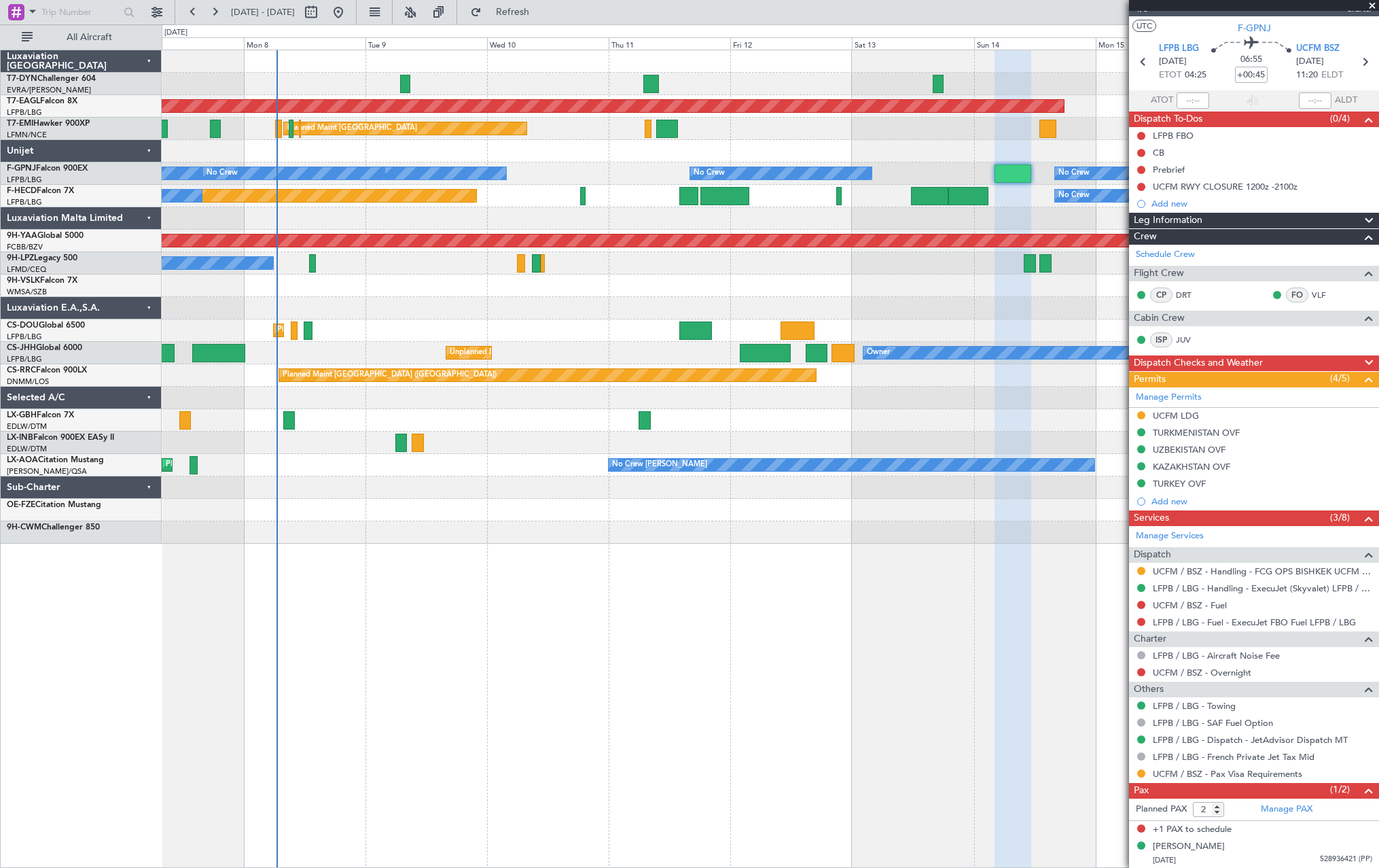
click at [367, 484] on div at bounding box center [769, 488] width 1217 height 23
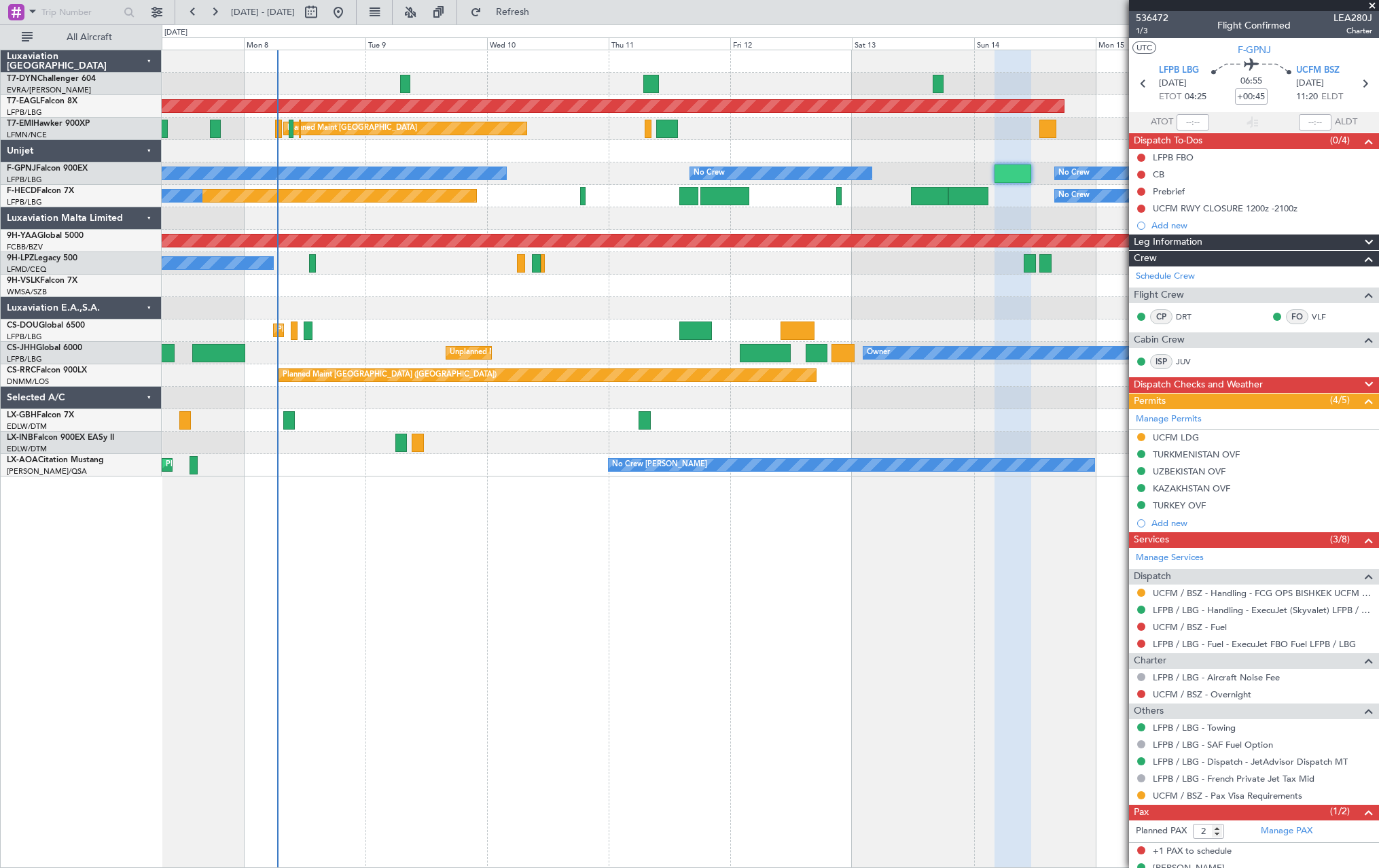
scroll to position [22, 0]
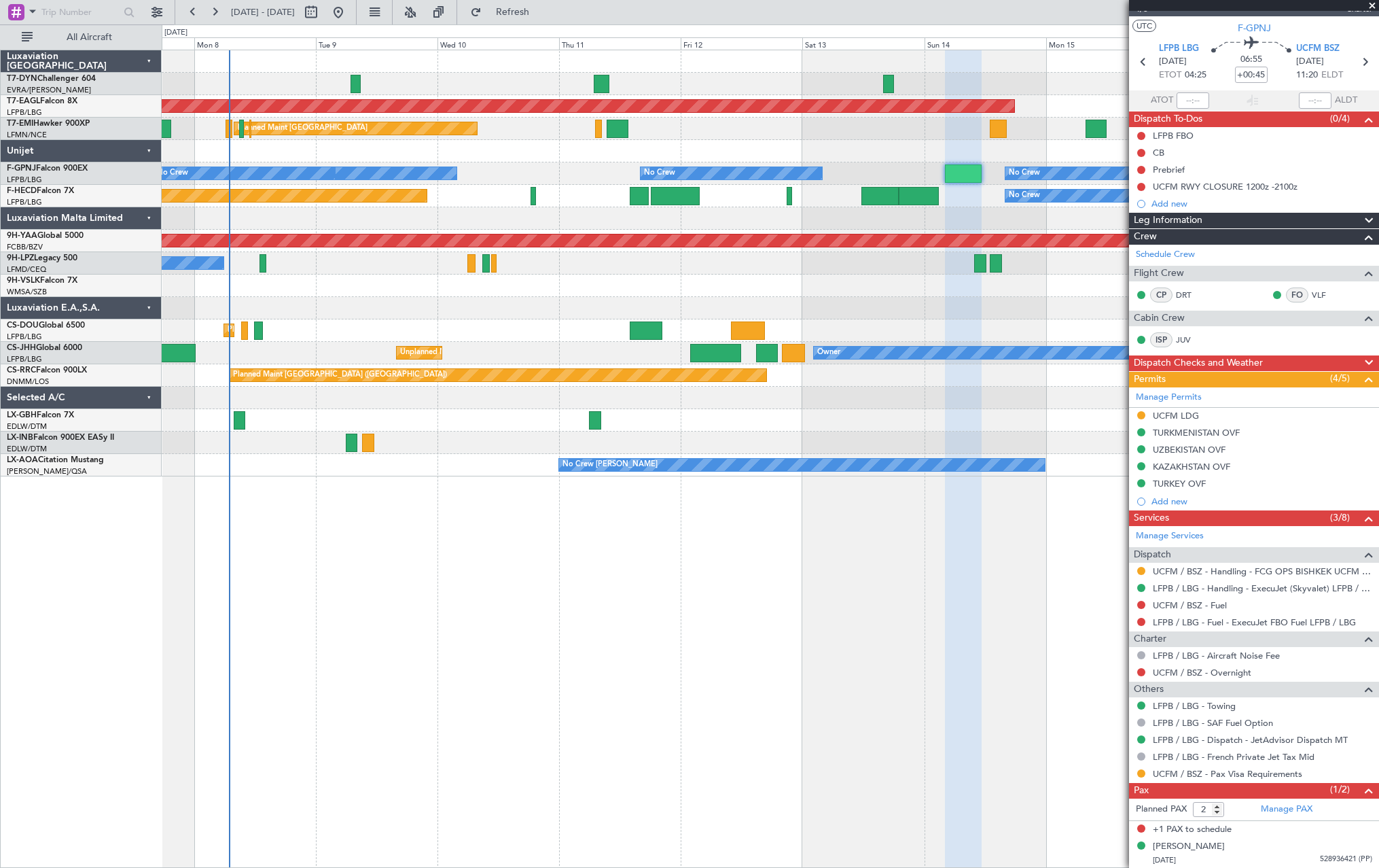
click at [522, 311] on div "Grounded [US_STATE] ([GEOGRAPHIC_DATA]) Planned Maint [GEOGRAPHIC_DATA] Planned…" at bounding box center [769, 263] width 1217 height 426
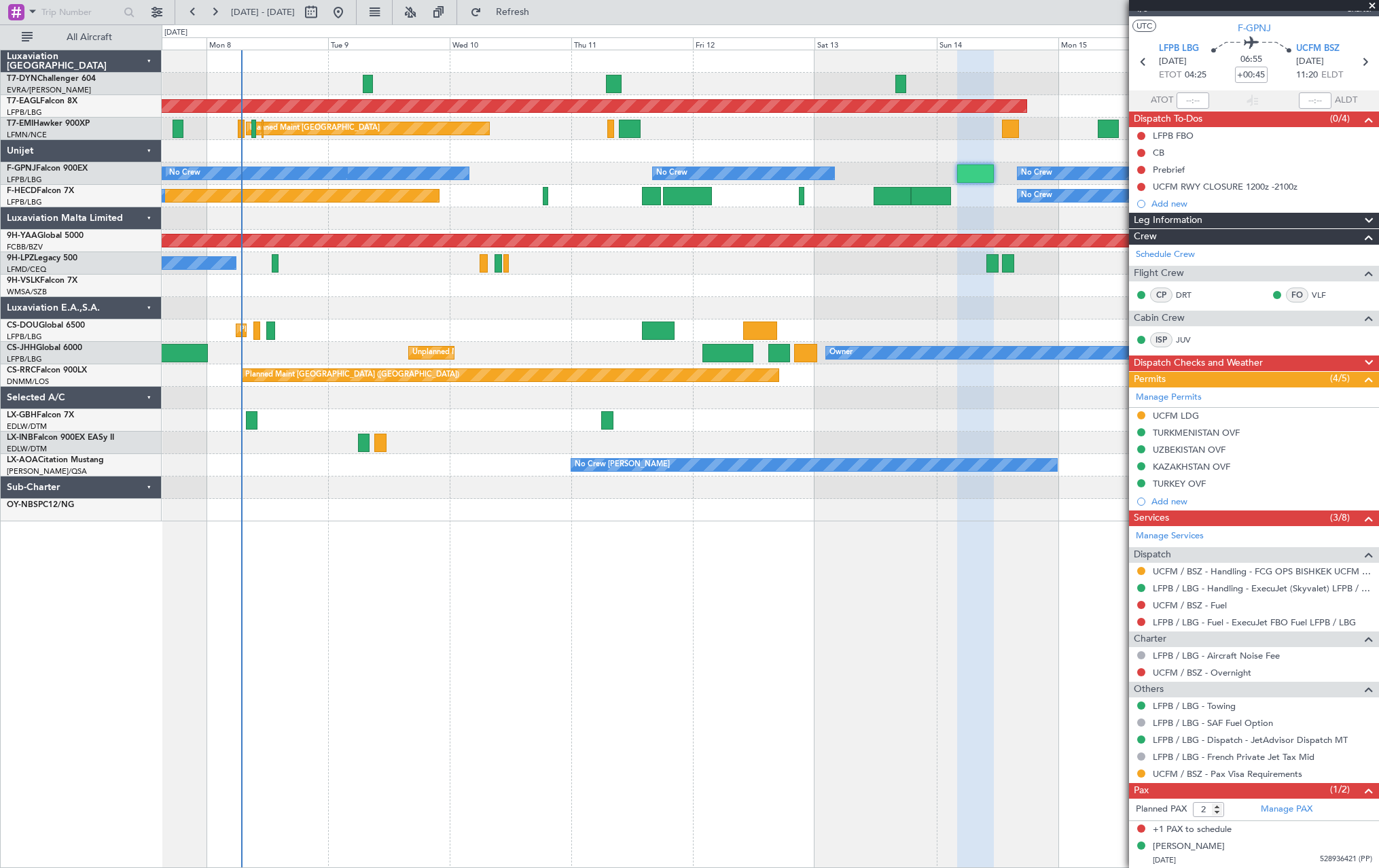
click at [534, 311] on div at bounding box center [769, 308] width 1217 height 23
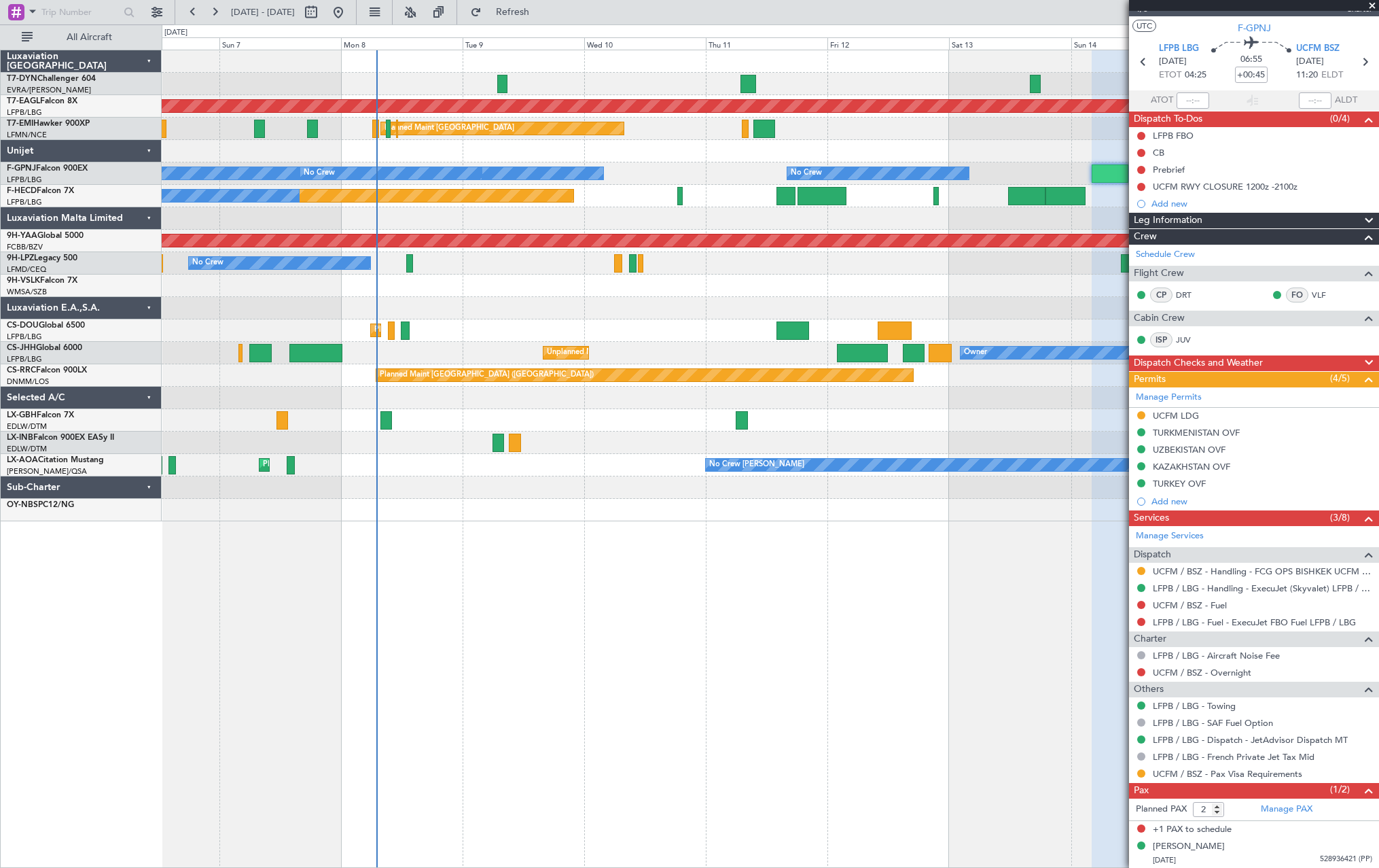
click at [625, 314] on div "Grounded New York (Teterboro) Planned Maint Zurich Planned Maint Zurich No Crew…" at bounding box center [769, 286] width 1217 height 471
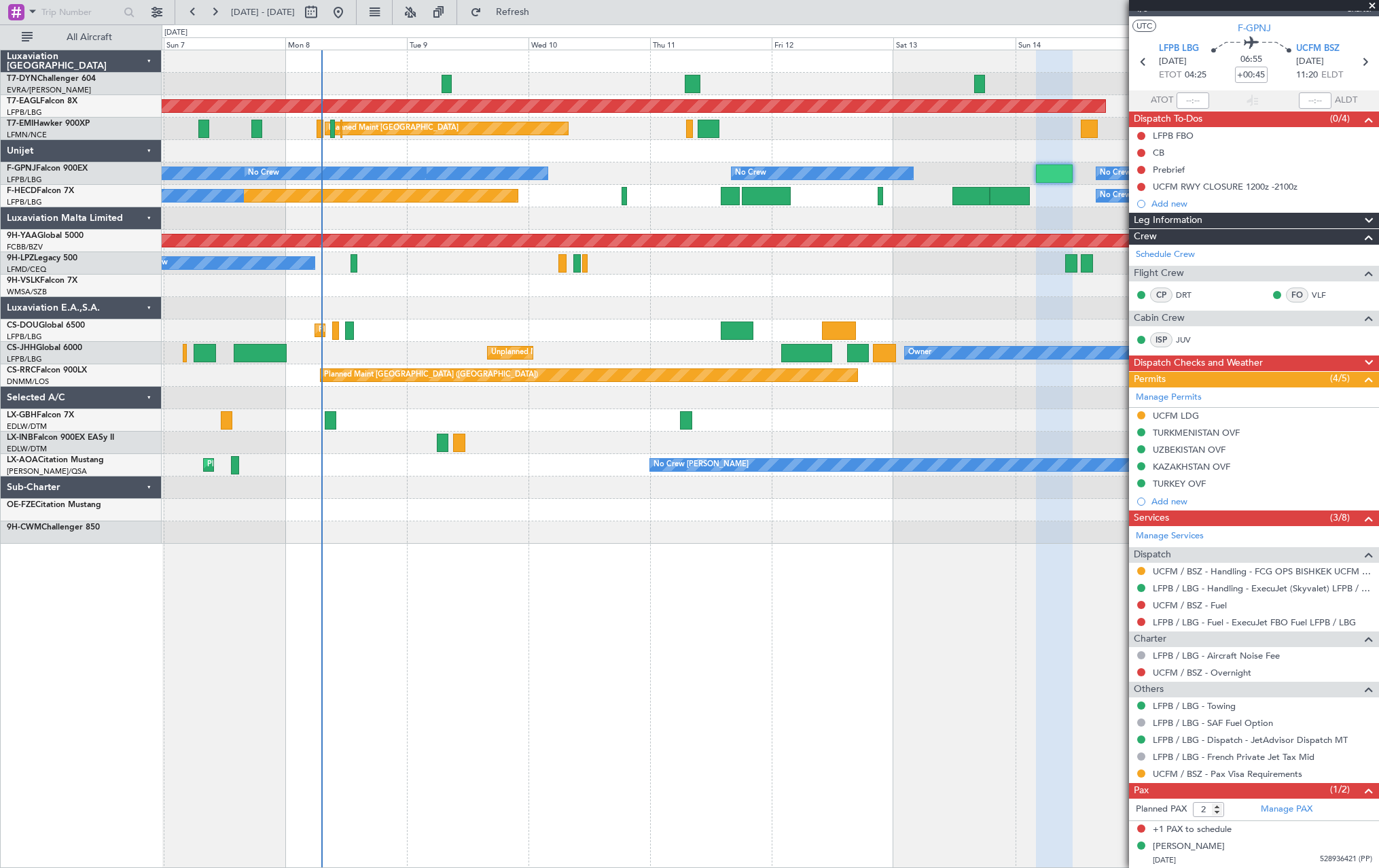
click at [911, 594] on div "Grounded New York (Teterboro) Planned Maint Zurich Planned Maint Zurich No Crew…" at bounding box center [770, 459] width 1218 height 818
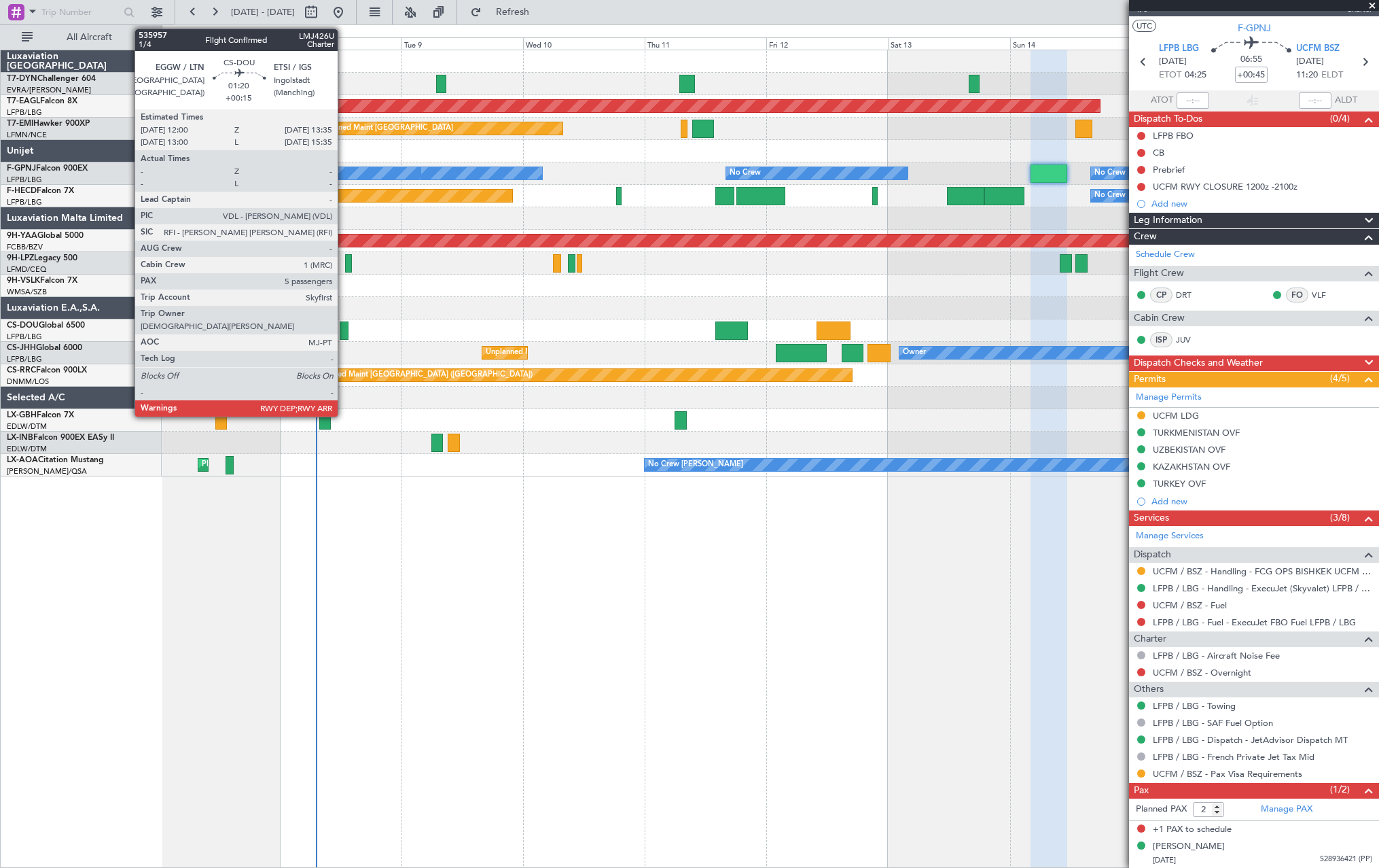
click at [344, 333] on div at bounding box center [343, 330] width 8 height 18
type input "+00:15"
type input "5"
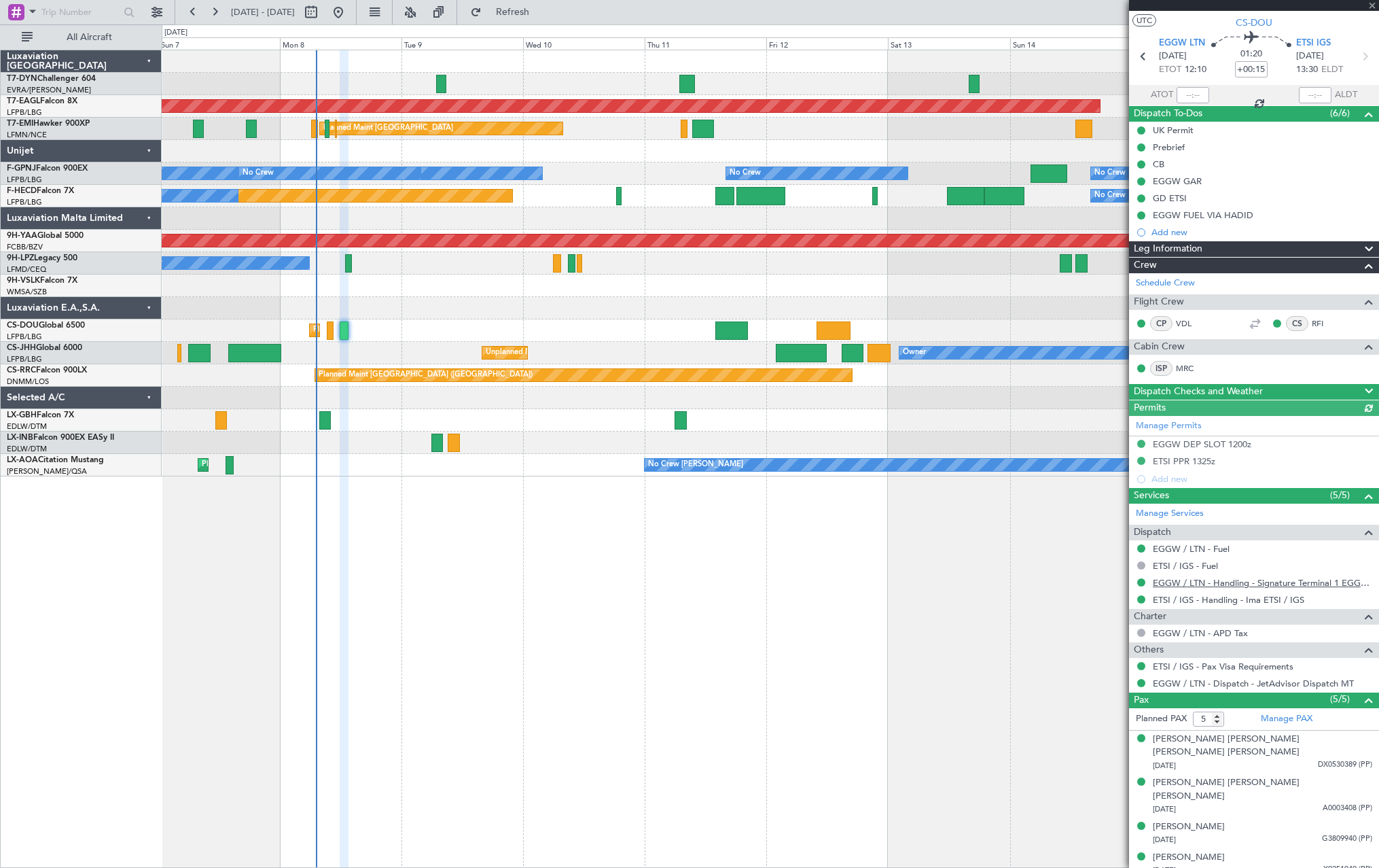
scroll to position [42, 0]
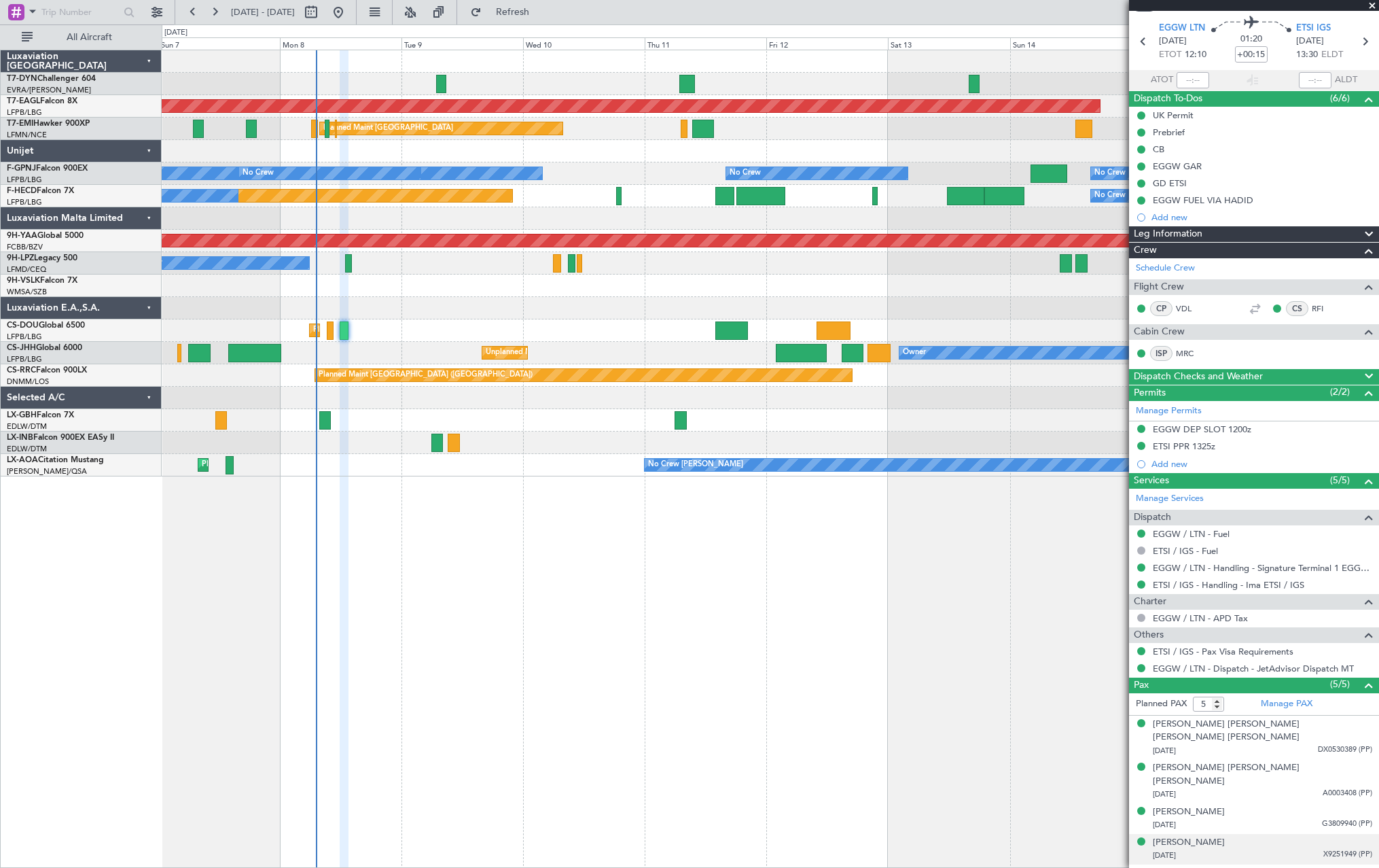
click at [1266, 836] on div "Marie-Sofia Belbel 01/07/1989 X9251949 (PP)" at bounding box center [1263, 849] width 220 height 26
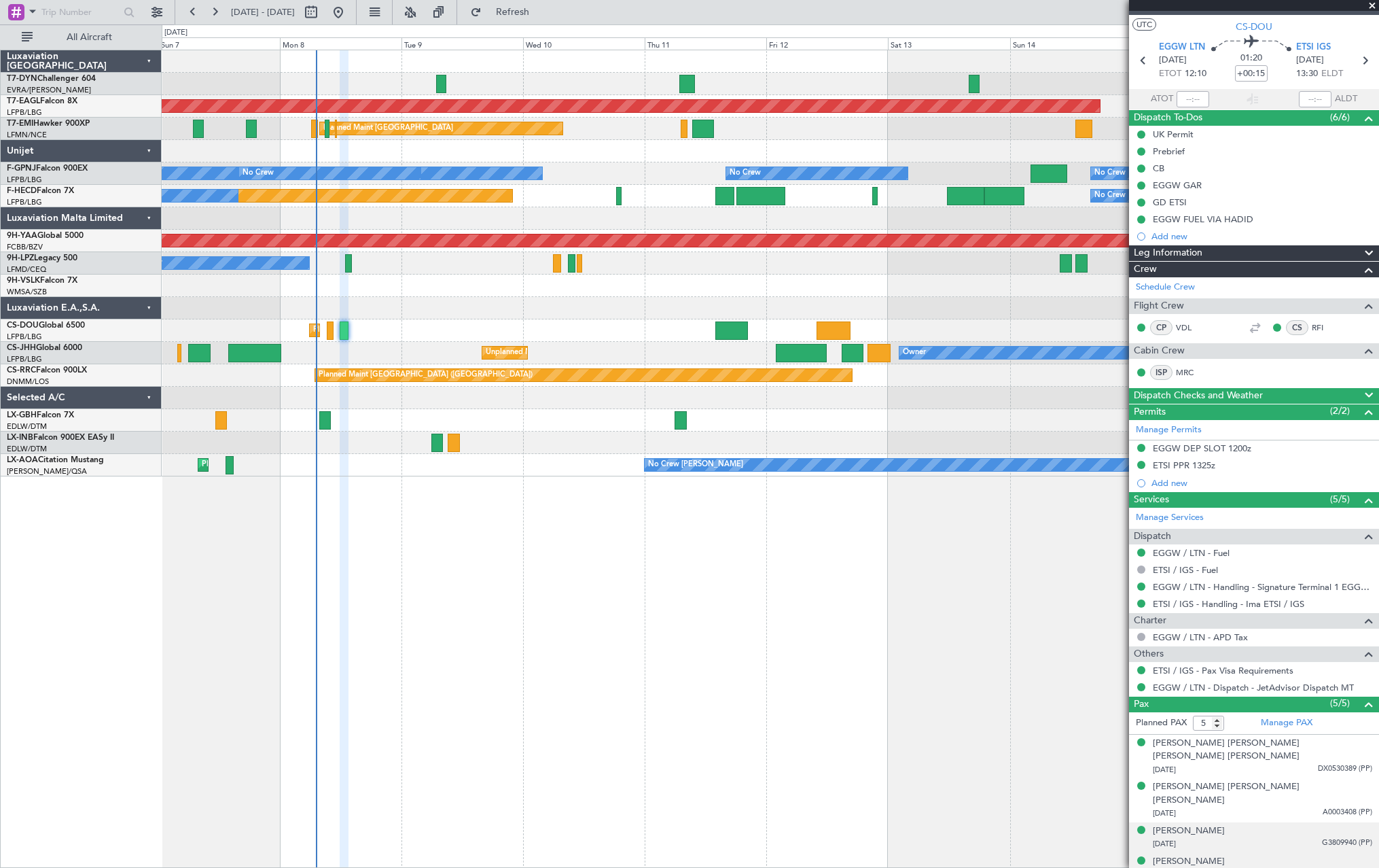
scroll to position [0, 0]
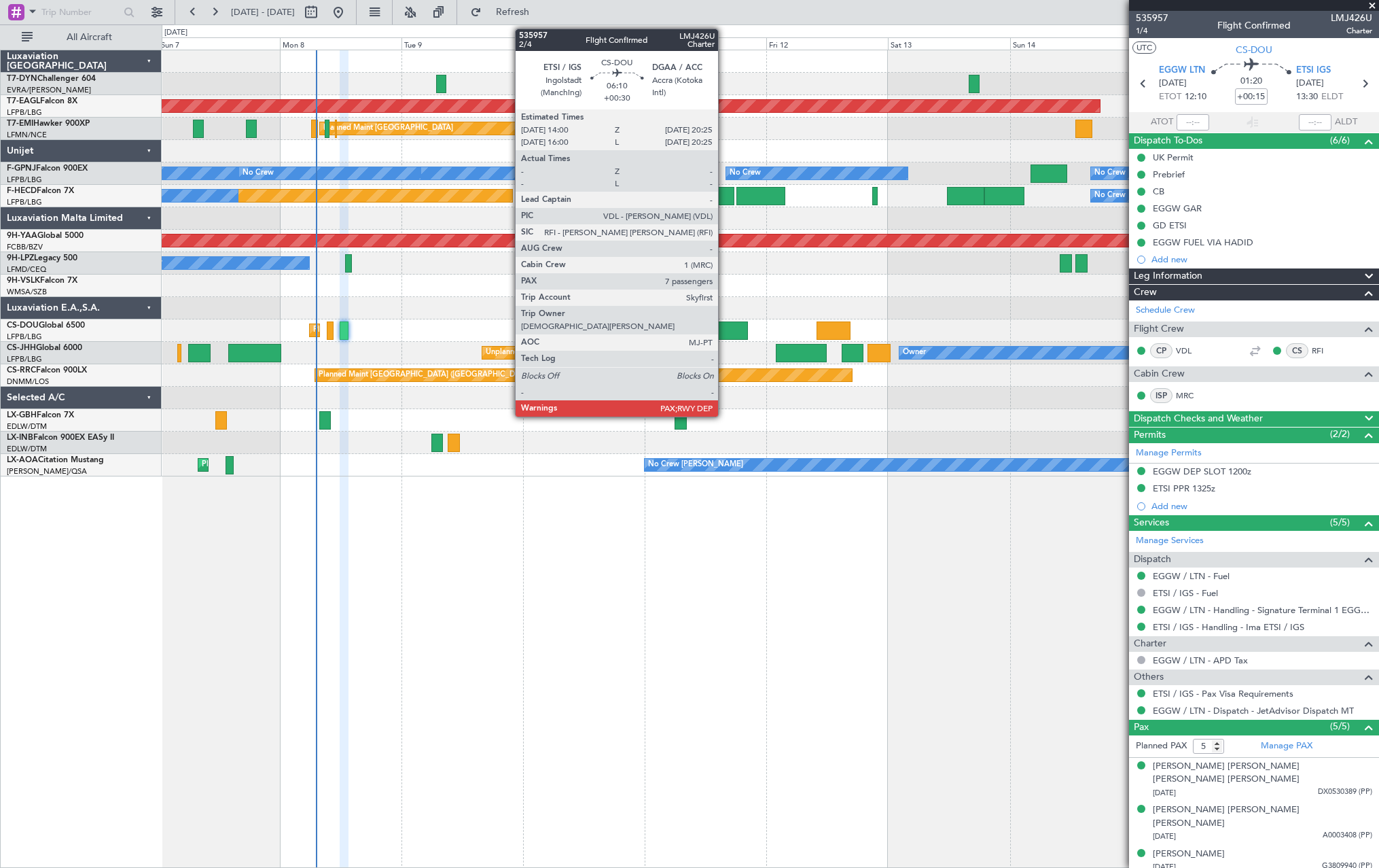
click at [724, 326] on div at bounding box center [731, 330] width 32 height 18
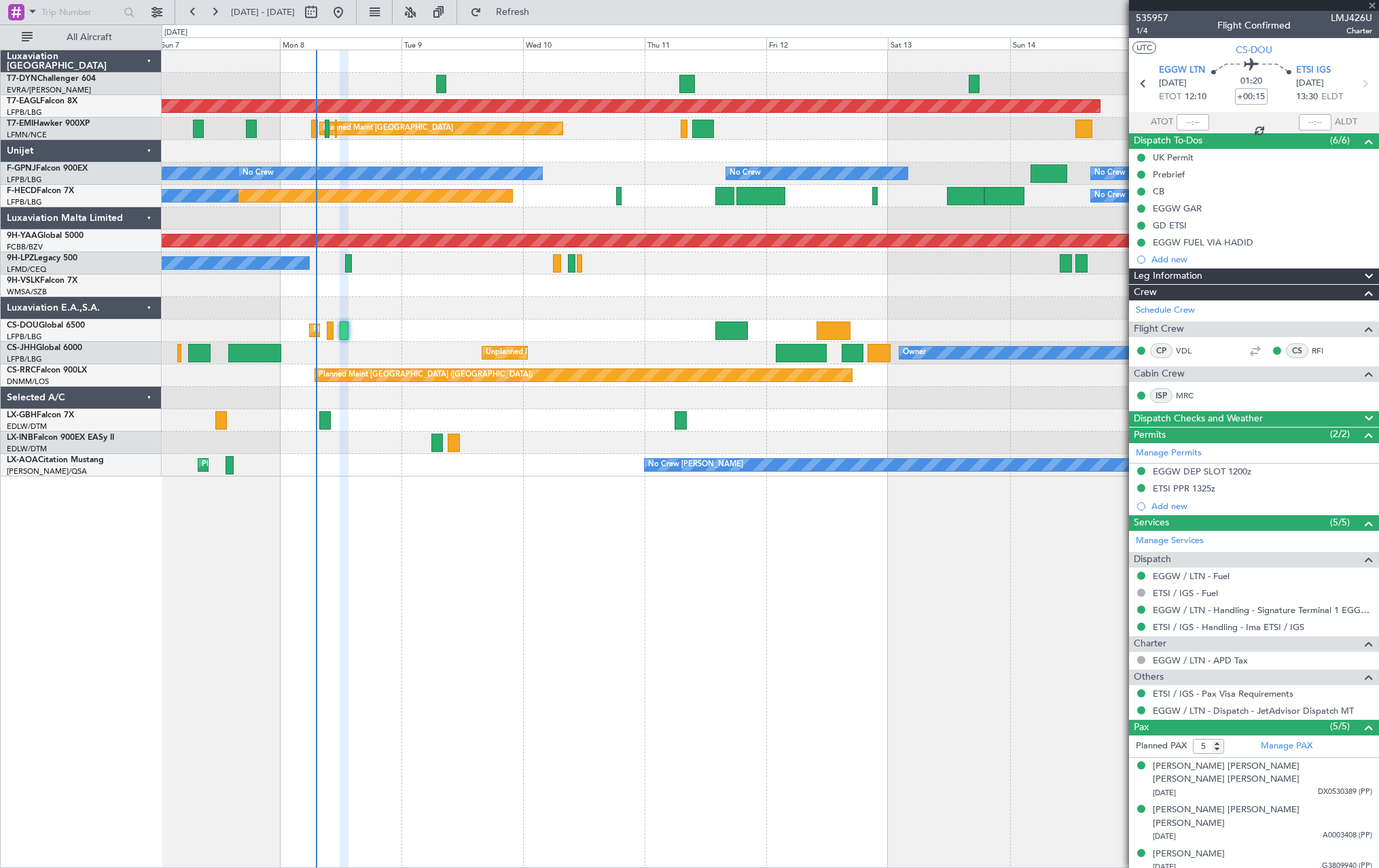
type input "+00:30"
type input "7"
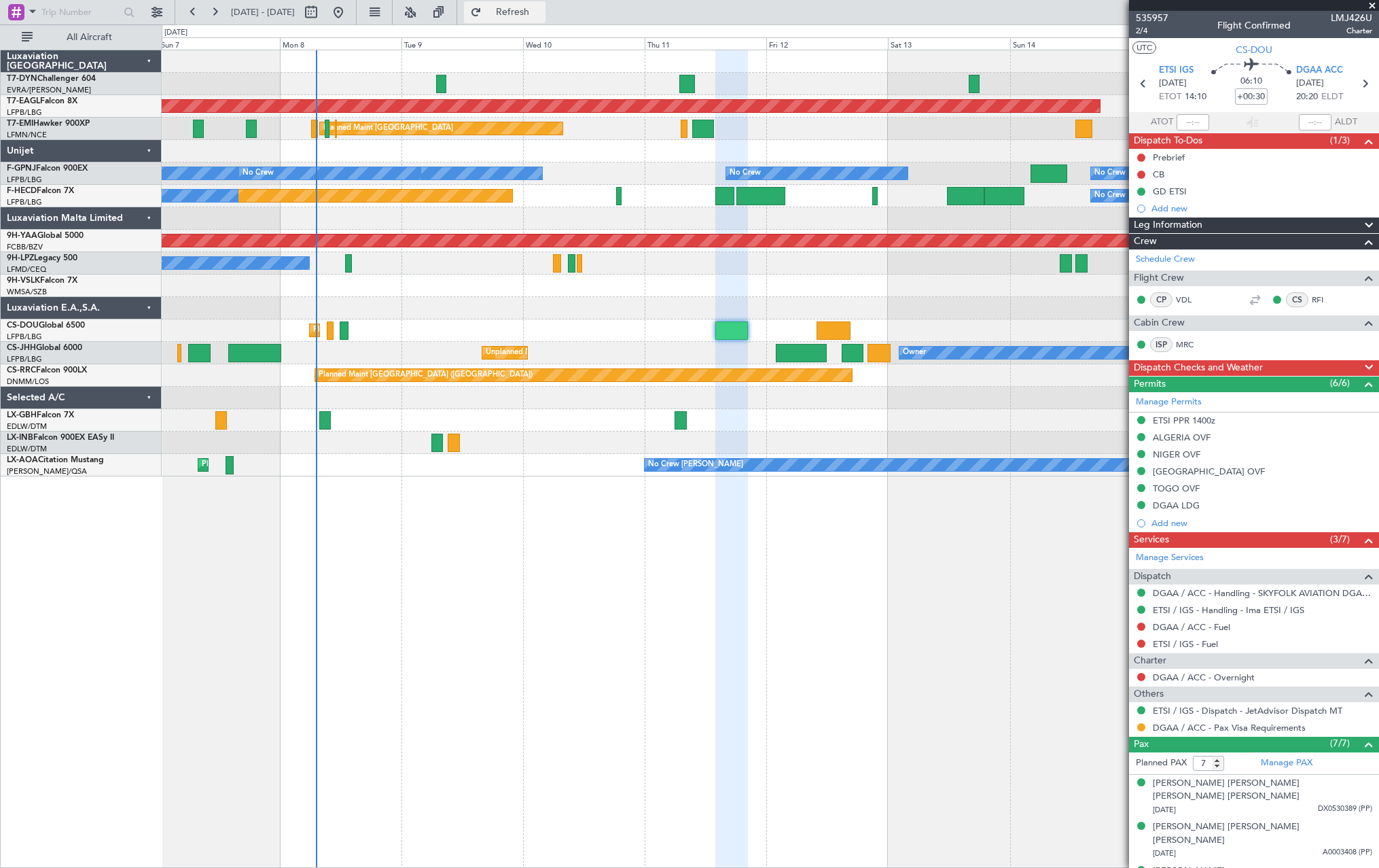
click at [542, 8] on span "Refresh" at bounding box center [512, 12] width 57 height 10
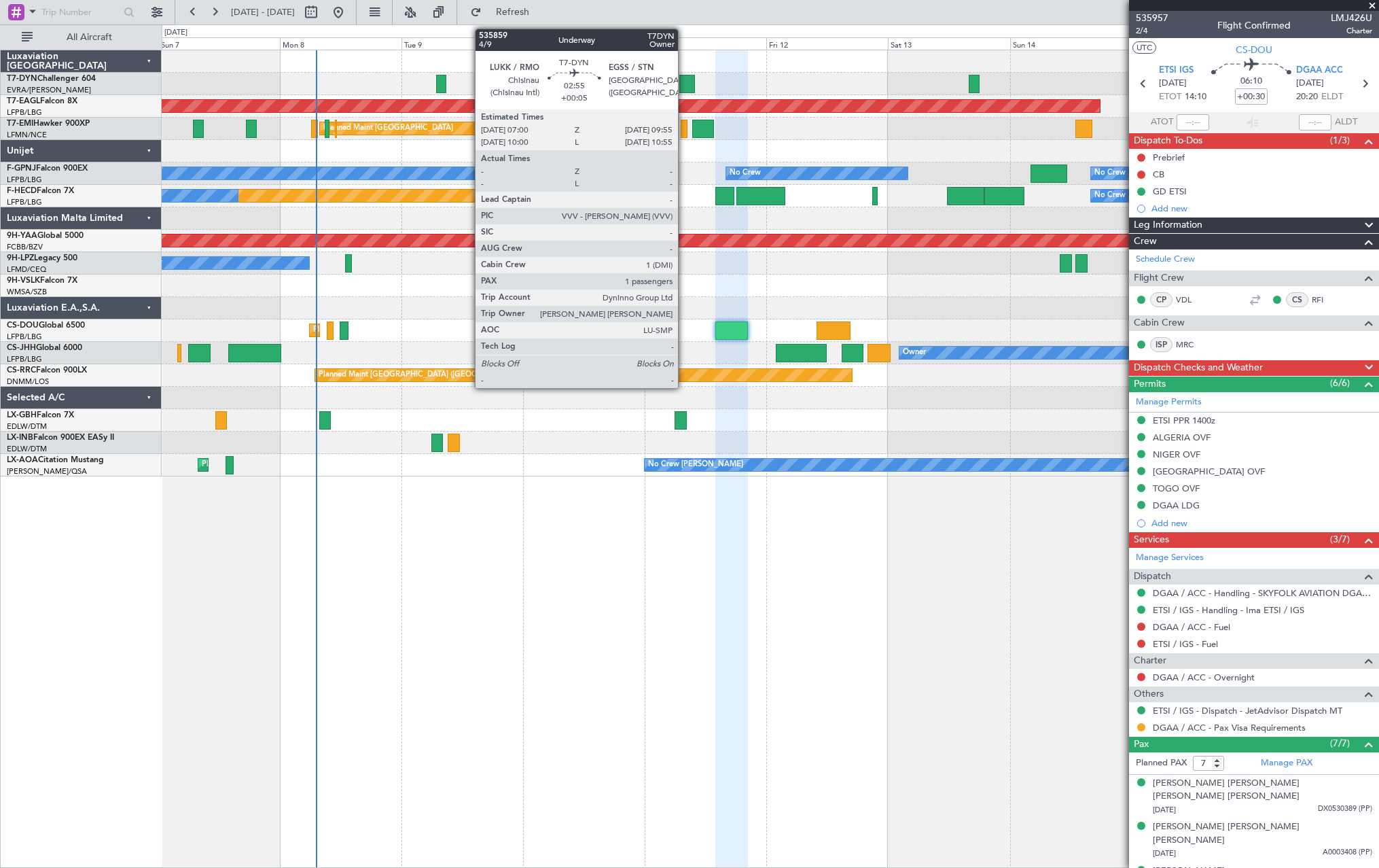
click at [684, 87] on div at bounding box center [686, 84] width 15 height 18
type input "+00:05"
type input "1"
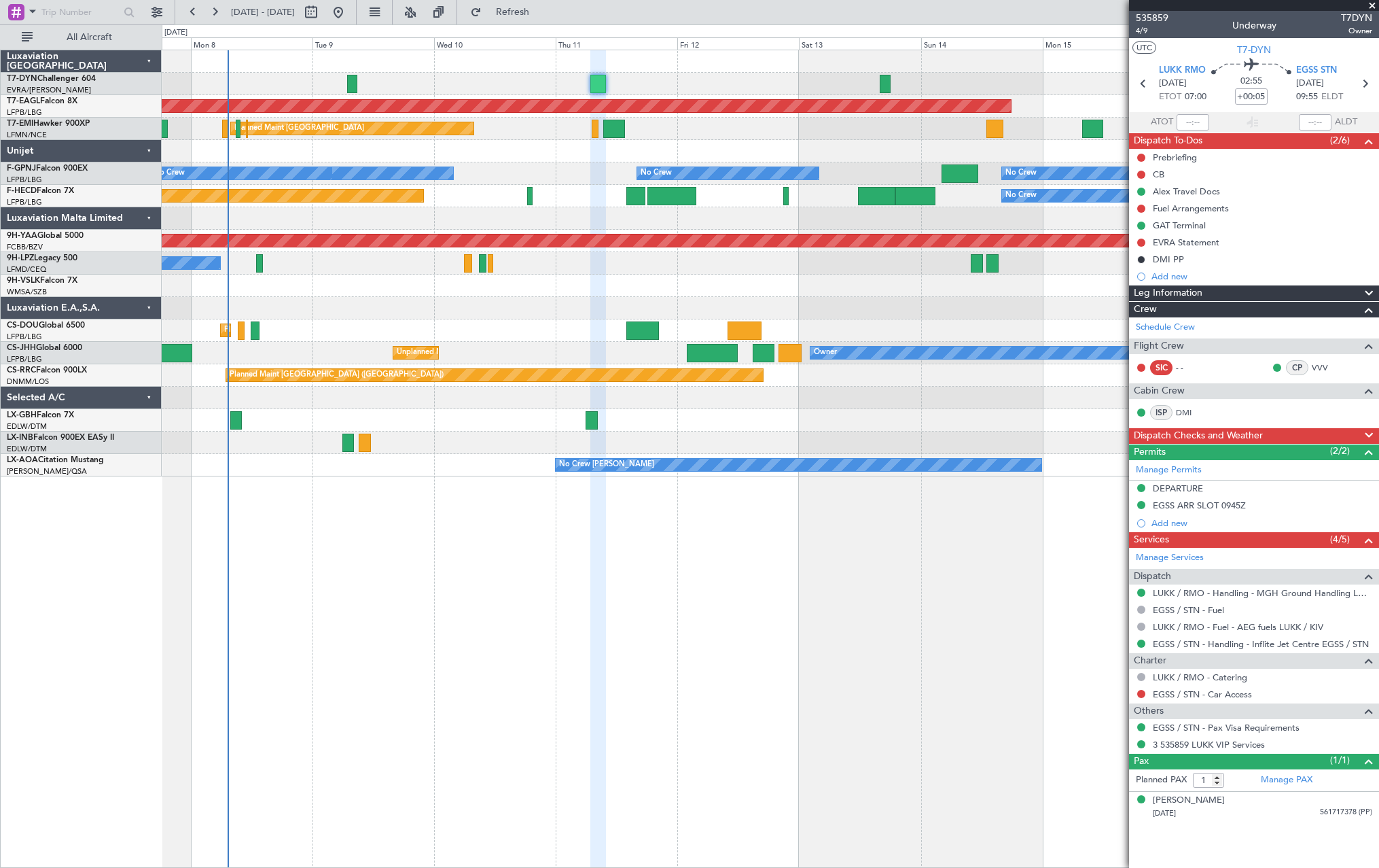
click at [537, 343] on div "Grounded New York (Teterboro) Planned Maint Zurich Planned Maint Zurich No Crew…" at bounding box center [769, 263] width 1217 height 426
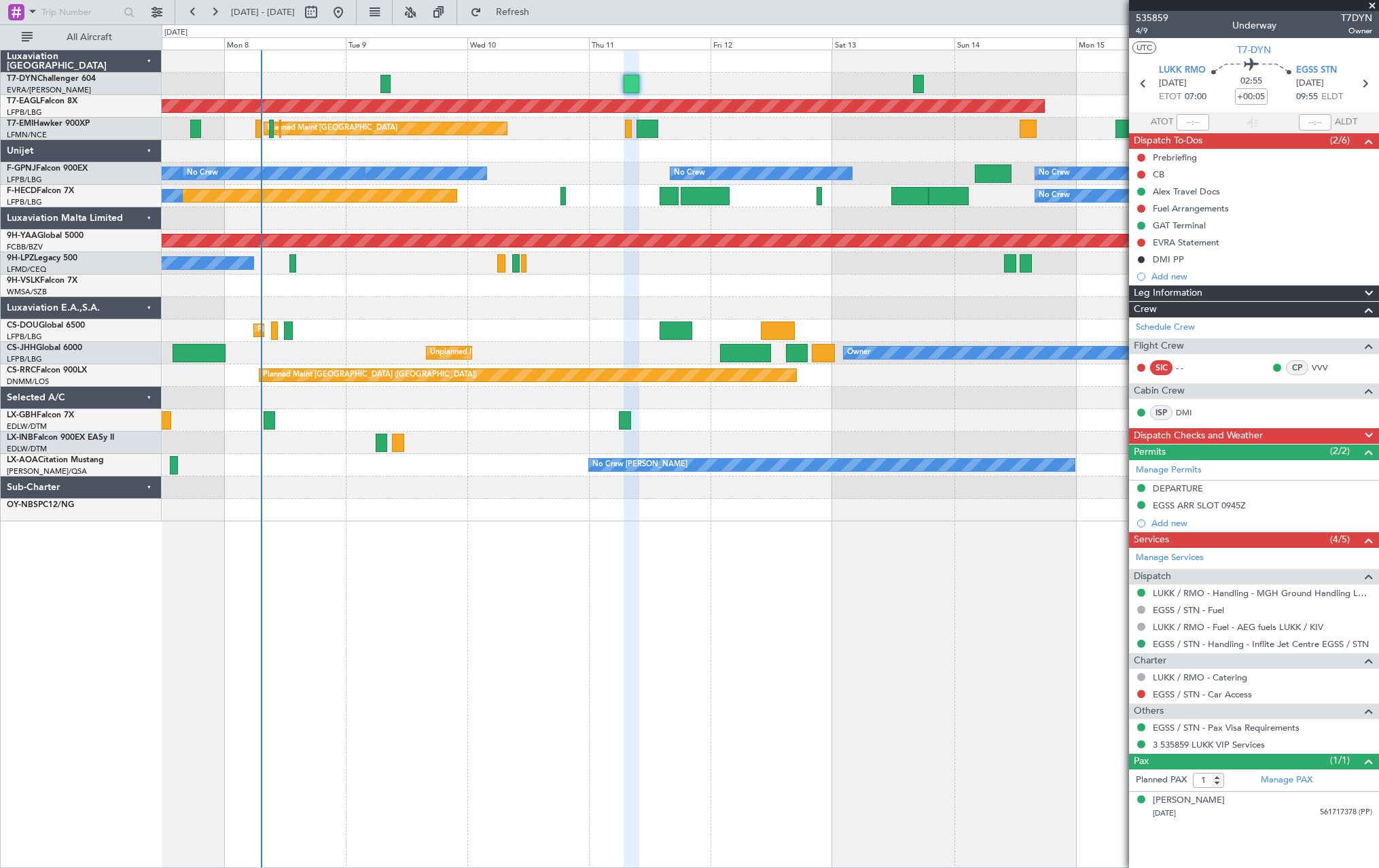
click at [517, 460] on div "Grounded New York (Teterboro) Planned Maint Zurich Planned Maint Zurich No Crew…" at bounding box center [769, 286] width 1217 height 471
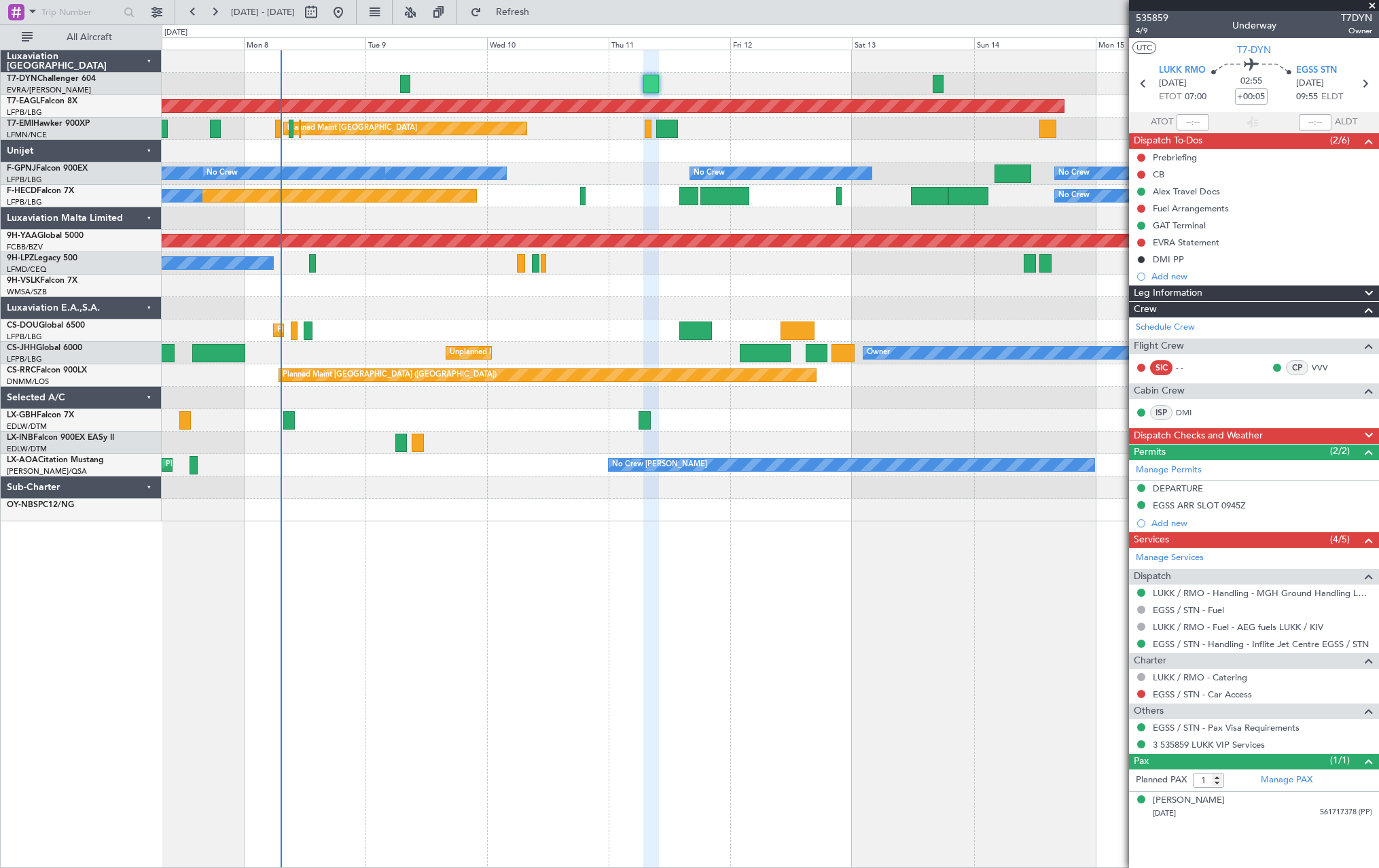
click at [516, 462] on div "No Crew Chester Planned Maint Paris (Le Bourget) No Crew Dublin (Dublin Intl)" at bounding box center [769, 465] width 1217 height 23
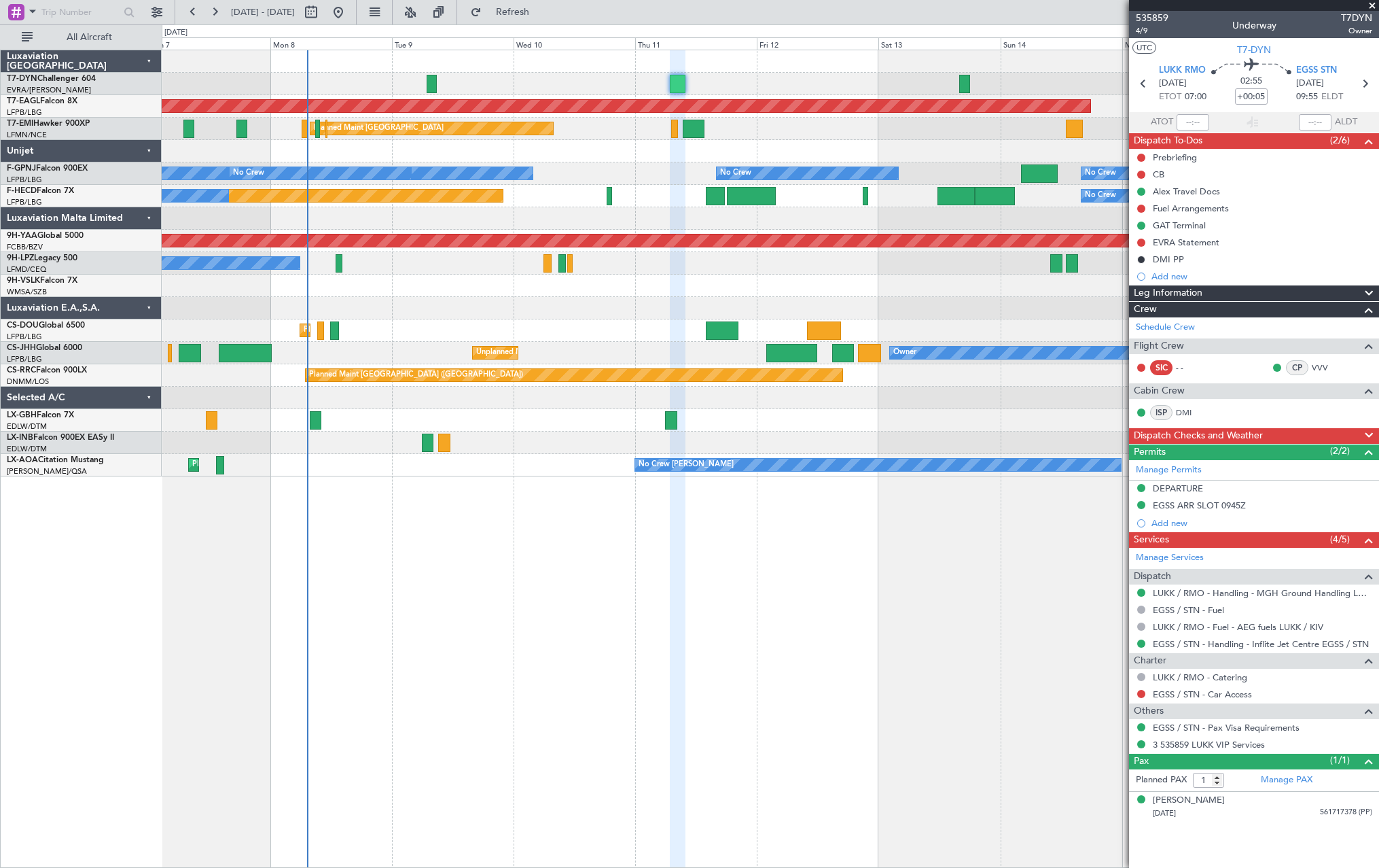
click at [519, 453] on div at bounding box center [769, 443] width 1217 height 23
